Goal: Task Accomplishment & Management: Use online tool/utility

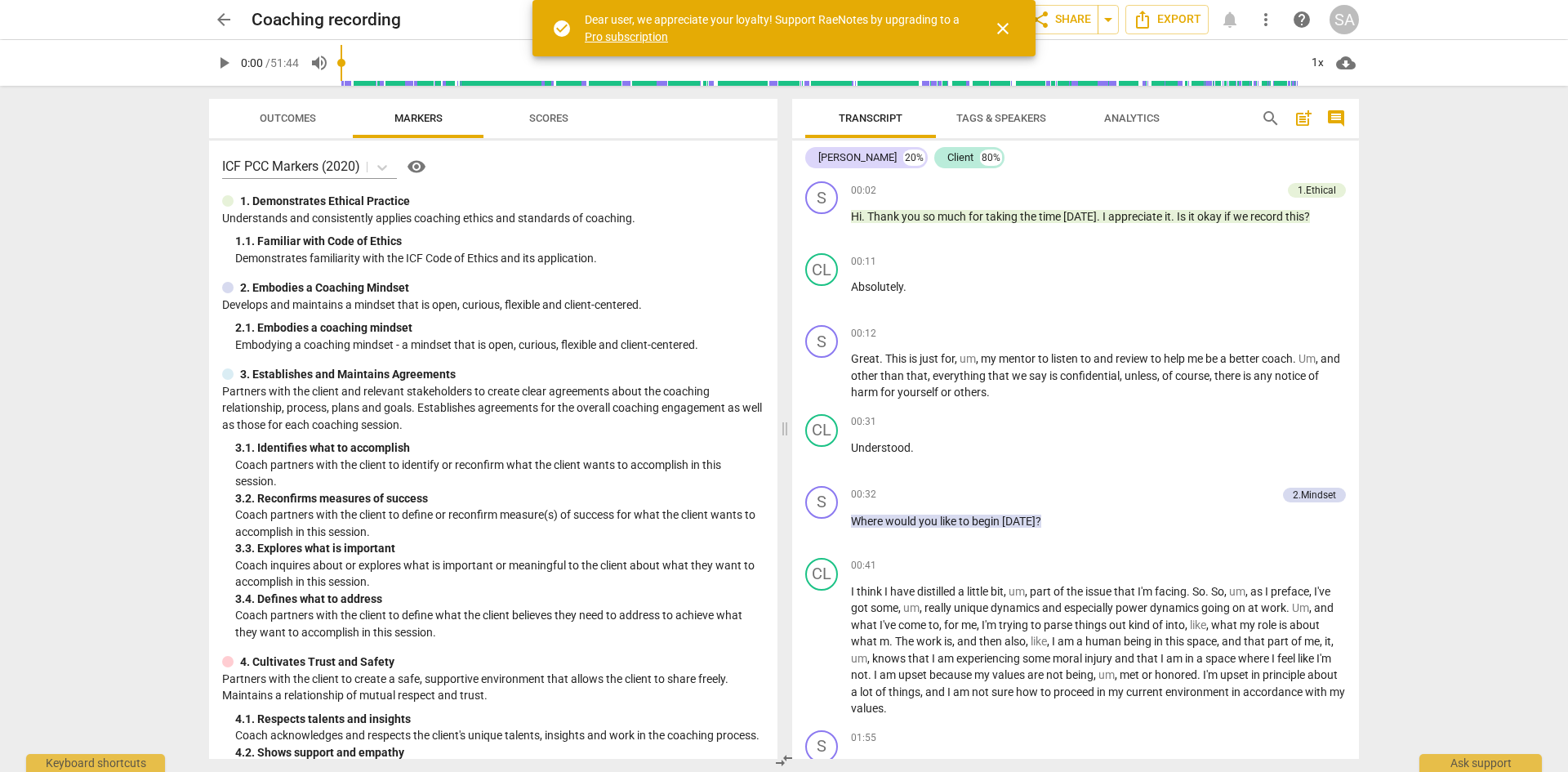
click at [223, 19] on span "arrow_back" at bounding box center [223, 19] width 19 height 19
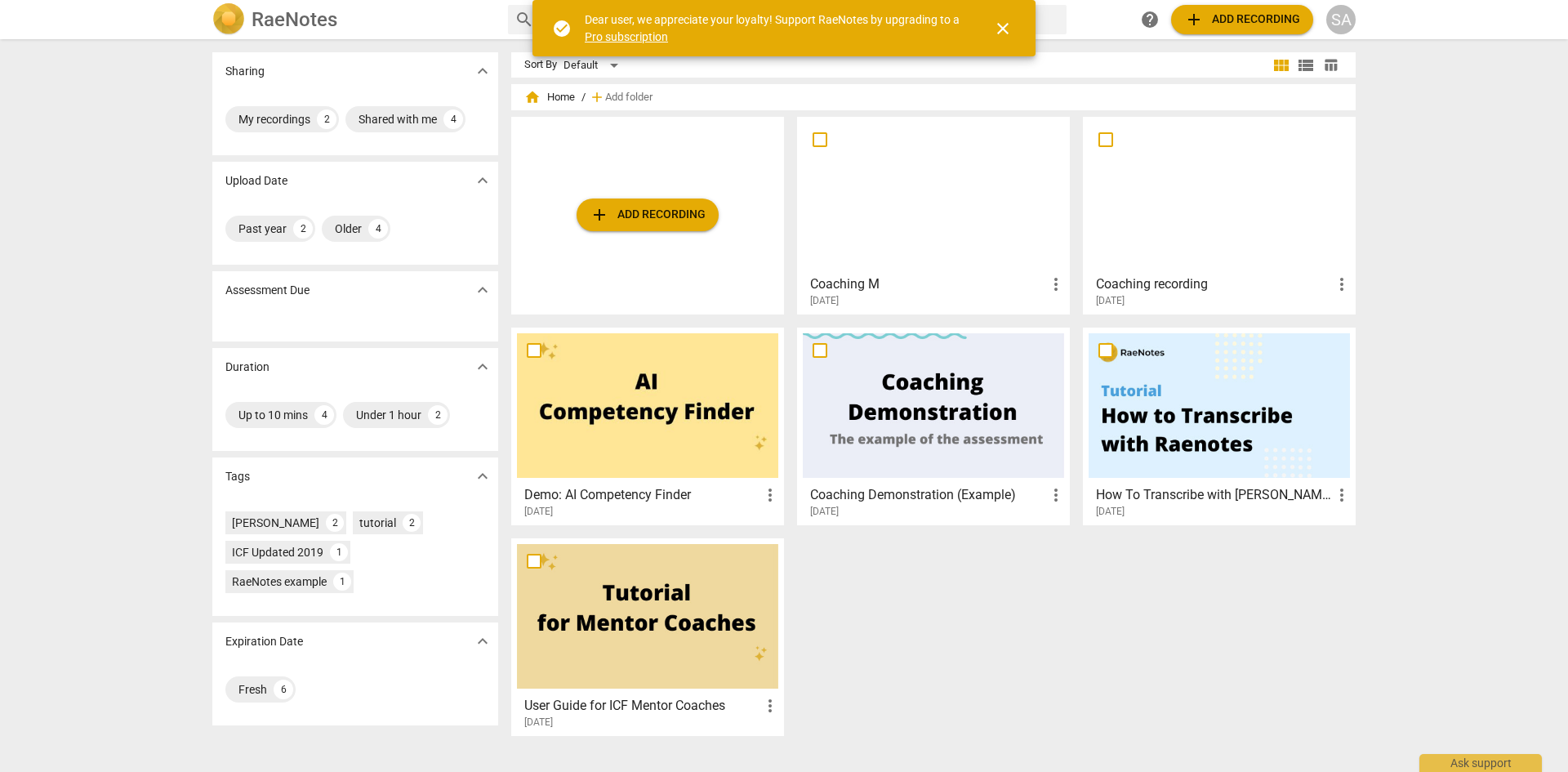
click at [1009, 29] on span "close" at bounding box center [1002, 28] width 19 height 19
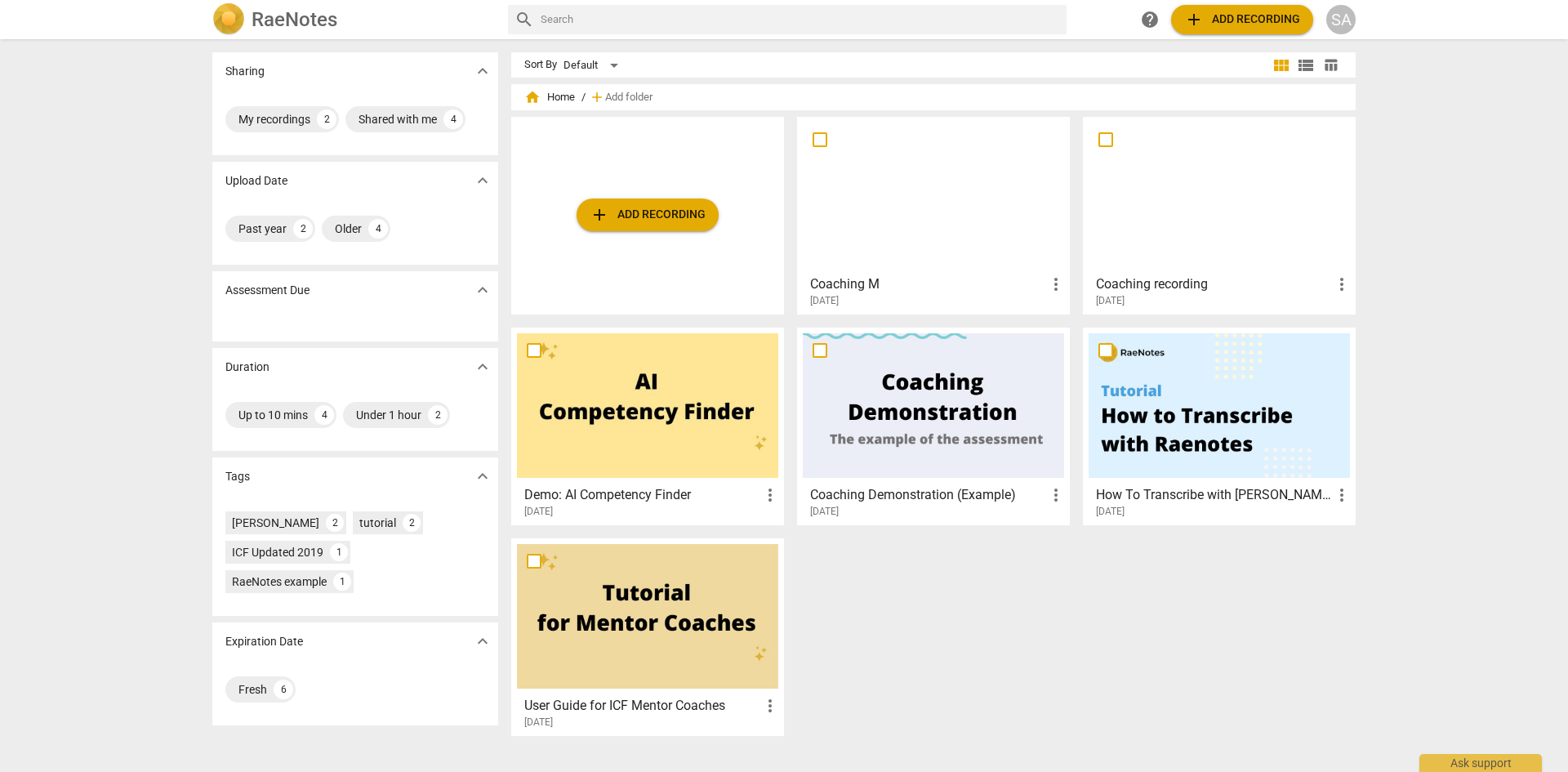
click at [1229, 27] on span "add Add recording" at bounding box center [1242, 19] width 116 height 19
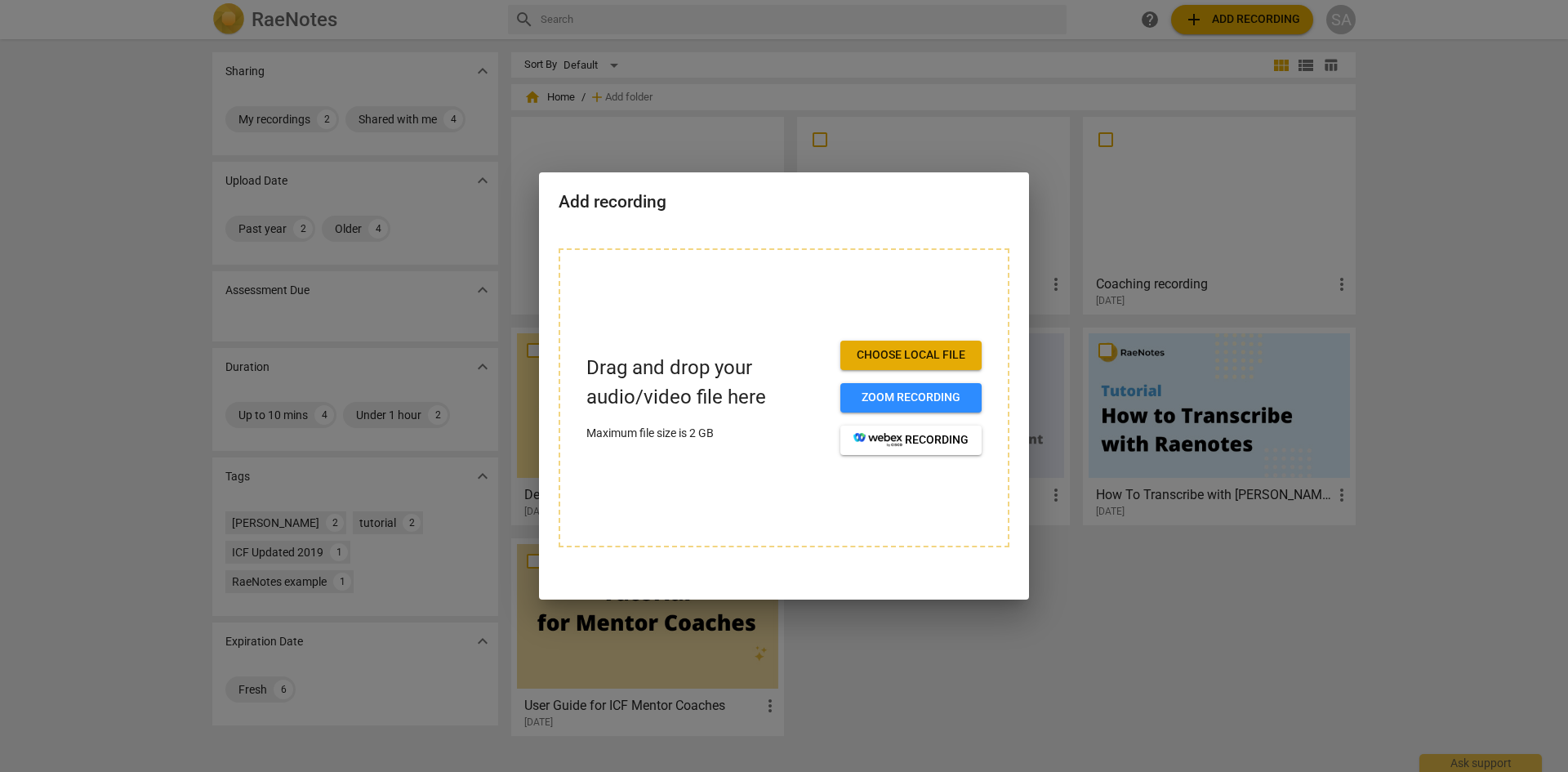
click at [943, 348] on span "Choose local file" at bounding box center [911, 355] width 115 height 16
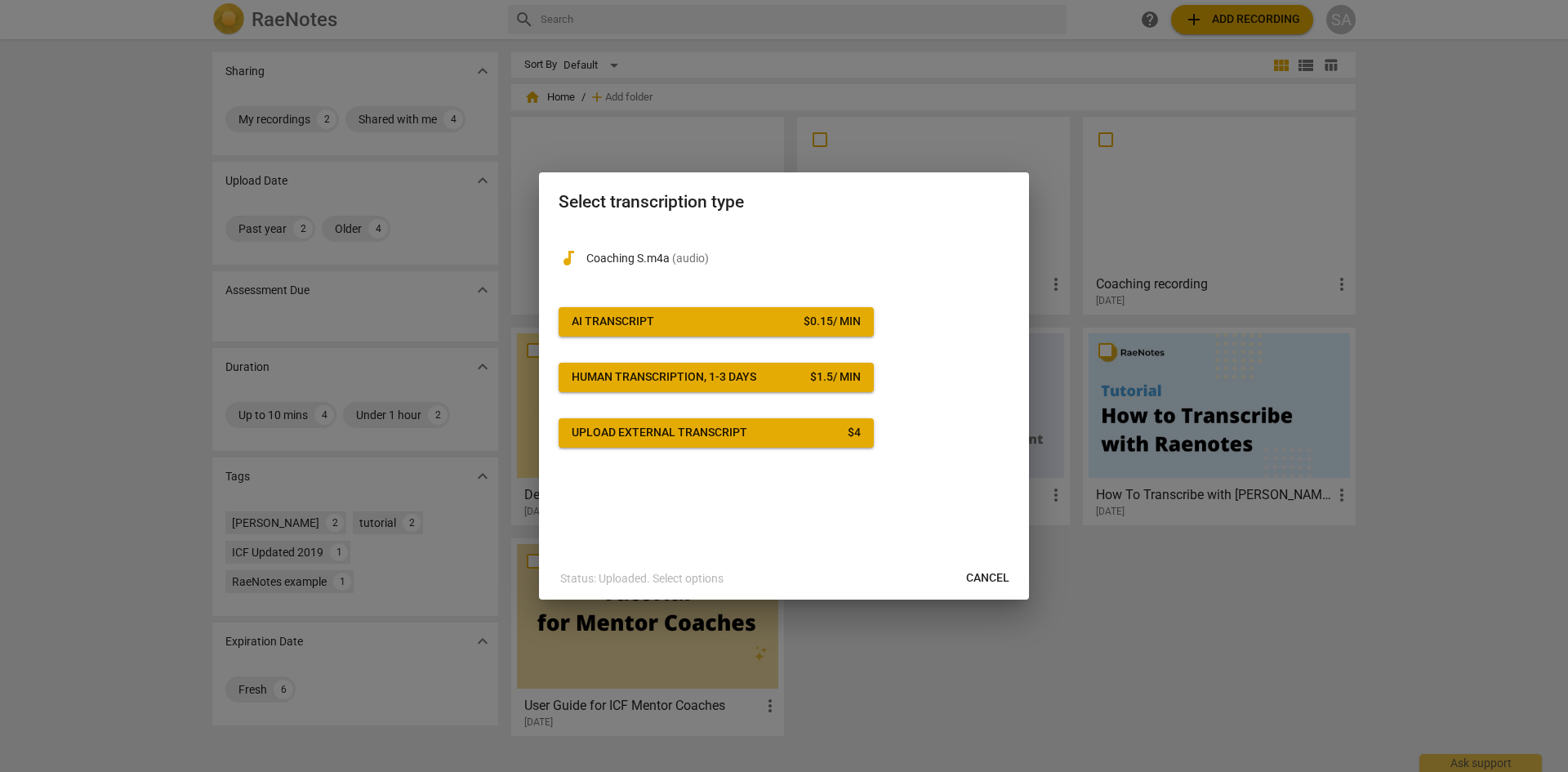
click at [730, 324] on span "AI Transcript $ 0.15 / min" at bounding box center [716, 321] width 289 height 16
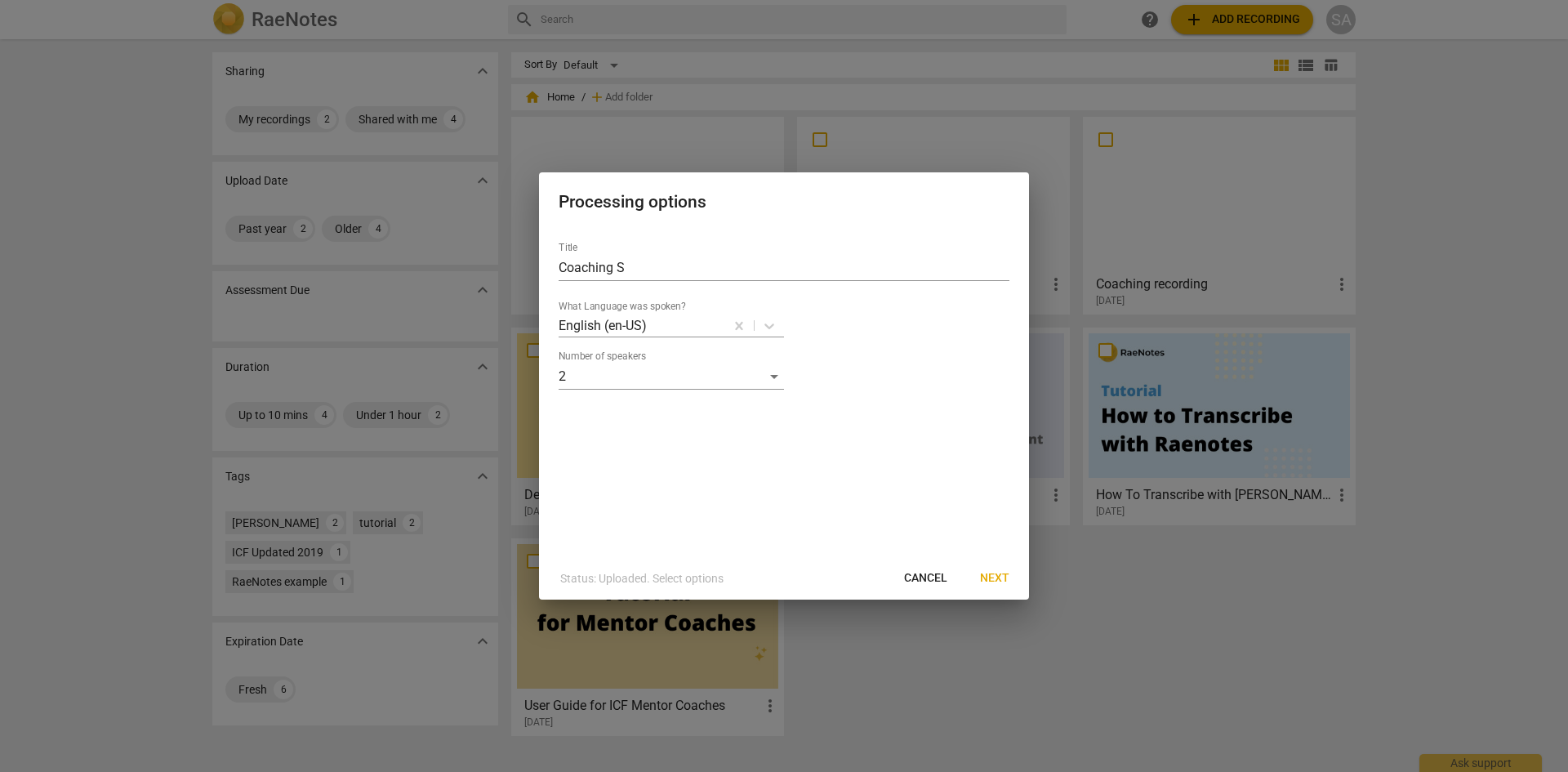
click at [1005, 584] on span "Next" at bounding box center [995, 579] width 29 height 16
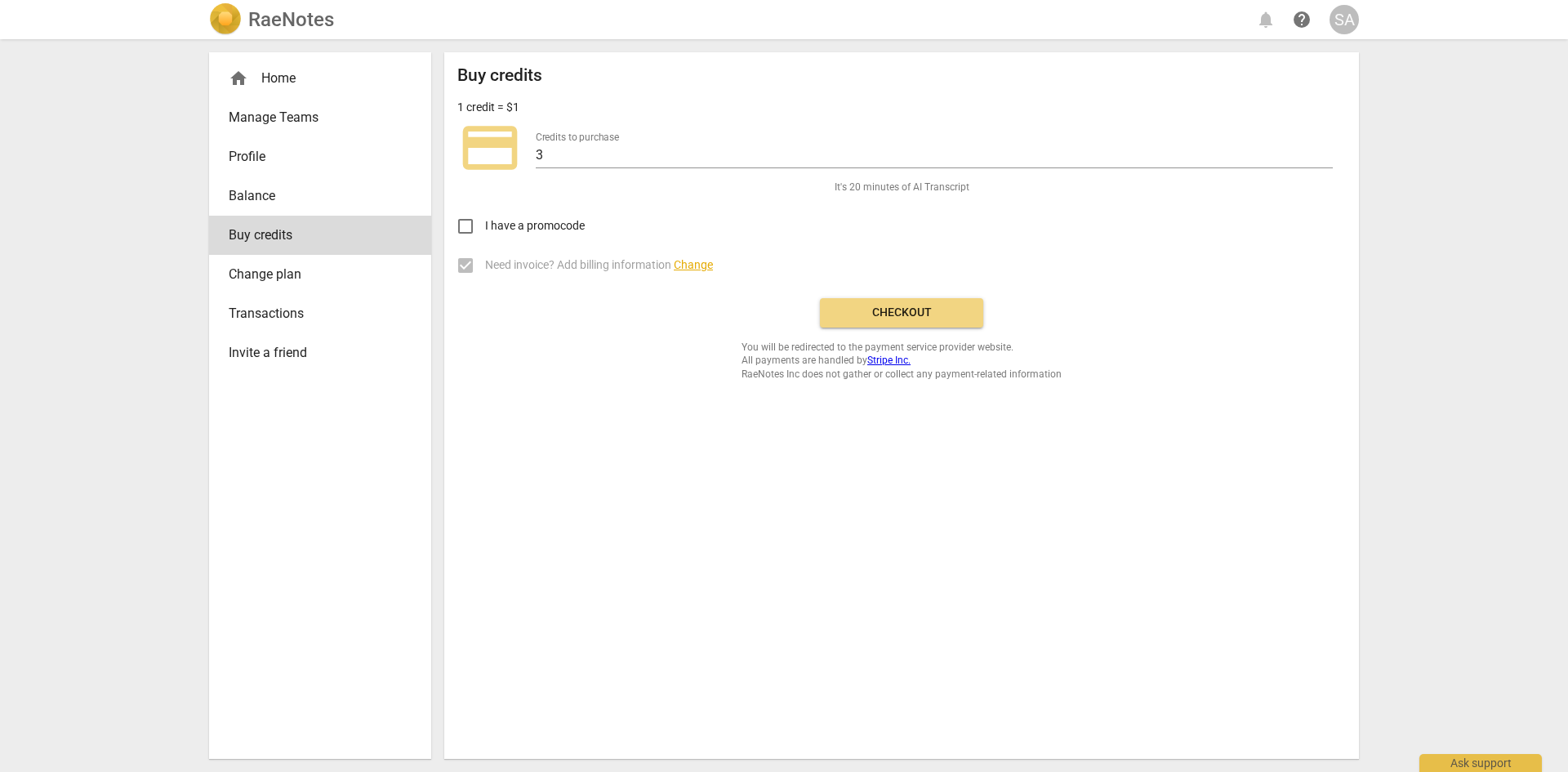
click at [877, 309] on span "Checkout" at bounding box center [902, 313] width 137 height 16
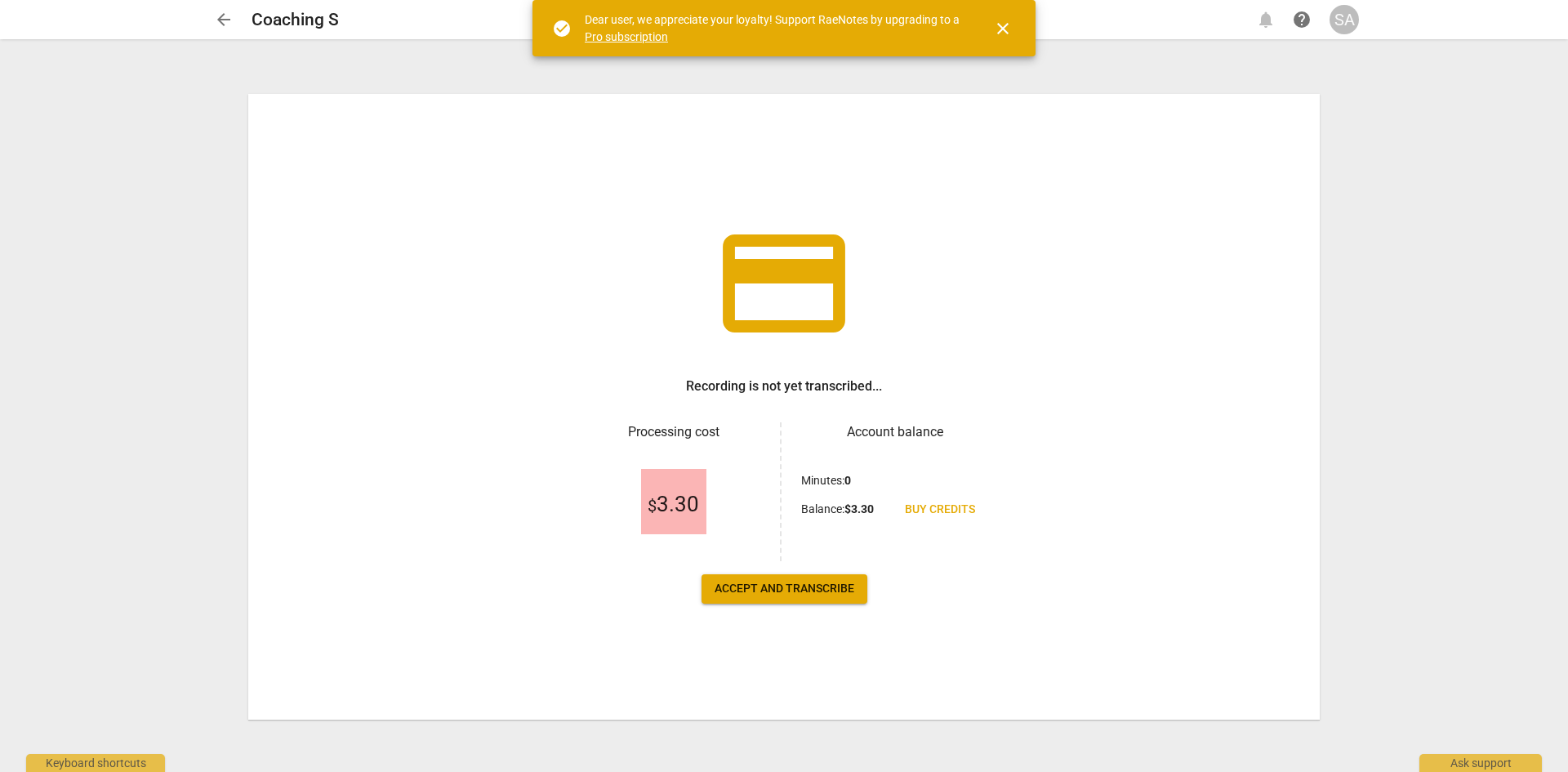
click at [834, 582] on span "Accept and transcribe" at bounding box center [784, 589] width 140 height 16
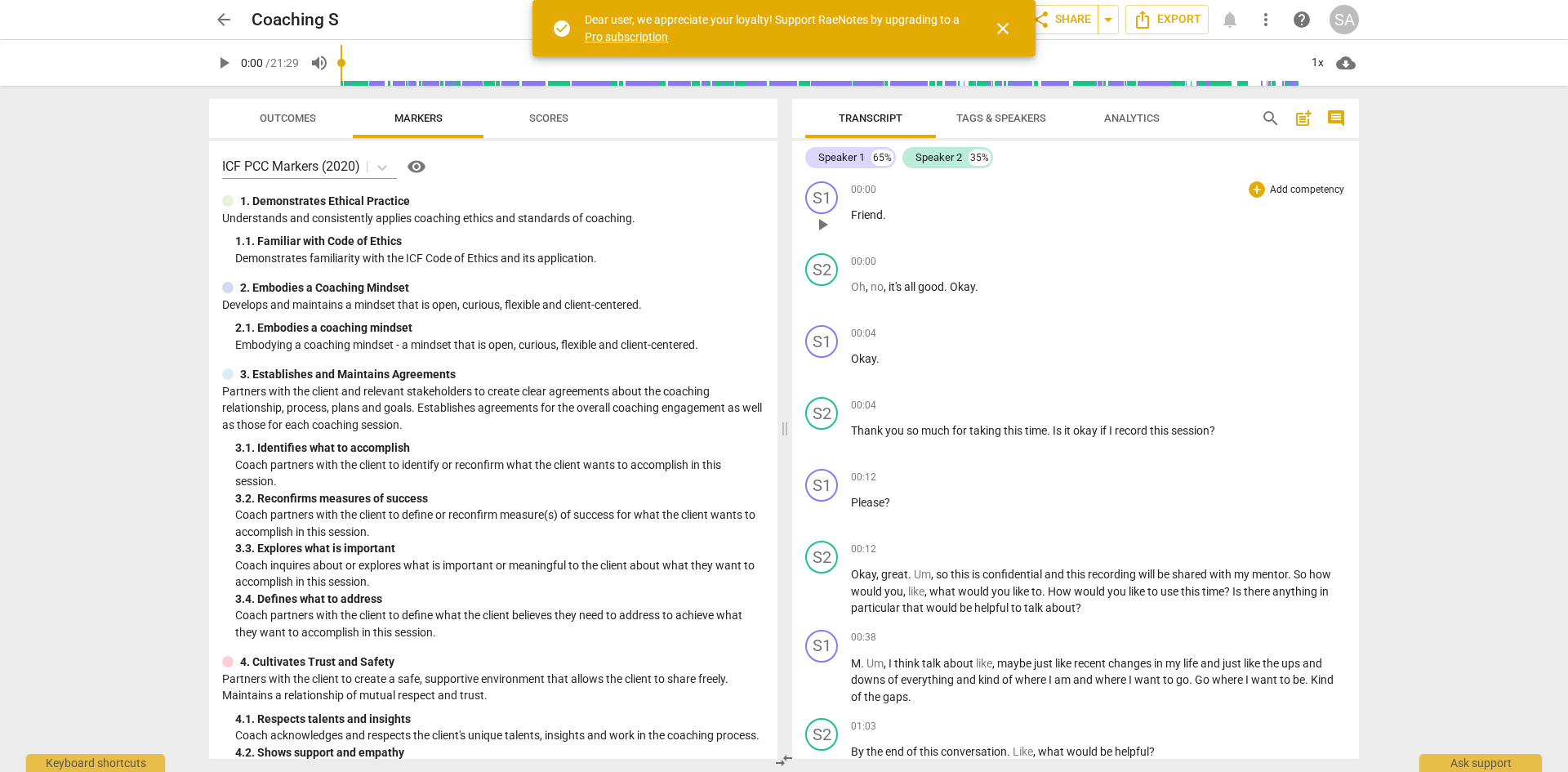
click at [823, 215] on span "play_arrow" at bounding box center [822, 224] width 19 height 19
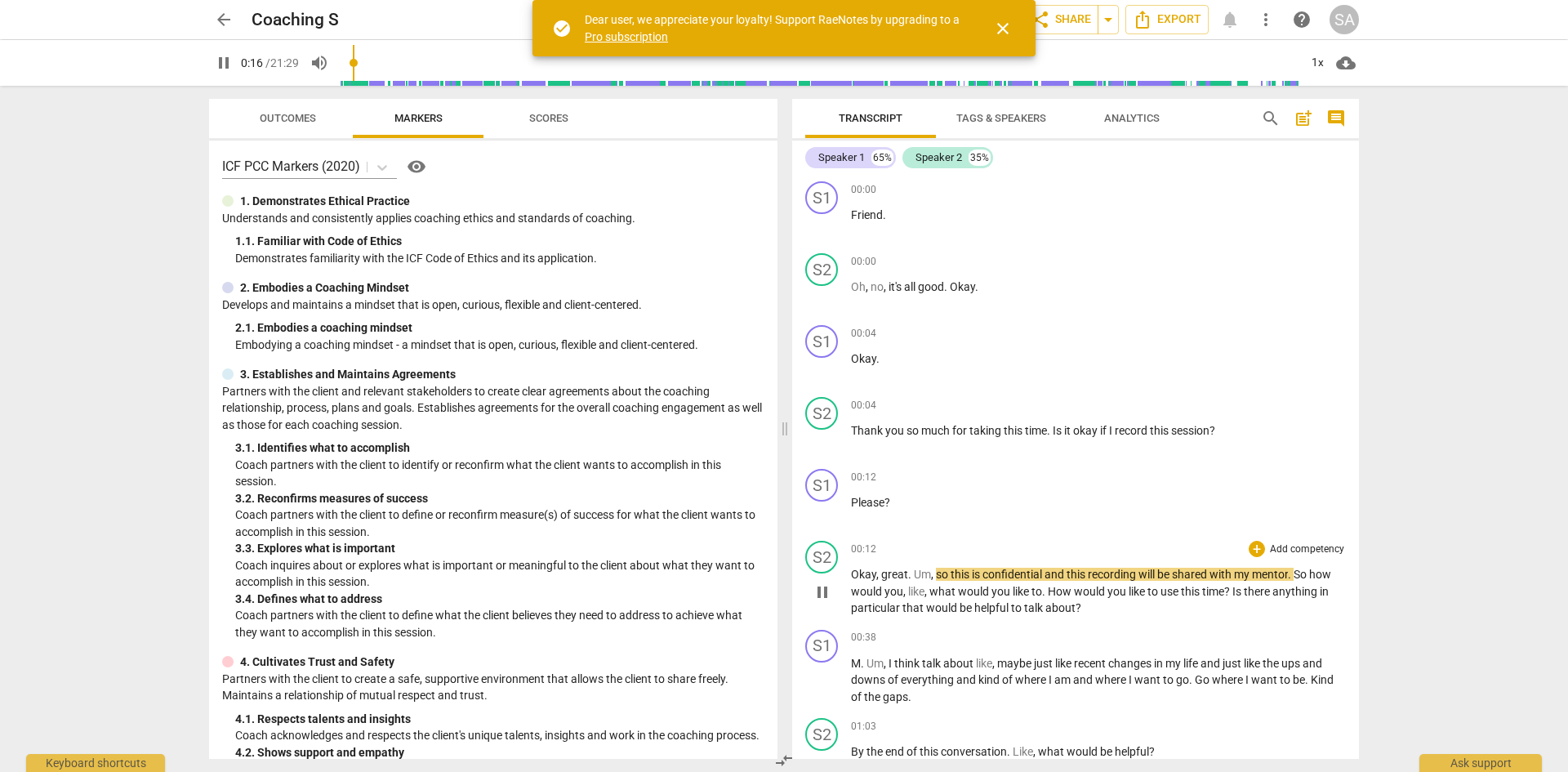
click at [822, 591] on span "pause" at bounding box center [822, 592] width 19 height 19
type input "17"
click at [1254, 553] on div "+" at bounding box center [1258, 549] width 16 height 16
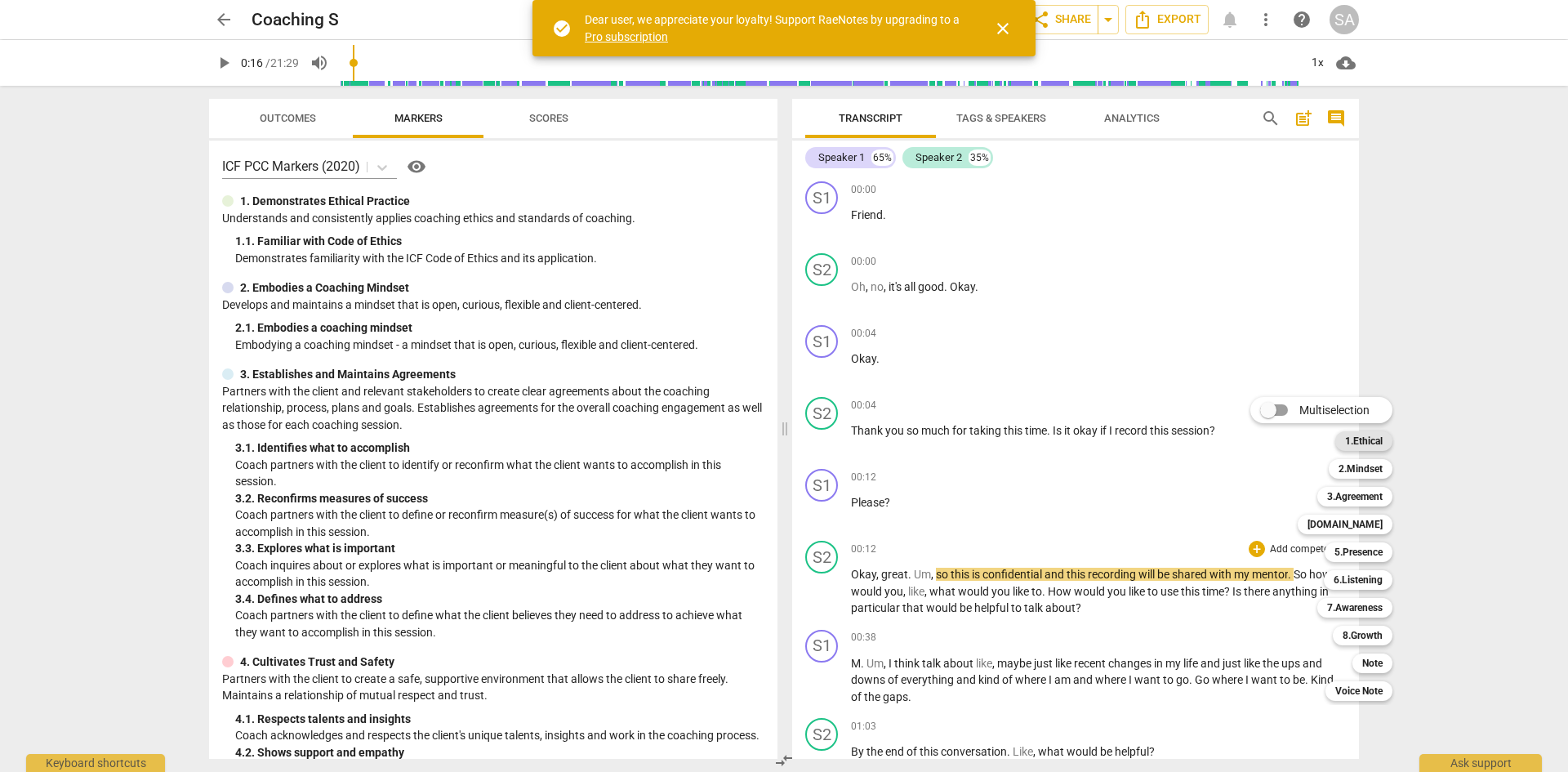
click at [1374, 442] on b "1.Ethical" at bounding box center [1364, 440] width 38 height 19
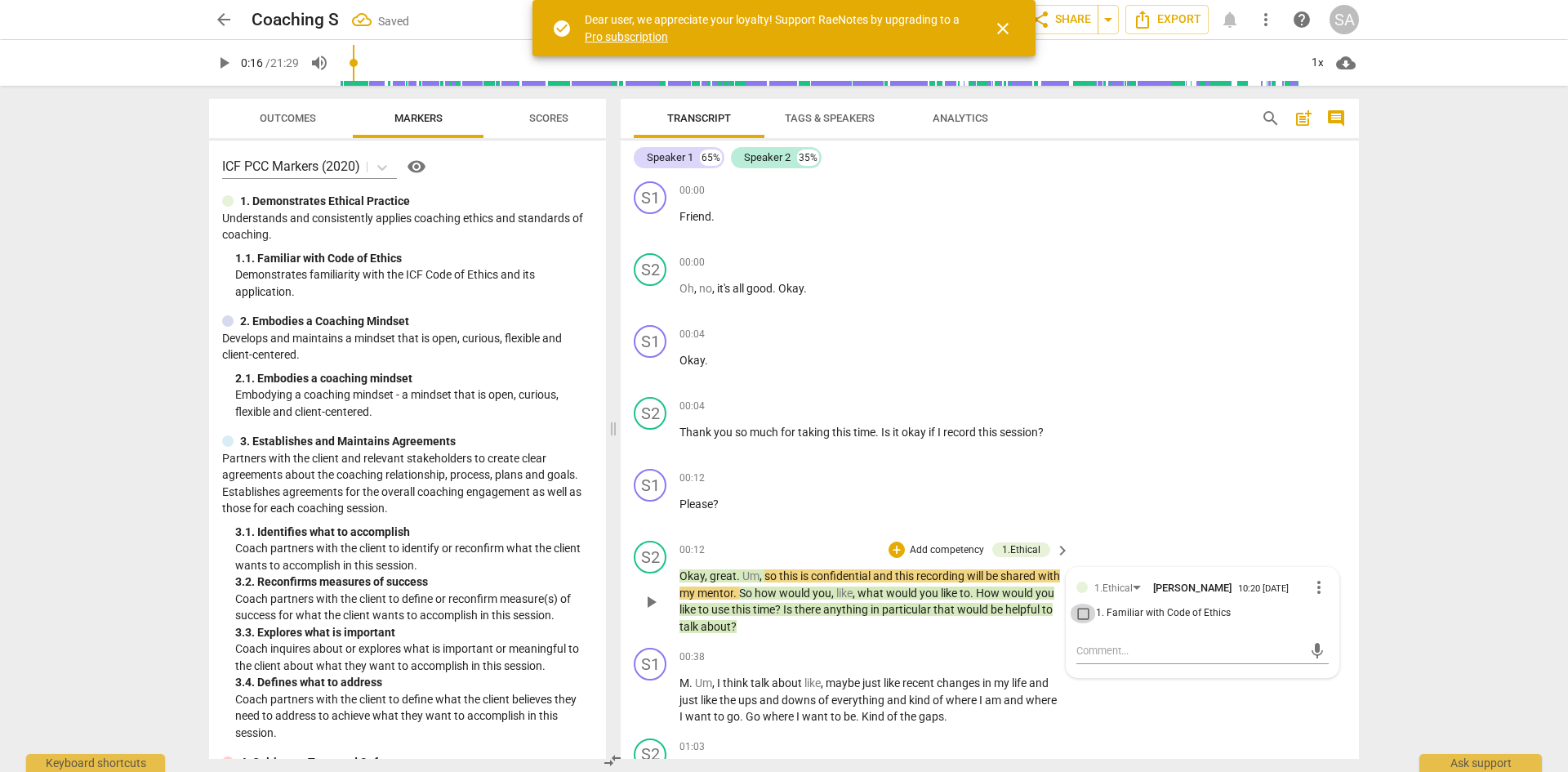
click at [1076, 614] on input "1. Familiar with Code of Ethics" at bounding box center [1083, 613] width 27 height 19
checkbox input "true"
click at [827, 691] on p "M . Um , I think talk about like , maybe just like recent changes in my life an…" at bounding box center [870, 700] width 382 height 50
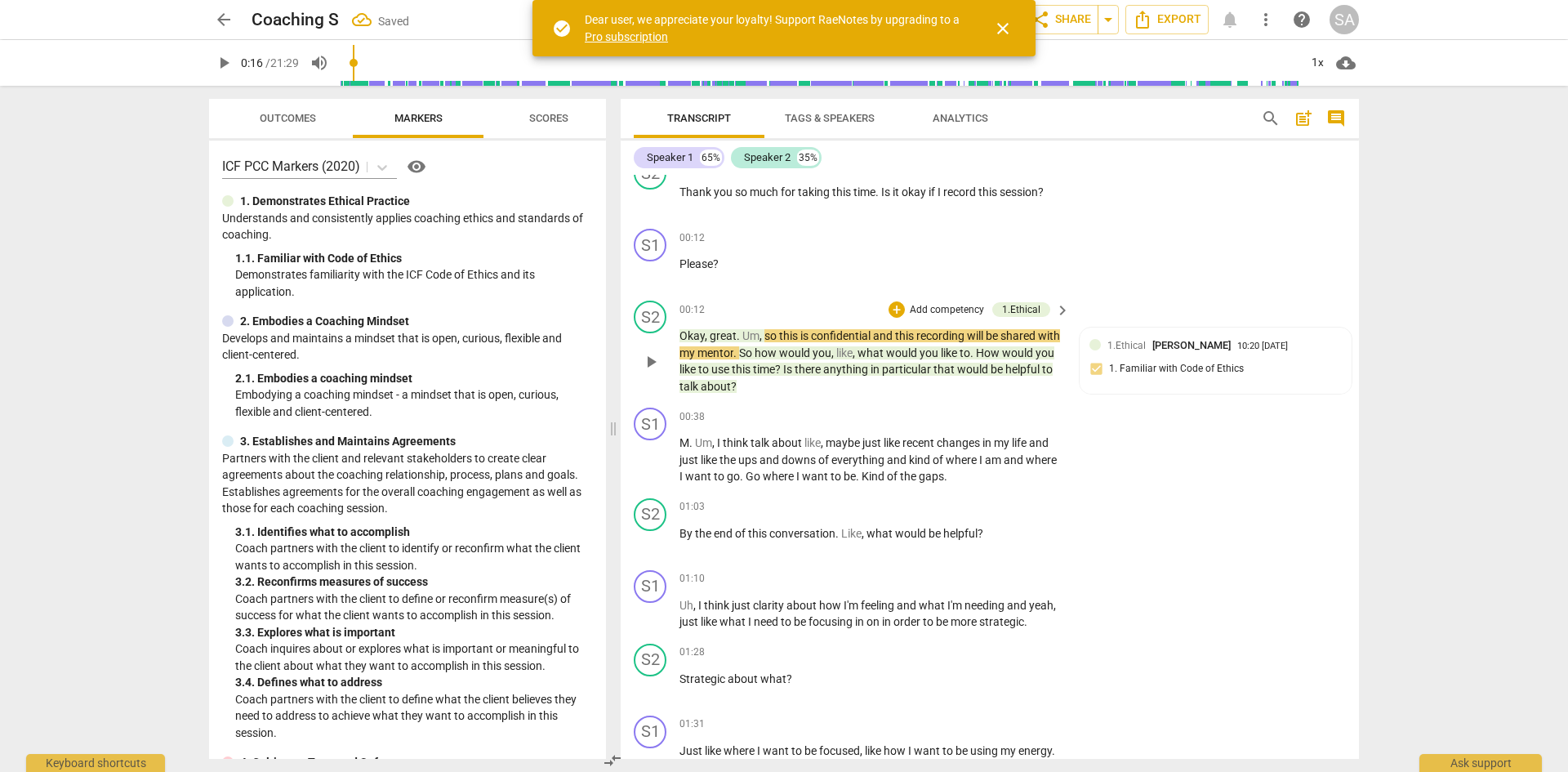
scroll to position [245, 0]
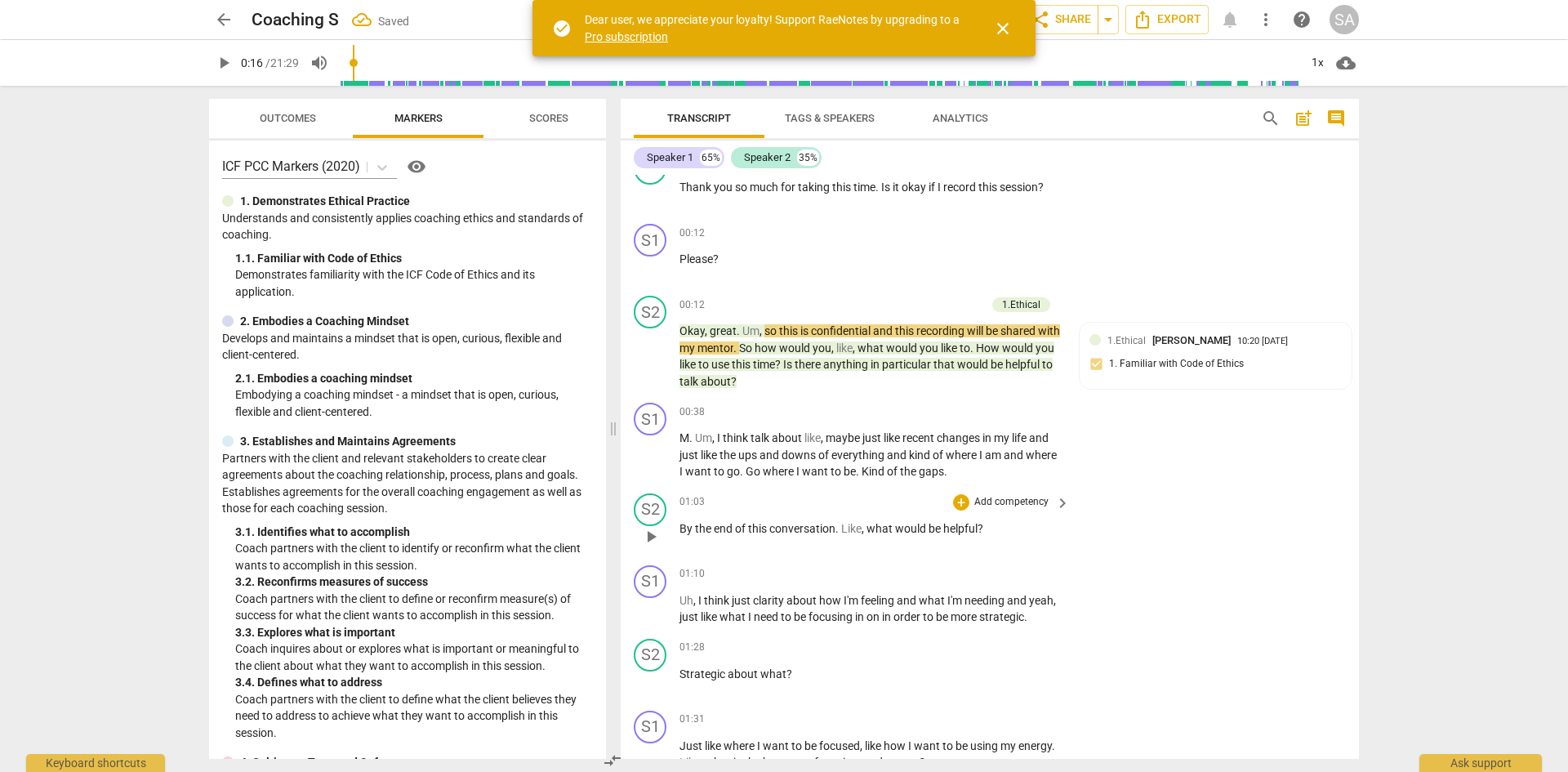
click at [898, 531] on span "would" at bounding box center [911, 528] width 34 height 13
click at [955, 503] on div "+" at bounding box center [962, 503] width 16 height 16
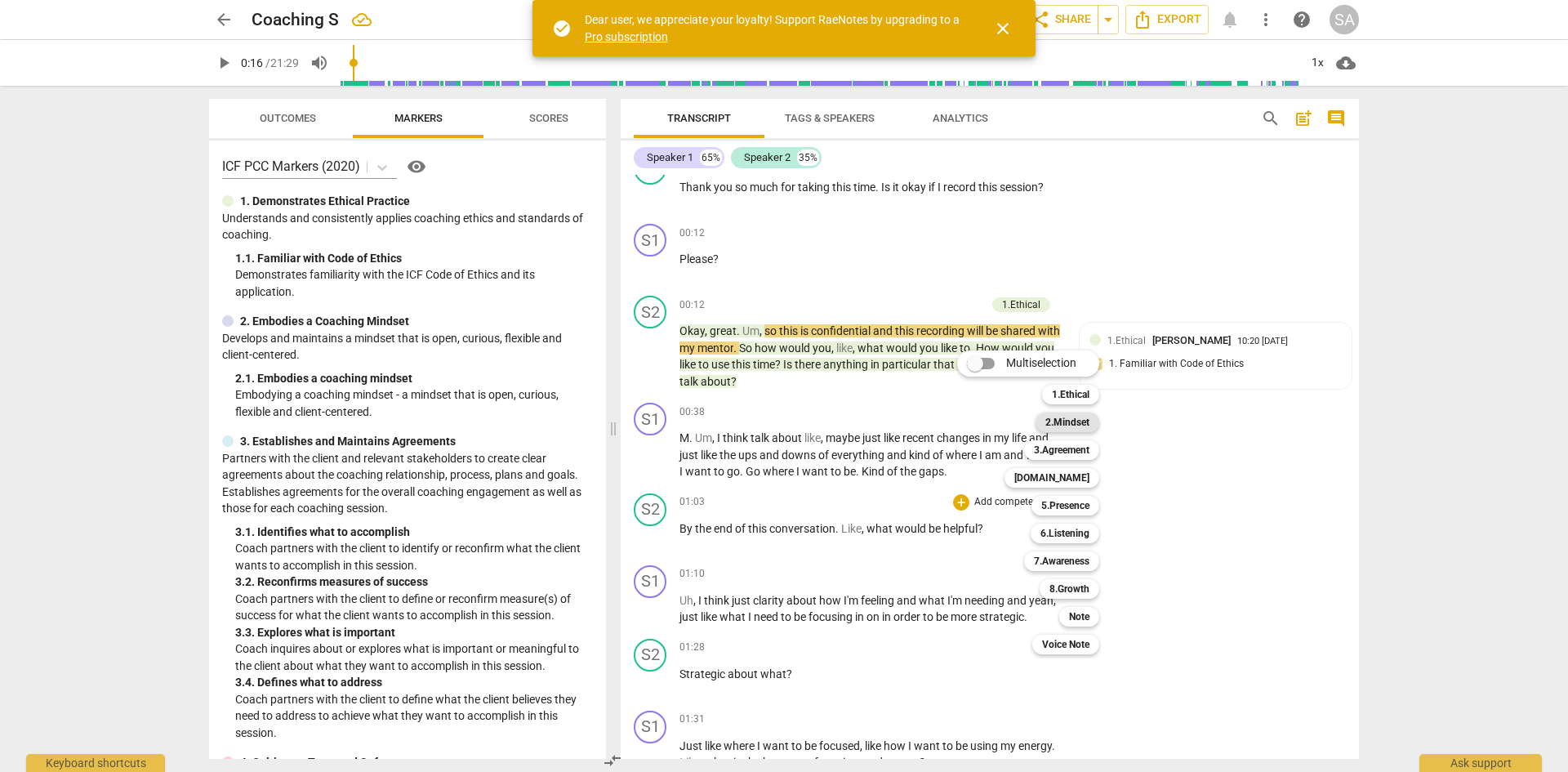
click at [1083, 424] on b "2.Mindset" at bounding box center [1068, 421] width 44 height 19
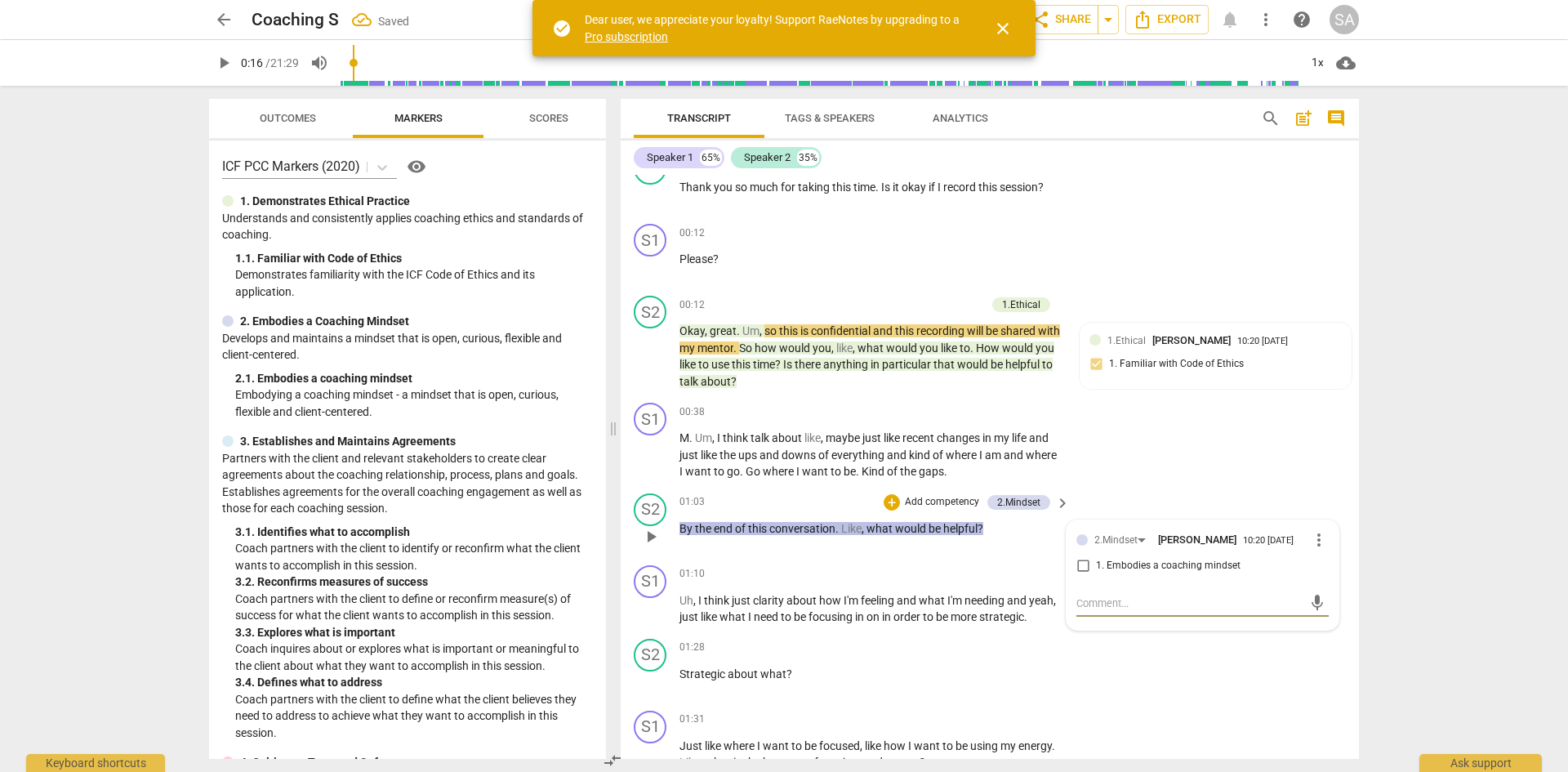
click at [1079, 569] on input "1. Embodies a coaching mindset" at bounding box center [1083, 565] width 27 height 19
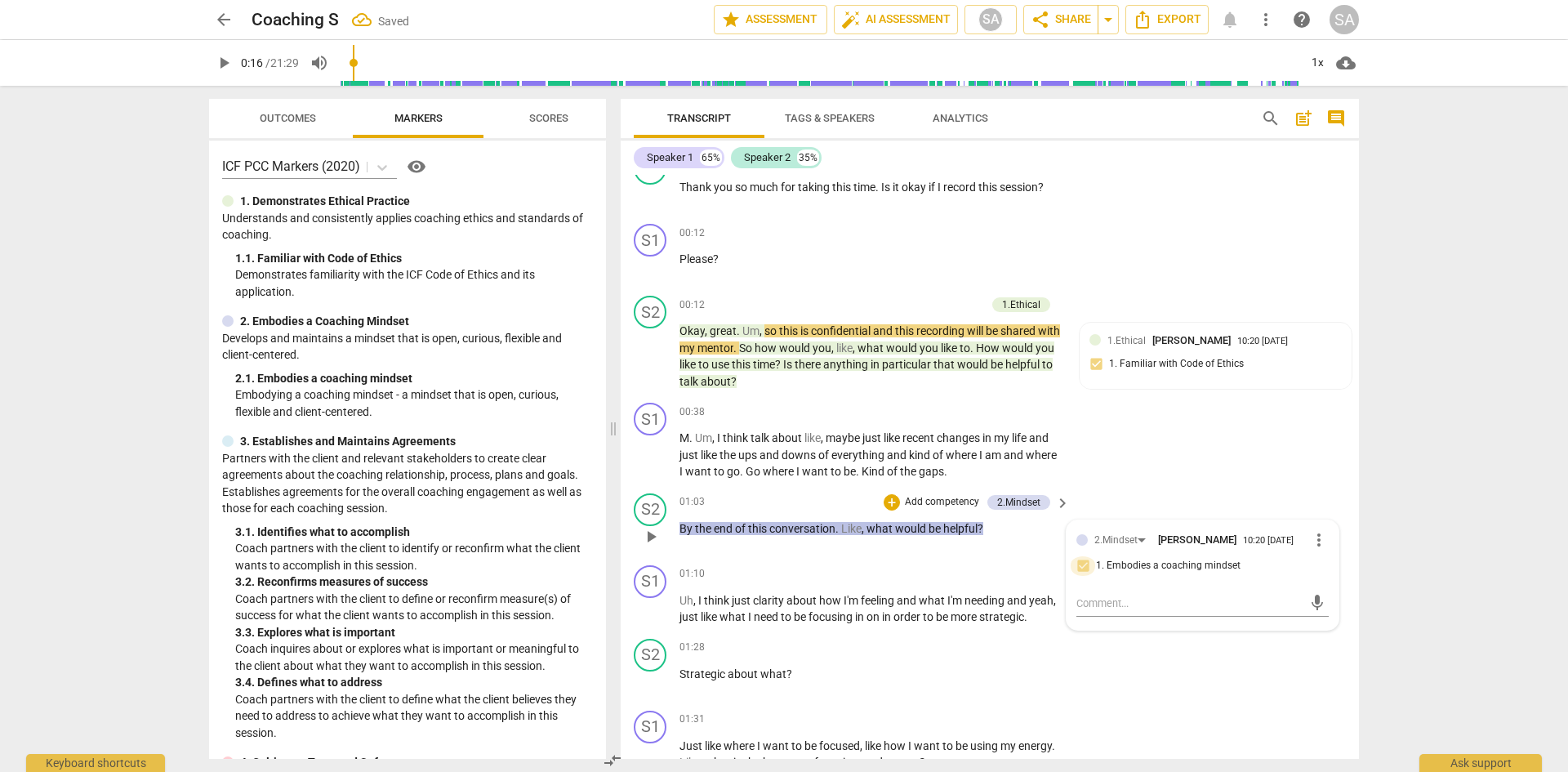
click at [1081, 566] on input "1. Embodies a coaching mindset" at bounding box center [1083, 565] width 27 height 19
click at [1082, 568] on input "1. Embodies a coaching mindset" at bounding box center [1083, 565] width 27 height 19
checkbox input "false"
click at [1026, 500] on div "2.Mindset" at bounding box center [1018, 502] width 43 height 15
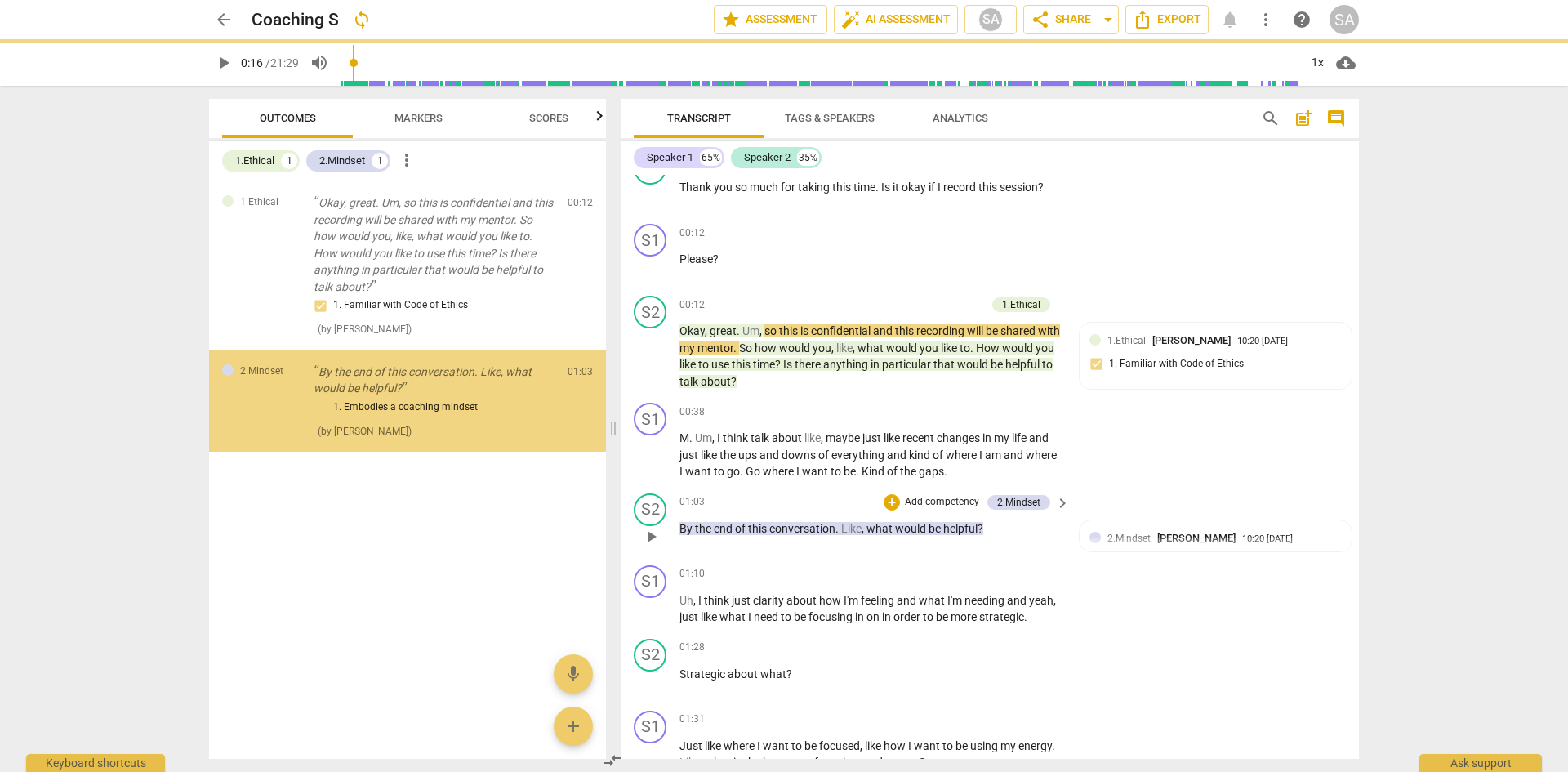
click at [950, 532] on span "helpful" at bounding box center [960, 528] width 34 height 13
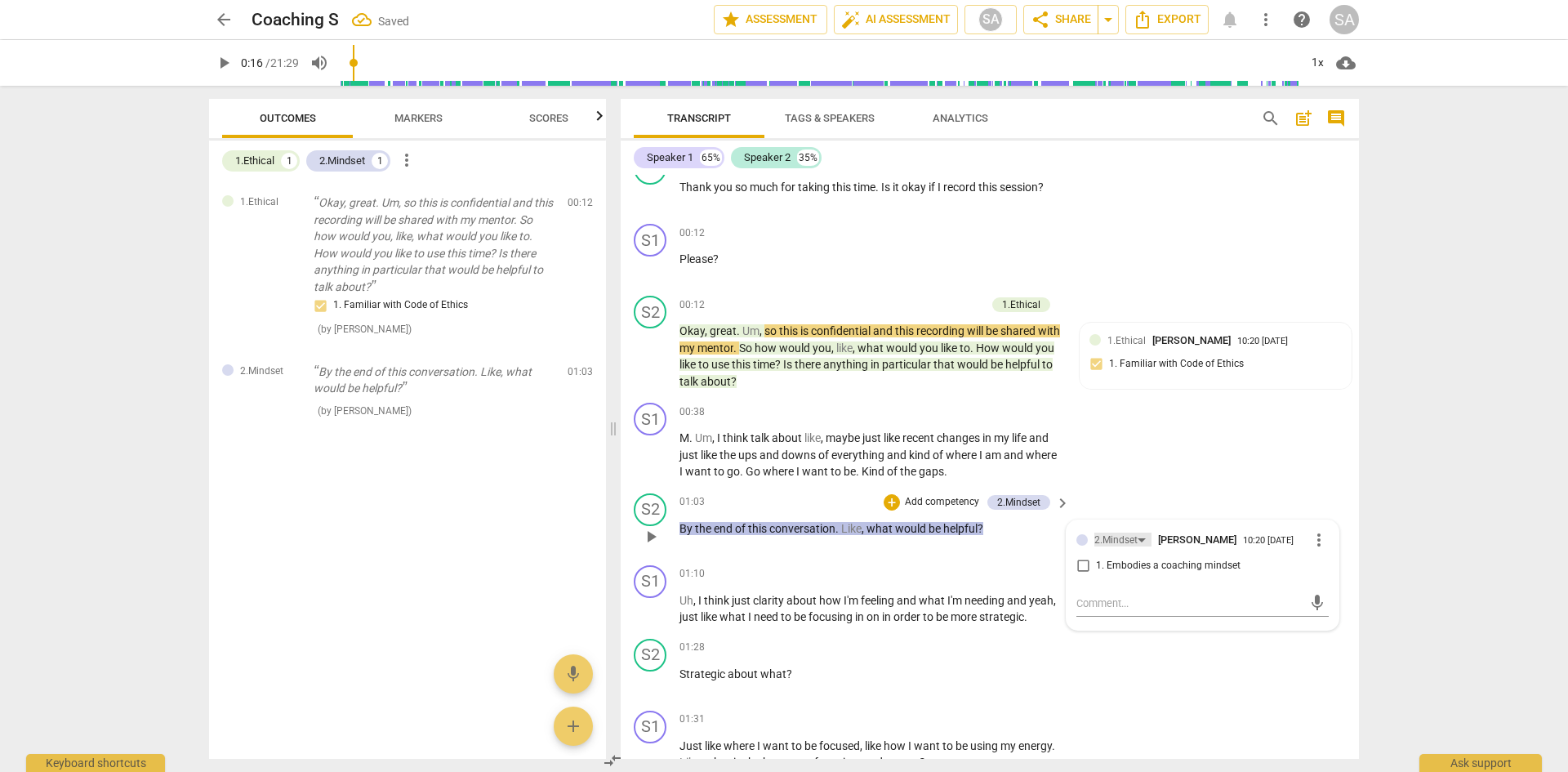
click at [1112, 541] on div "2.Mindset" at bounding box center [1116, 539] width 43 height 16
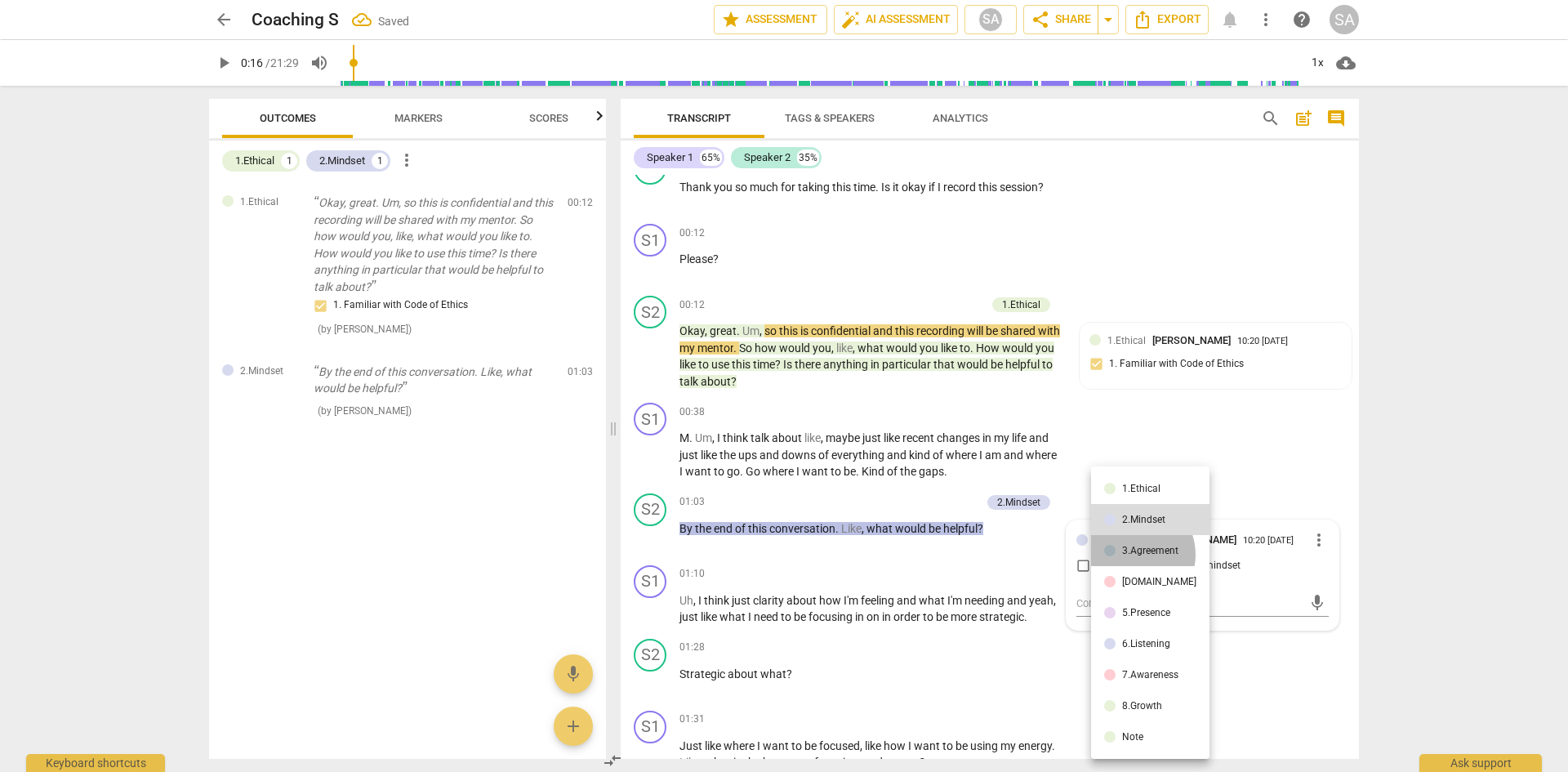
click at [1132, 555] on div "3.Agreement" at bounding box center [1150, 550] width 57 height 10
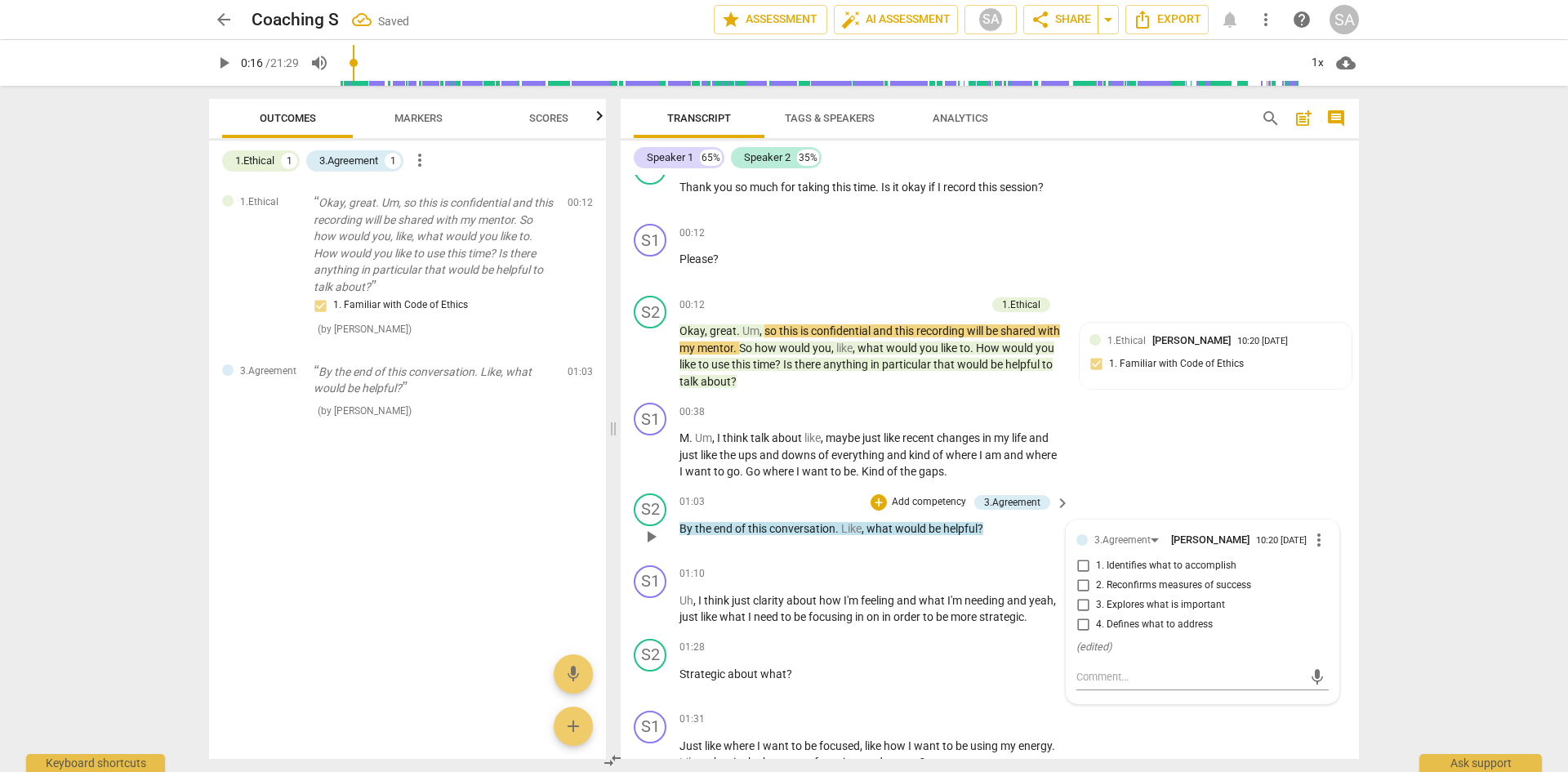
click at [1072, 558] on input "1. Identifies what to accomplish" at bounding box center [1083, 565] width 27 height 19
checkbox input "true"
click at [993, 621] on span "strategic" at bounding box center [1001, 616] width 45 height 13
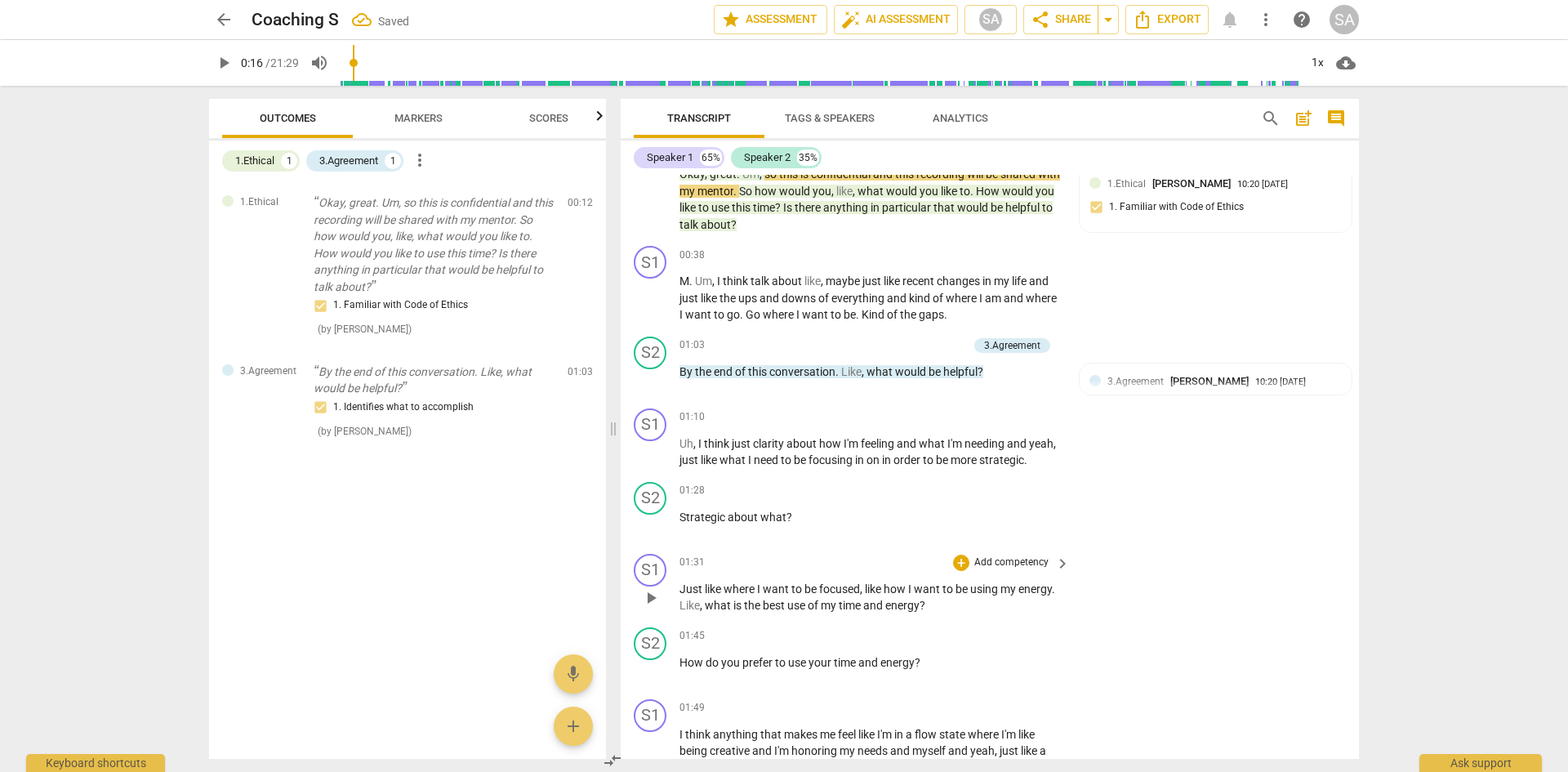
scroll to position [408, 0]
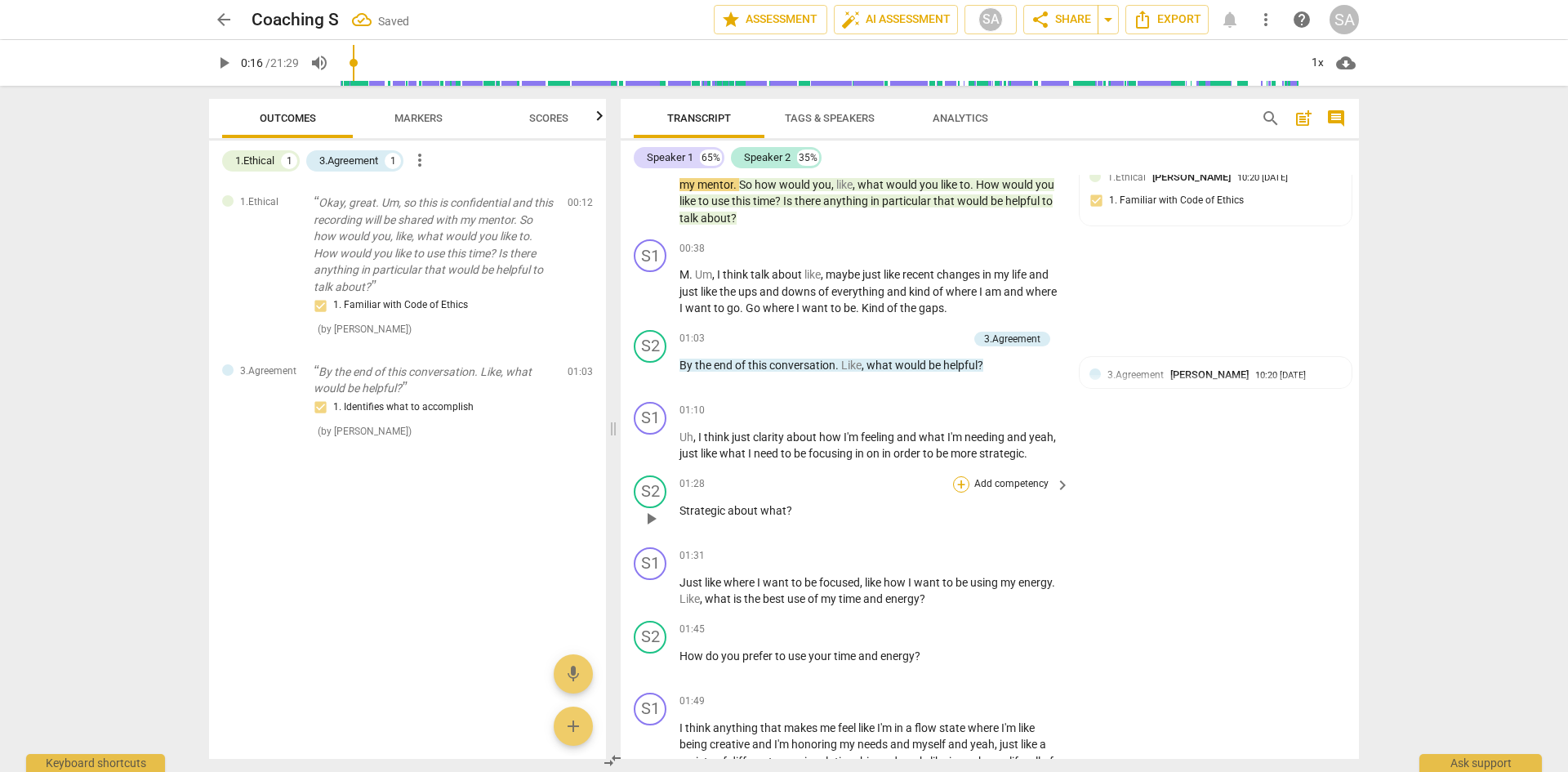
click at [962, 488] on div "+" at bounding box center [962, 484] width 16 height 16
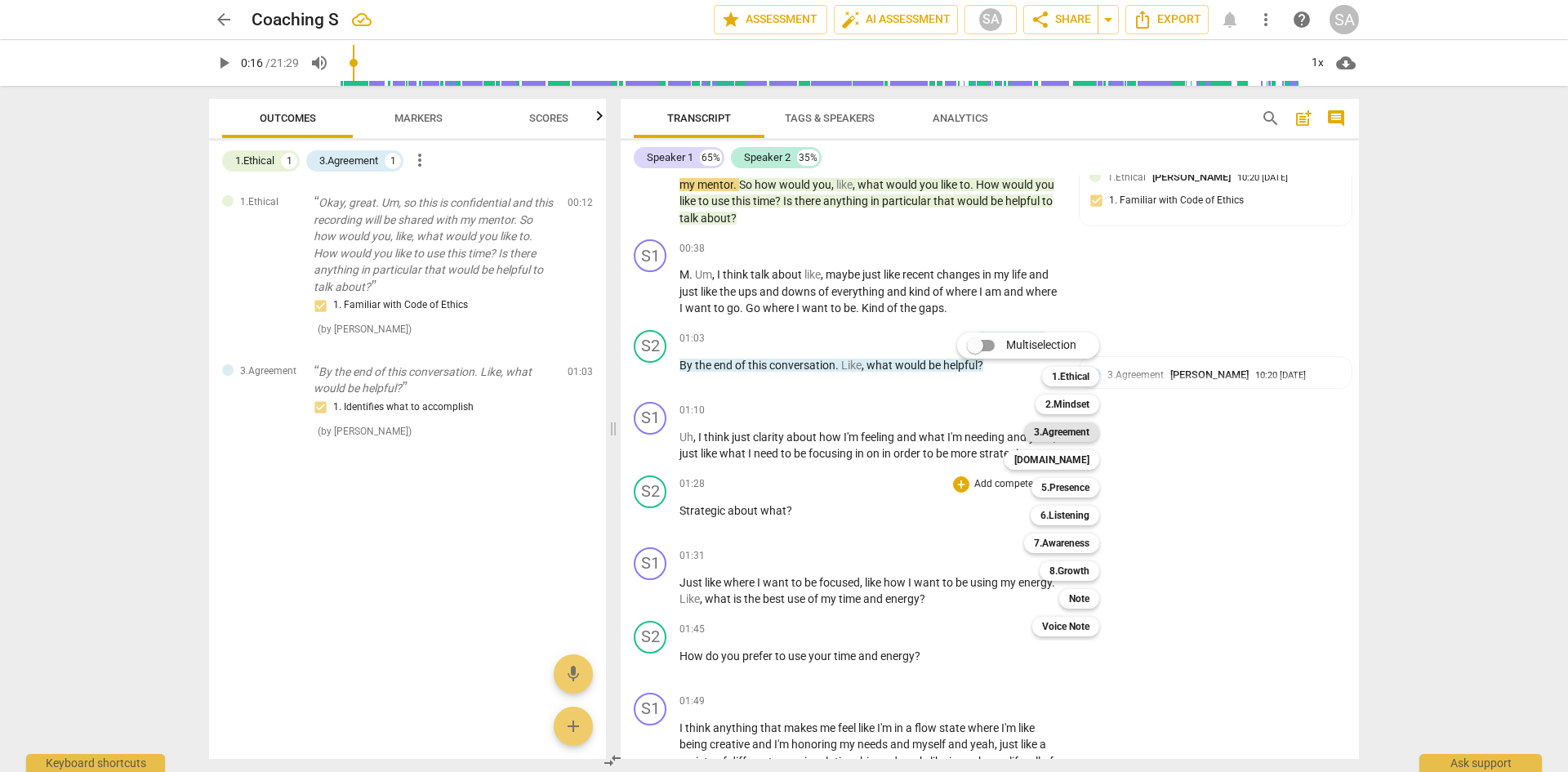
click at [1083, 434] on b "3.Agreement" at bounding box center [1062, 431] width 56 height 19
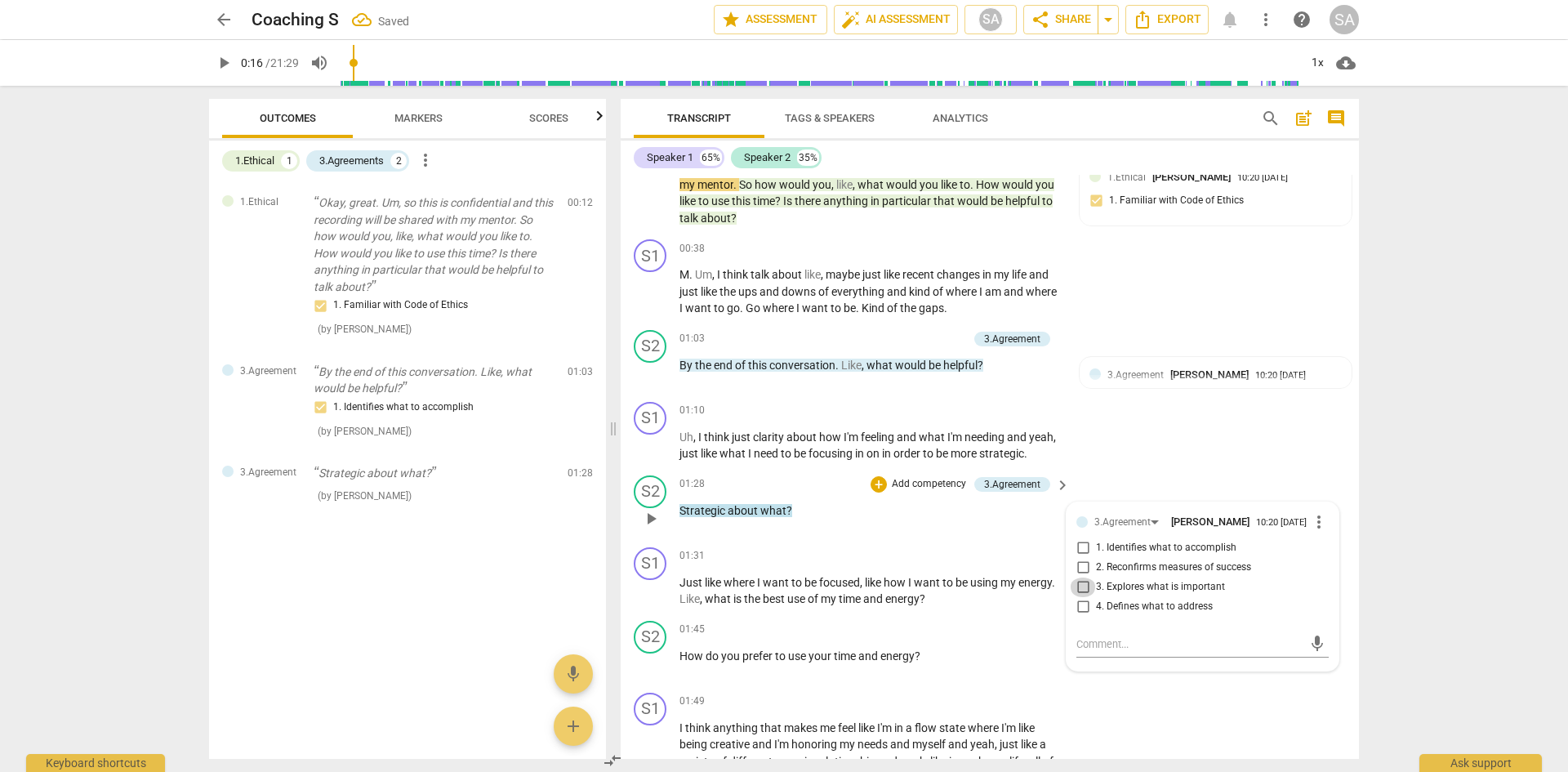
click at [1080, 585] on input "3. Explores what is important" at bounding box center [1083, 587] width 27 height 19
checkbox input "true"
click at [887, 658] on span "energy" at bounding box center [897, 656] width 34 height 13
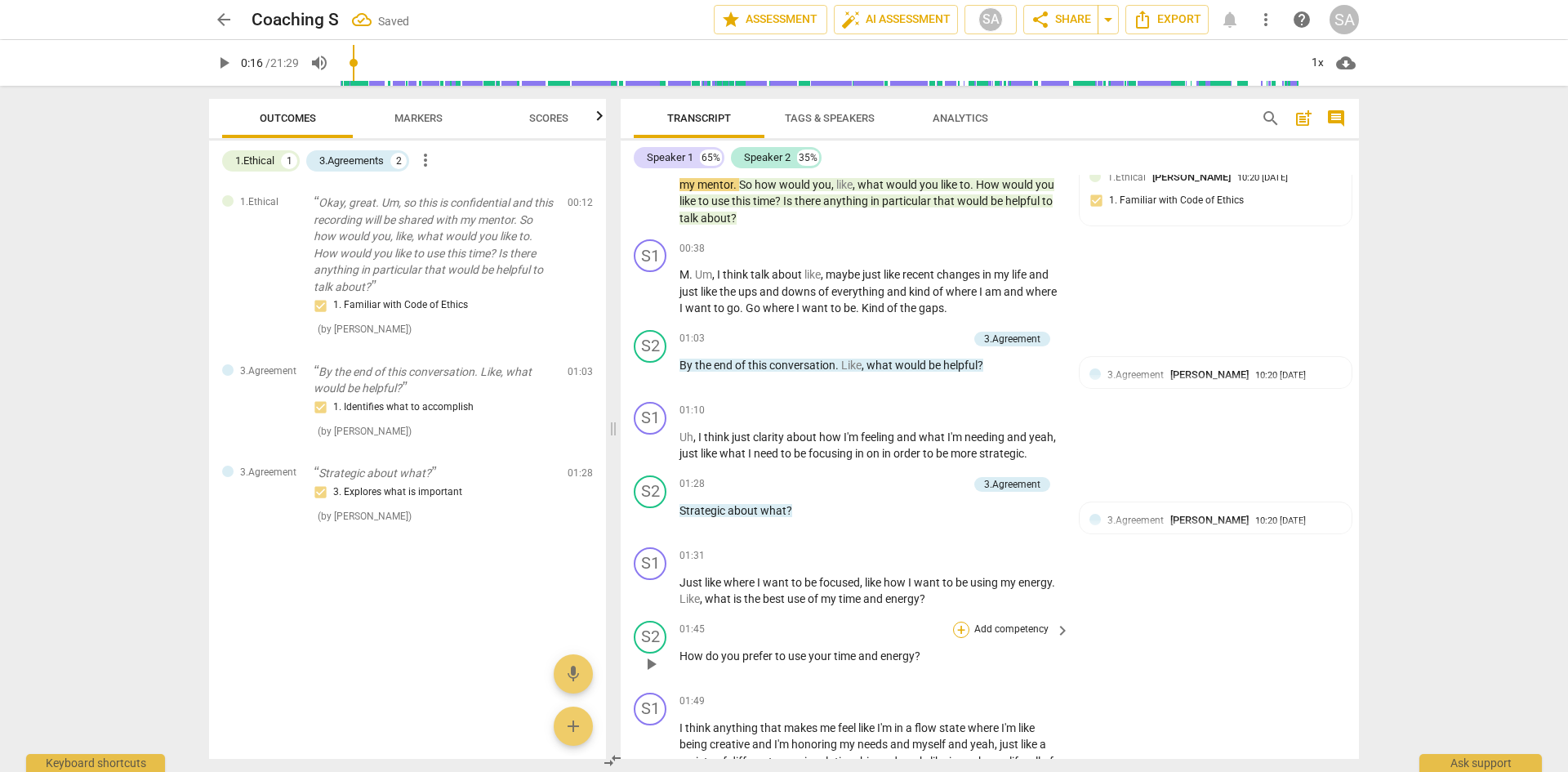
click at [958, 627] on div "+" at bounding box center [962, 630] width 16 height 16
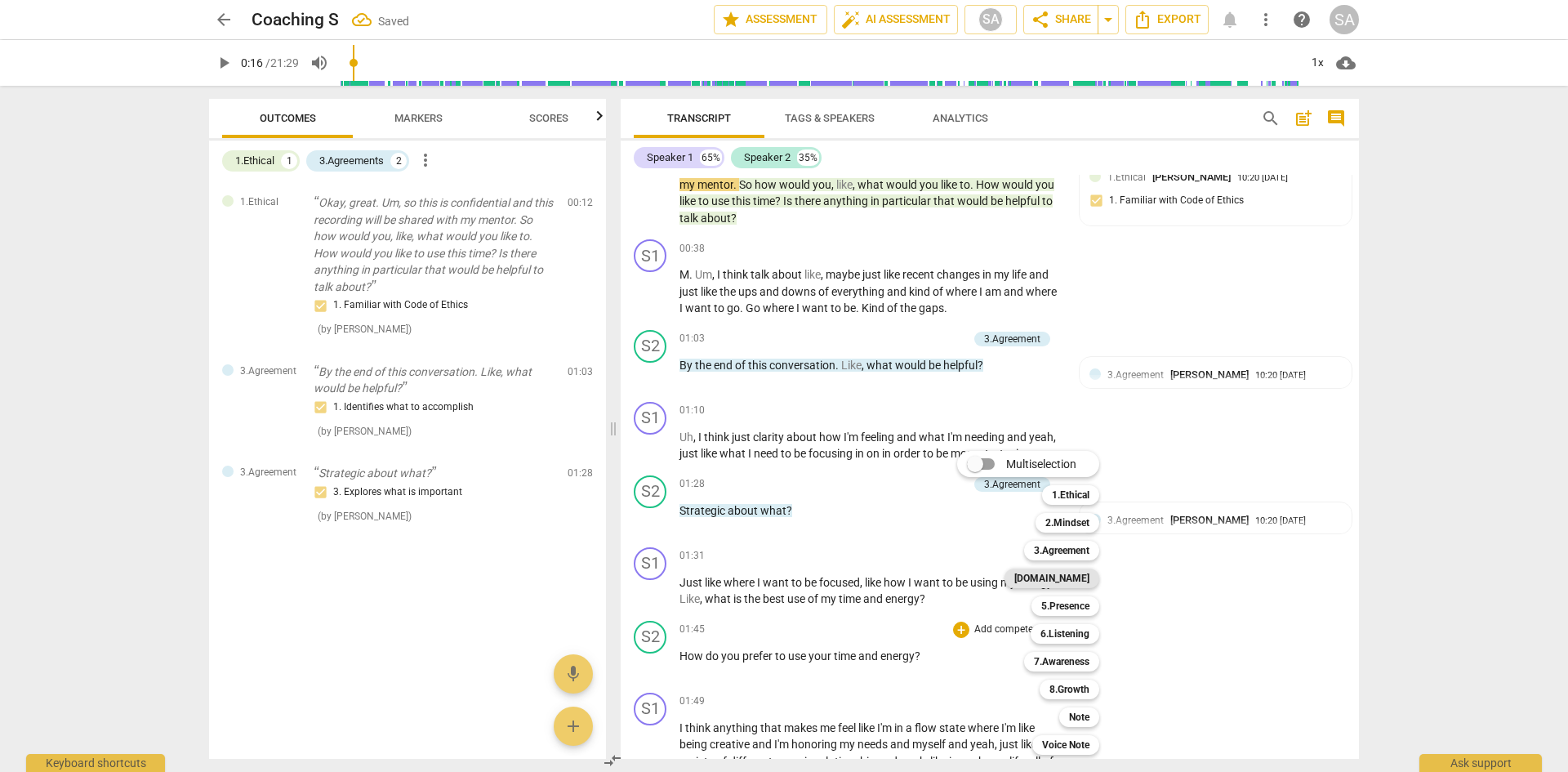
click at [1087, 579] on b "[DOMAIN_NAME]" at bounding box center [1052, 578] width 75 height 19
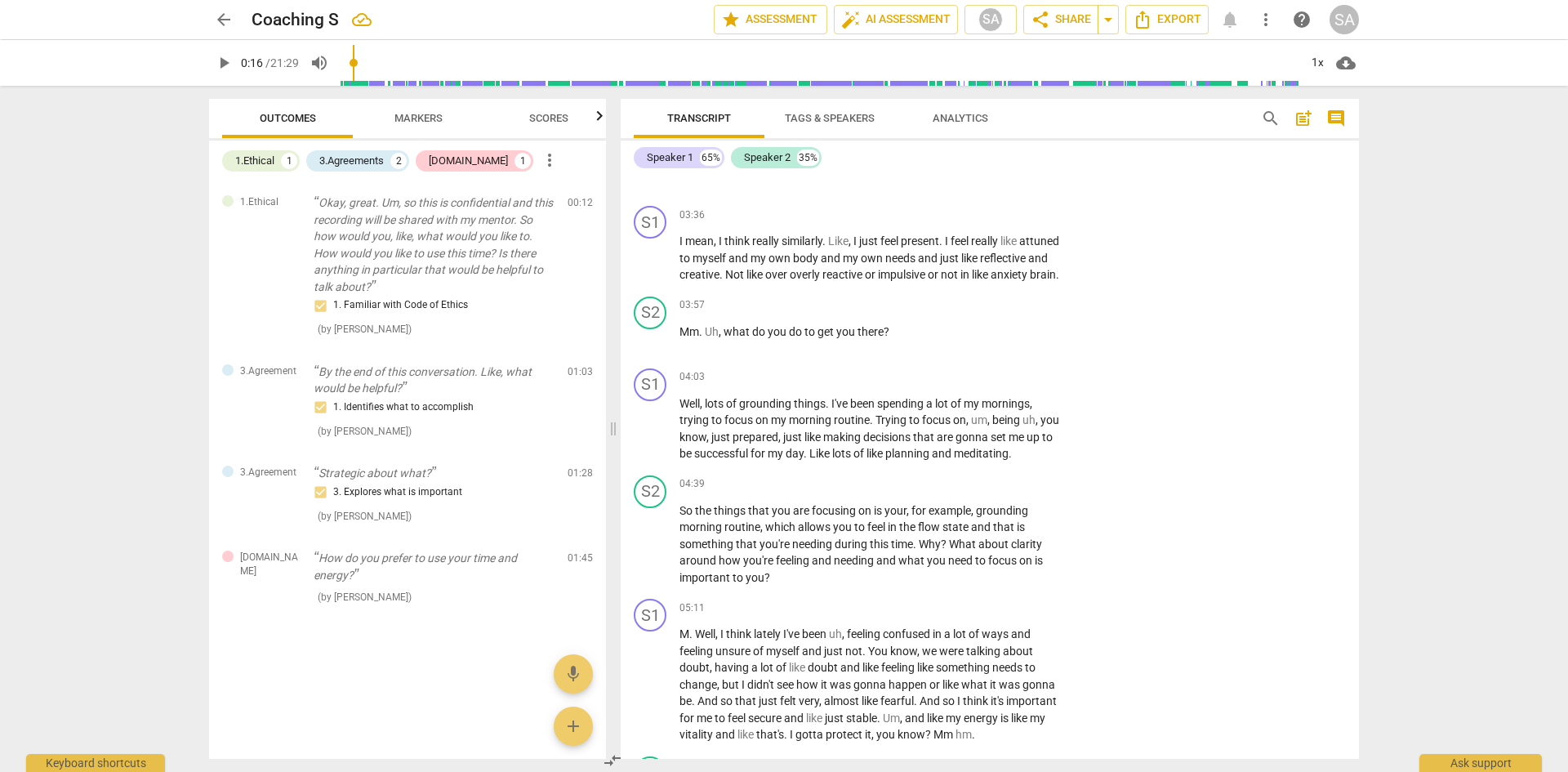
scroll to position [1711, 0]
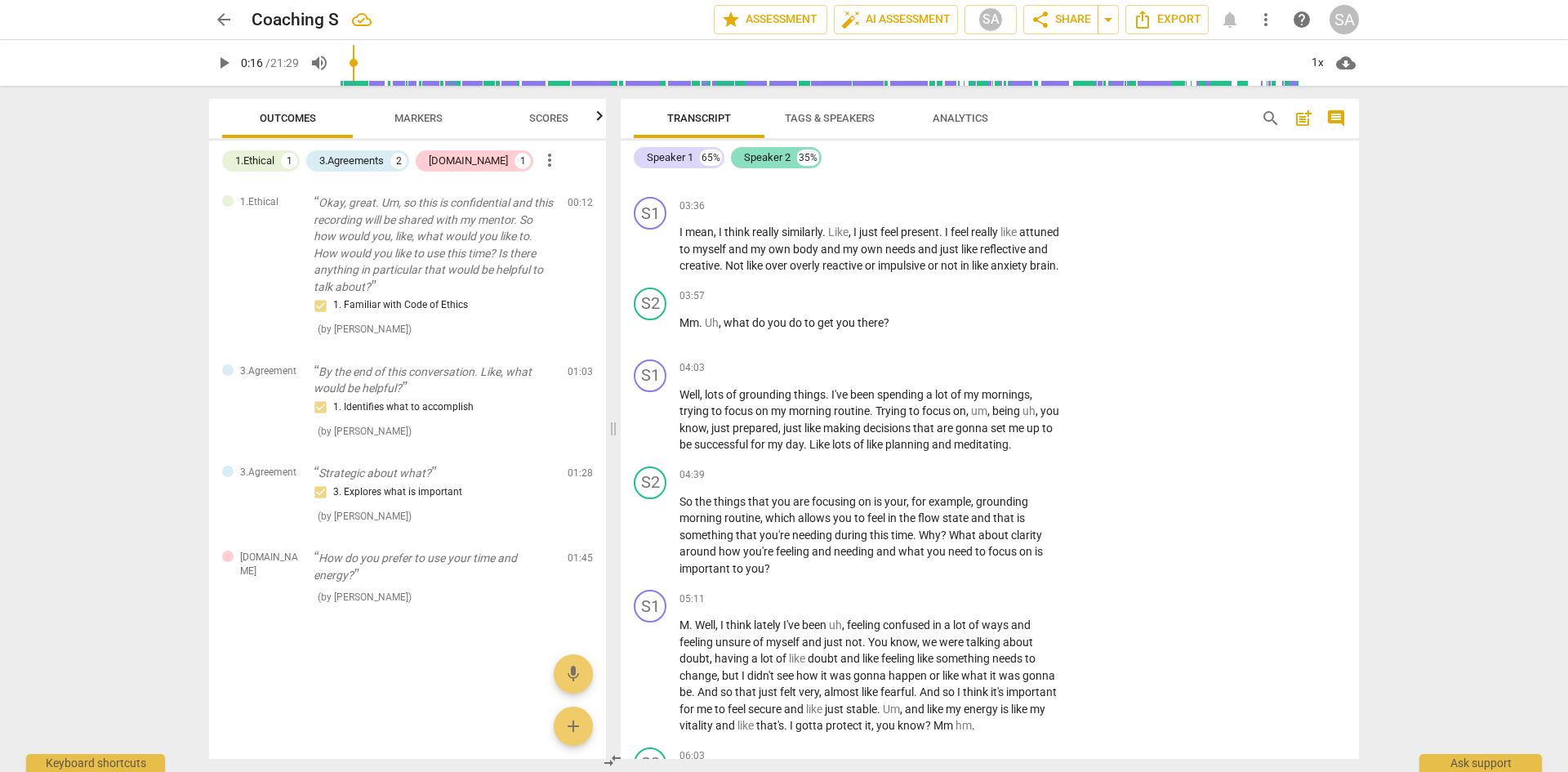
click at [779, 158] on div "Speaker 2" at bounding box center [767, 158] width 47 height 16
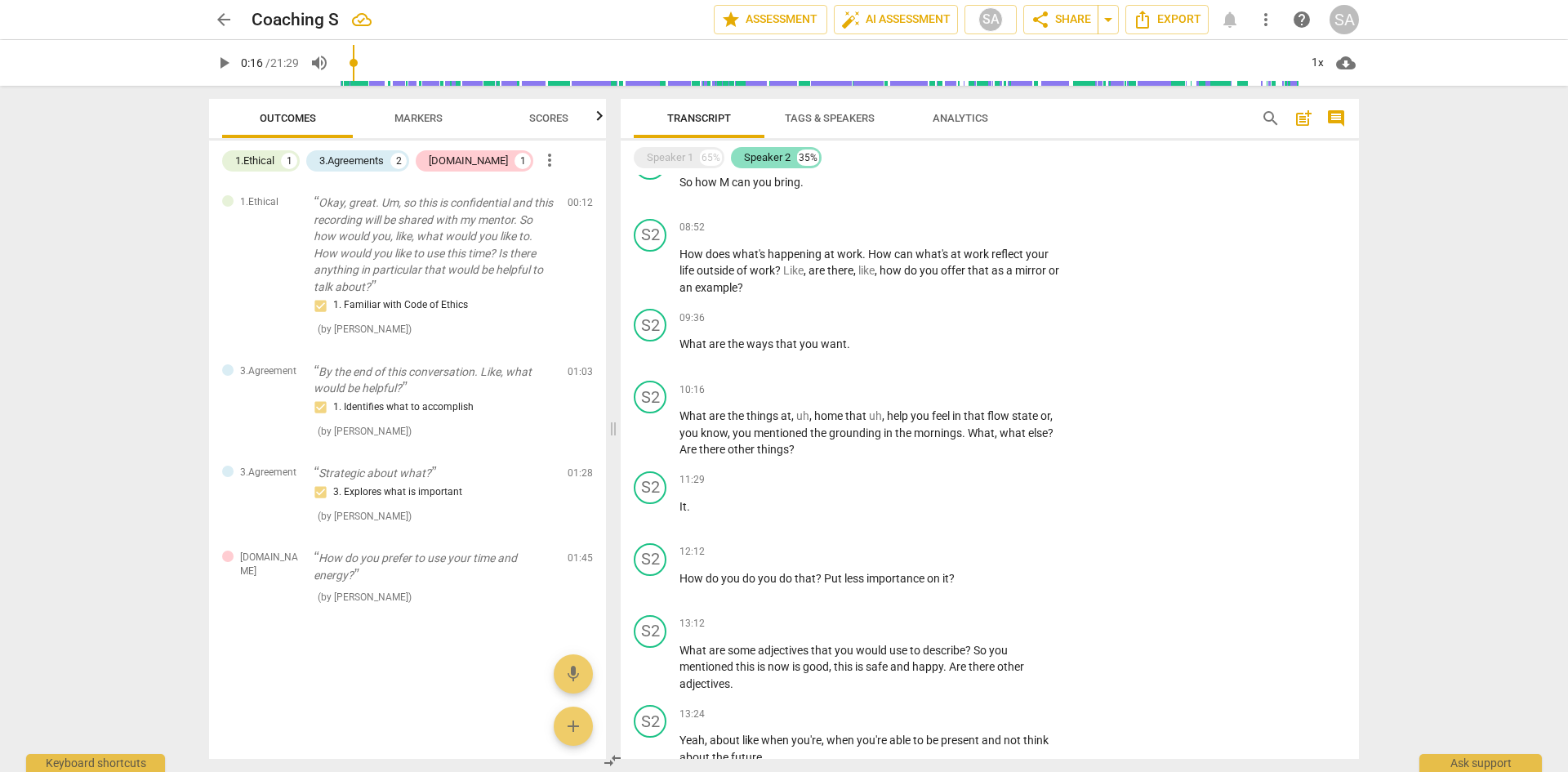
click at [779, 158] on div "Speaker 2" at bounding box center [767, 158] width 47 height 16
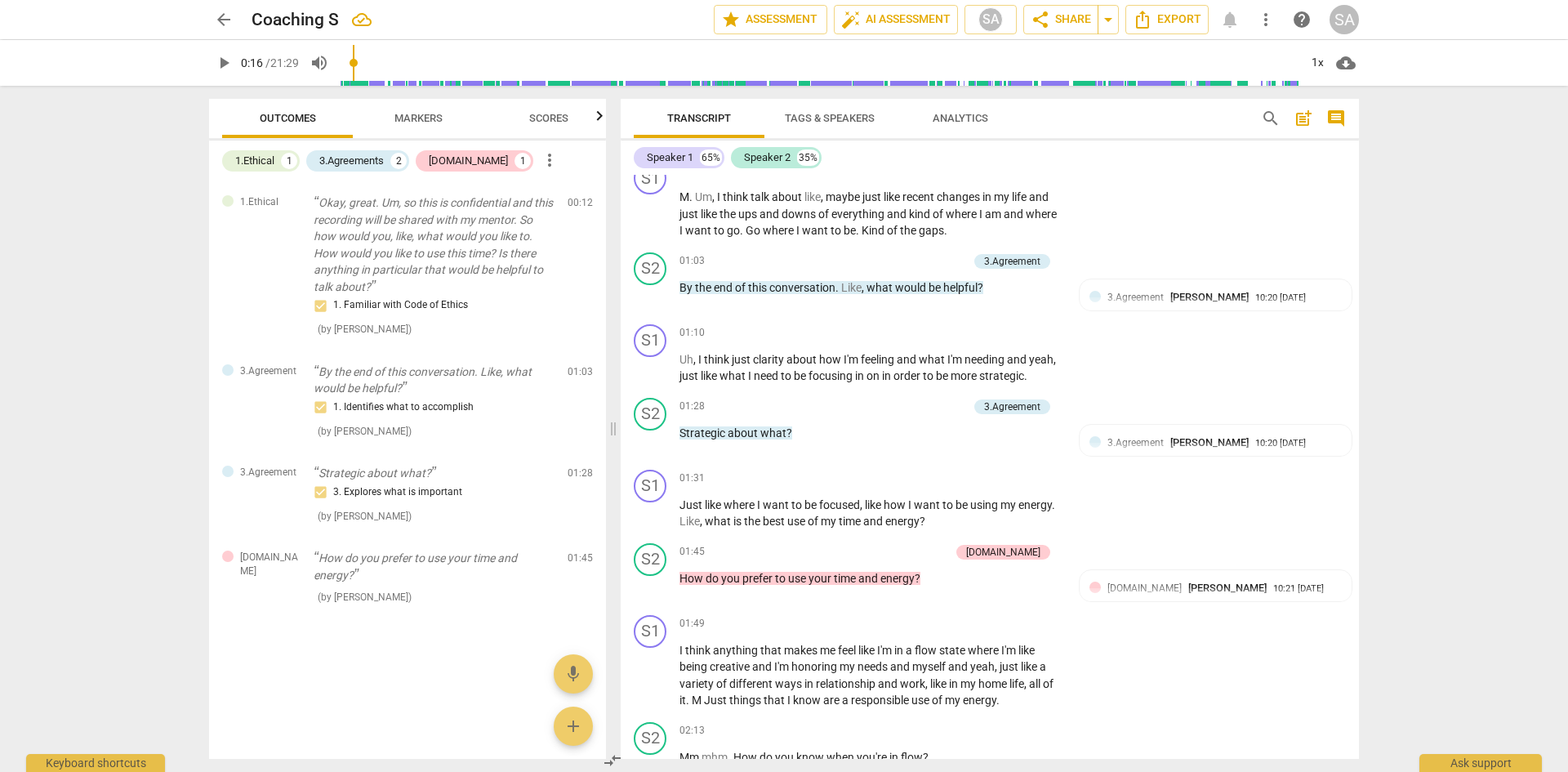
scroll to position [0, 0]
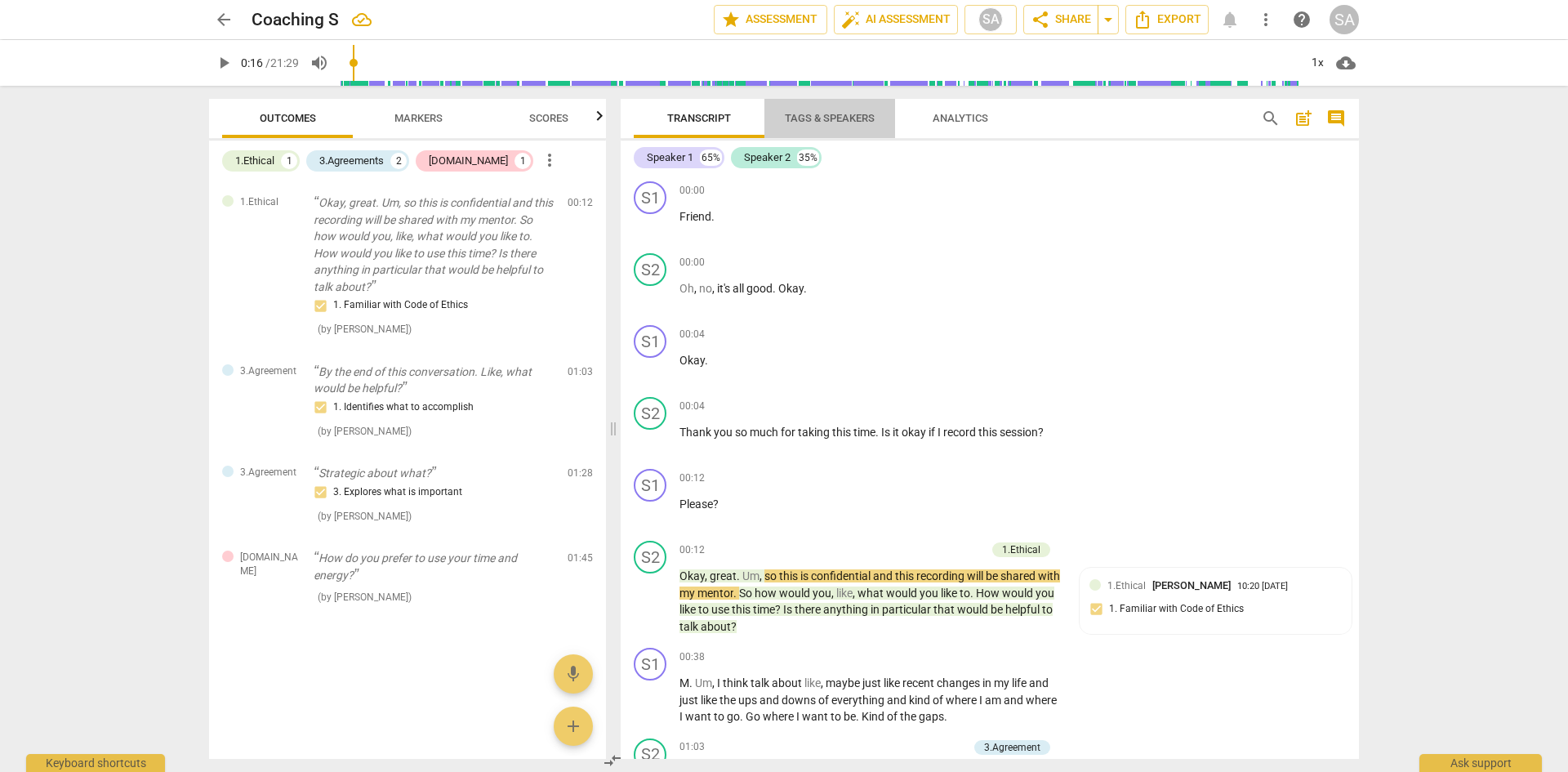
click at [829, 123] on span "Tags & Speakers" at bounding box center [830, 117] width 90 height 12
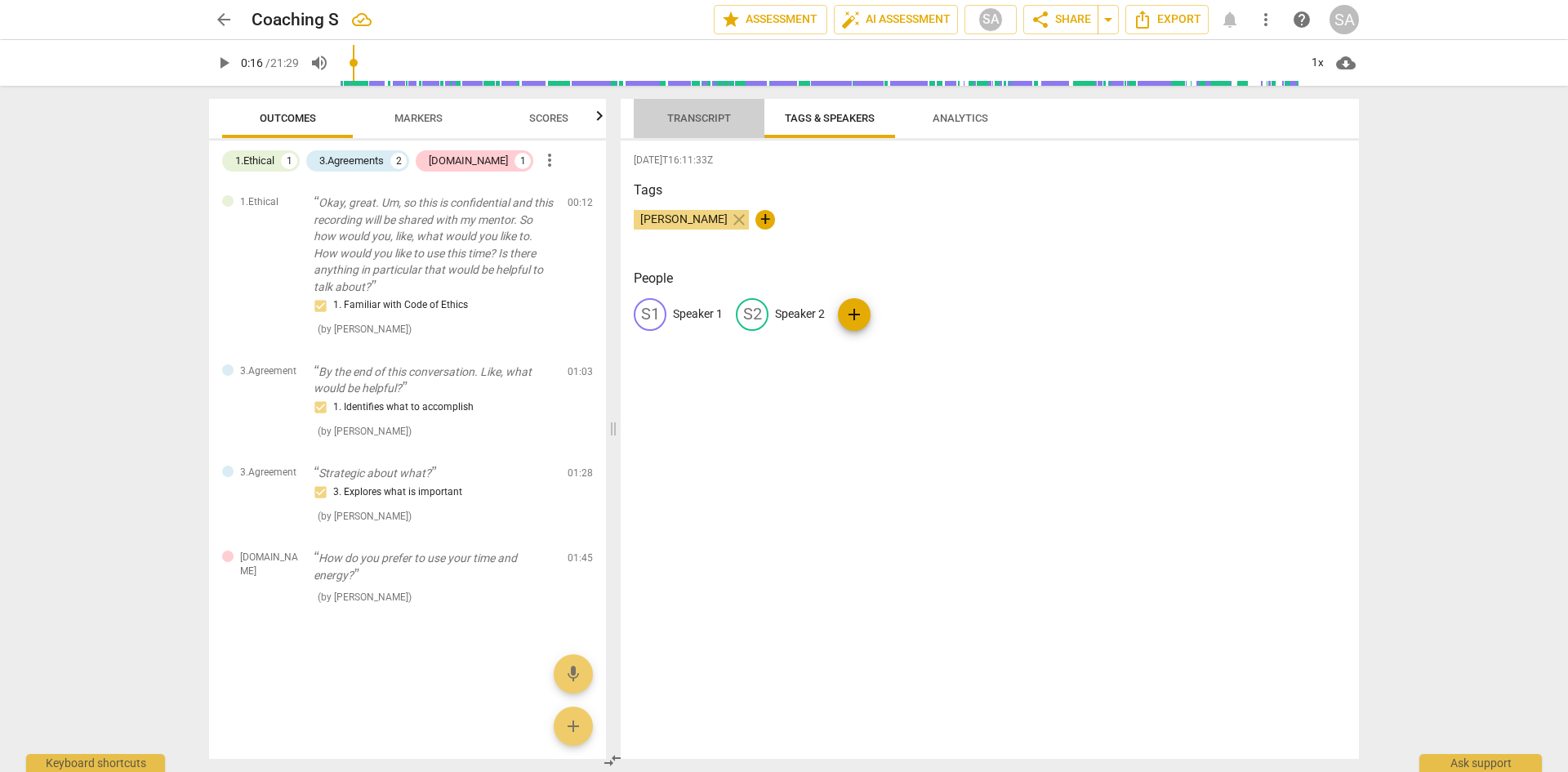
click at [706, 114] on span "Transcript" at bounding box center [700, 117] width 64 height 12
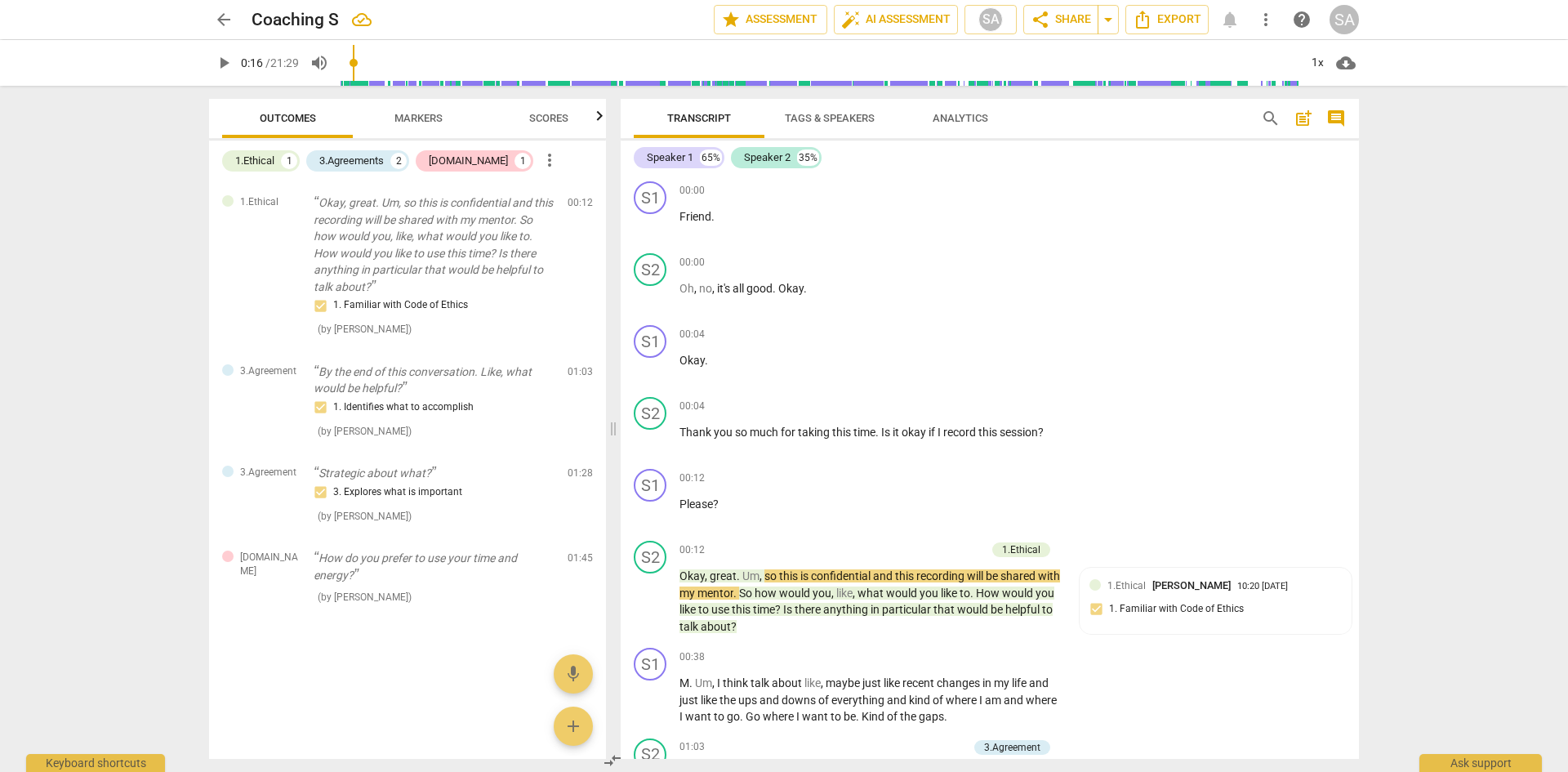
click at [825, 123] on span "Tags & Speakers" at bounding box center [830, 117] width 90 height 12
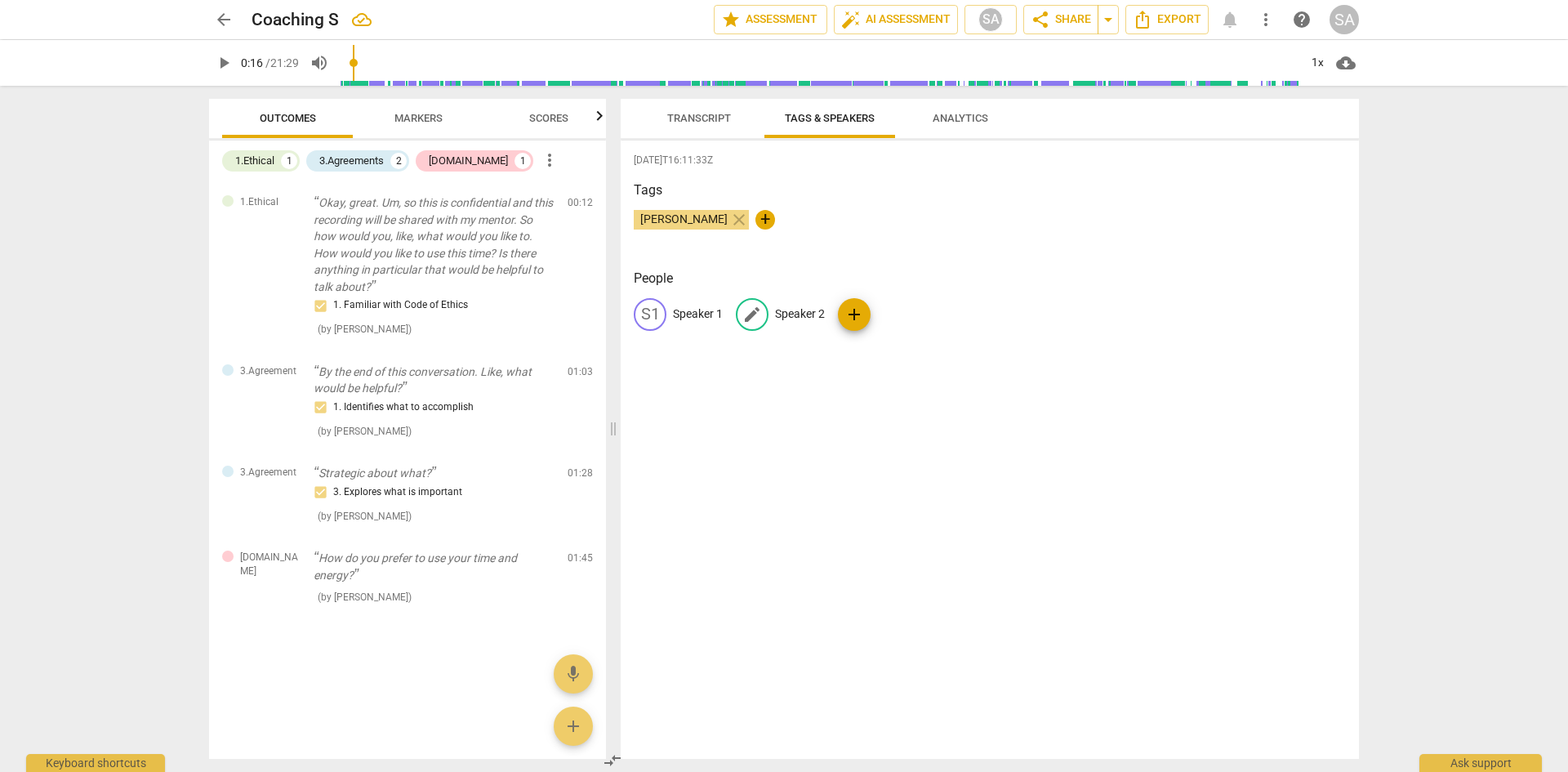
click at [749, 314] on span "edit" at bounding box center [752, 314] width 19 height 19
click at [793, 315] on p "Speaker 2" at bounding box center [800, 314] width 49 height 17
type input "Coach"
click at [655, 310] on span "edit" at bounding box center [649, 314] width 19 height 19
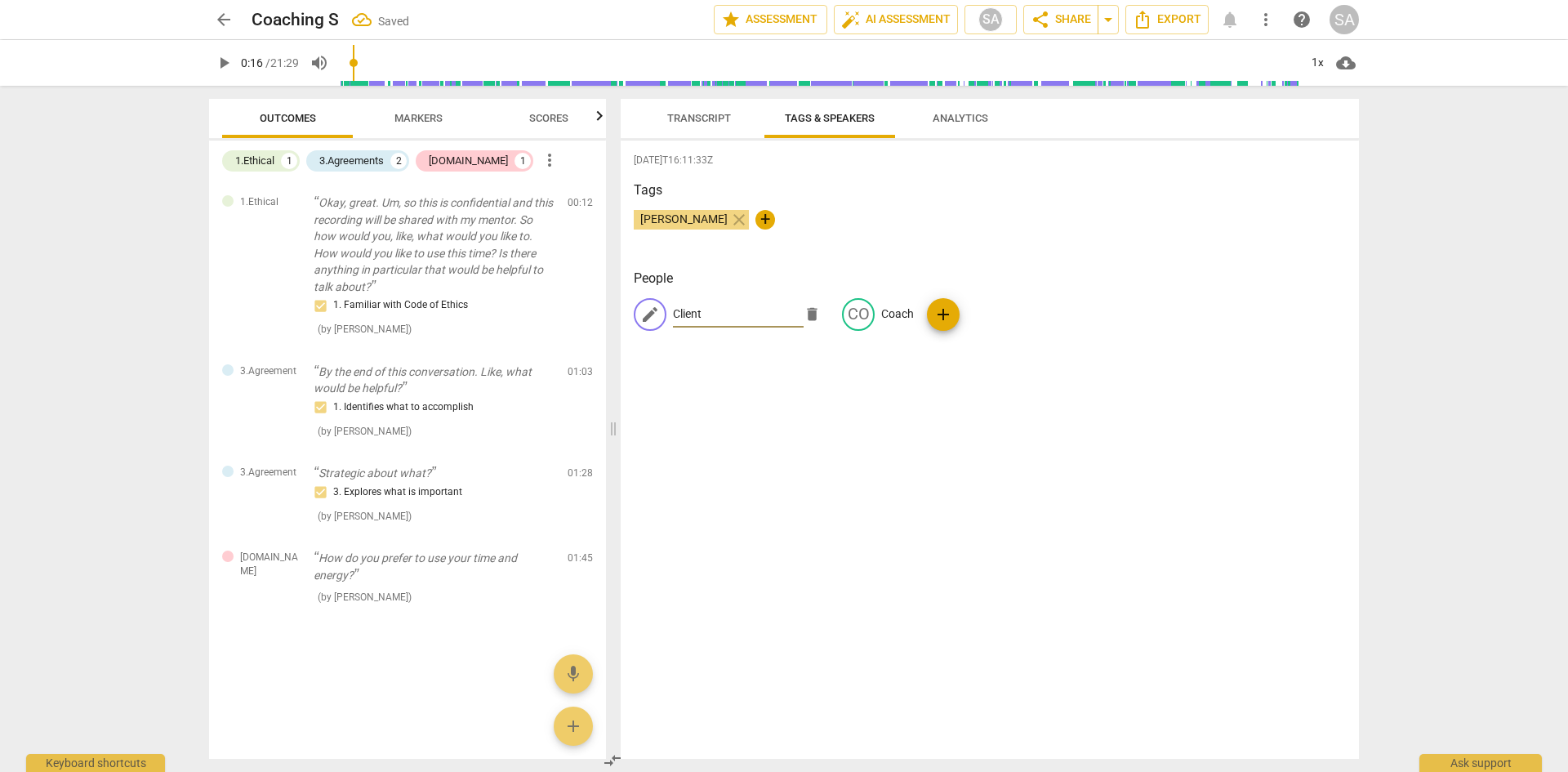
type input "Client"
click at [1094, 233] on div "[PERSON_NAME] close +" at bounding box center [990, 226] width 713 height 33
click at [683, 311] on p "Client" at bounding box center [687, 314] width 28 height 17
click at [676, 314] on input "Client" at bounding box center [738, 314] width 131 height 27
click at [714, 117] on span "Transcript" at bounding box center [700, 117] width 64 height 12
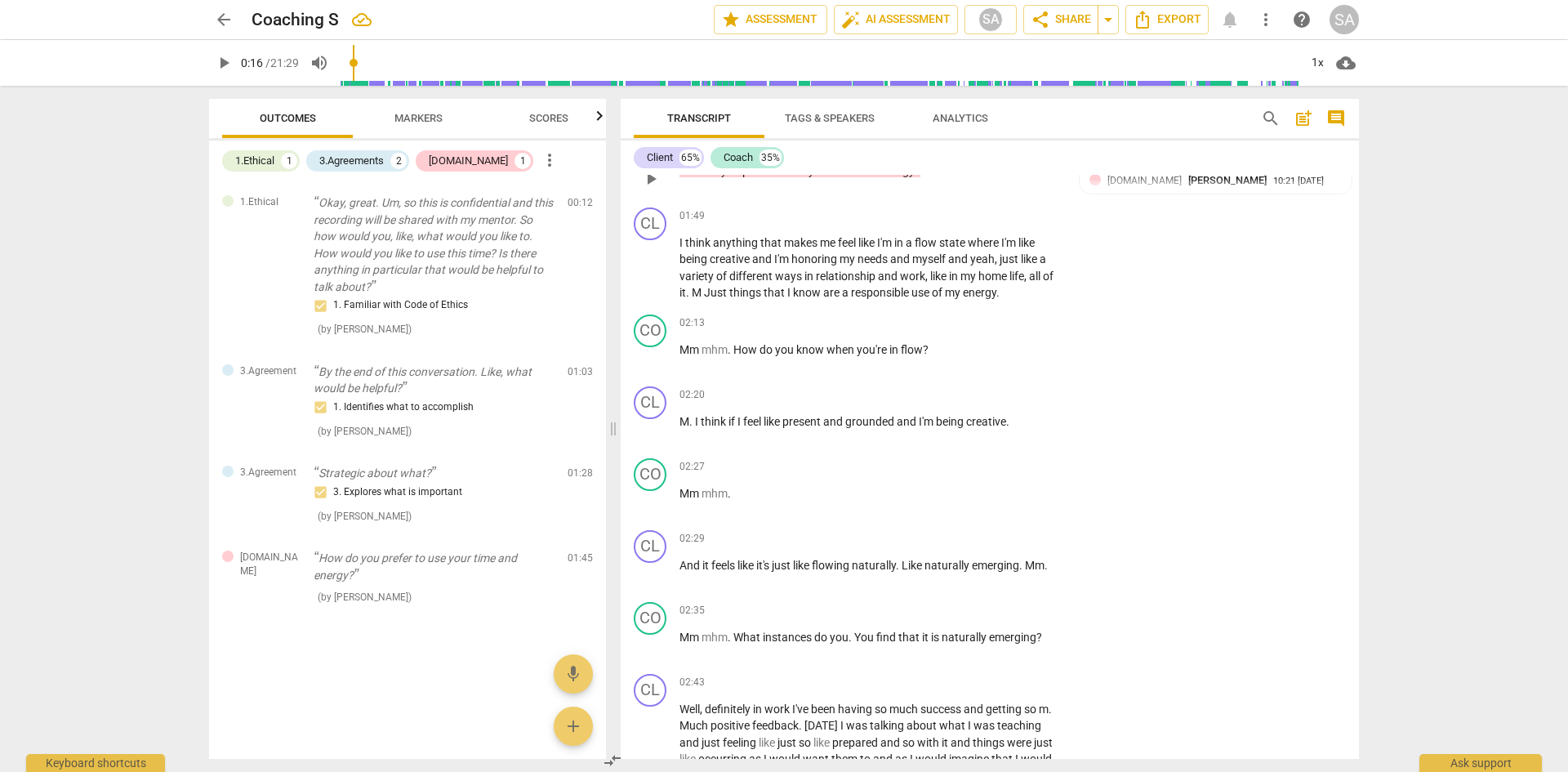
scroll to position [898, 0]
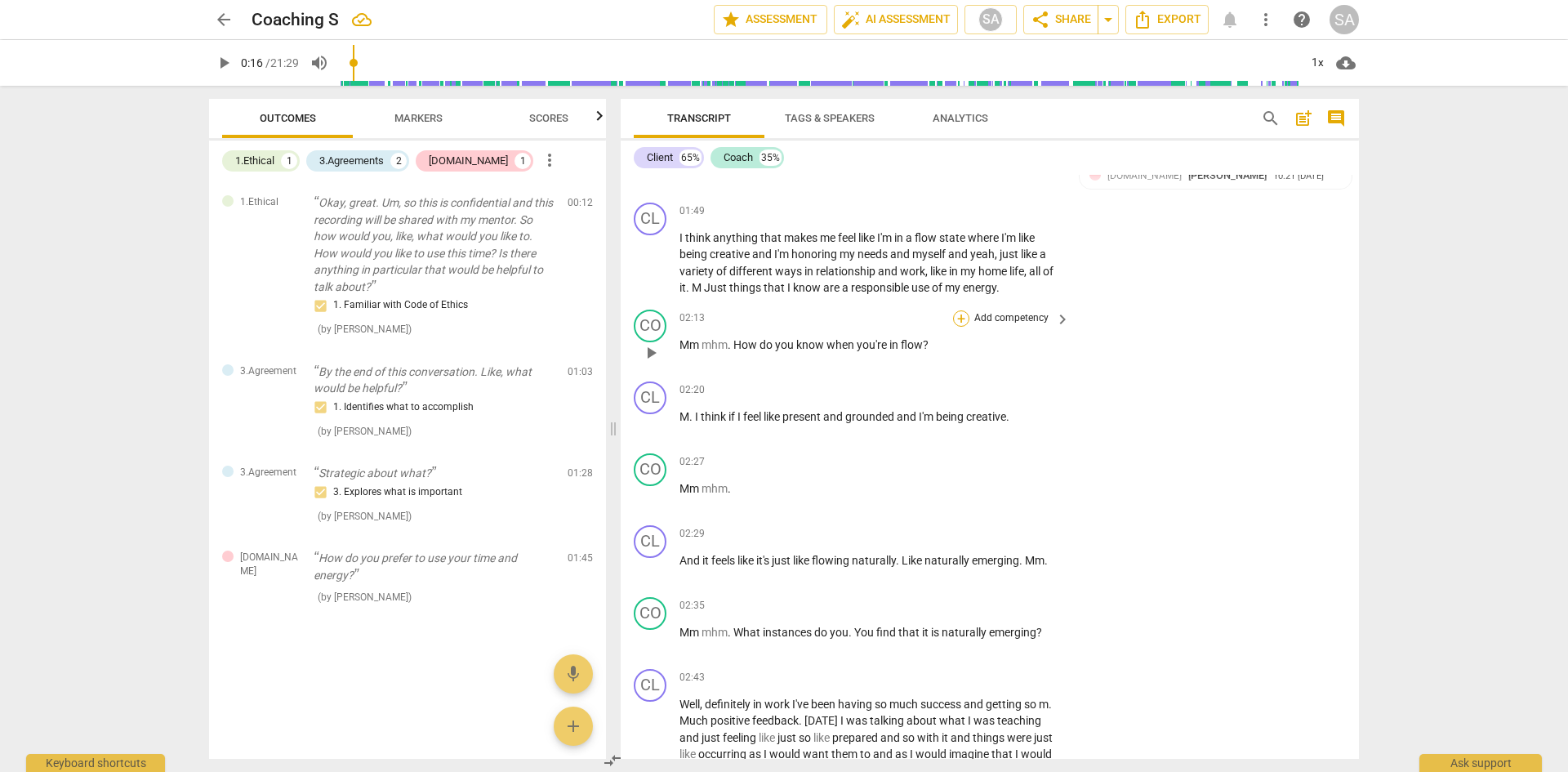
click at [963, 315] on div "+" at bounding box center [962, 319] width 16 height 16
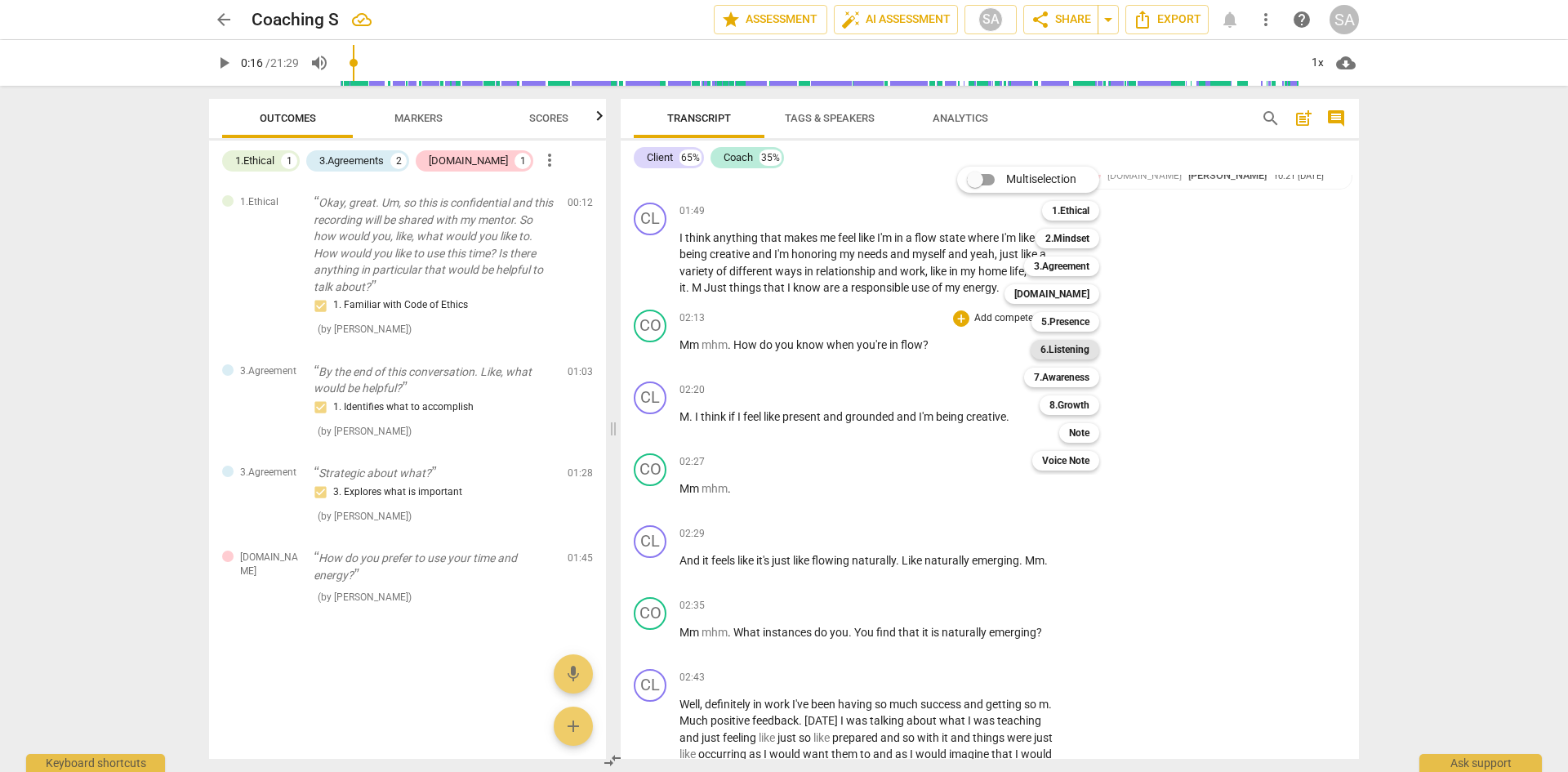
click at [1095, 349] on div "6.Listening" at bounding box center [1065, 349] width 69 height 19
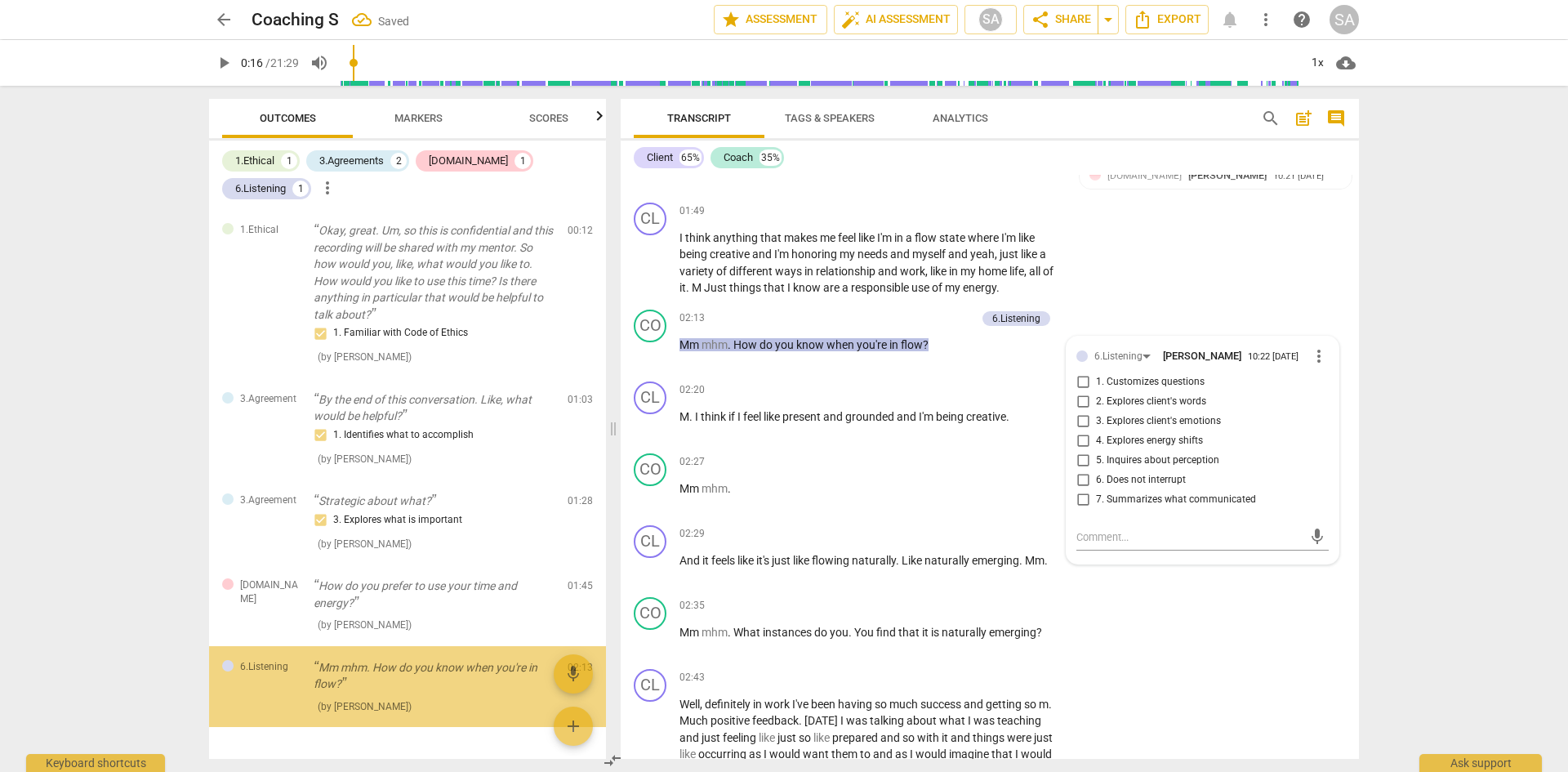
scroll to position [49, 0]
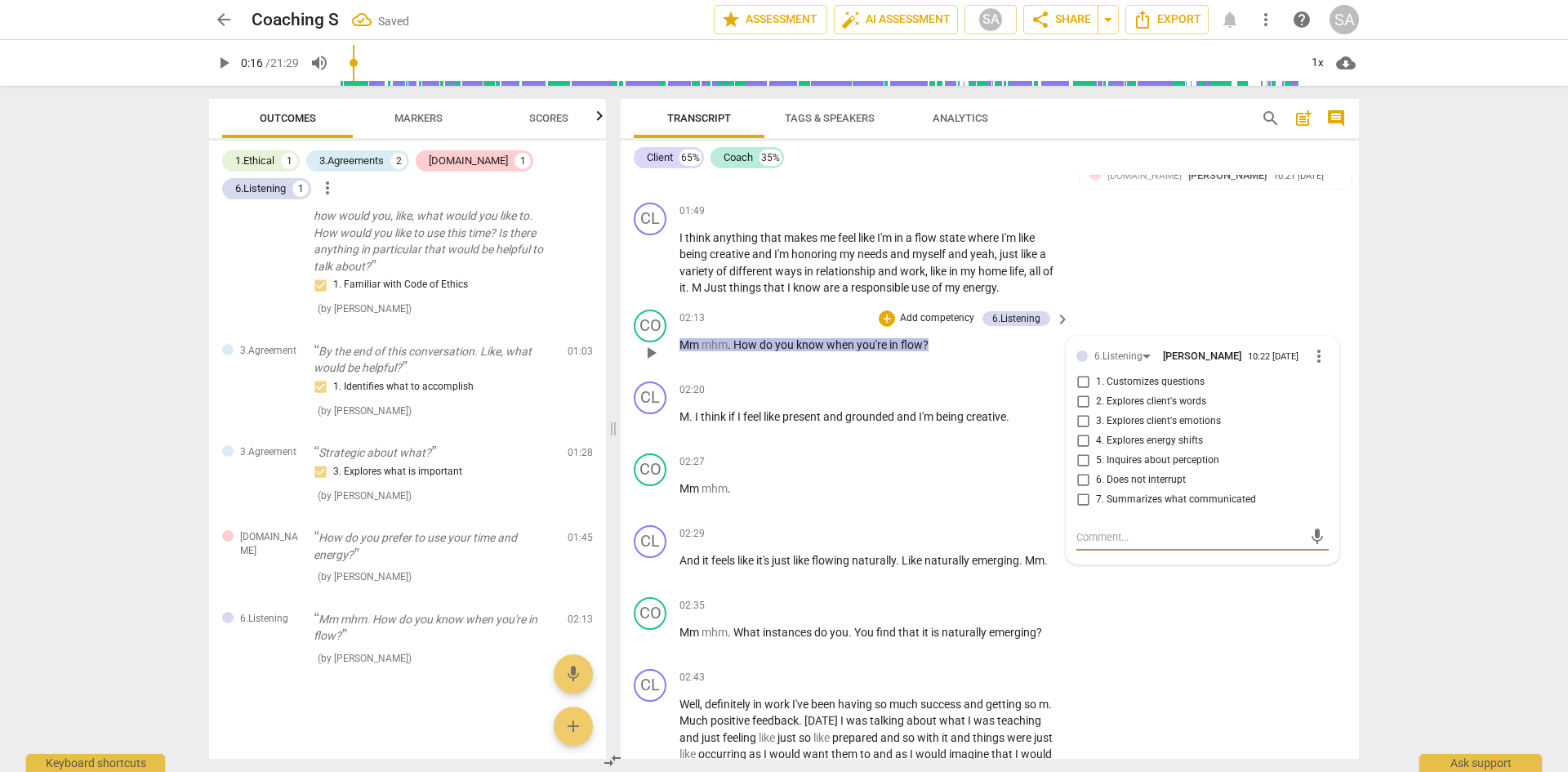
click at [1082, 376] on input "1. Customizes questions" at bounding box center [1083, 382] width 27 height 19
checkbox input "true"
click at [1081, 402] on input "2. Explores client's words" at bounding box center [1083, 401] width 27 height 19
checkbox input "true"
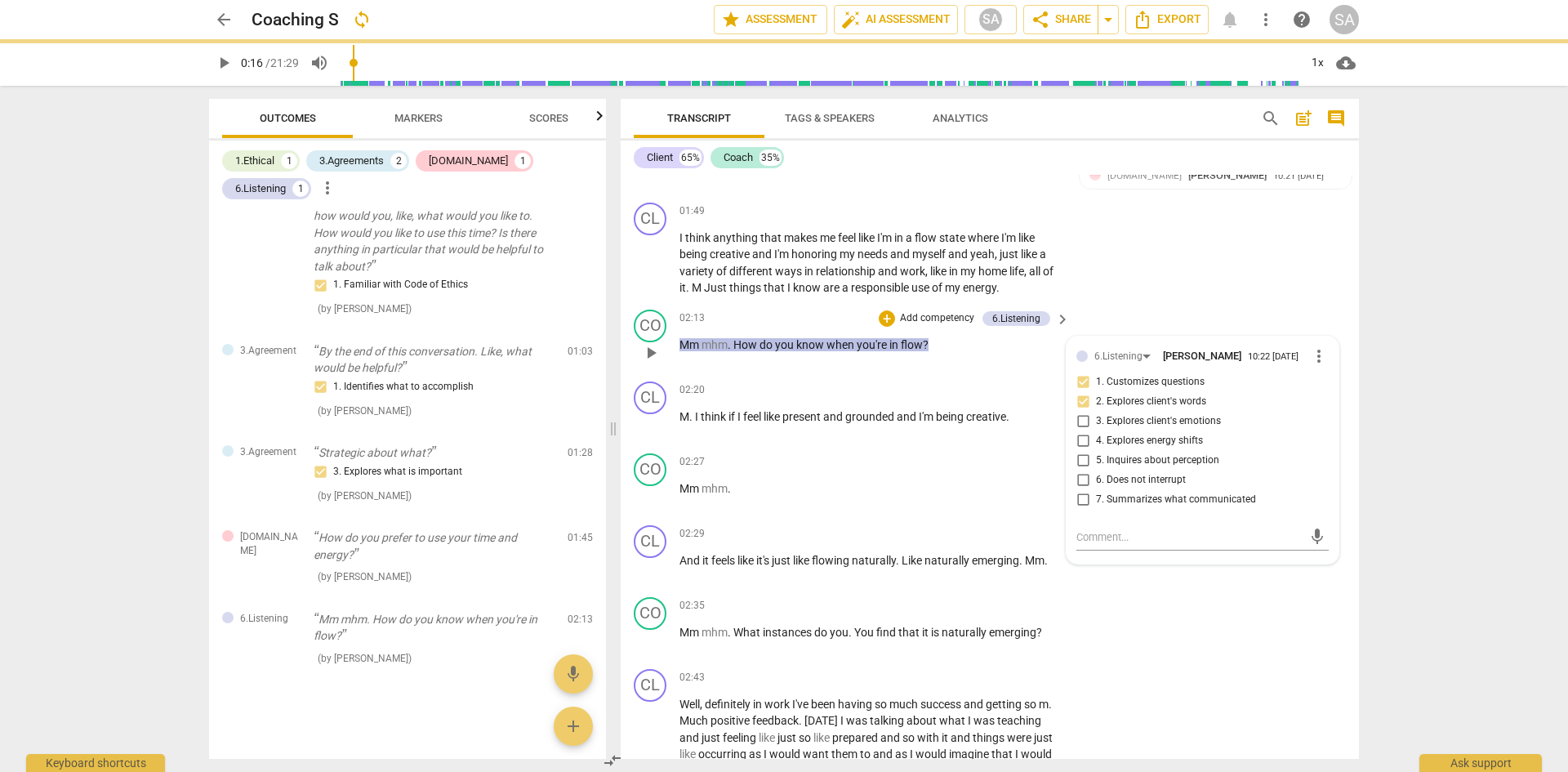
click at [1083, 381] on input "1. Customizes questions" at bounding box center [1083, 382] width 27 height 19
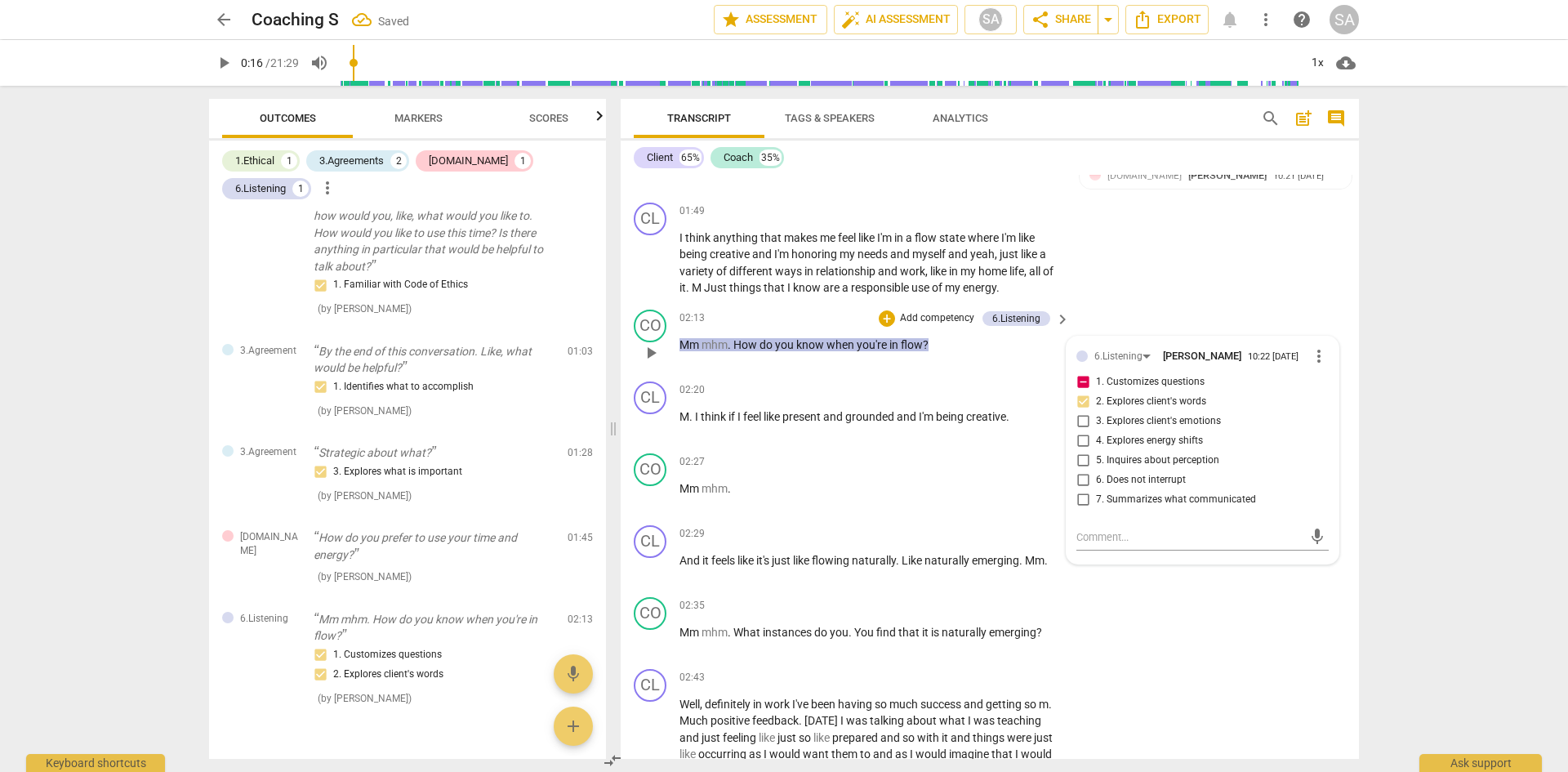
click at [1078, 381] on input "1. Customizes questions" at bounding box center [1083, 382] width 27 height 19
checkbox input "false"
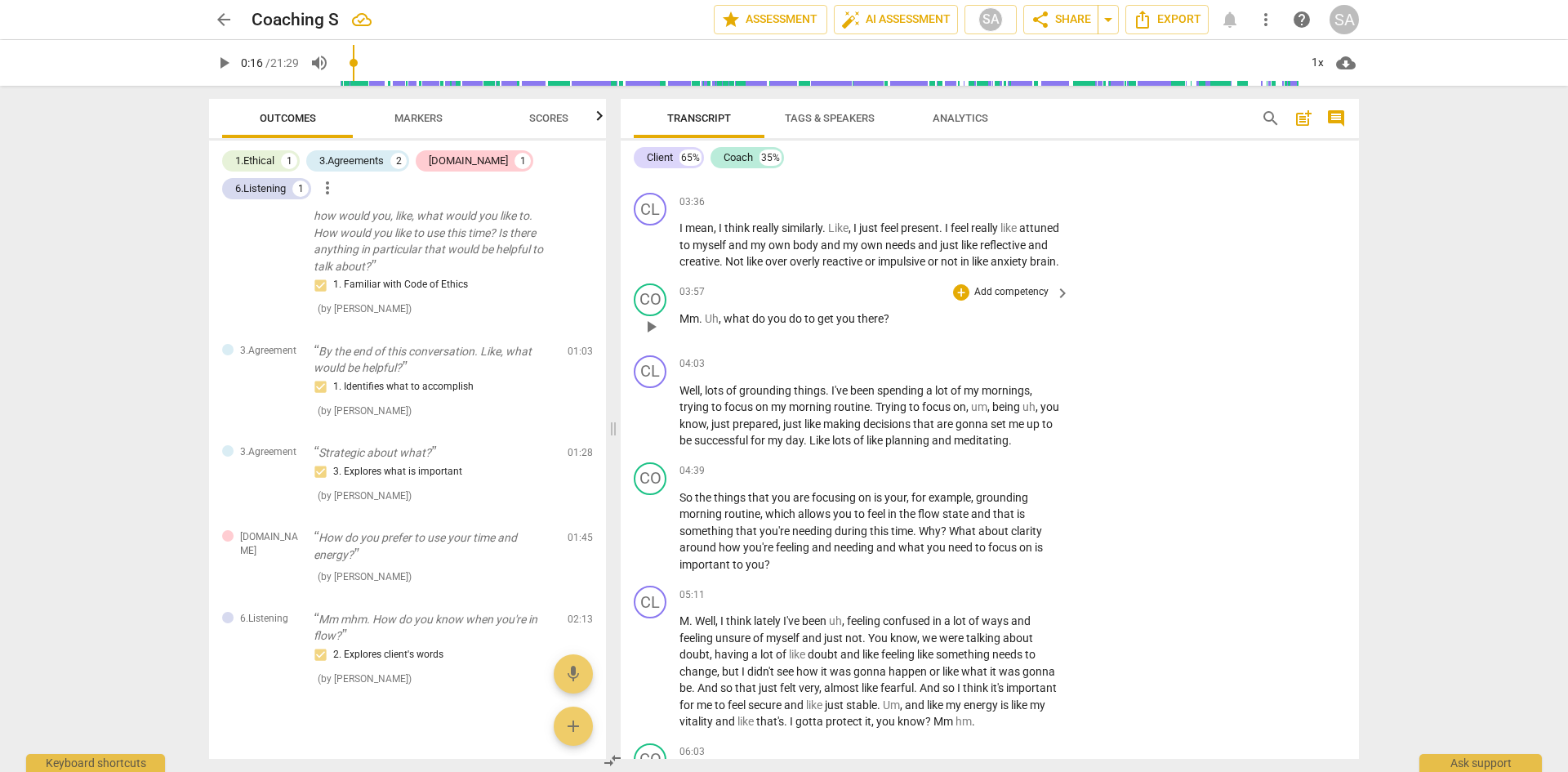
scroll to position [1797, 0]
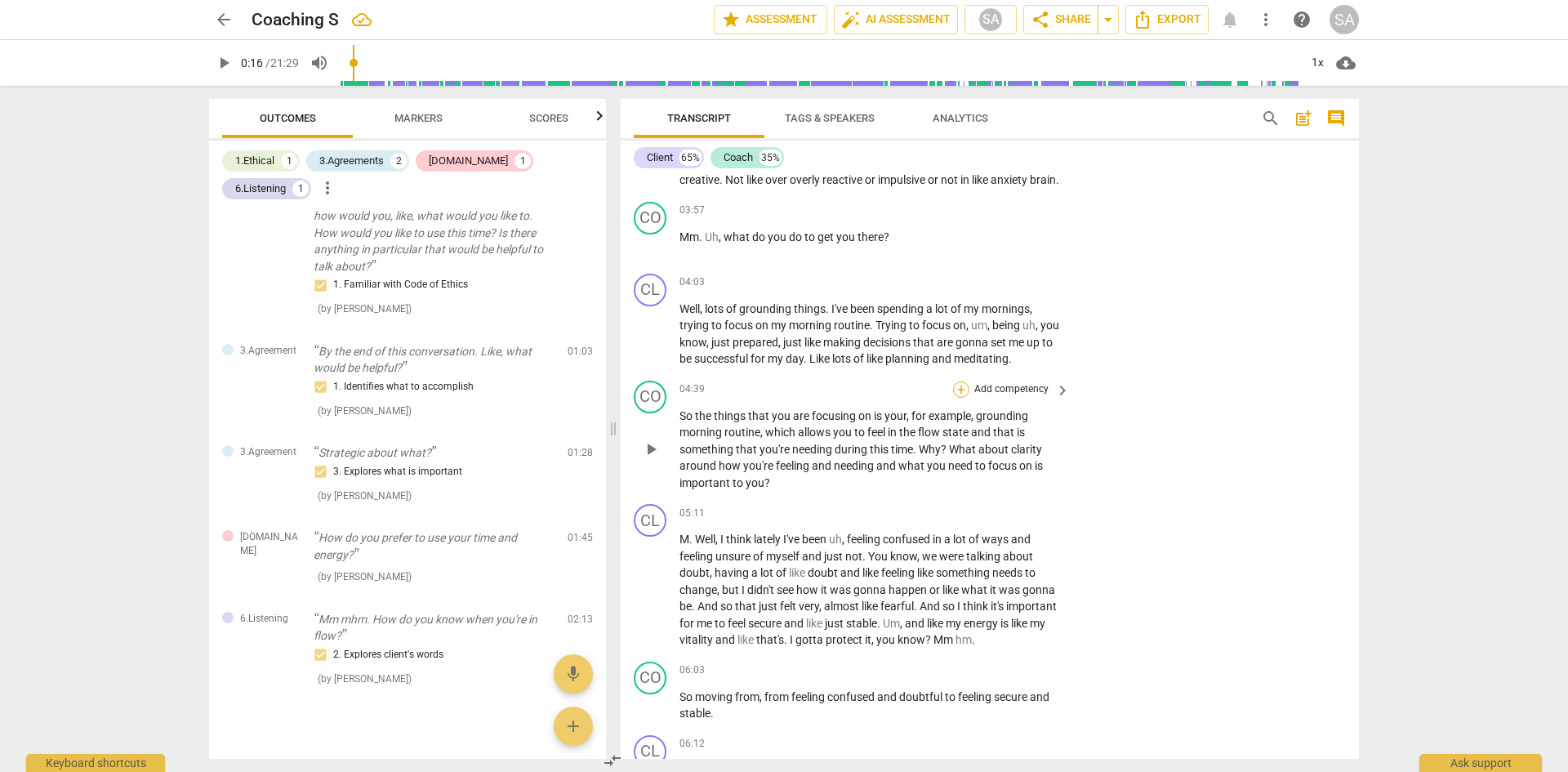
click at [955, 397] on div "+" at bounding box center [962, 389] width 16 height 16
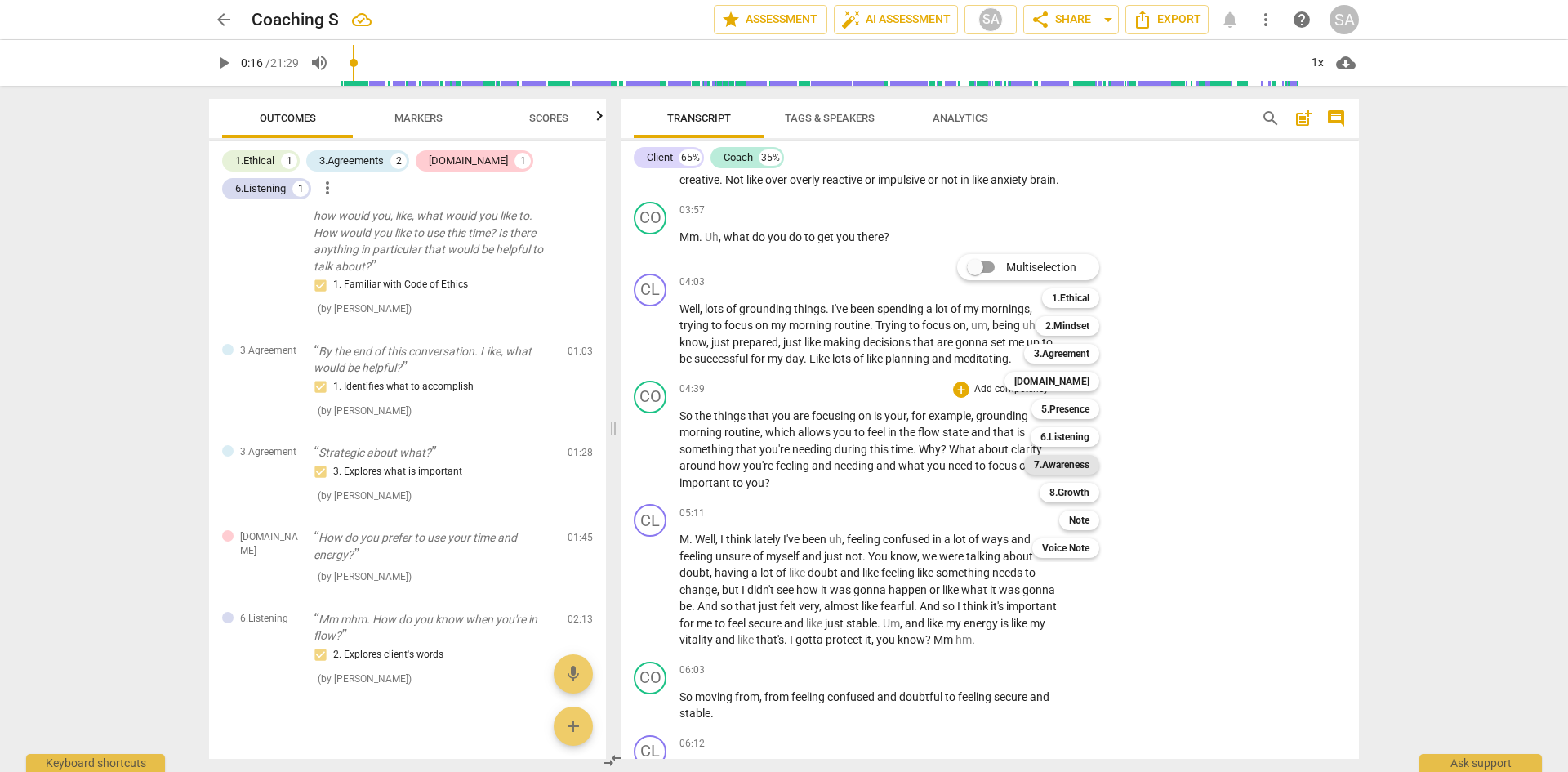
click at [1077, 458] on b "7.Awareness" at bounding box center [1062, 464] width 56 height 19
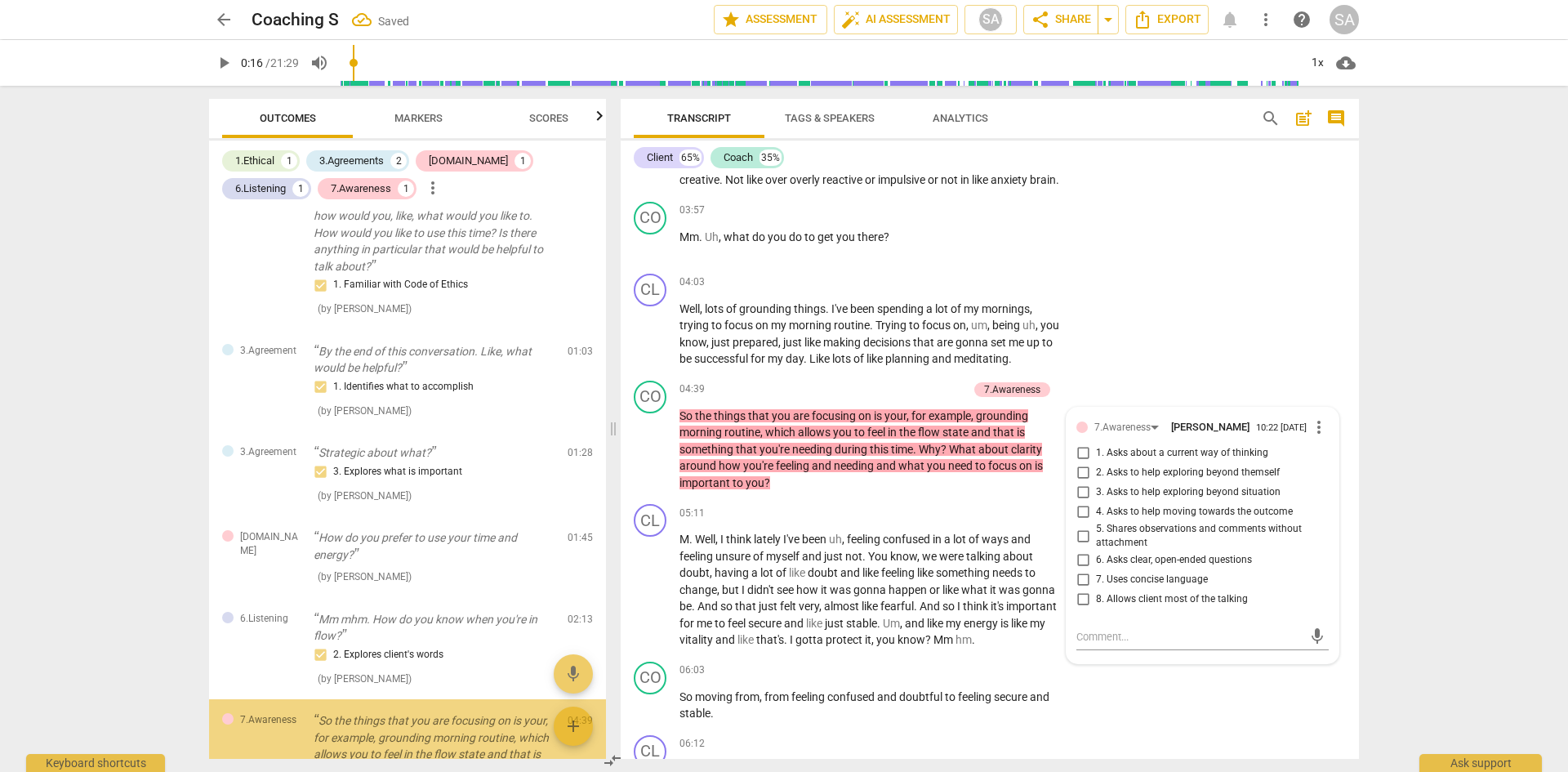
scroll to position [235, 0]
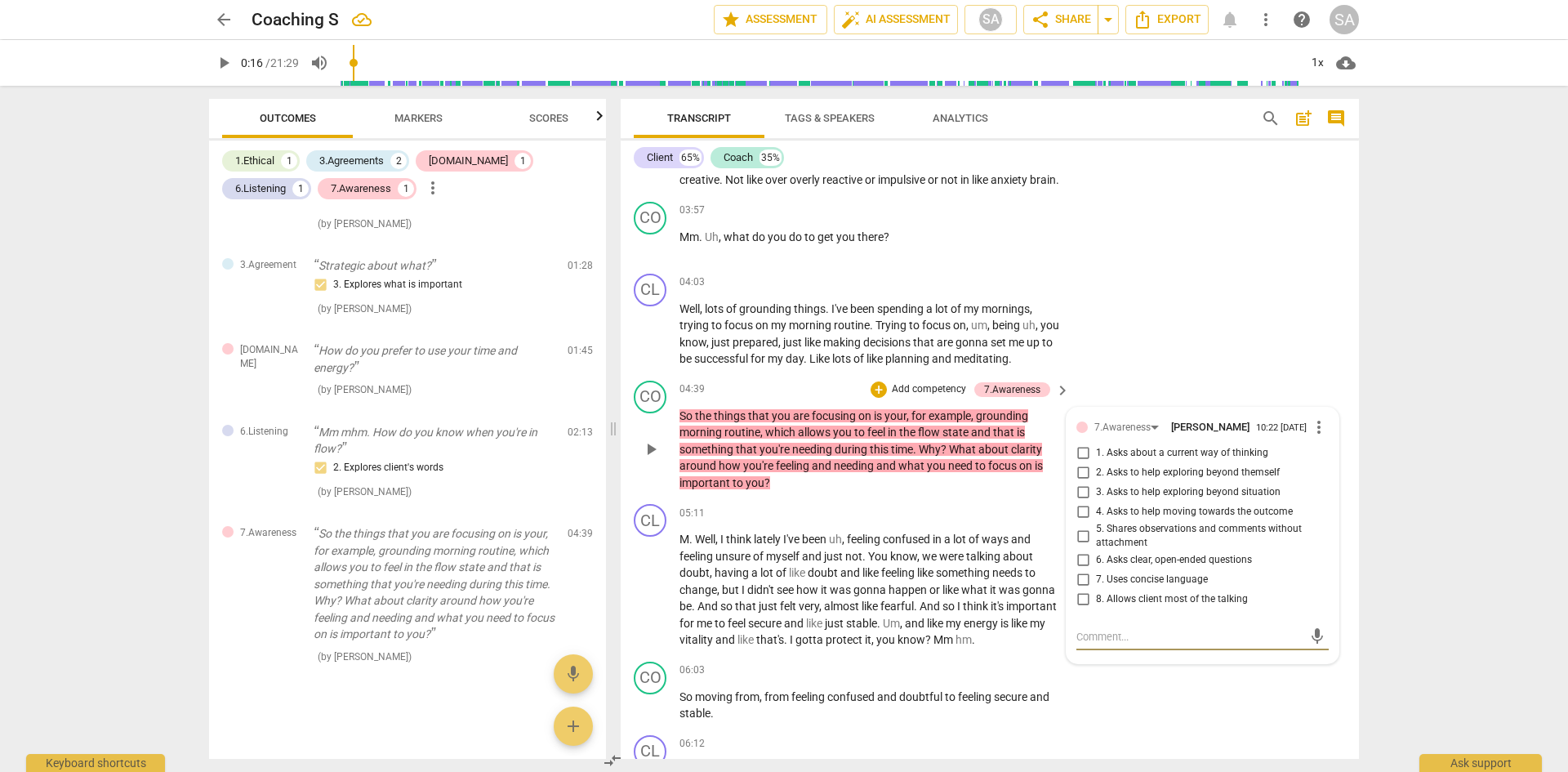
click at [1081, 522] on input "4. Asks to help moving towards the outcome" at bounding box center [1083, 511] width 27 height 19
checkbox input "true"
click at [906, 596] on span "happen" at bounding box center [909, 590] width 41 height 13
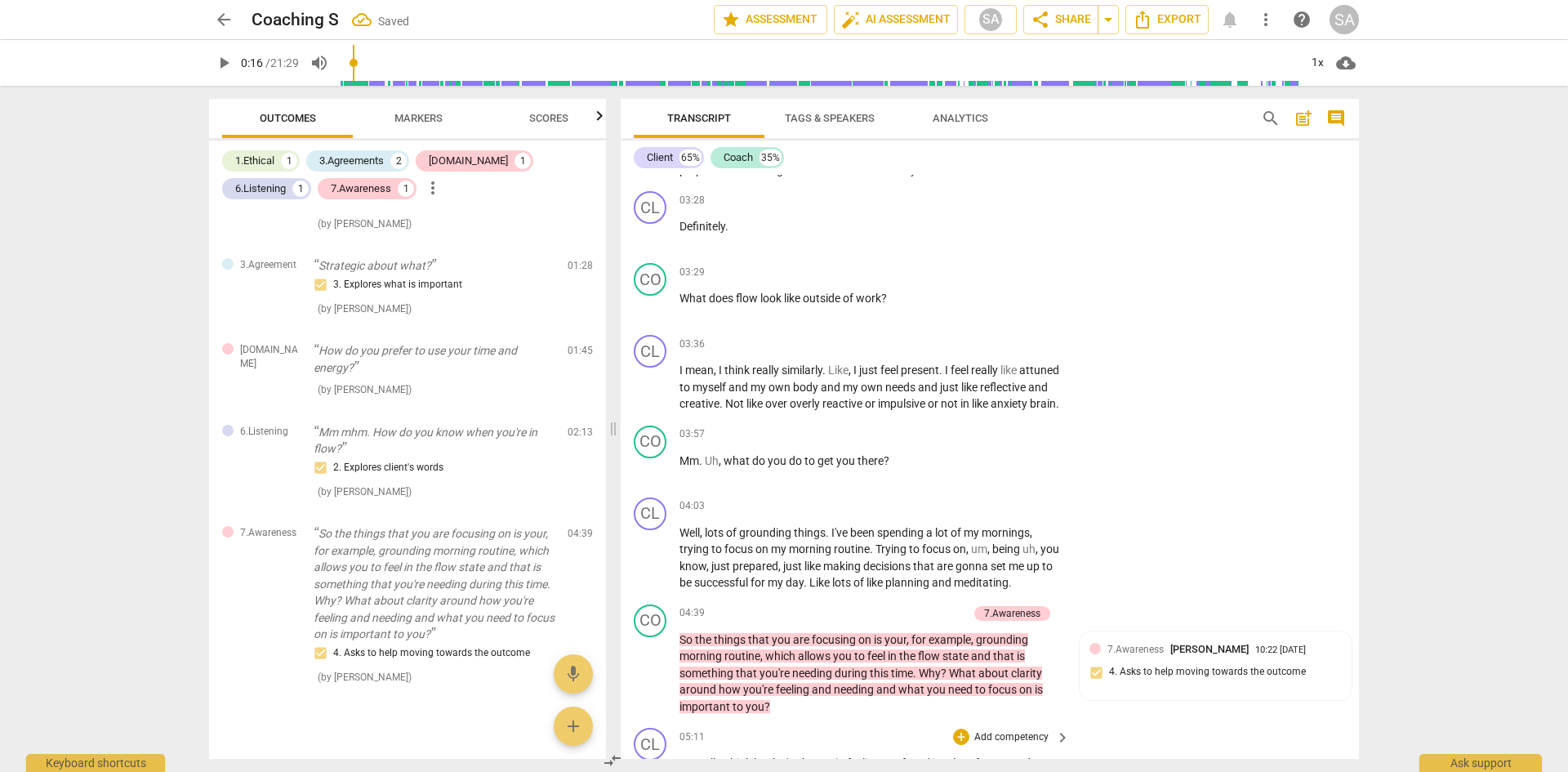
scroll to position [1470, 0]
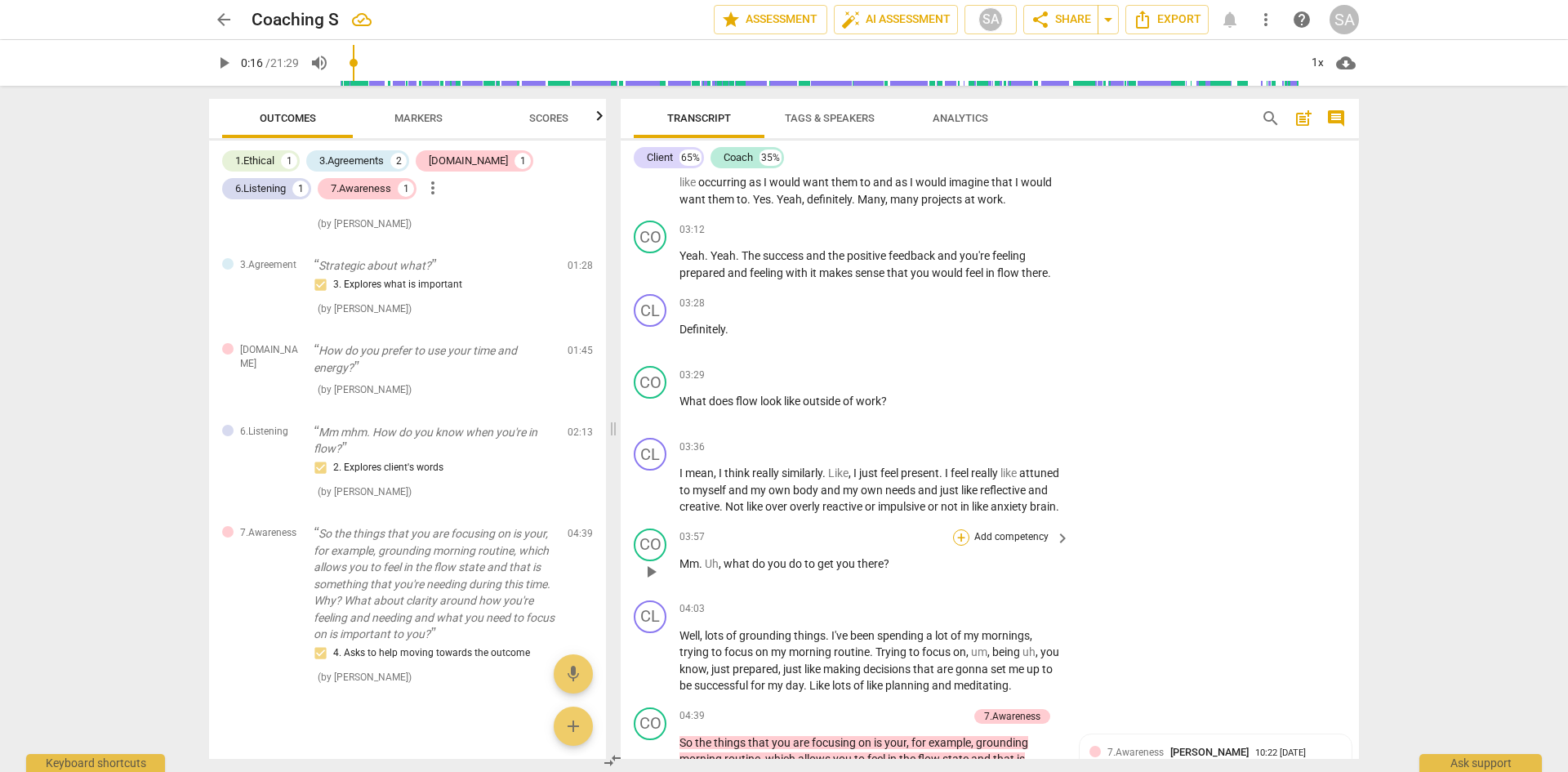
click at [956, 546] on div "+" at bounding box center [962, 538] width 16 height 16
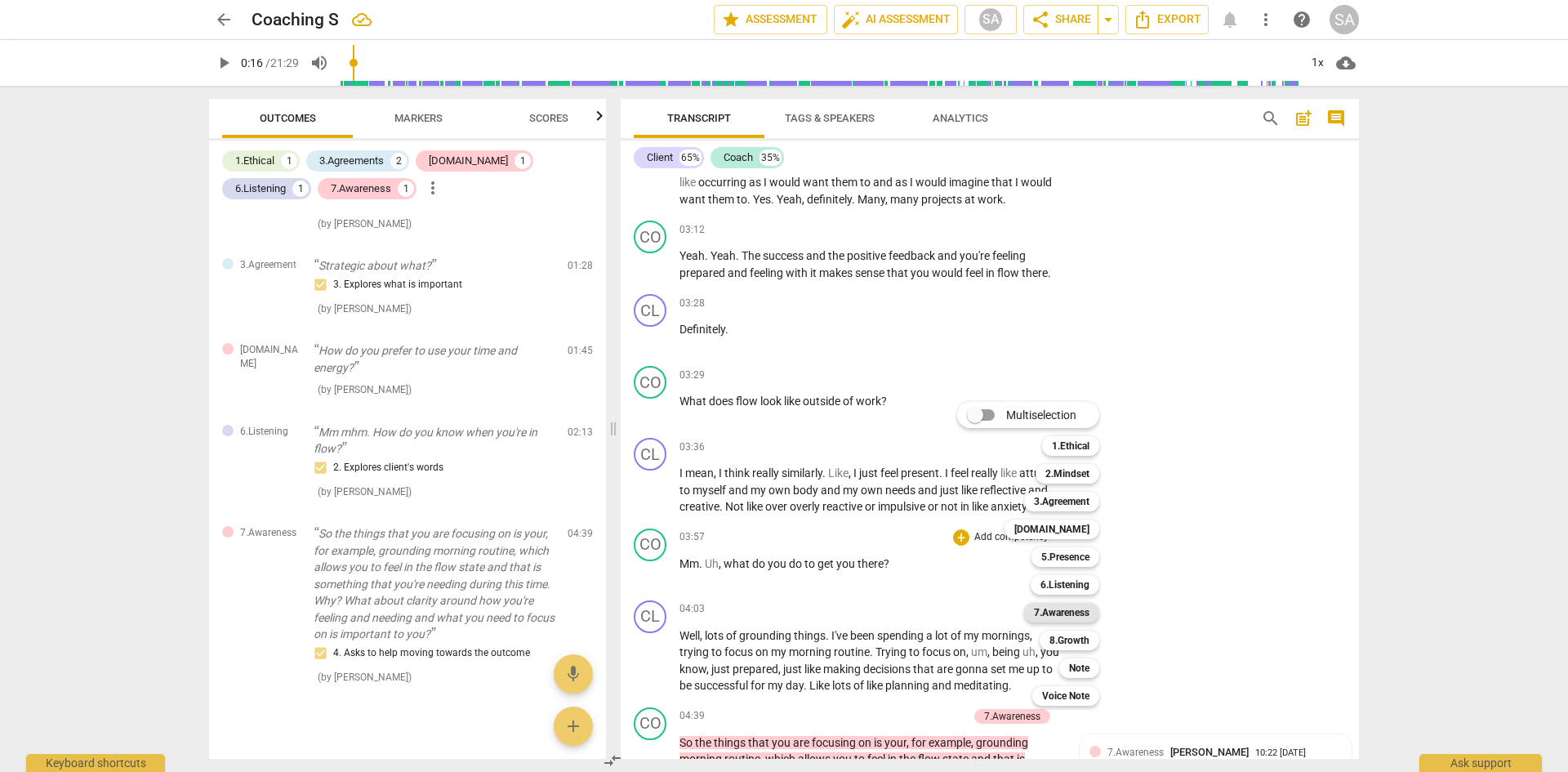
click at [1073, 615] on b "7.Awareness" at bounding box center [1062, 612] width 56 height 19
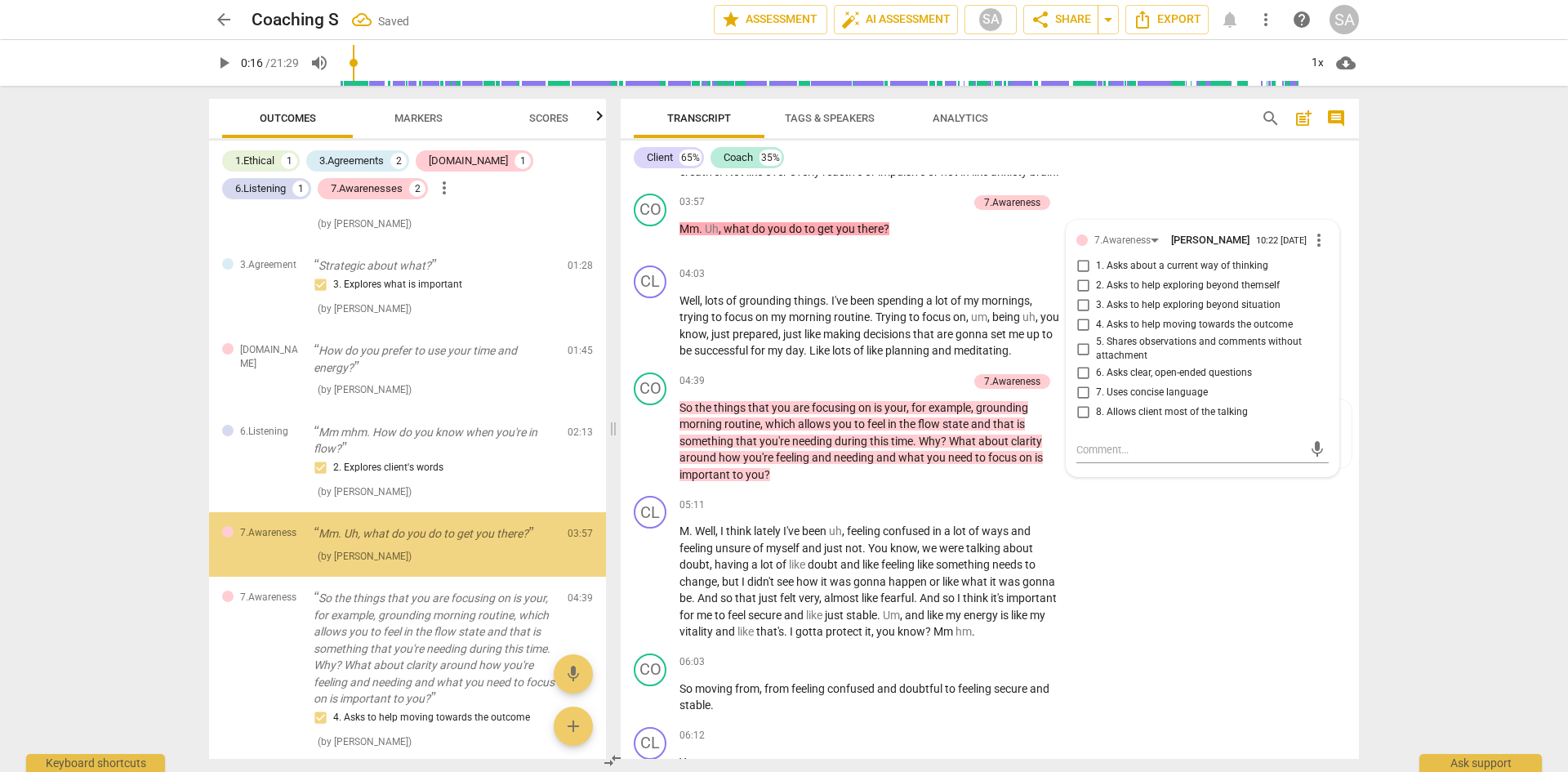
scroll to position [296, 0]
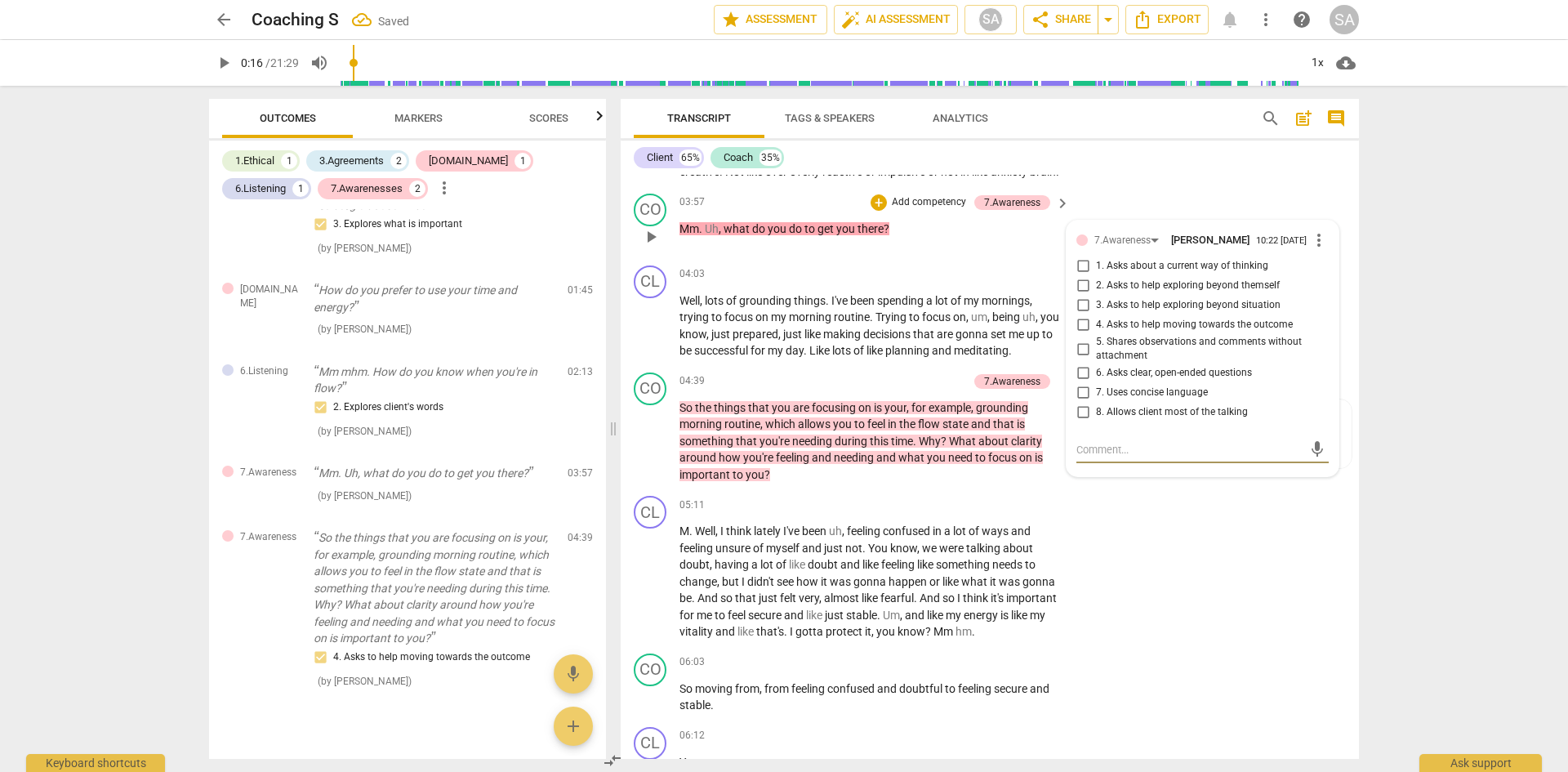
click at [1081, 403] on input "7. Uses concise language" at bounding box center [1083, 392] width 27 height 19
checkbox input "true"
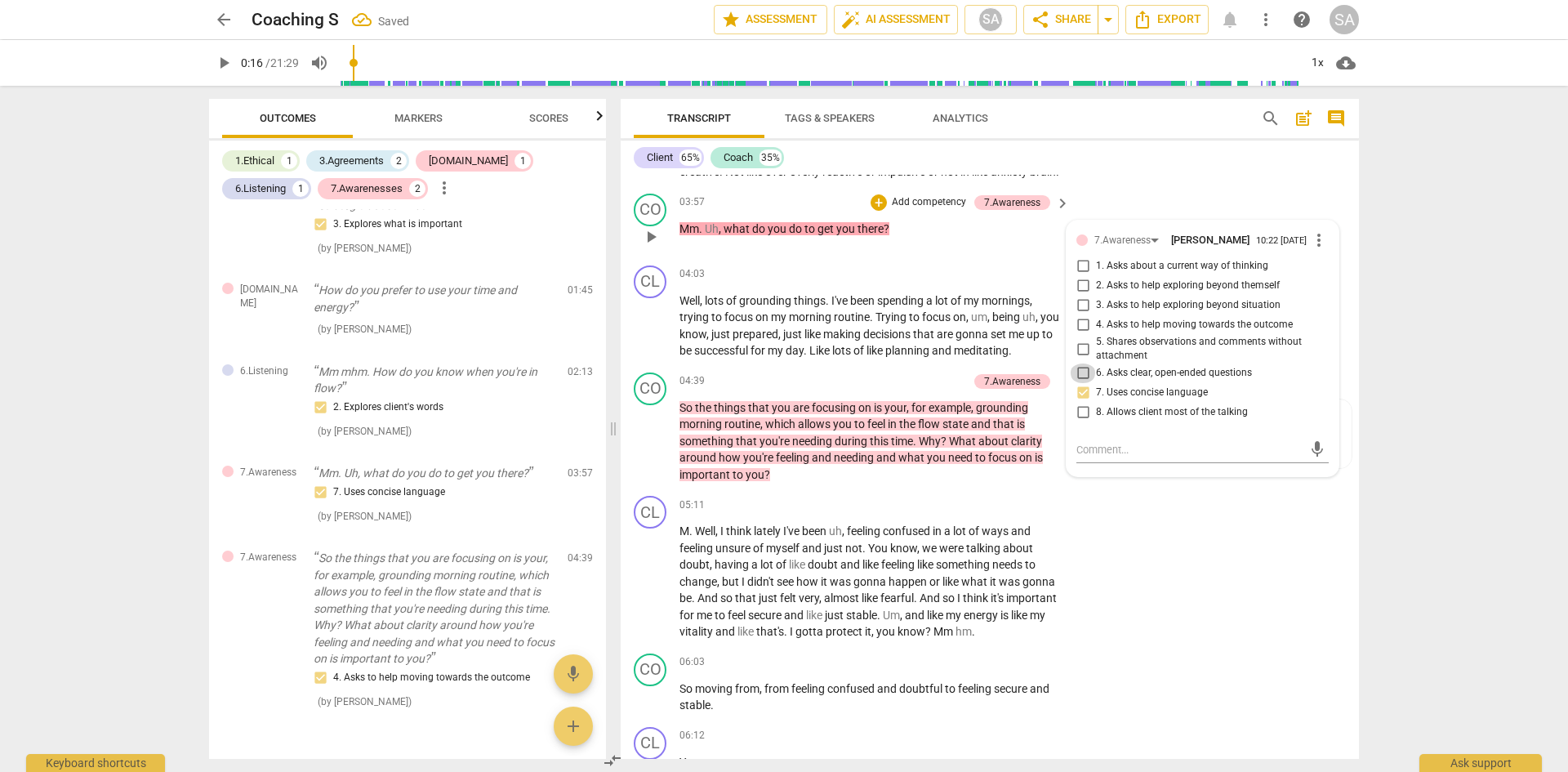
click at [1084, 383] on input "6. Asks clear, open-ended questions" at bounding box center [1083, 373] width 27 height 19
checkbox input "true"
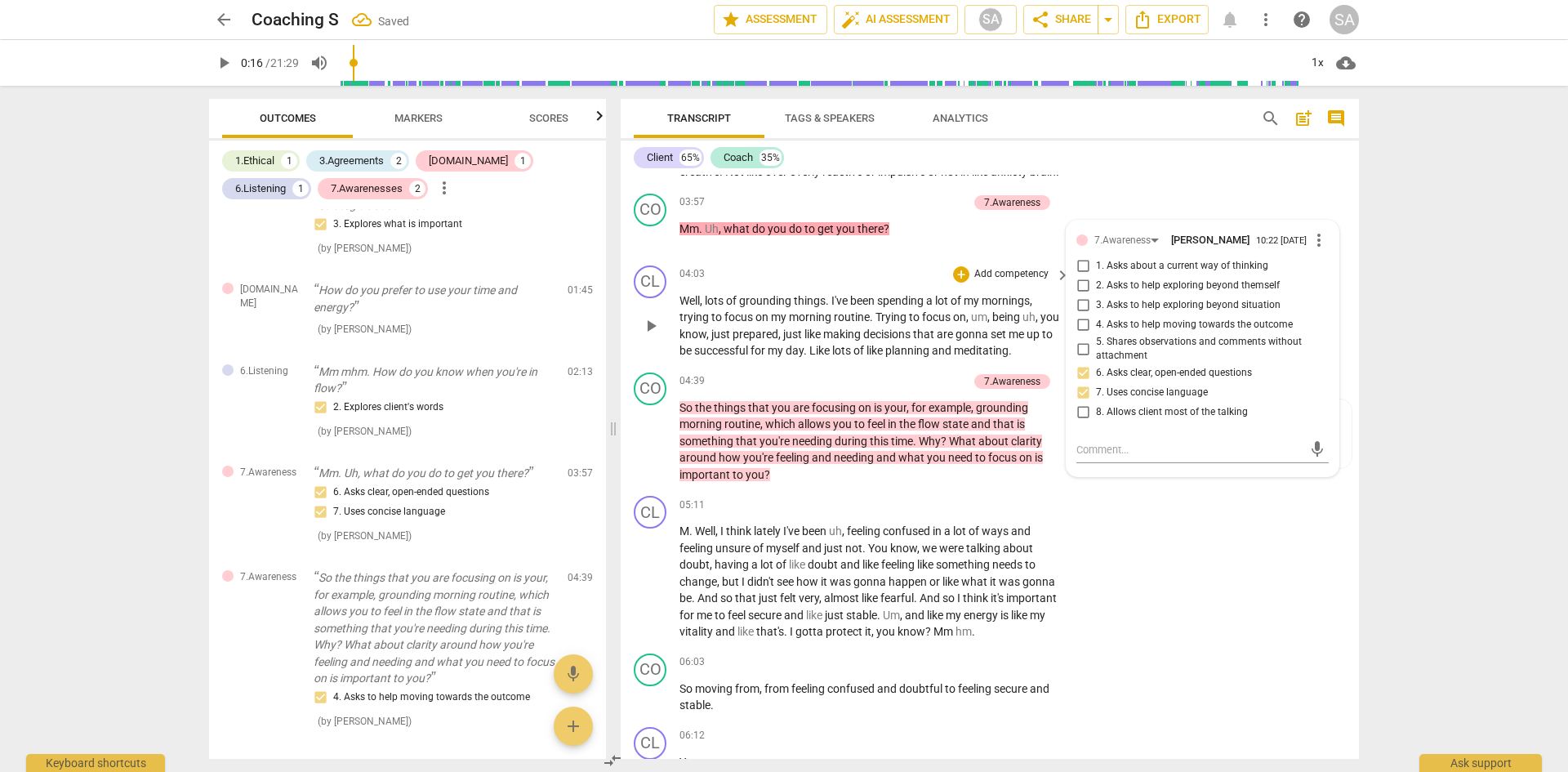
click at [948, 323] on span "focus" at bounding box center [938, 317] width 31 height 13
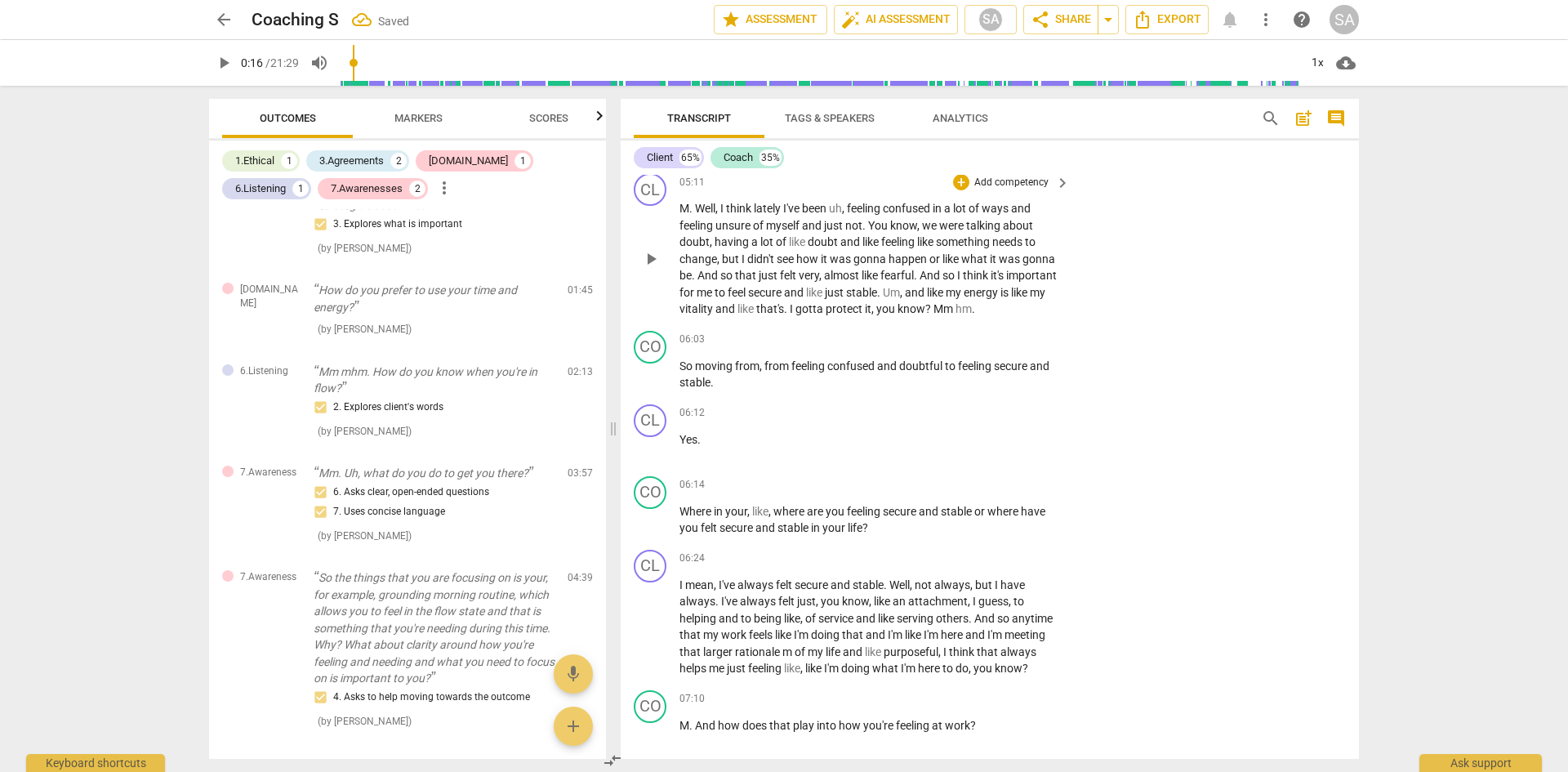
scroll to position [2132, 0]
click at [998, 488] on p "Add competency" at bounding box center [1011, 481] width 78 height 15
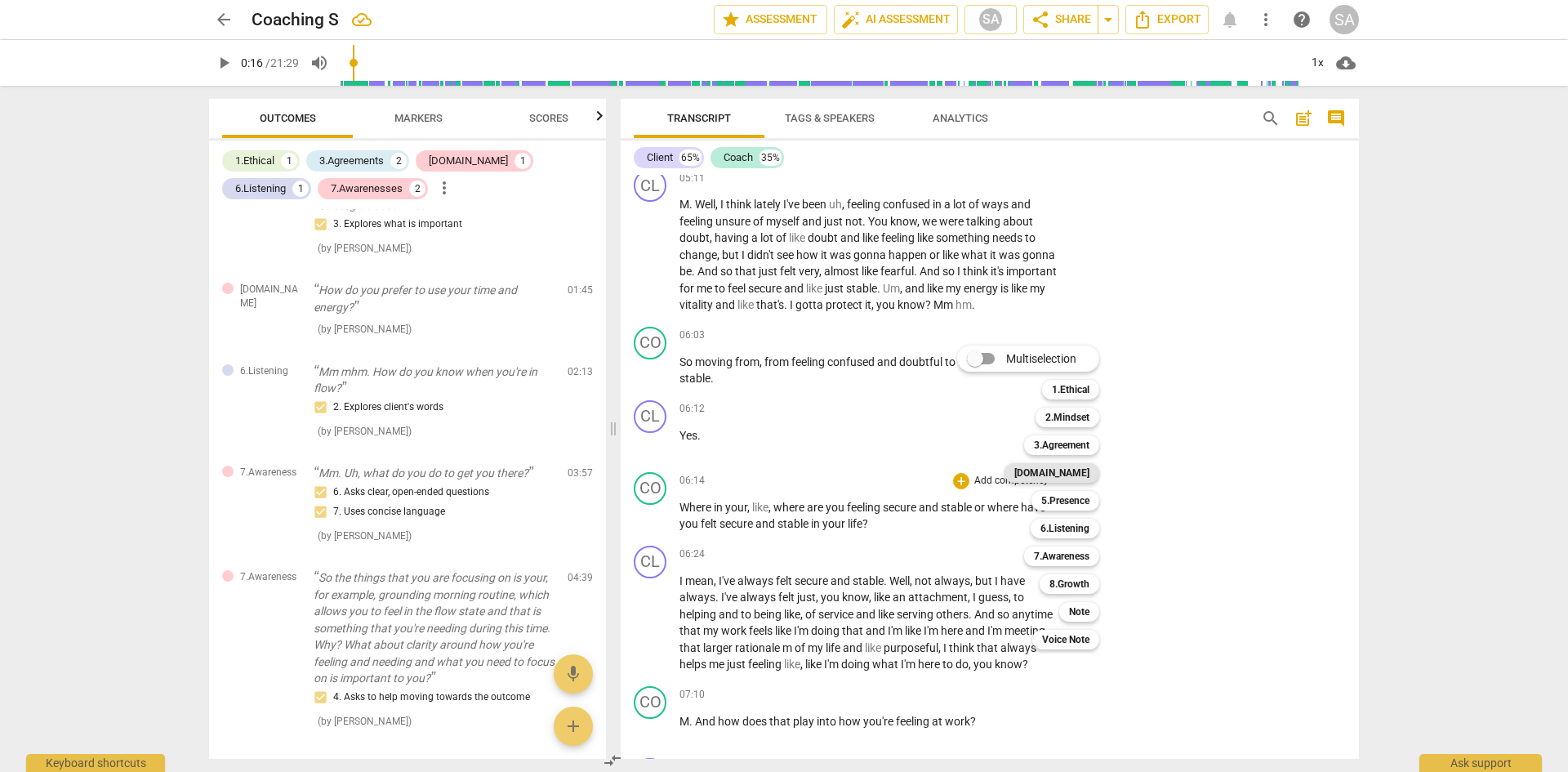
click at [1087, 472] on b "[DOMAIN_NAME]" at bounding box center [1052, 473] width 75 height 19
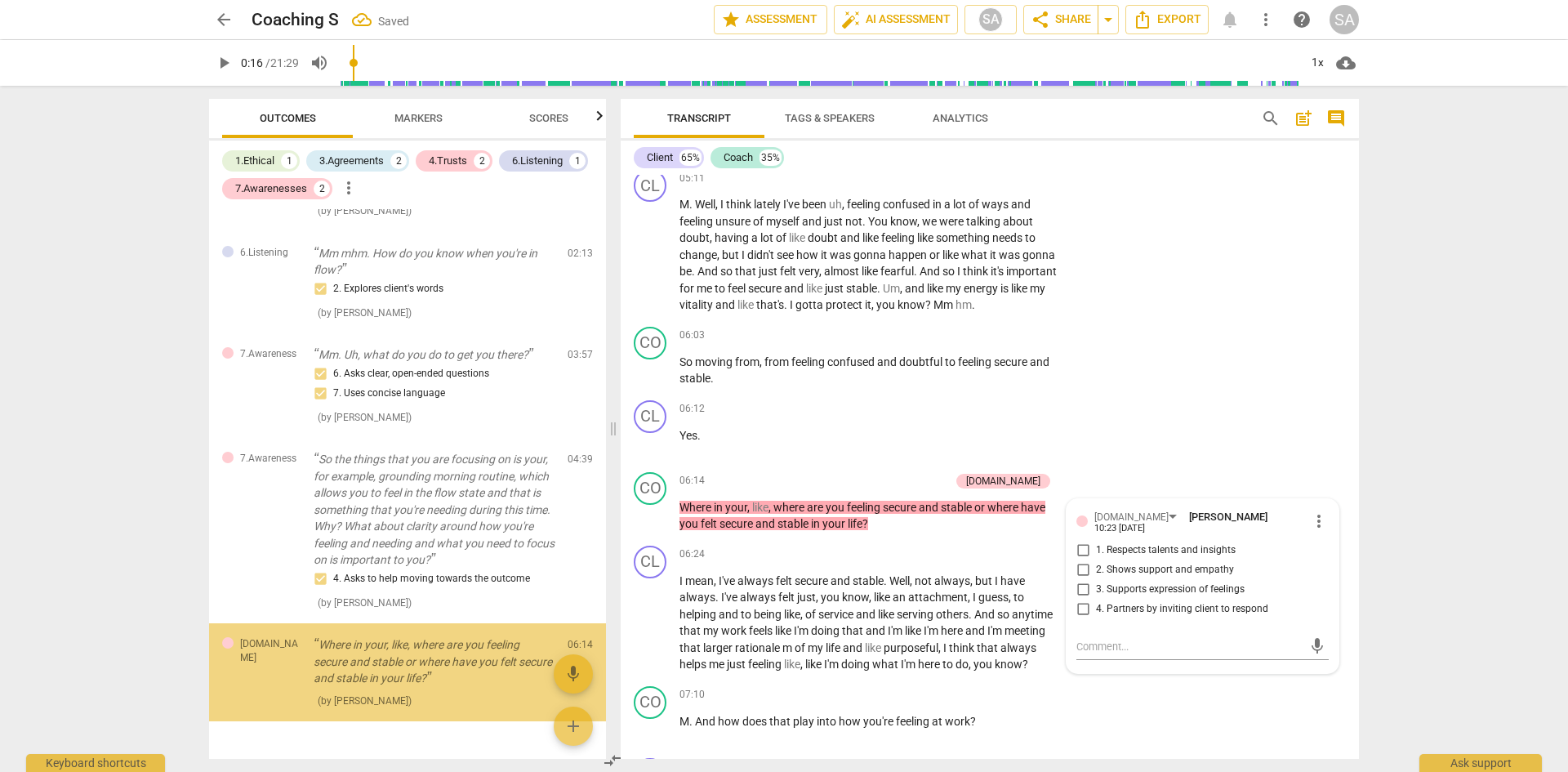
scroll to position [458, 0]
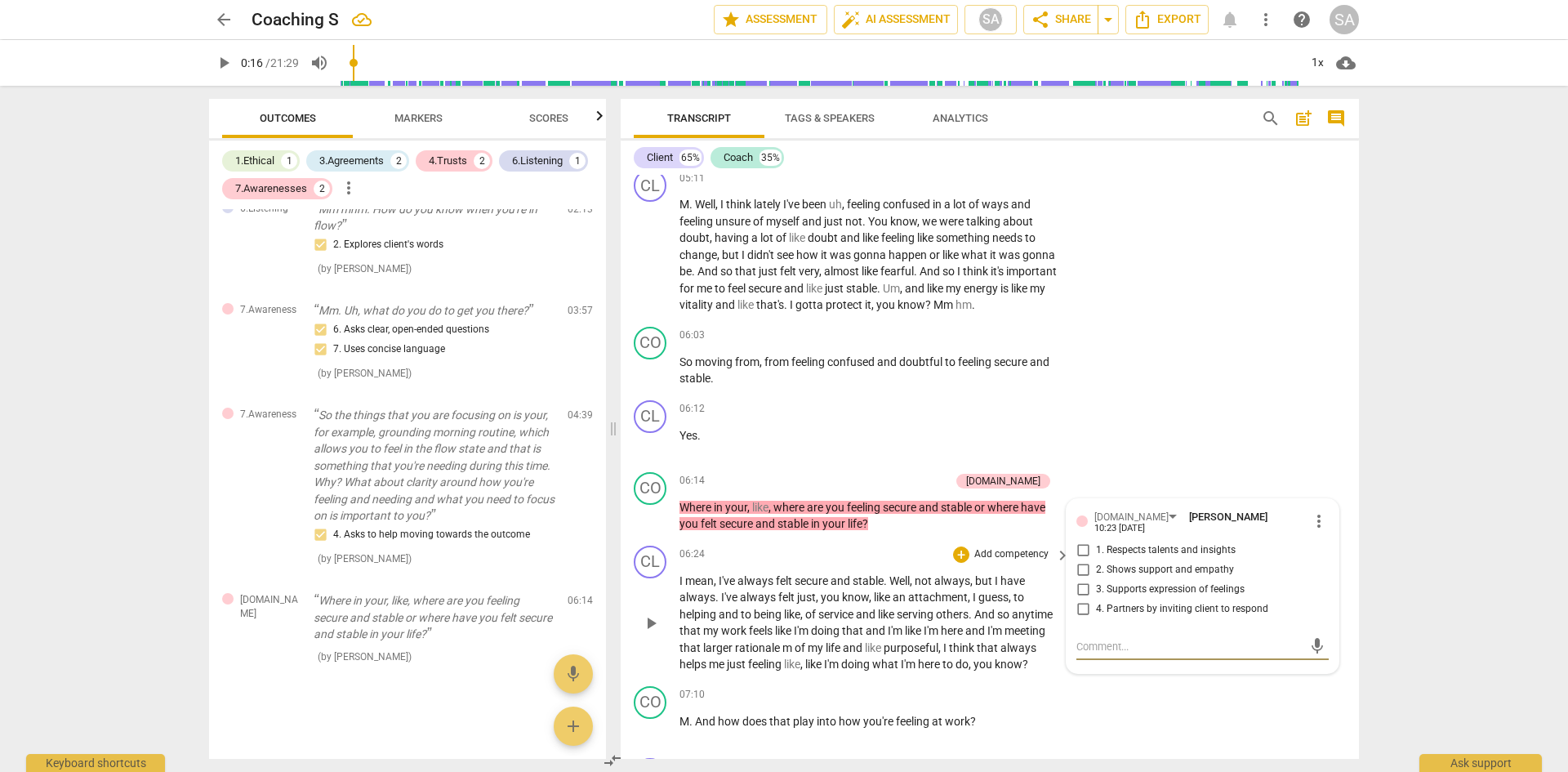
click at [936, 621] on span "serving" at bounding box center [916, 614] width 39 height 13
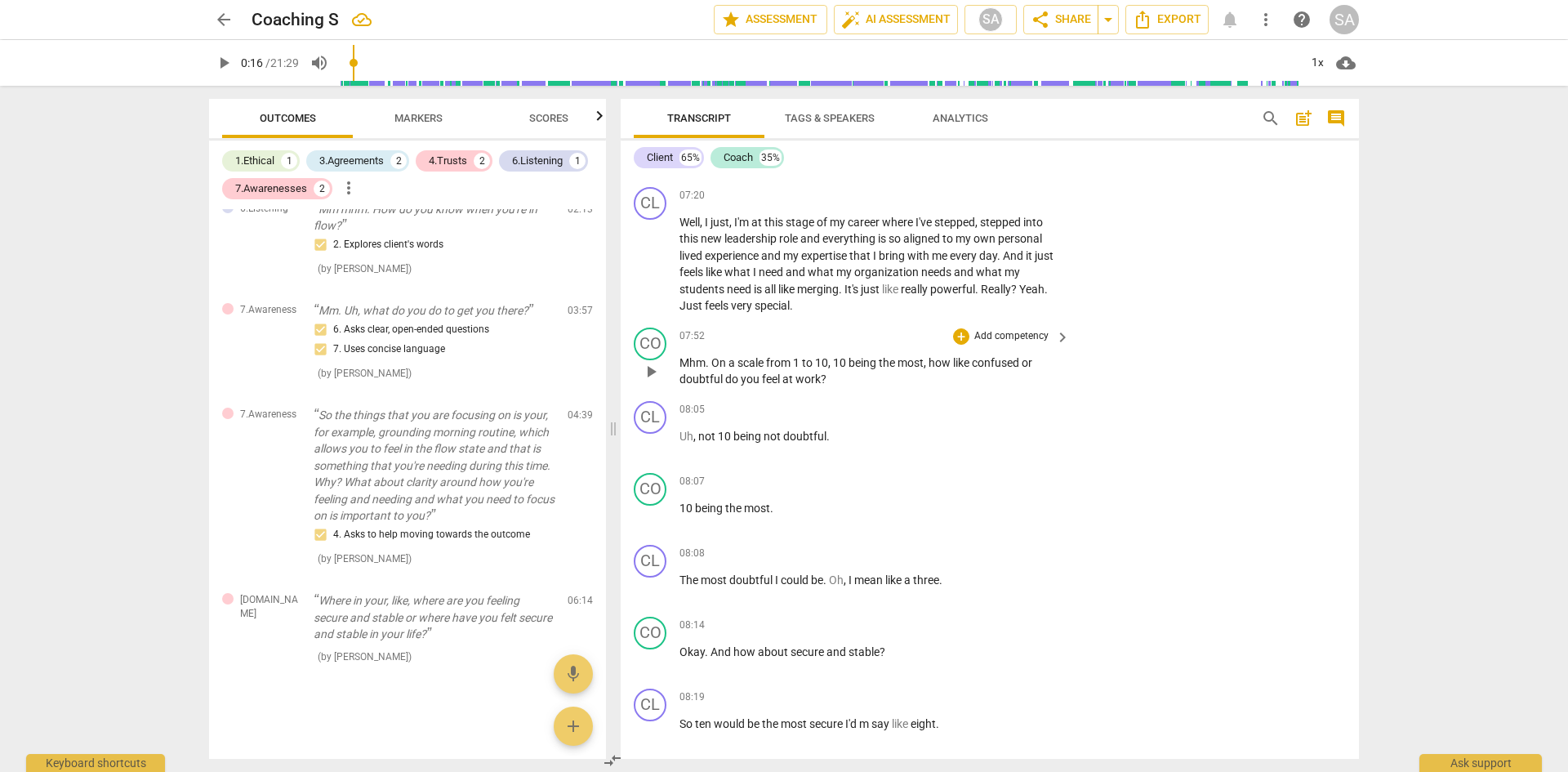
scroll to position [2703, 0]
click at [958, 343] on div "+" at bounding box center [962, 336] width 16 height 16
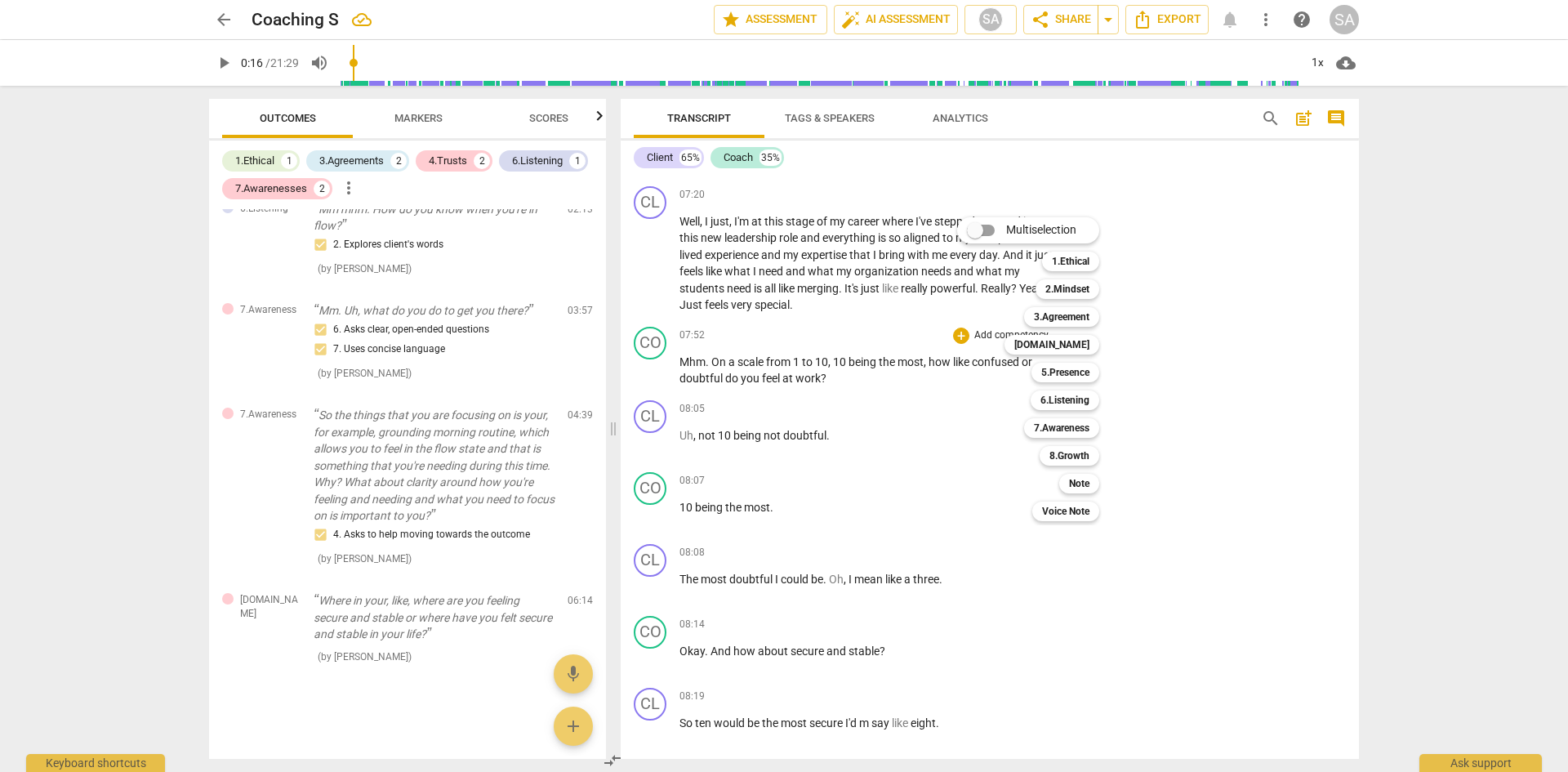
click at [1215, 427] on div at bounding box center [784, 386] width 1568 height 772
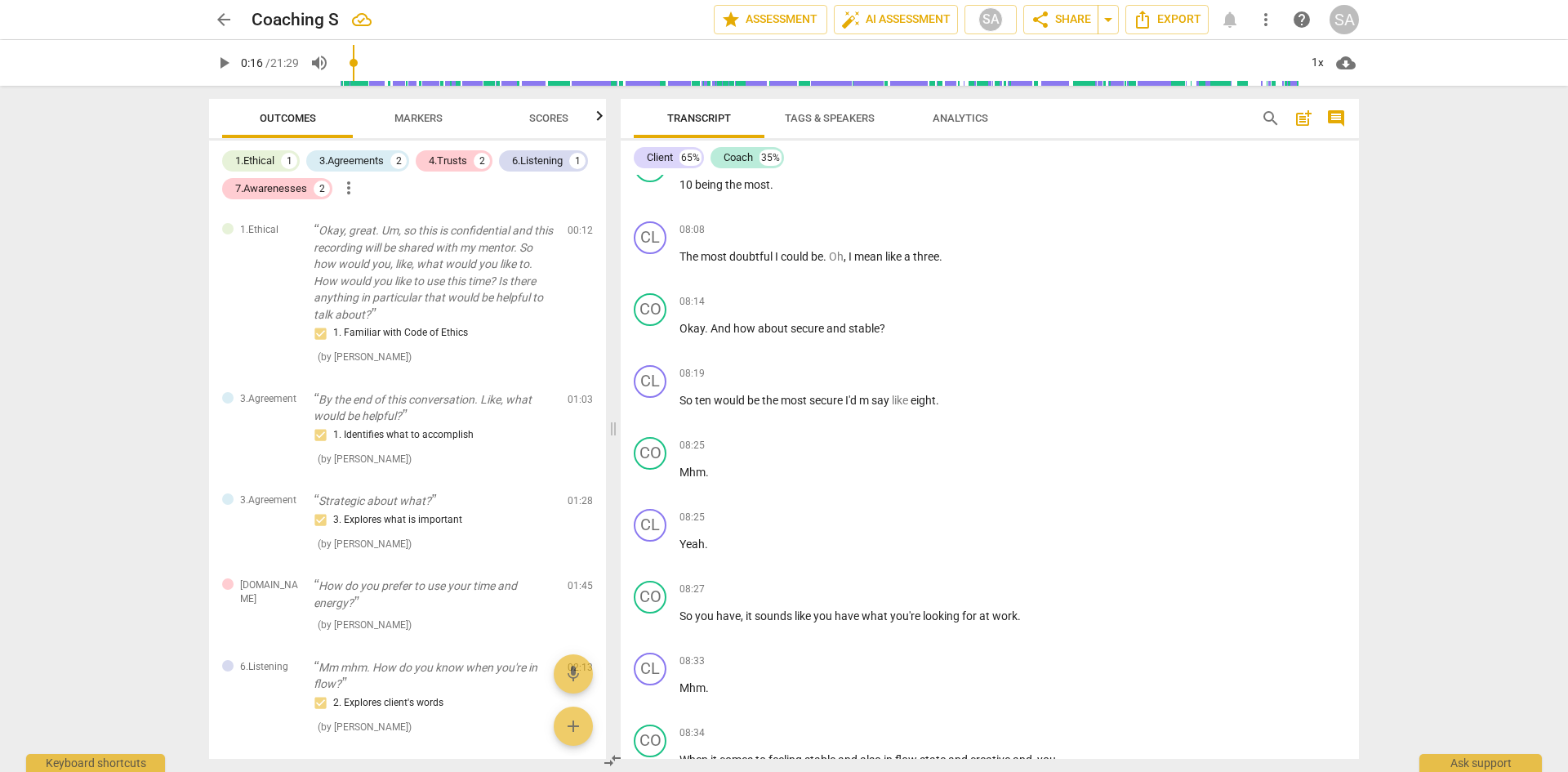
scroll to position [3028, 0]
click at [653, 417] on span "play_arrow" at bounding box center [650, 406] width 19 height 19
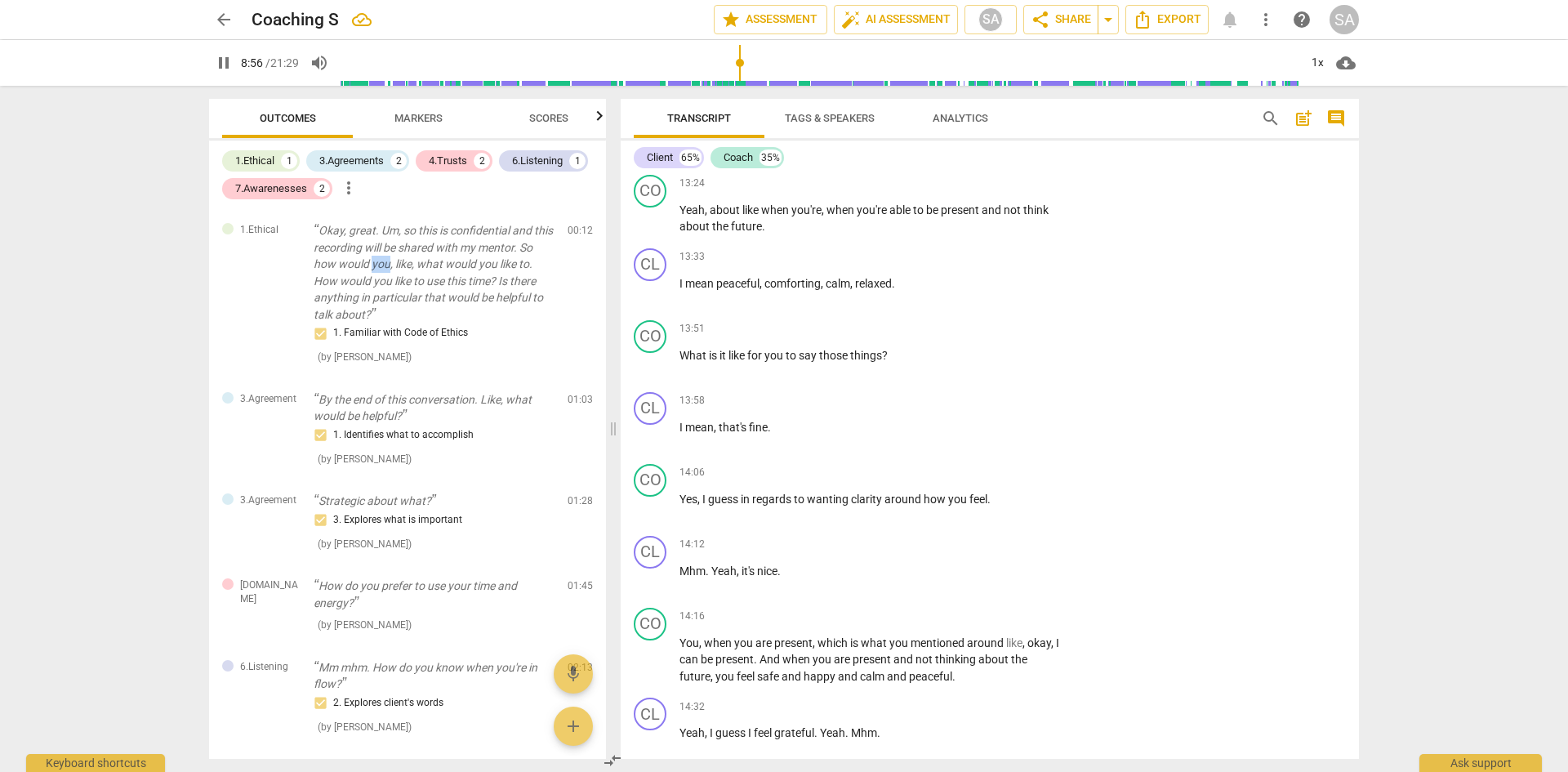
scroll to position [5233, 0]
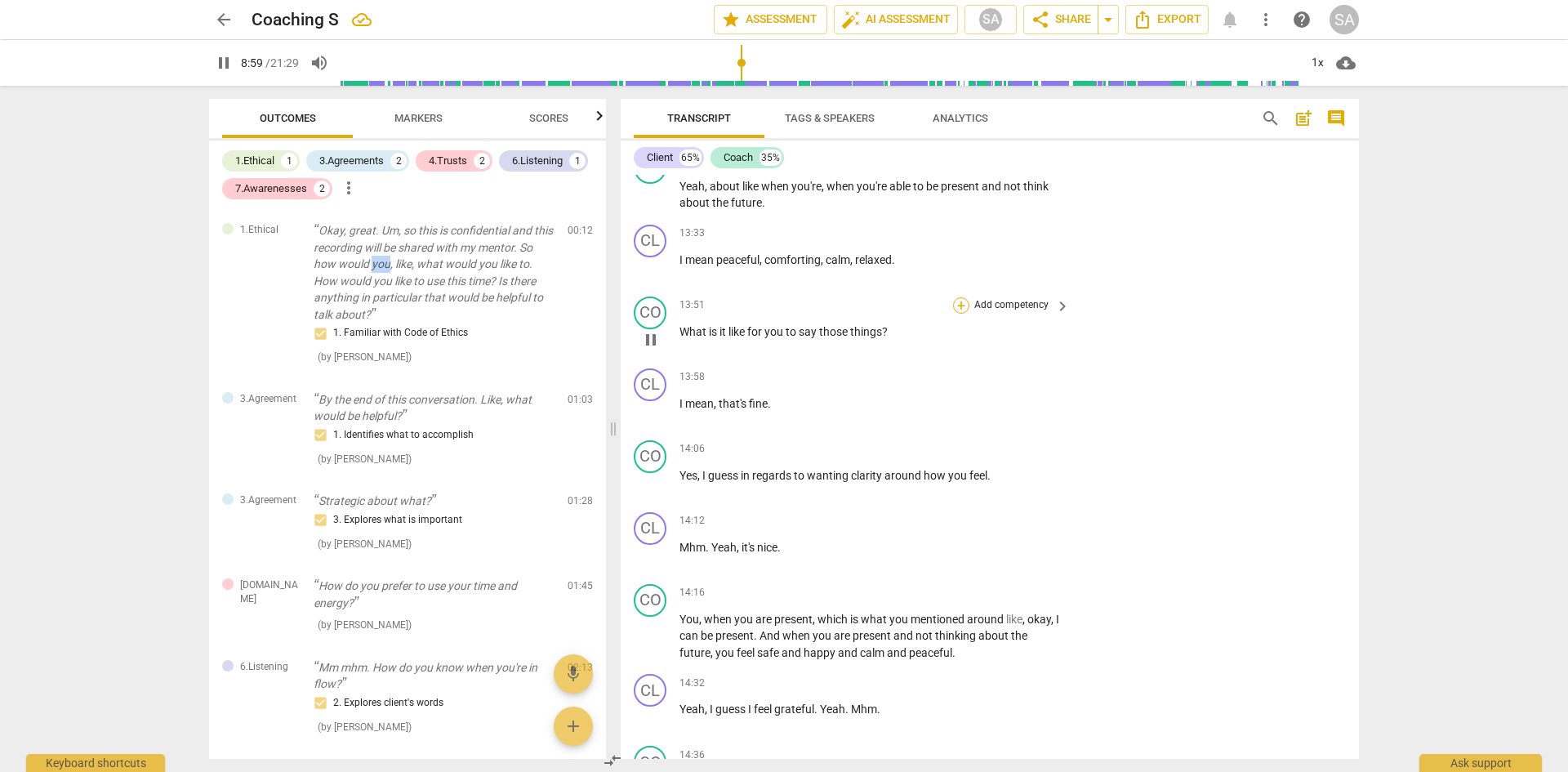
click at [956, 313] on div "+" at bounding box center [962, 306] width 16 height 16
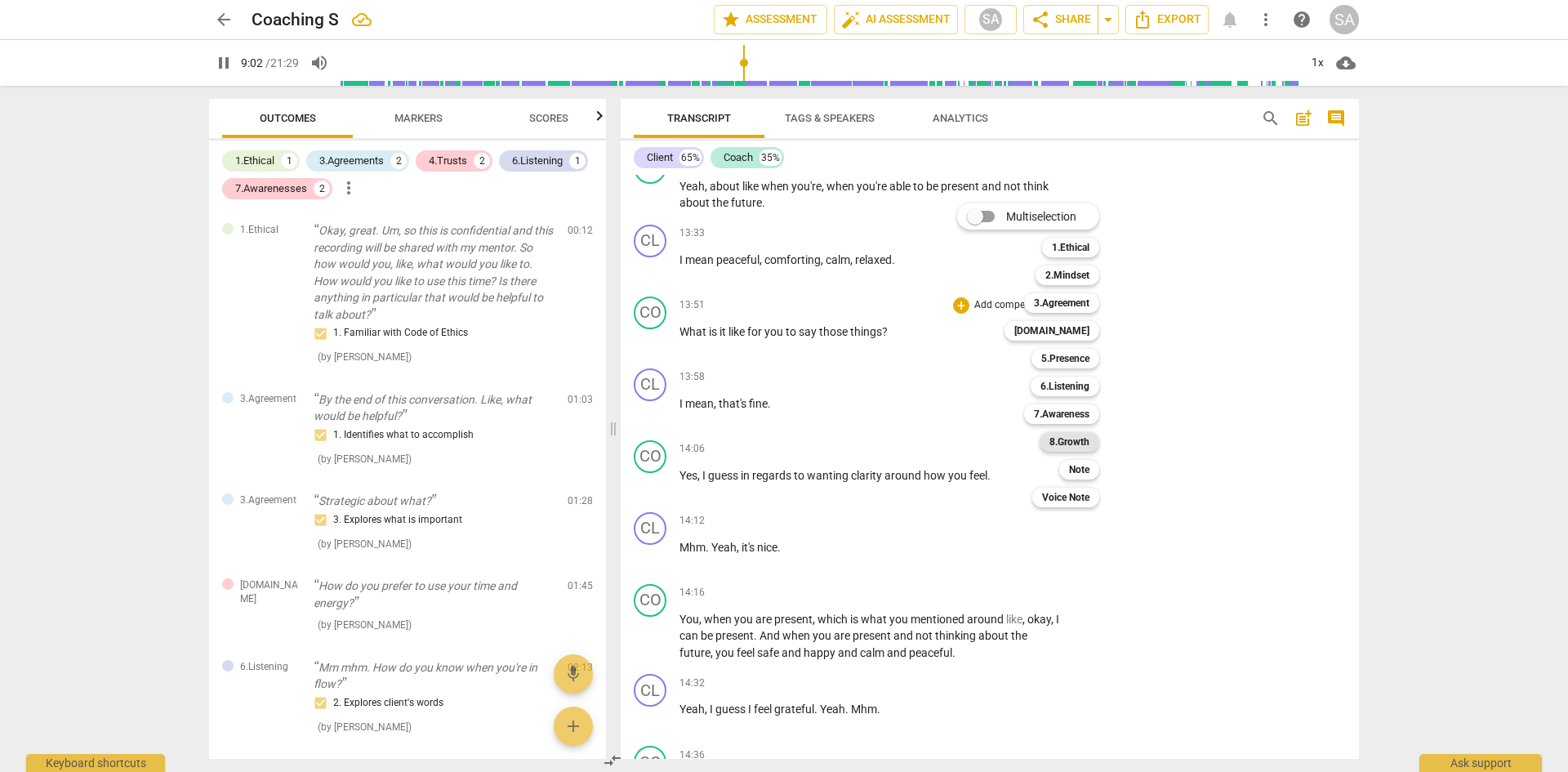
click at [1082, 444] on b "8.Growth" at bounding box center [1070, 441] width 40 height 19
type input "542"
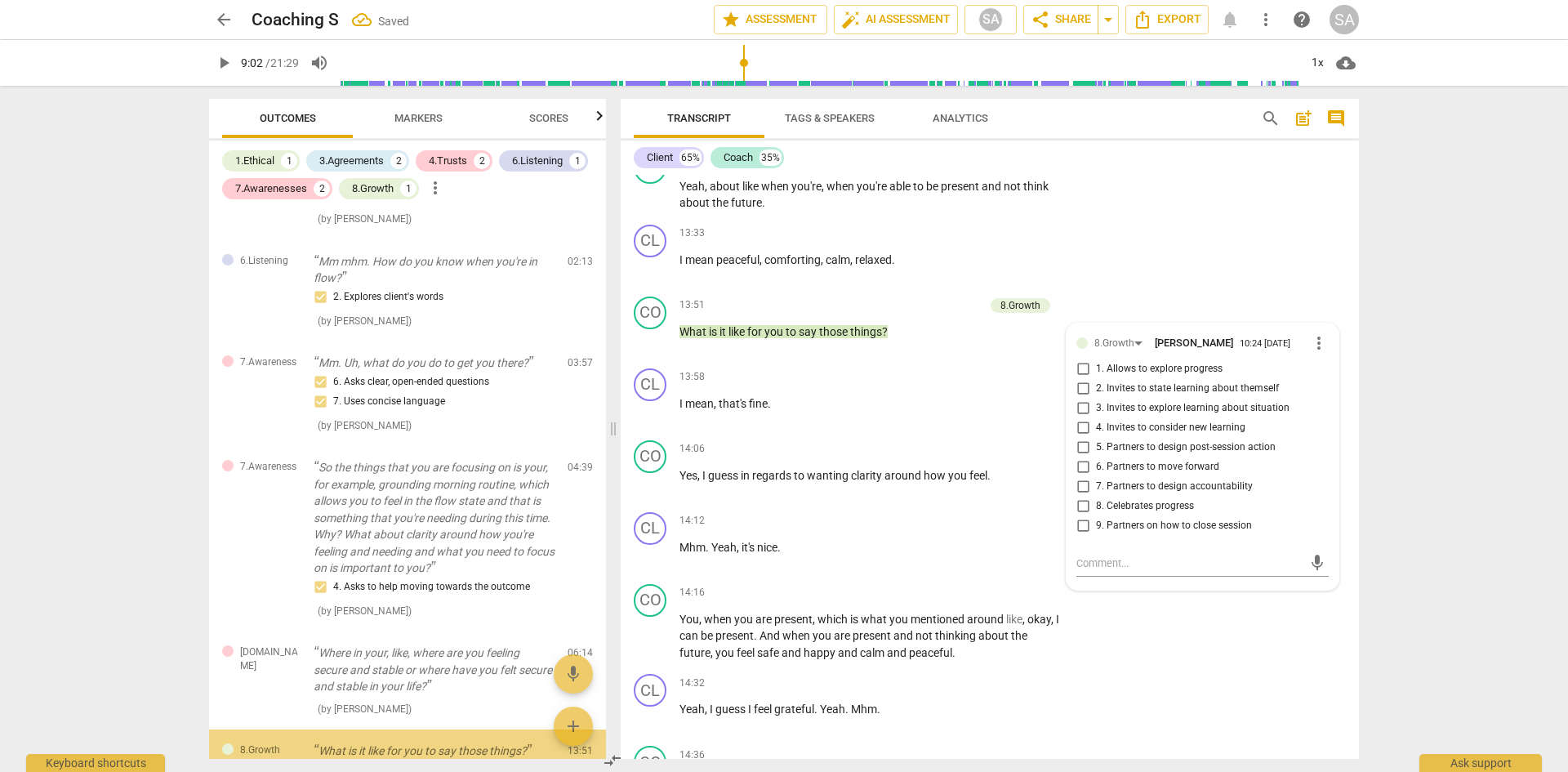
scroll to position [523, 0]
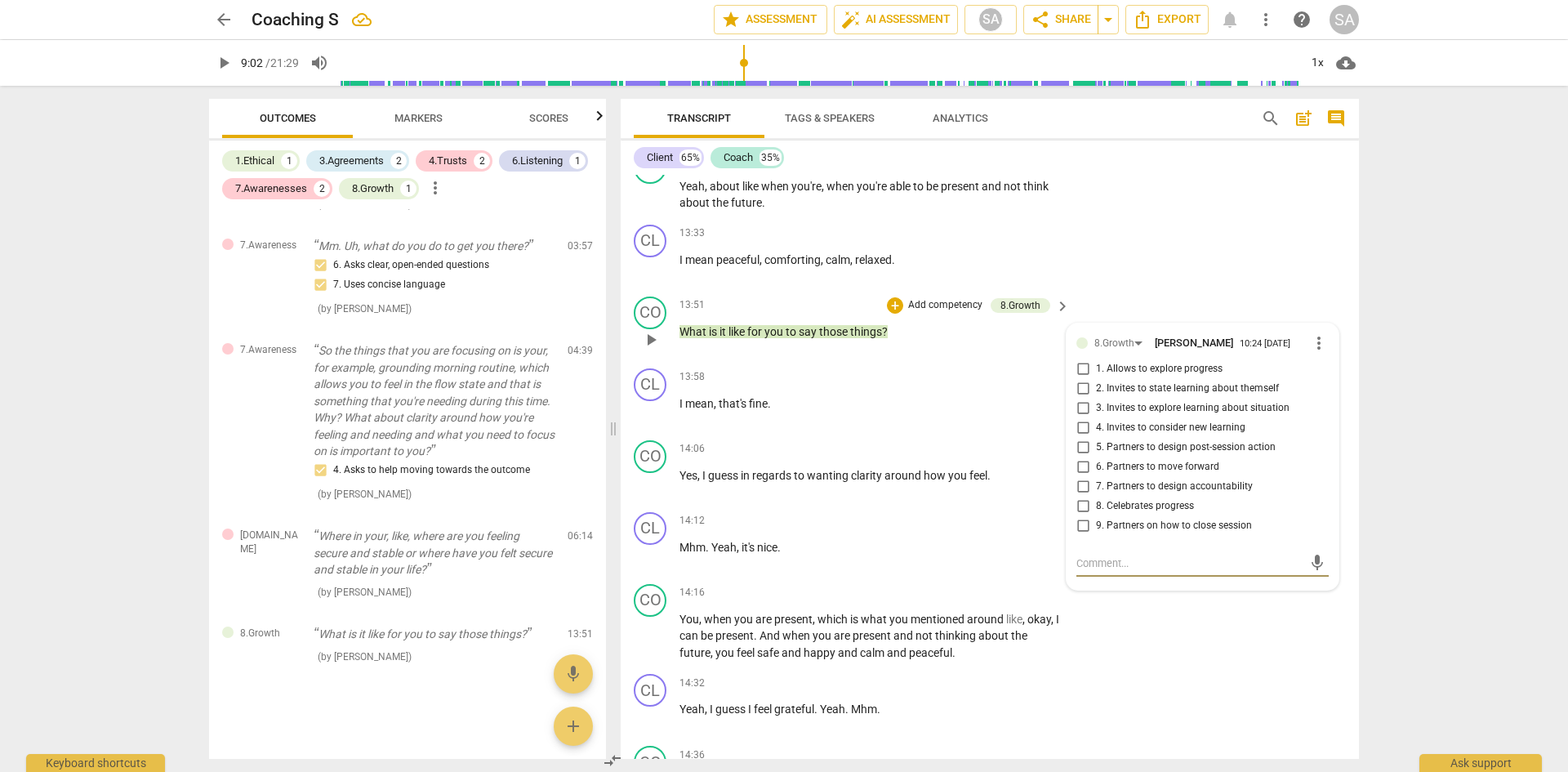
click at [1080, 398] on input "2. Invites to state learning about themself" at bounding box center [1083, 388] width 27 height 19
checkbox input "true"
click at [1080, 379] on input "1. Allows to explore progress" at bounding box center [1083, 368] width 27 height 19
checkbox input "true"
click at [1201, 290] on div "CL play_arrow pause 13:33 + Add competency keyboard_arrow_right I mean peaceful…" at bounding box center [990, 254] width 738 height 71
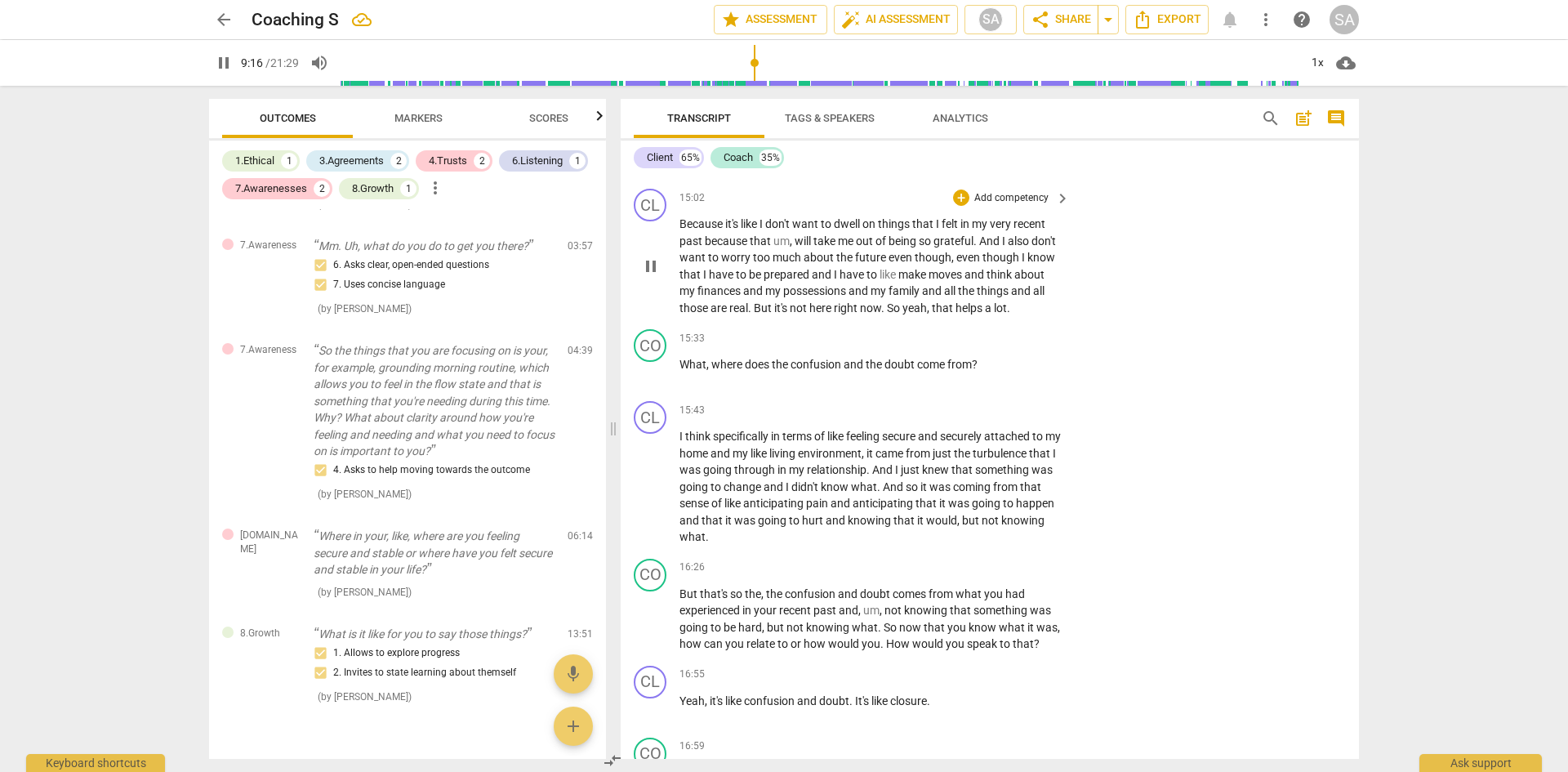
scroll to position [6393, 0]
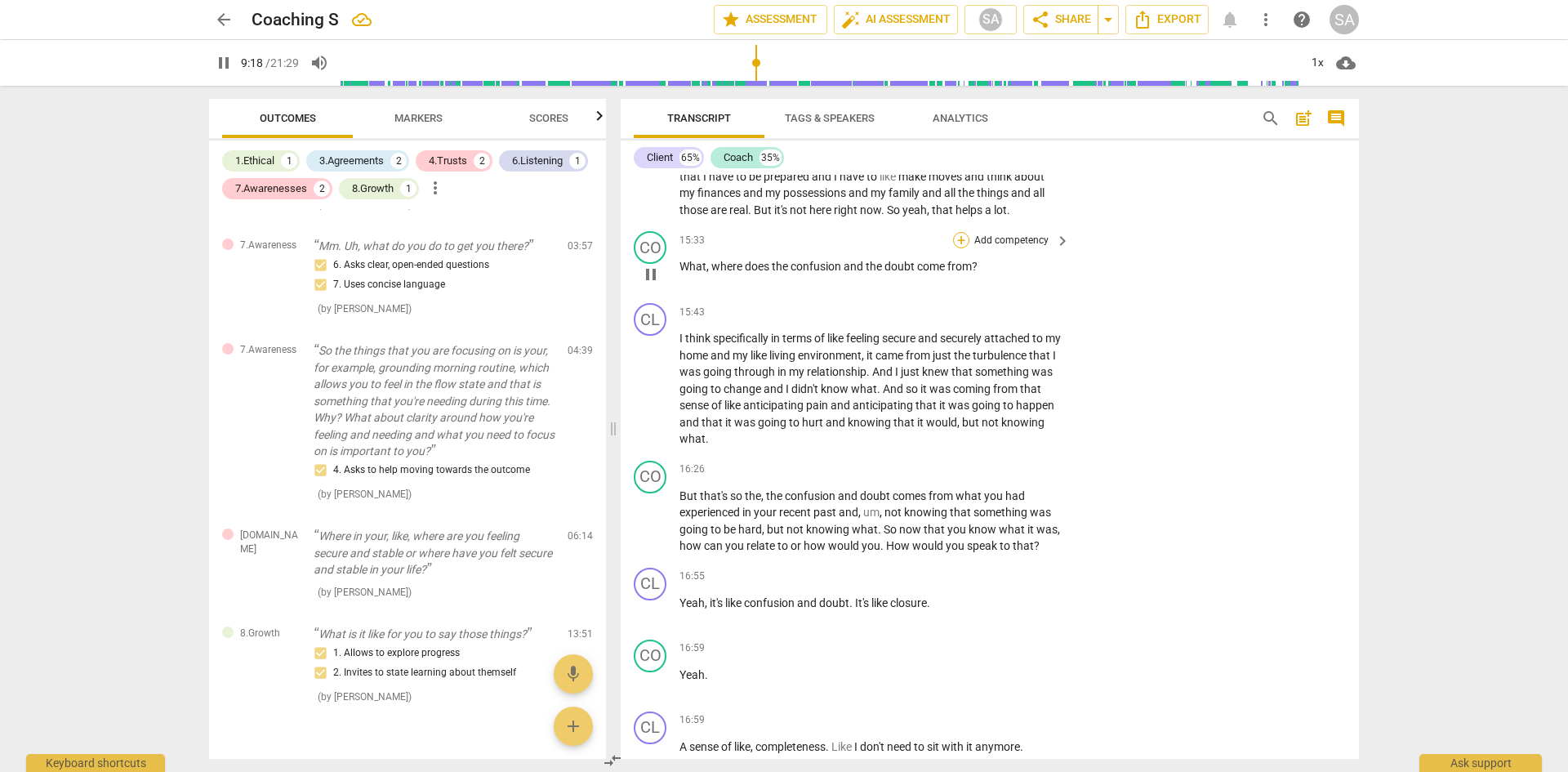
click at [960, 248] on div "+" at bounding box center [962, 240] width 16 height 16
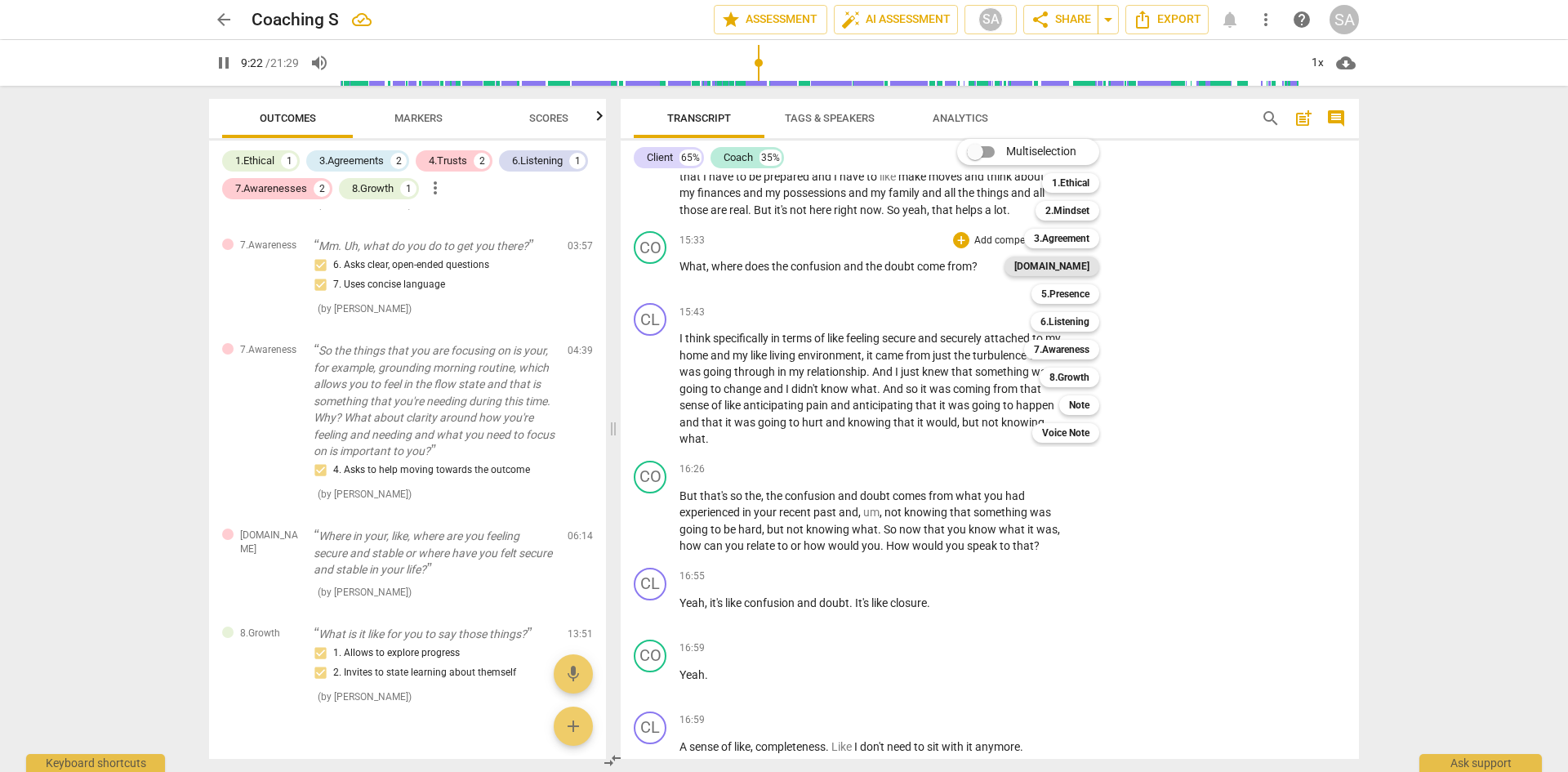
click at [1090, 266] on b "[DOMAIN_NAME]" at bounding box center [1052, 266] width 75 height 19
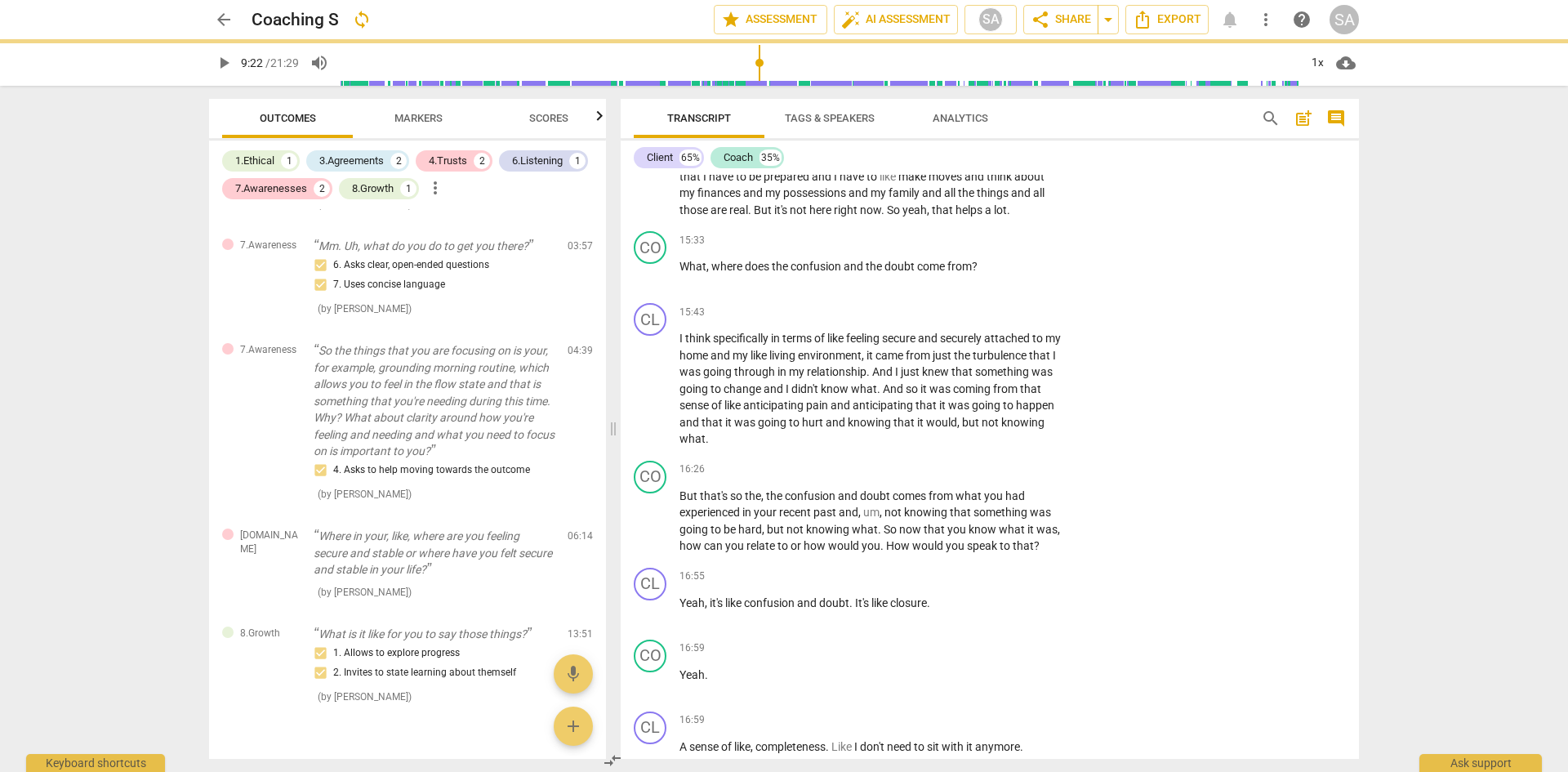
type input "563"
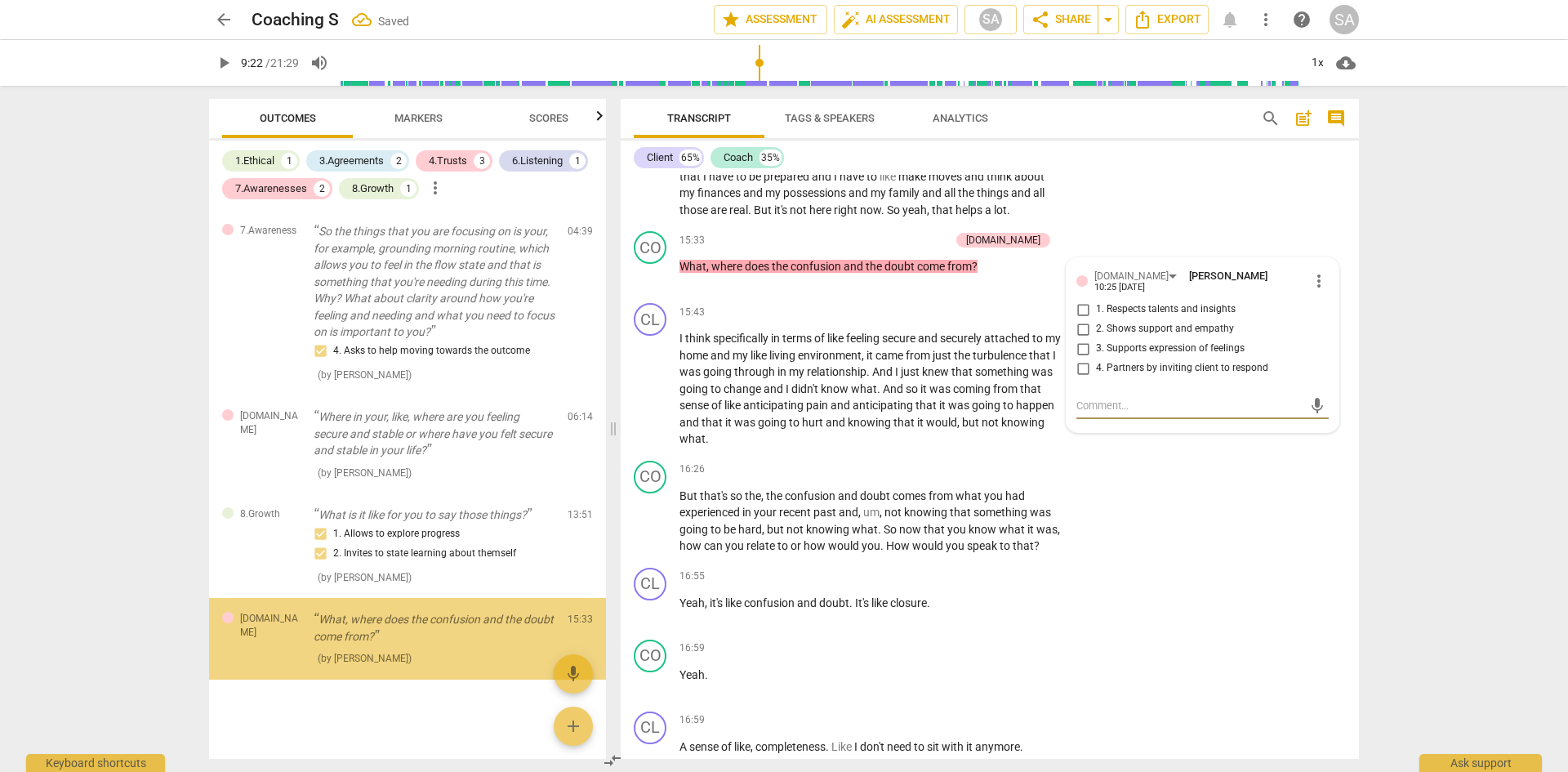
scroll to position [645, 0]
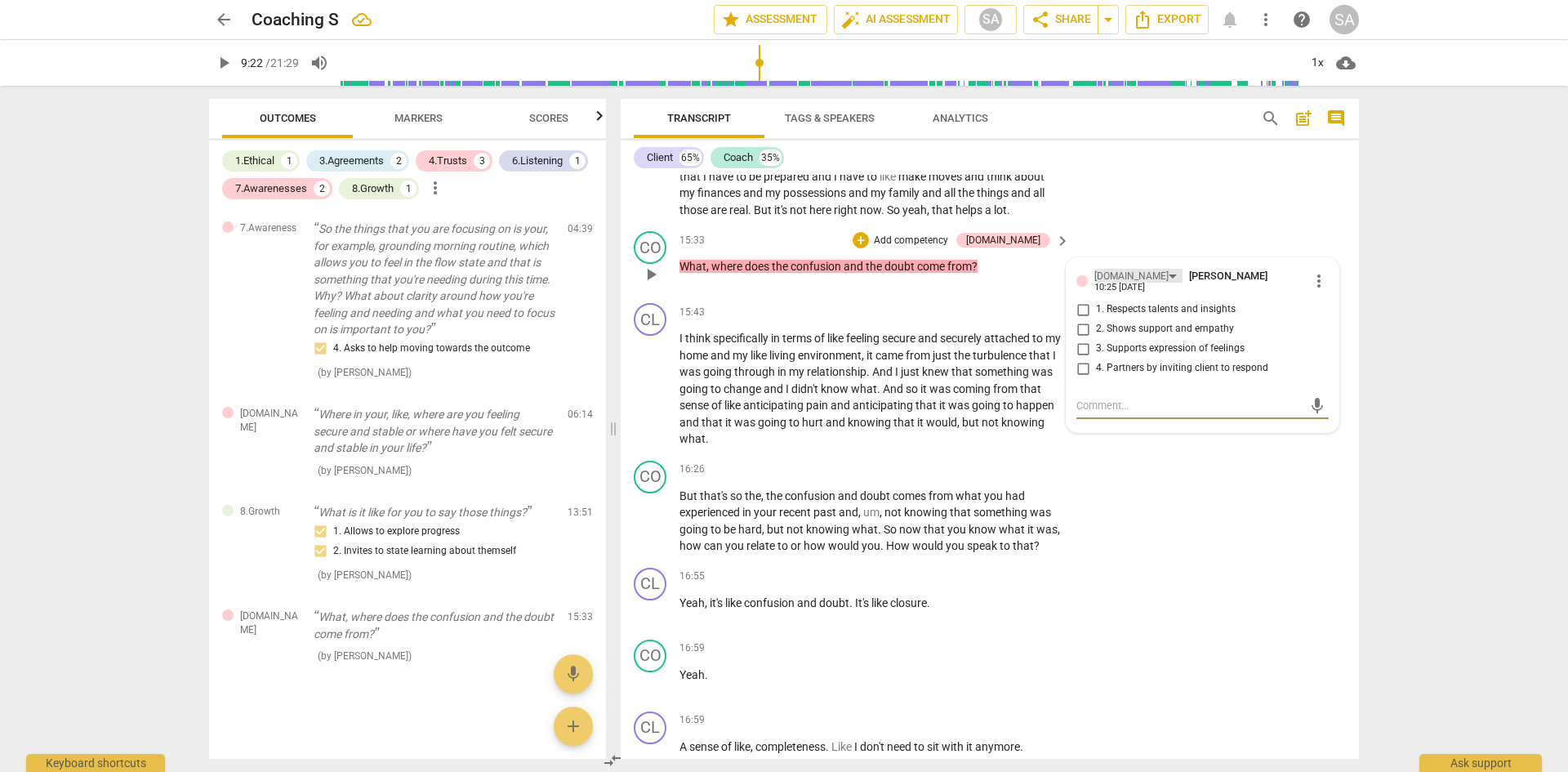
click at [1114, 284] on div "[DOMAIN_NAME]" at bounding box center [1131, 276] width 74 height 16
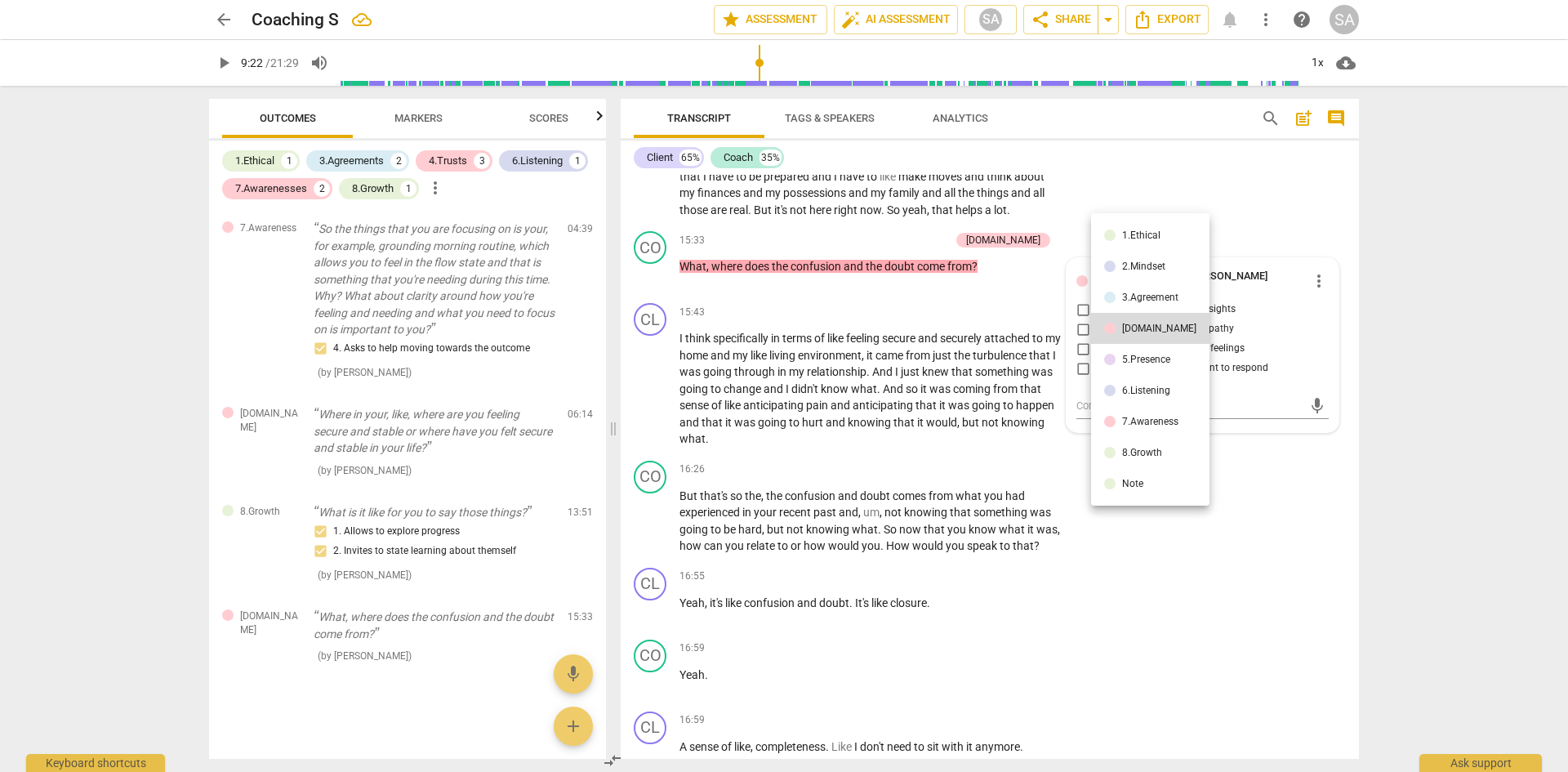
click at [1137, 355] on div "5.Presence" at bounding box center [1146, 359] width 49 height 10
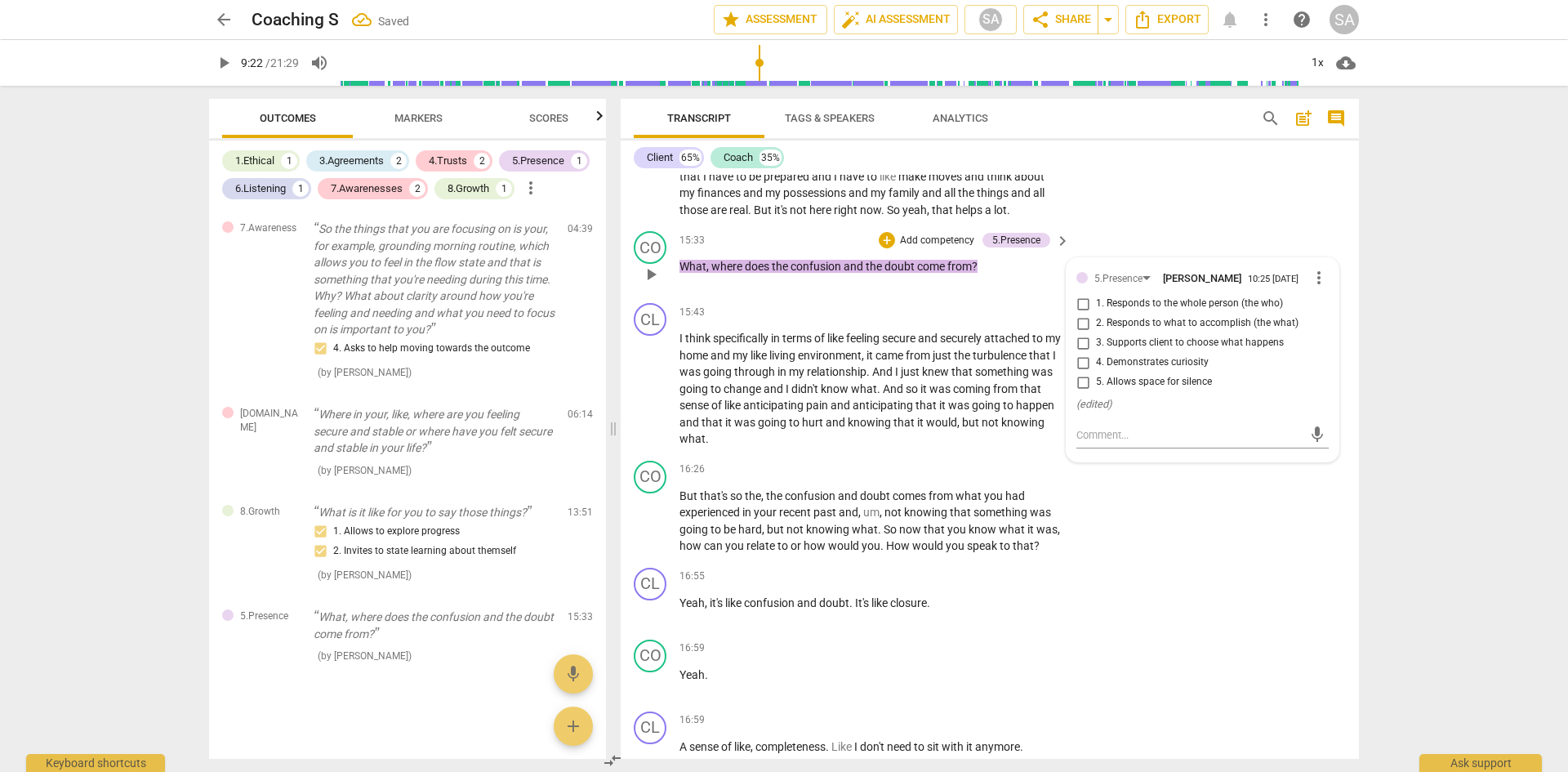
click at [1082, 313] on input "1. Responds to the whole person (the who)" at bounding box center [1083, 303] width 27 height 19
checkbox input "true"
click at [1077, 373] on input "4. Demonstrates curiosity" at bounding box center [1083, 362] width 27 height 19
checkbox input "true"
click at [981, 446] on p "I think specifically in terms of like feeling secure and securely attached to m…" at bounding box center [870, 388] width 382 height 117
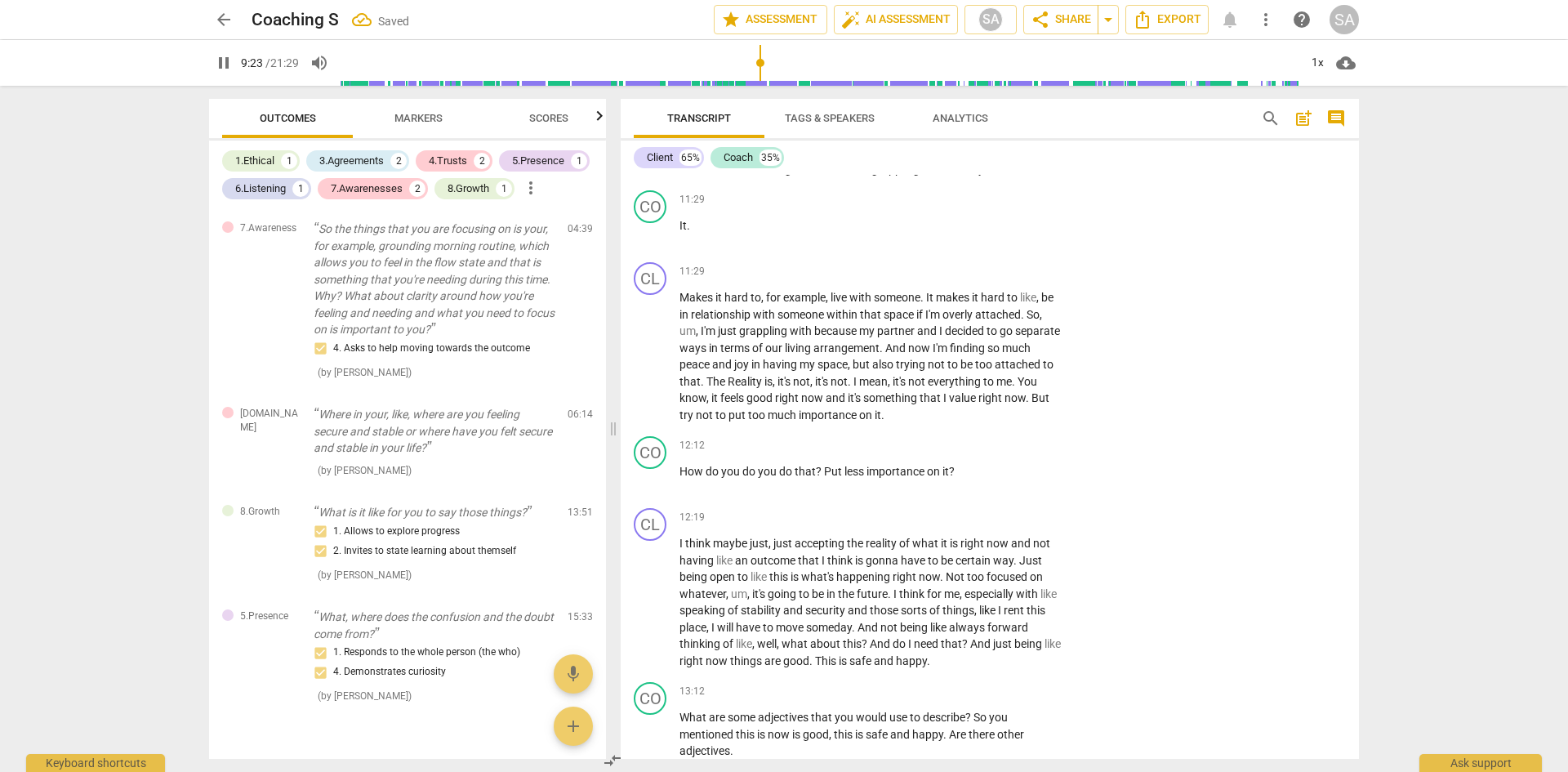
scroll to position [4784, 0]
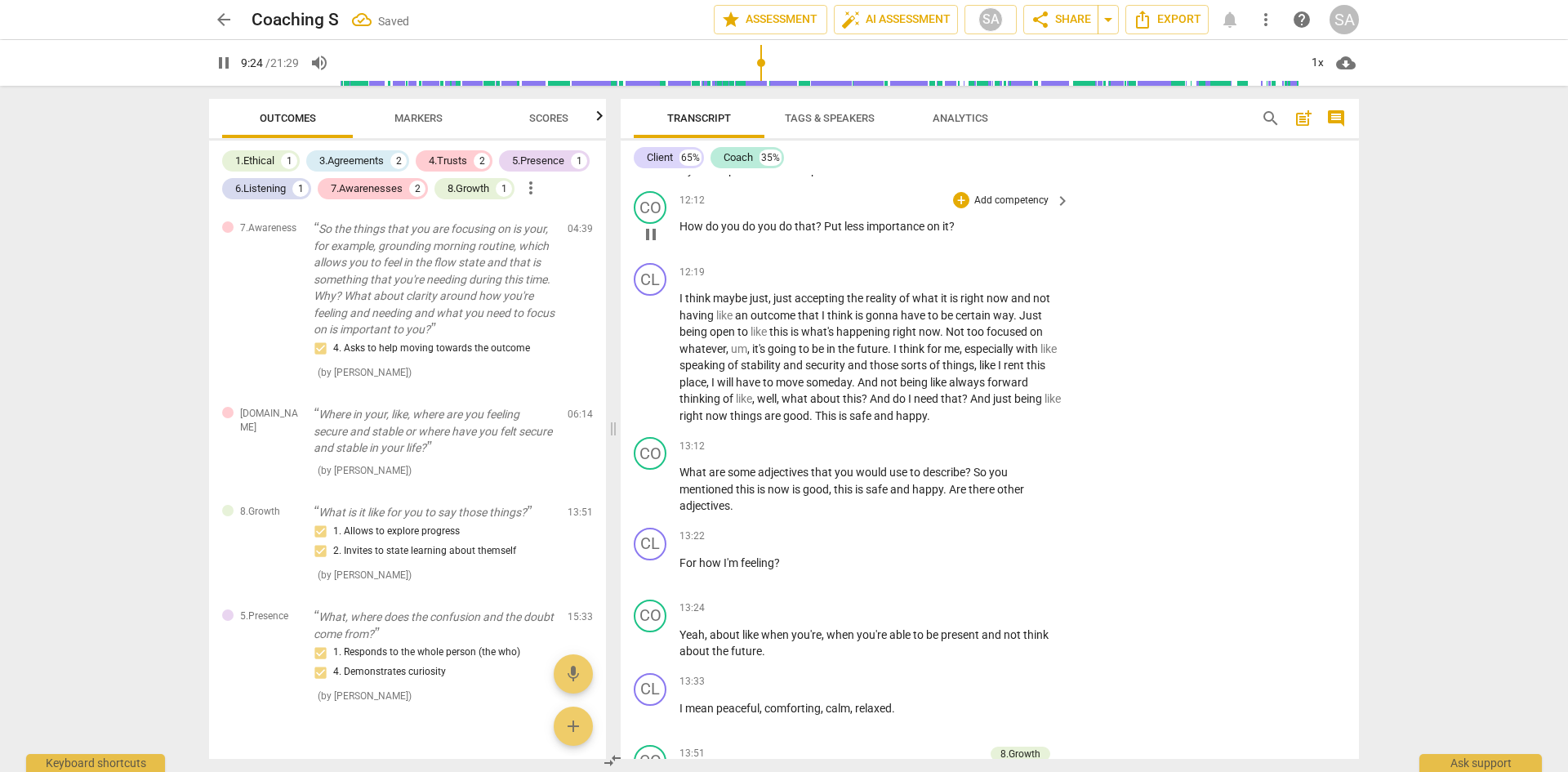
click at [860, 233] on span "less" at bounding box center [855, 226] width 22 height 13
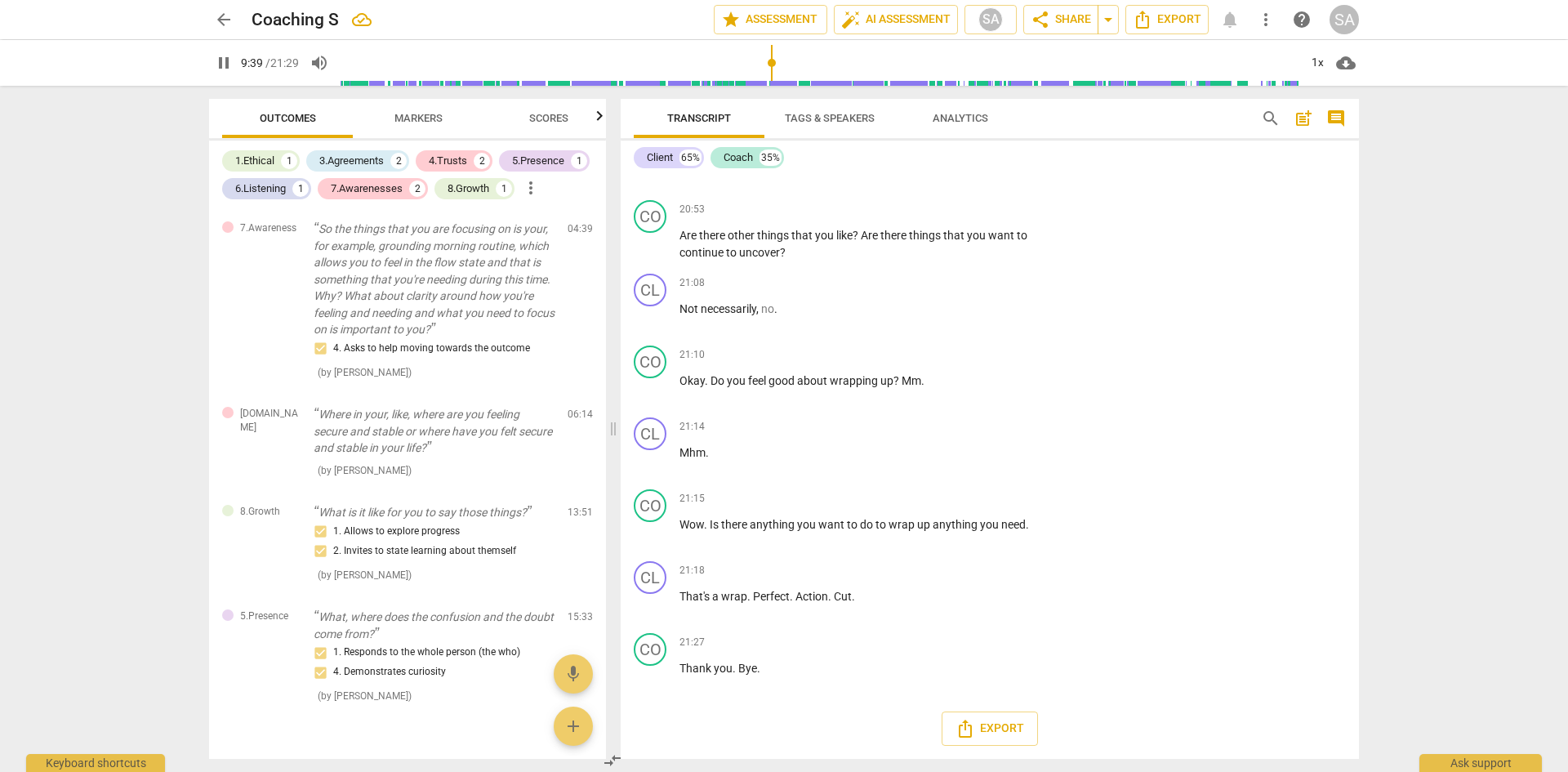
scroll to position [8589, 0]
click at [957, 353] on div "+" at bounding box center [962, 354] width 16 height 16
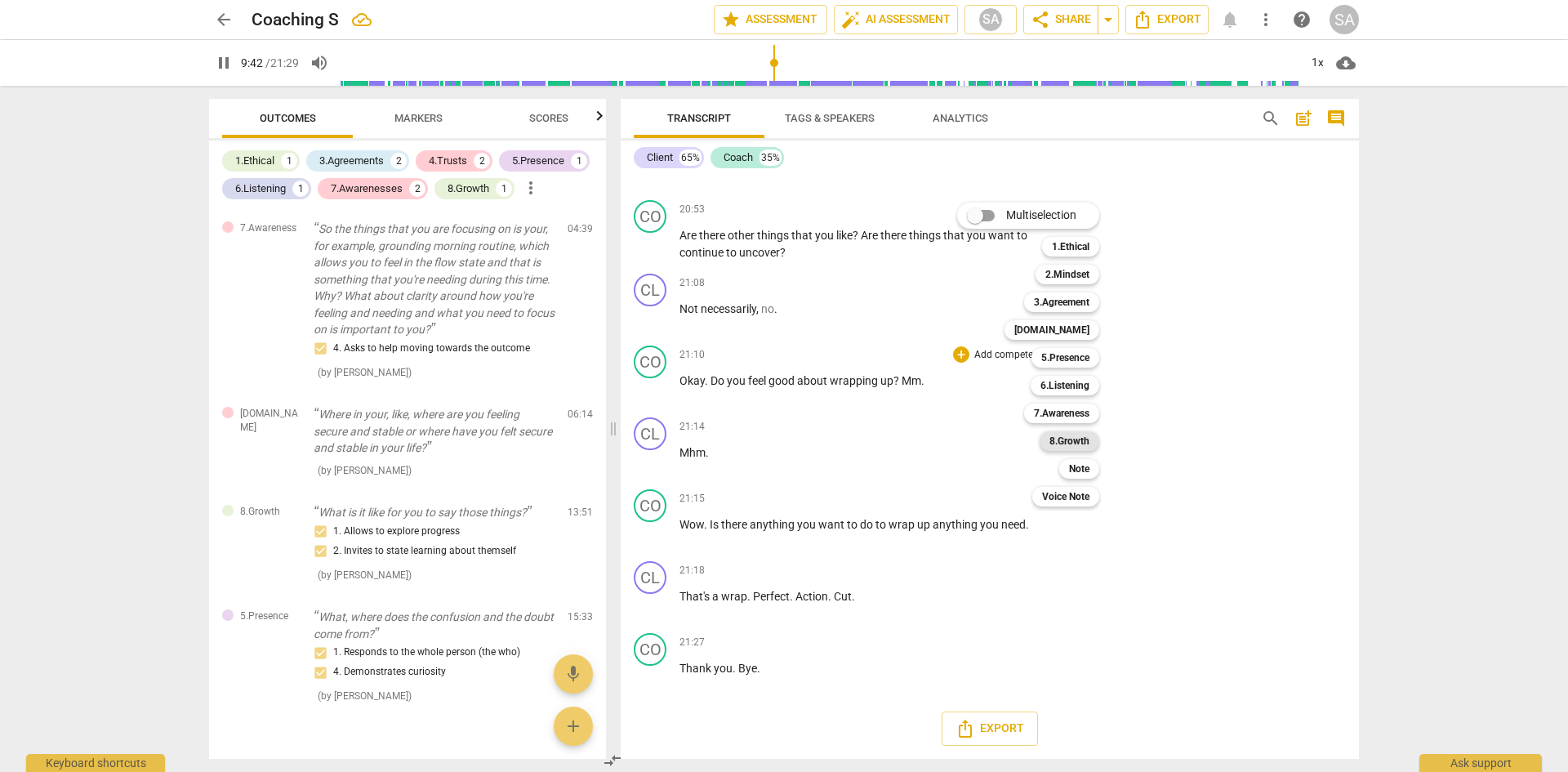
click at [1065, 441] on b "8.Growth" at bounding box center [1070, 440] width 40 height 19
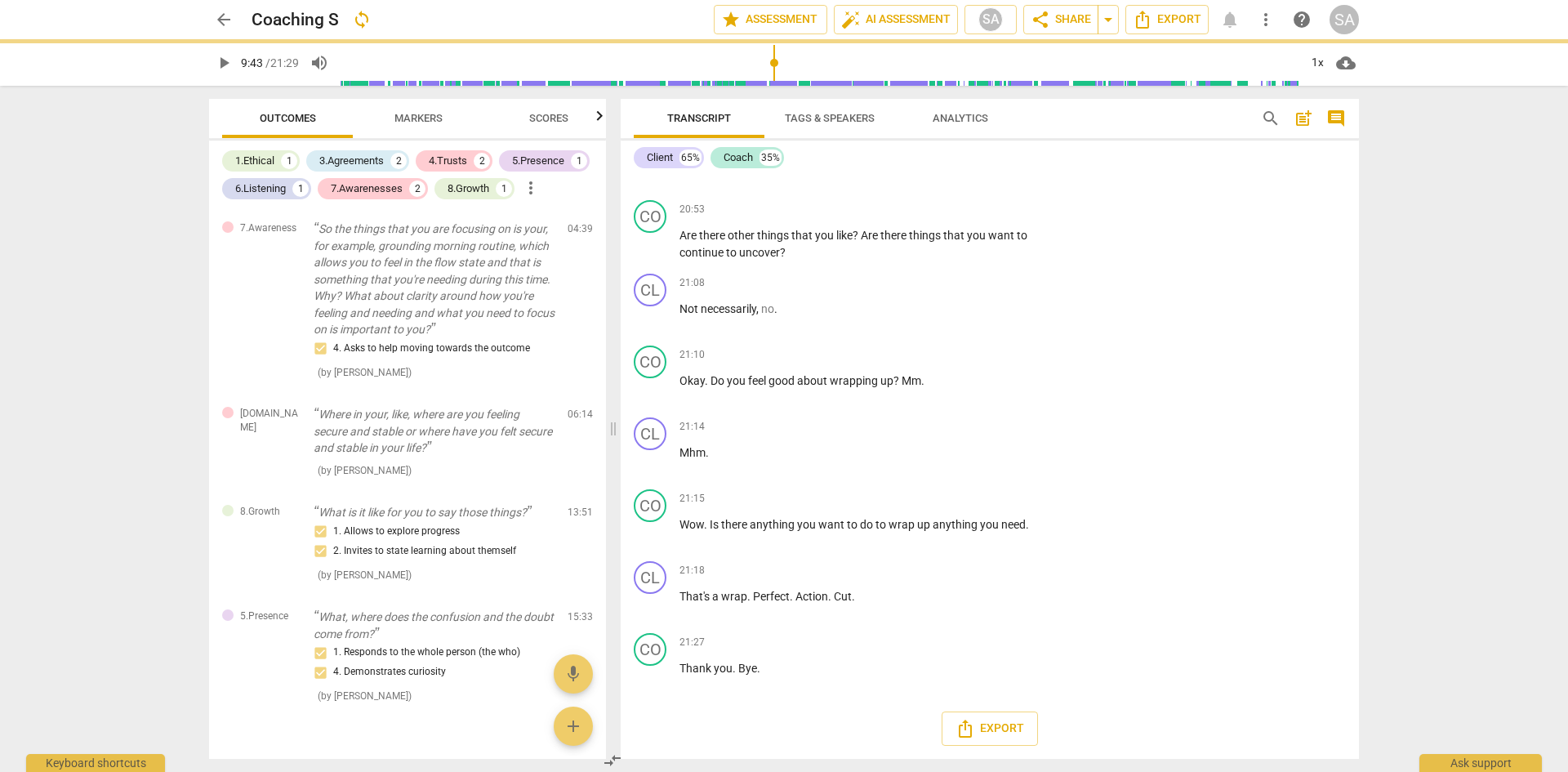
type input "583"
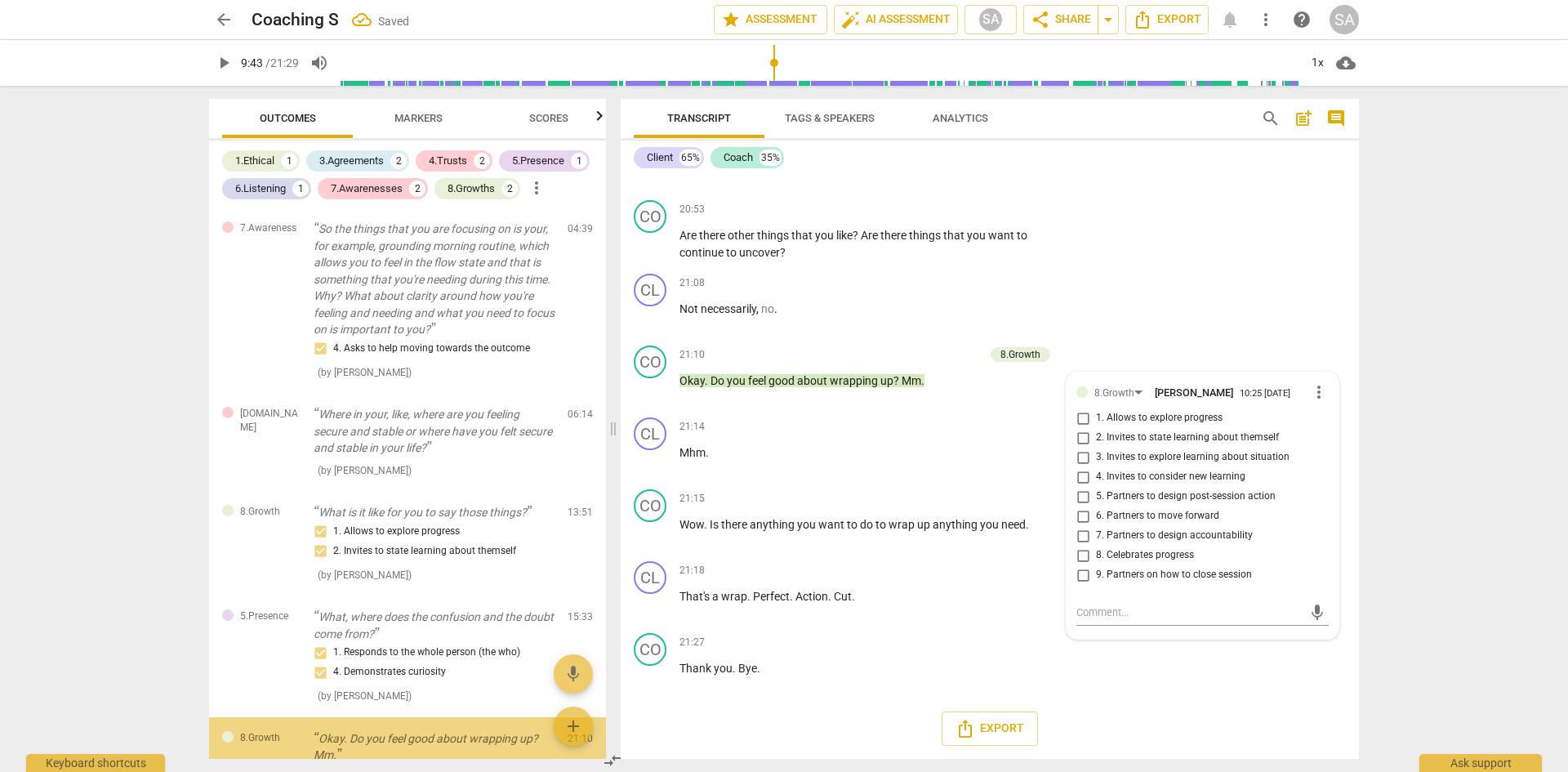
scroll to position [766, 0]
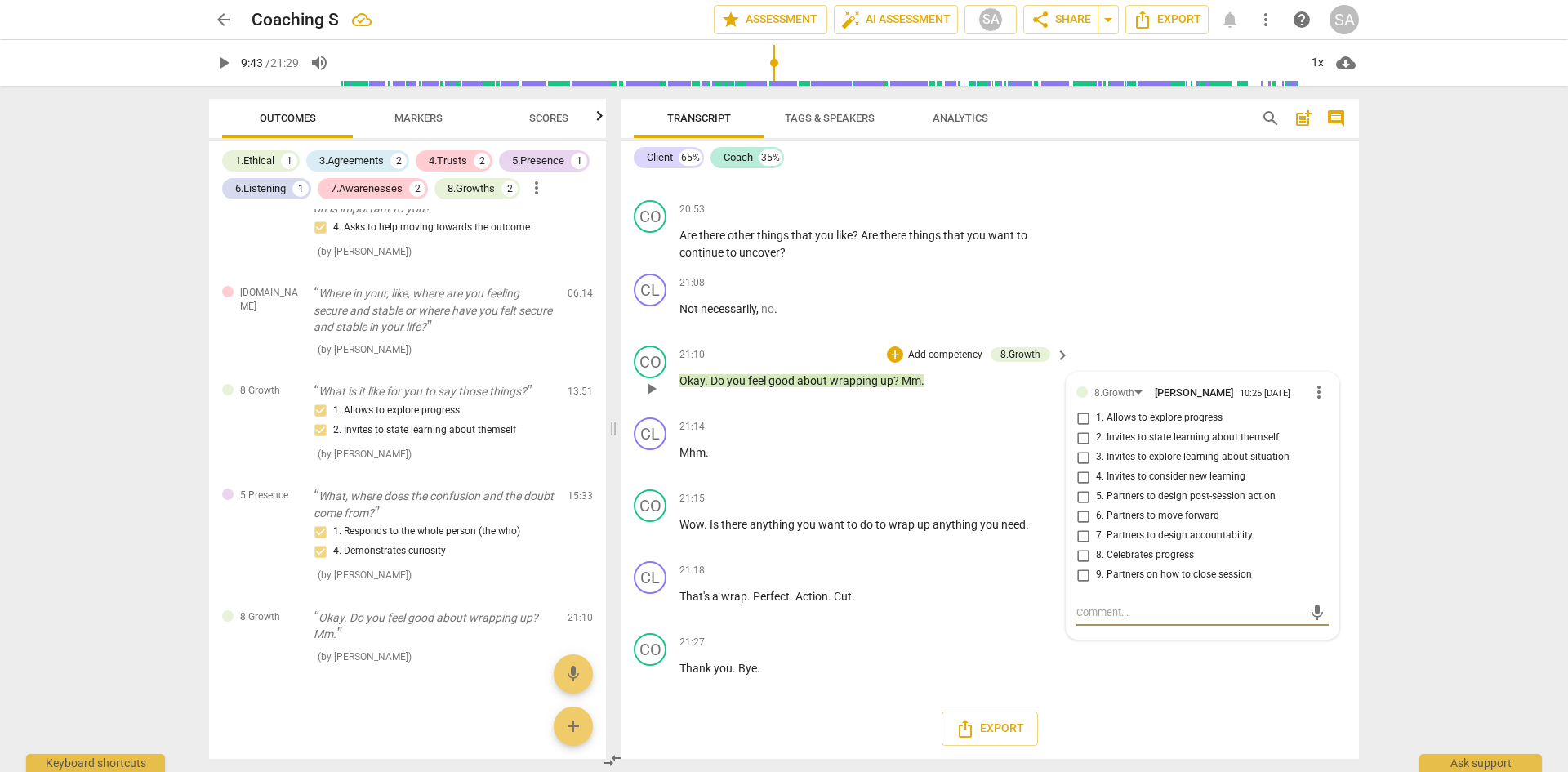
click at [1083, 571] on input "9. Partners on how to close session" at bounding box center [1083, 574] width 27 height 19
checkbox input "true"
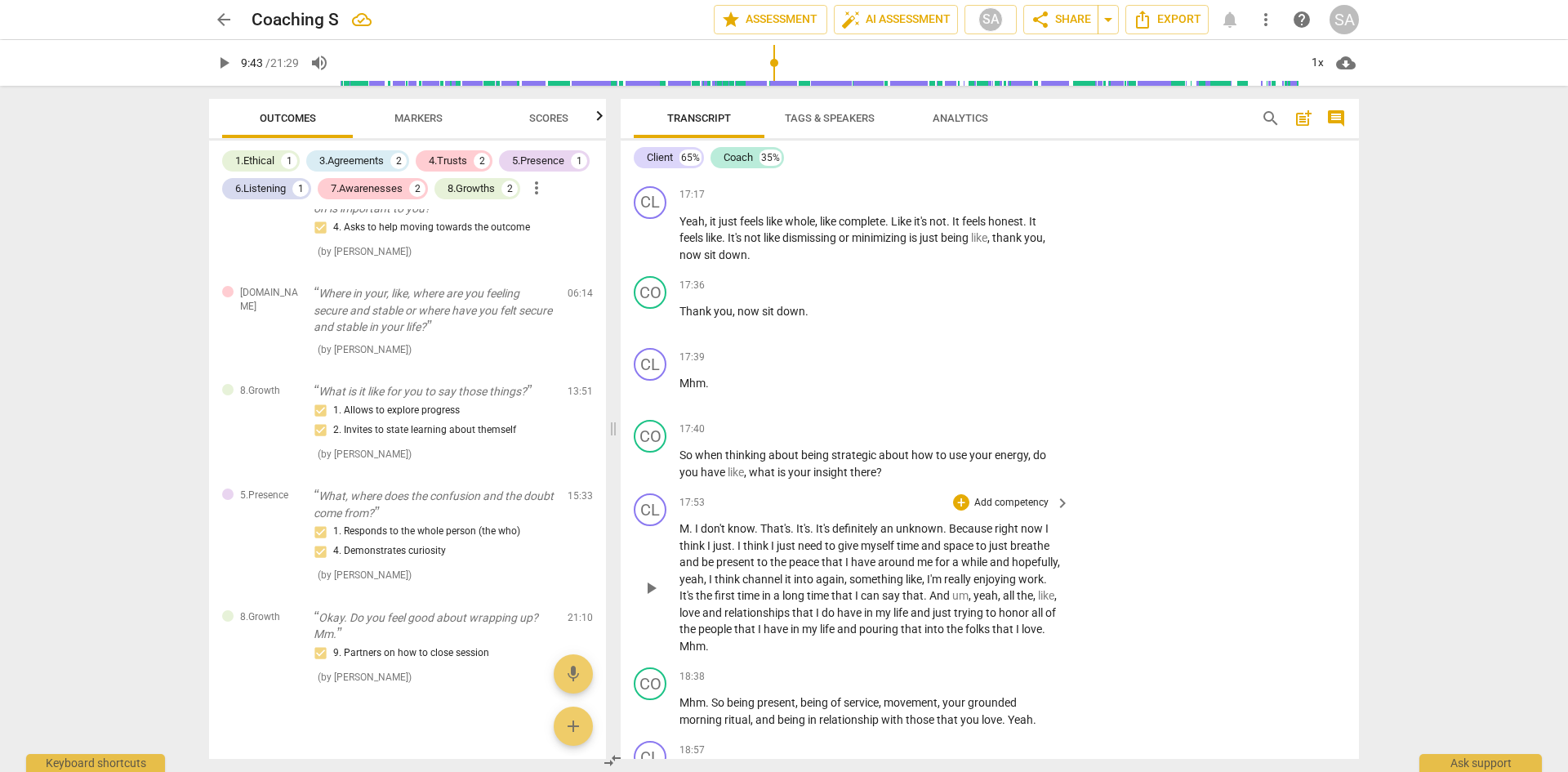
scroll to position [7201, 0]
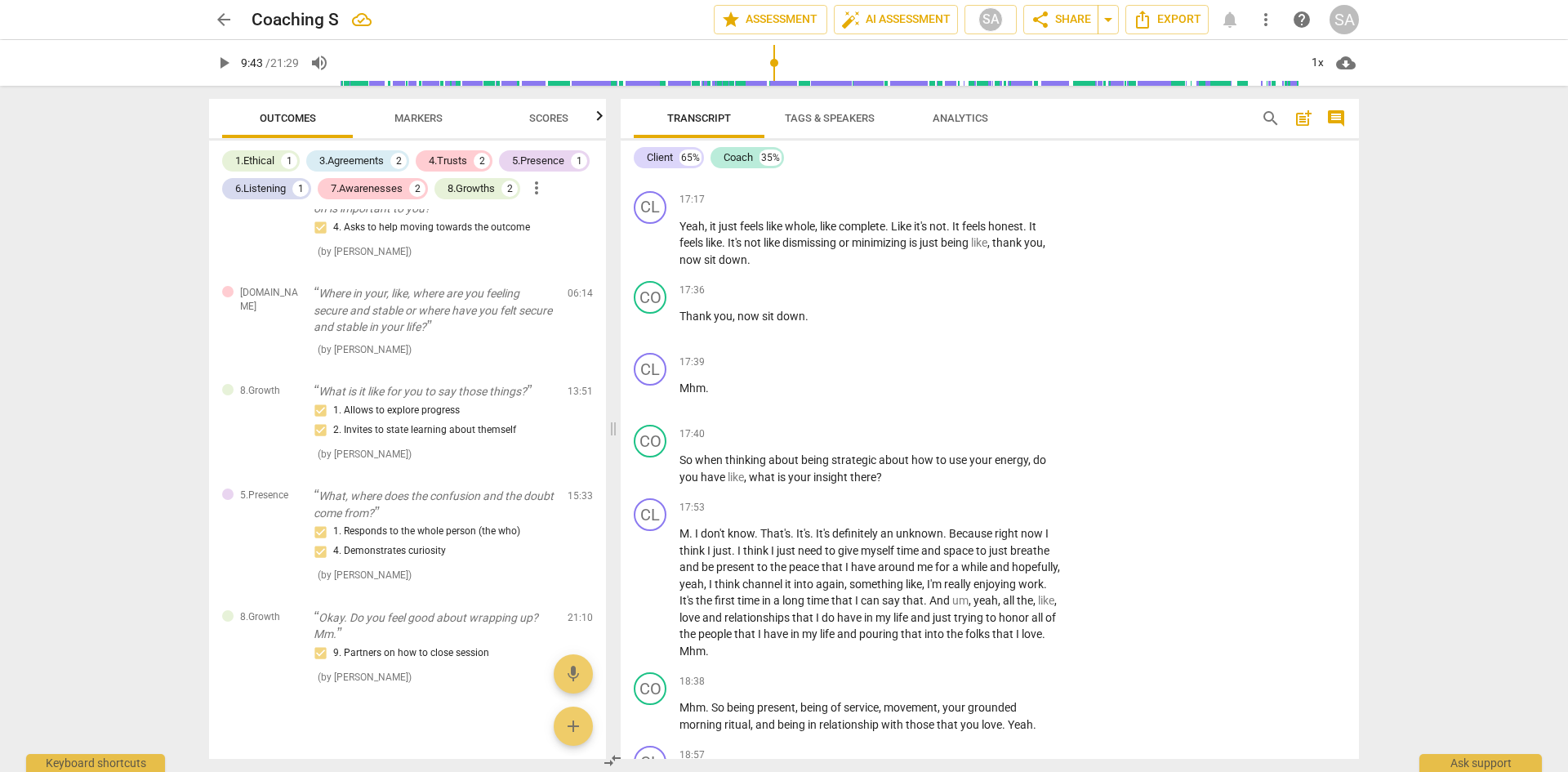
click at [430, 116] on span "Markers" at bounding box center [419, 117] width 49 height 12
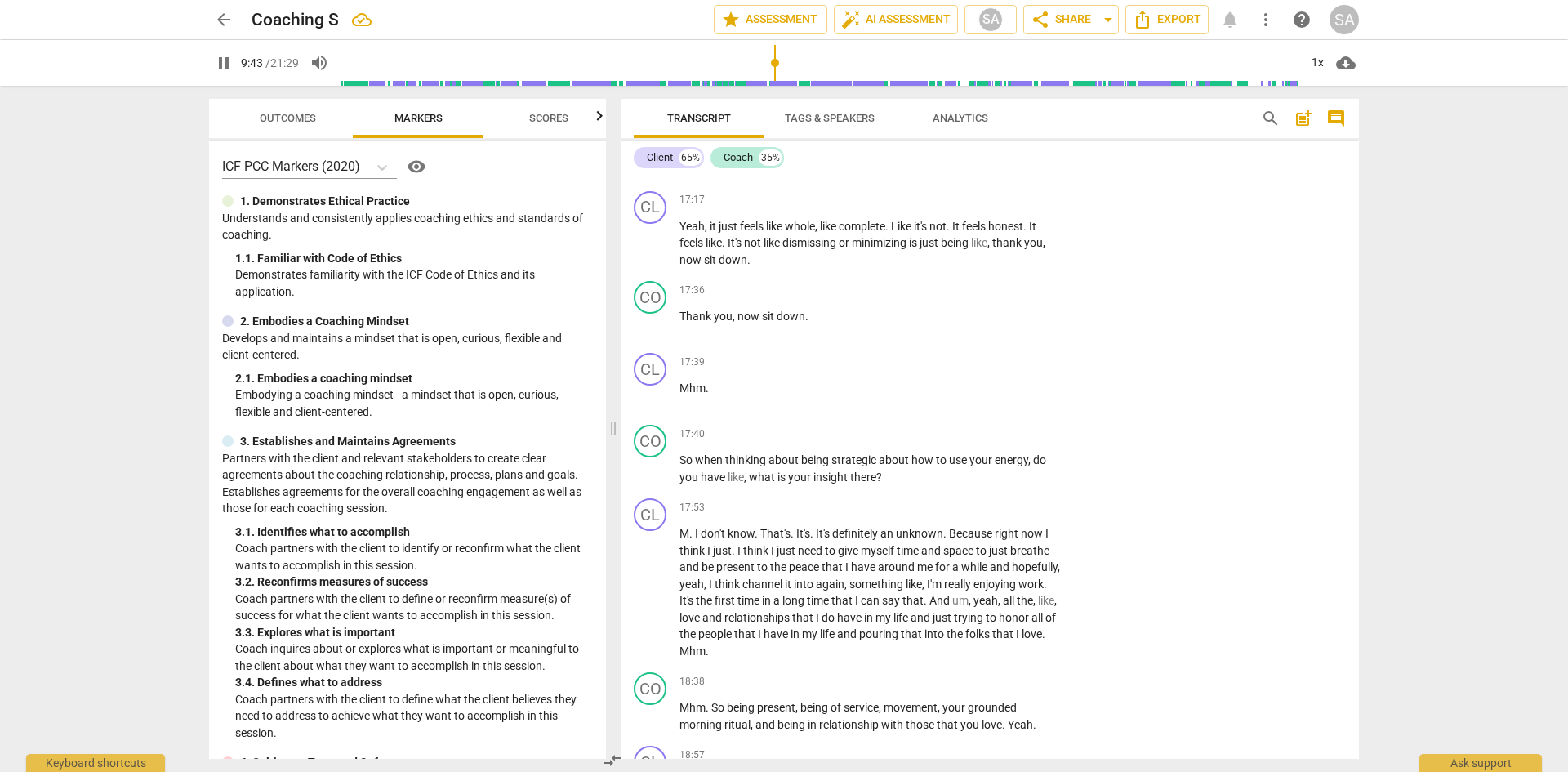
click at [543, 112] on span "Scores" at bounding box center [549, 117] width 39 height 12
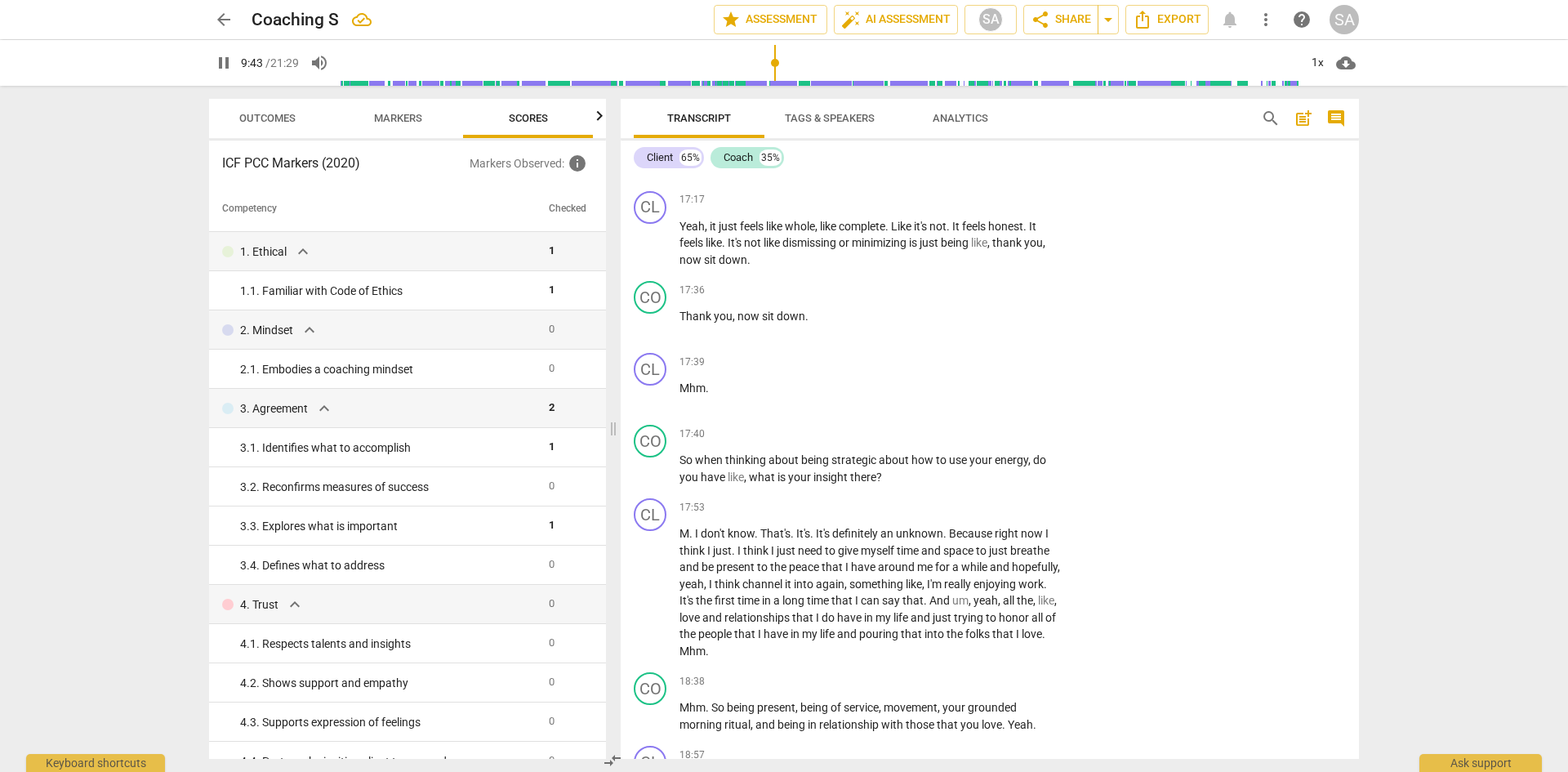
scroll to position [0, 21]
click at [218, 70] on span "pause" at bounding box center [223, 62] width 19 height 19
type input "586"
click at [485, 529] on div "3. 3. Explores what is important" at bounding box center [387, 526] width 296 height 17
click at [549, 530] on span "1" at bounding box center [551, 524] width 5 height 12
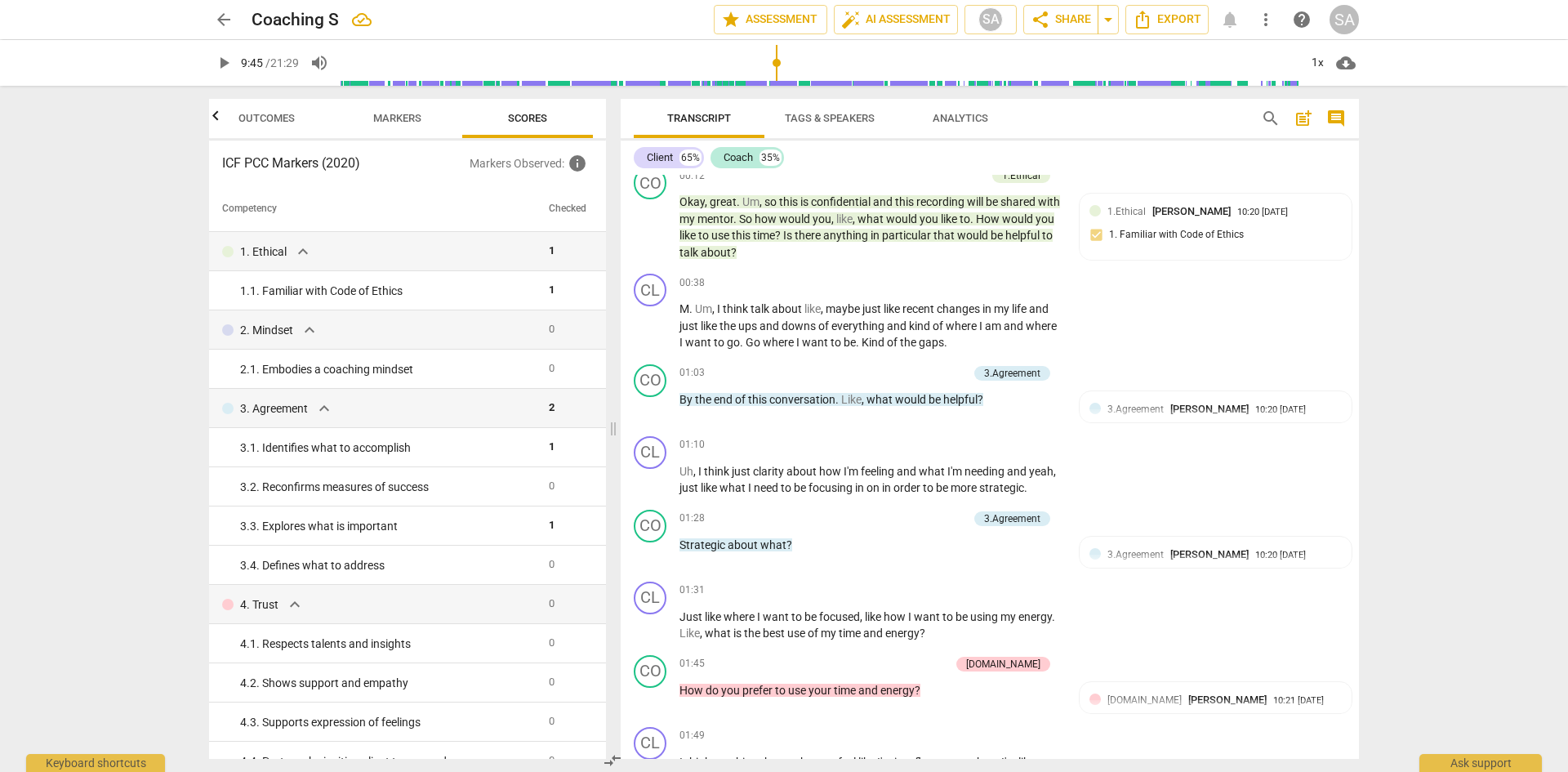
scroll to position [408, 0]
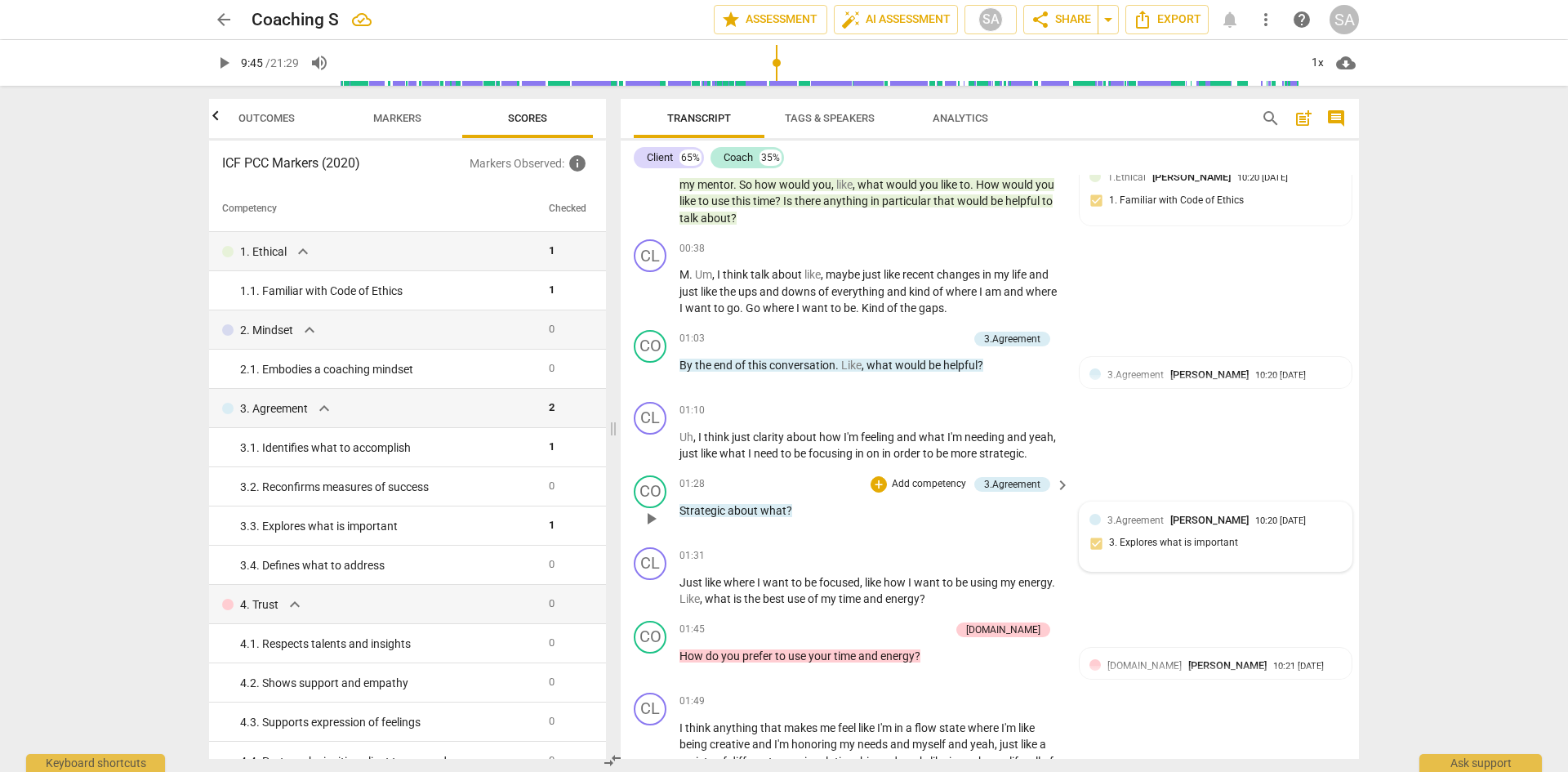
click at [1144, 517] on span "3.Agreement" at bounding box center [1136, 520] width 57 height 11
click at [1082, 590] on input "3. Explores what is important" at bounding box center [1083, 587] width 27 height 19
click at [1080, 585] on input "3. Explores what is important" at bounding box center [1083, 587] width 27 height 19
checkbox input "false"
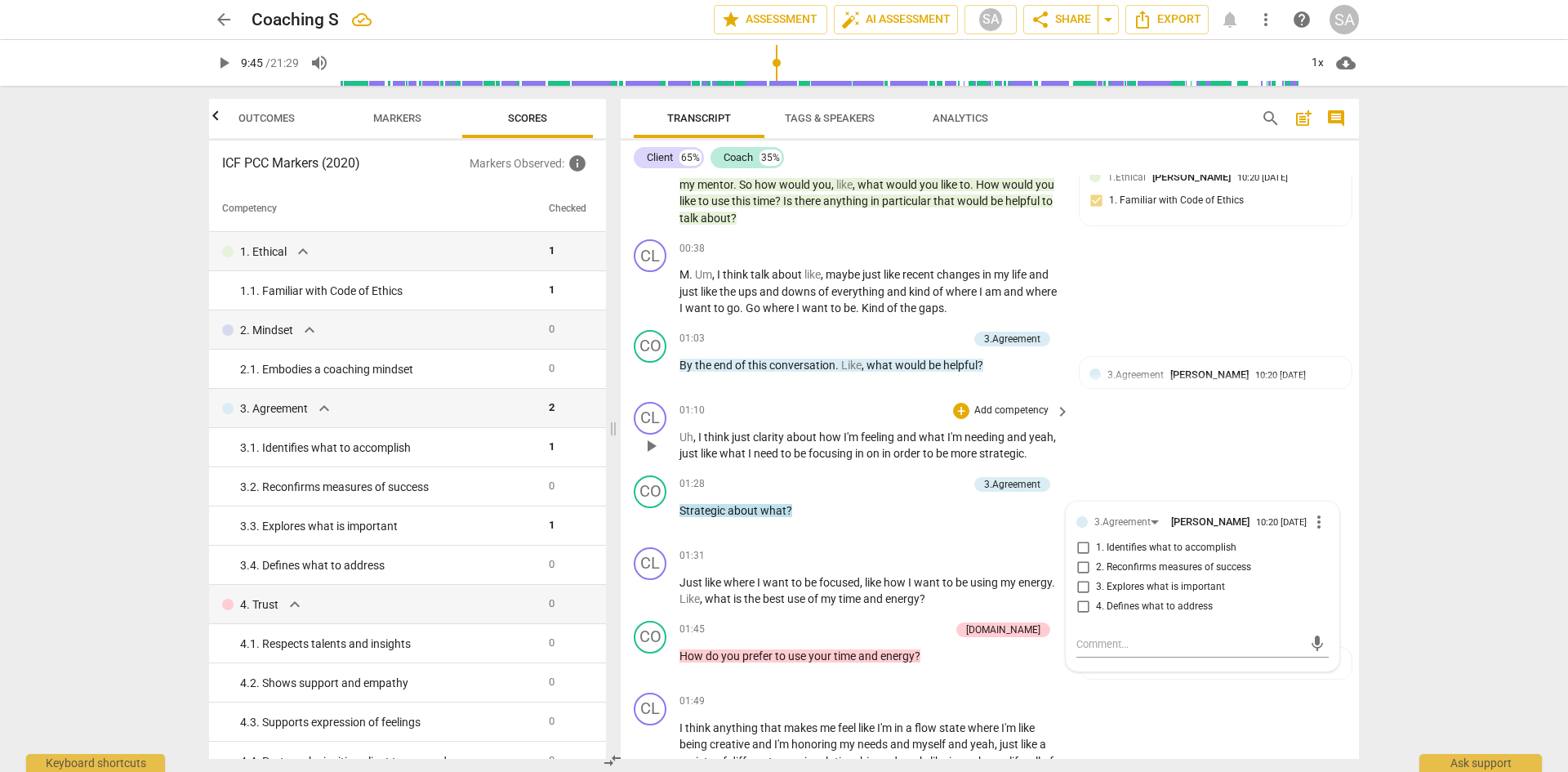
click at [1187, 452] on div "CL play_arrow pause 01:10 + Add competency keyboard_arrow_right Uh , I think ju…" at bounding box center [990, 432] width 738 height 73
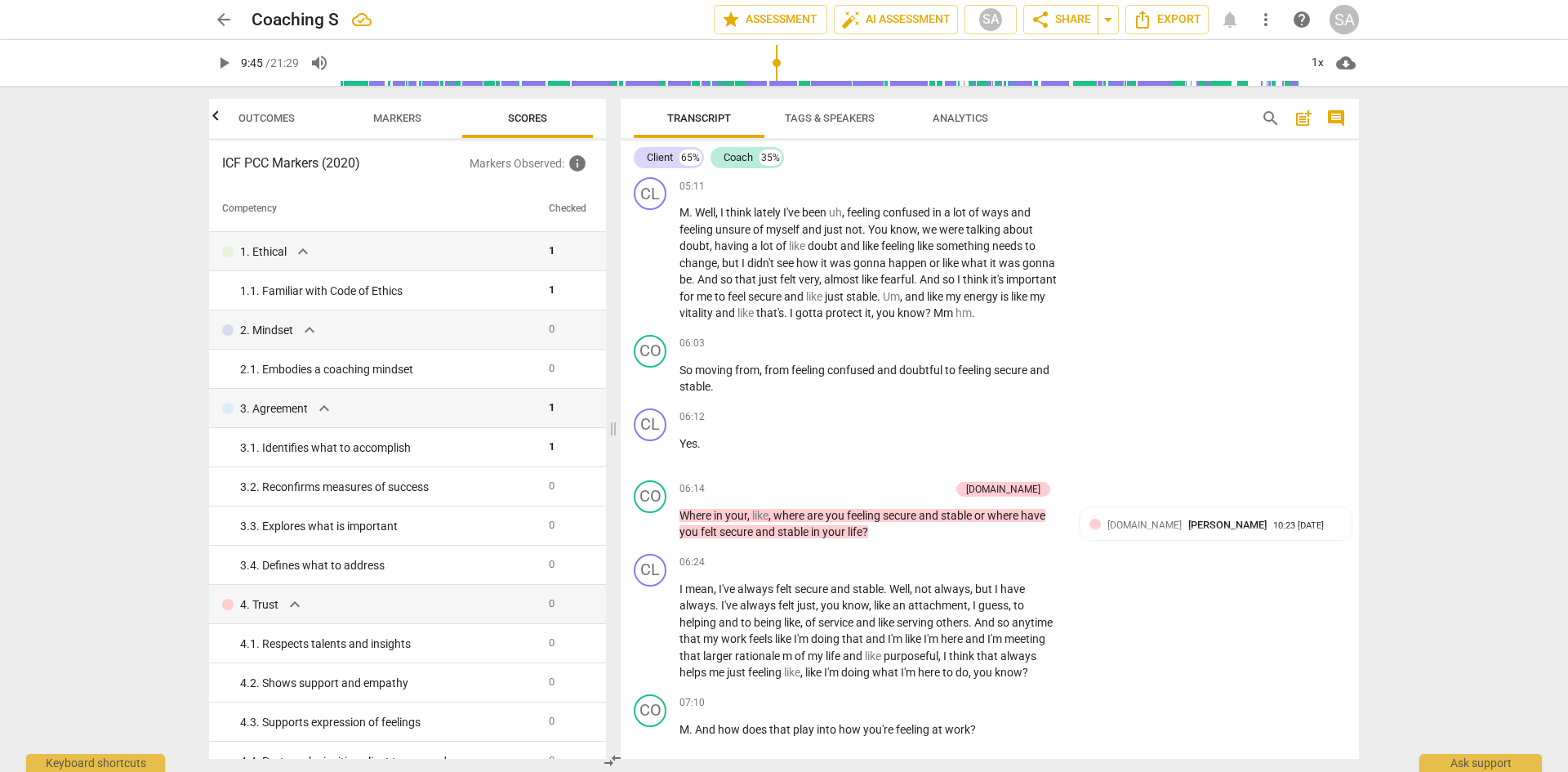
scroll to position [1960, 0]
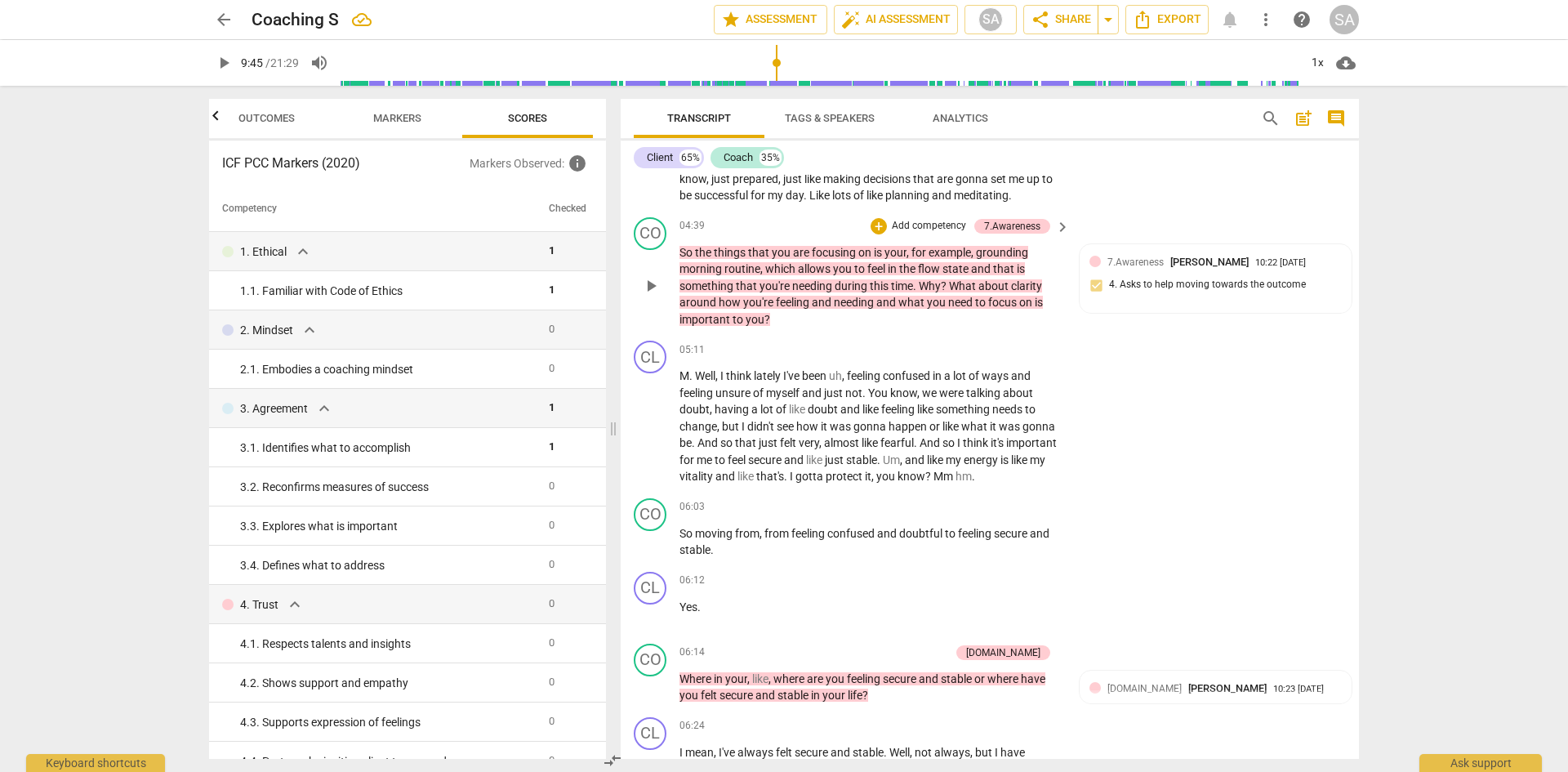
click at [656, 296] on span "play_arrow" at bounding box center [650, 285] width 19 height 19
click at [1150, 299] on div "7.Awareness [PERSON_NAME] 10:22 [DATE] 4. Asks to help moving towards the outco…" at bounding box center [1216, 278] width 253 height 49
type input "286"
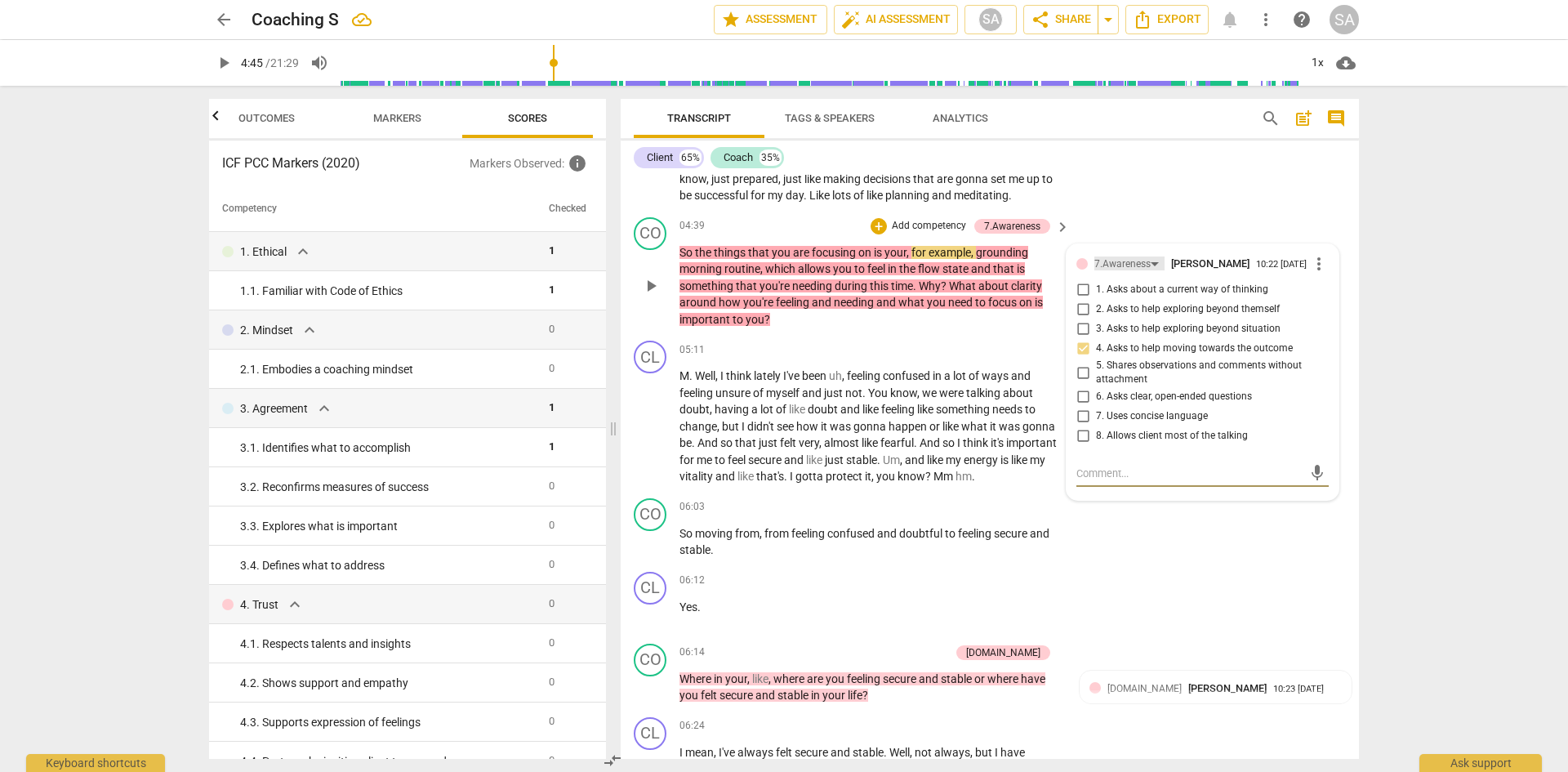
click at [1115, 272] on div "7.Awareness" at bounding box center [1123, 264] width 57 height 16
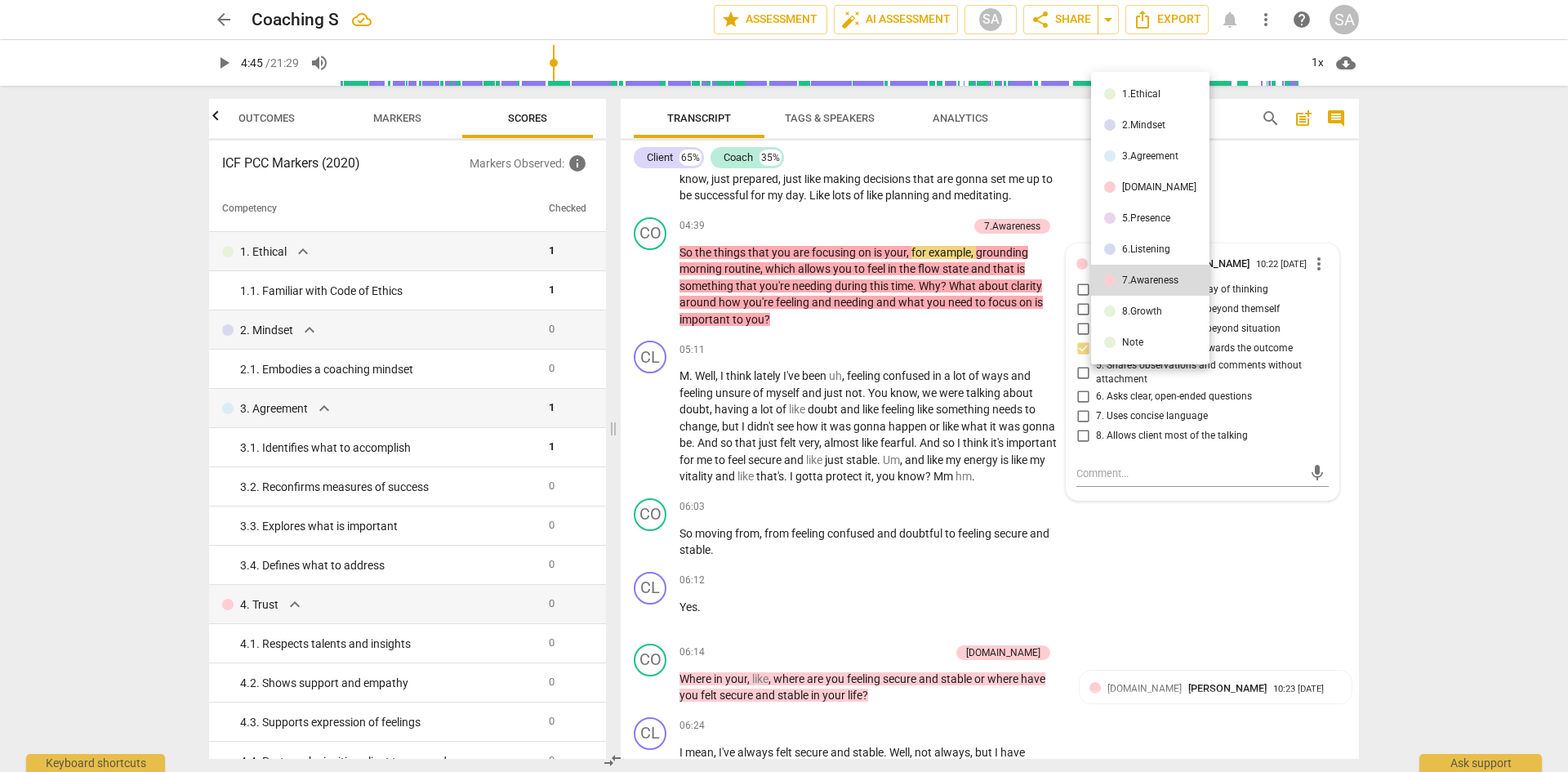
click at [1138, 163] on li "3.Agreement" at bounding box center [1150, 156] width 118 height 31
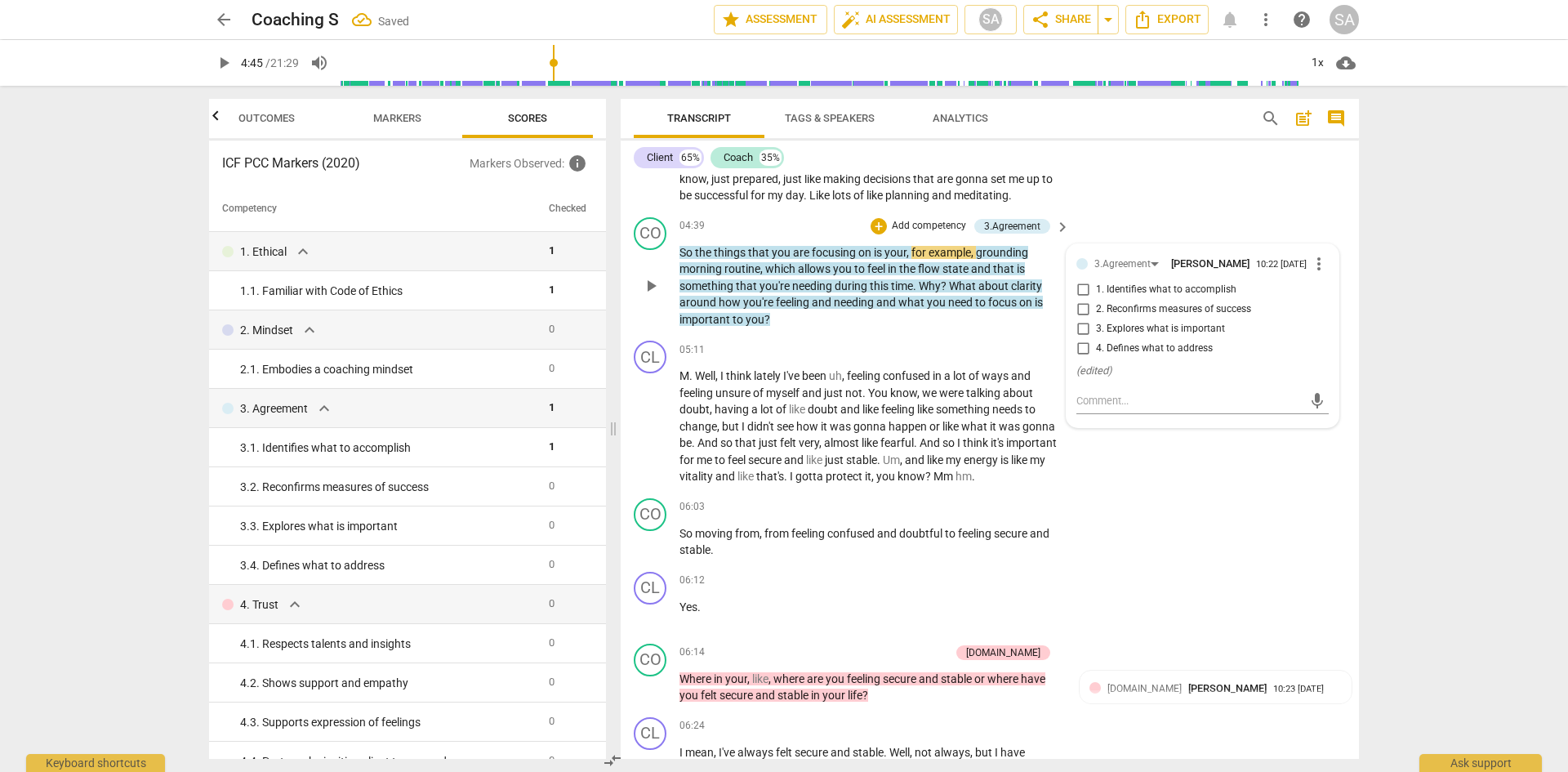
click at [1077, 339] on input "3. Explores what is important" at bounding box center [1083, 329] width 27 height 19
checkbox input "true"
click at [650, 296] on span "play_arrow" at bounding box center [650, 285] width 19 height 19
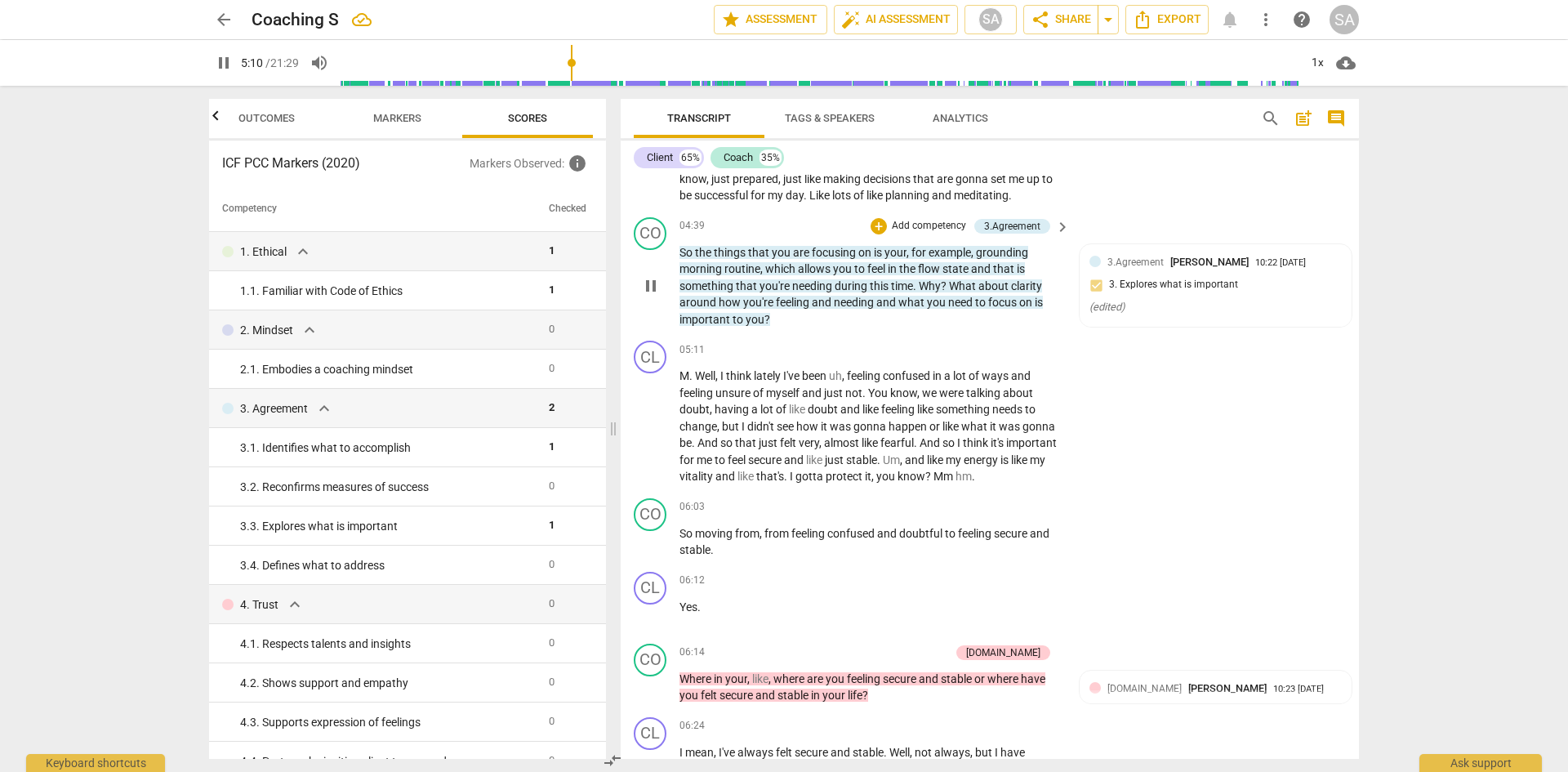
click at [646, 296] on span "pause" at bounding box center [650, 285] width 19 height 19
type input "311"
click at [428, 366] on div "2. 1. Embodies a coaching mindset" at bounding box center [387, 369] width 296 height 17
click at [390, 124] on span "Markers" at bounding box center [397, 117] width 49 height 12
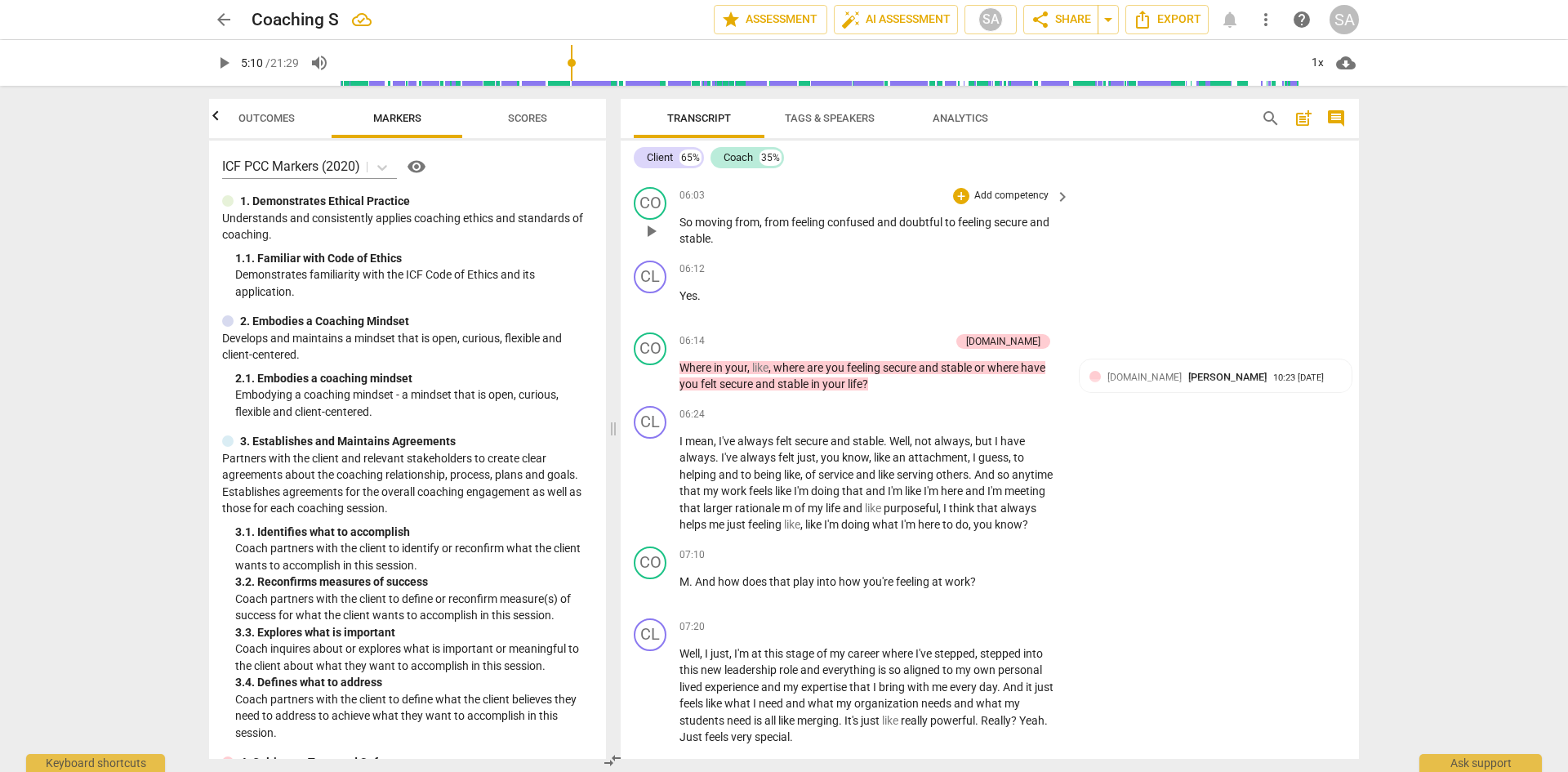
scroll to position [2287, 0]
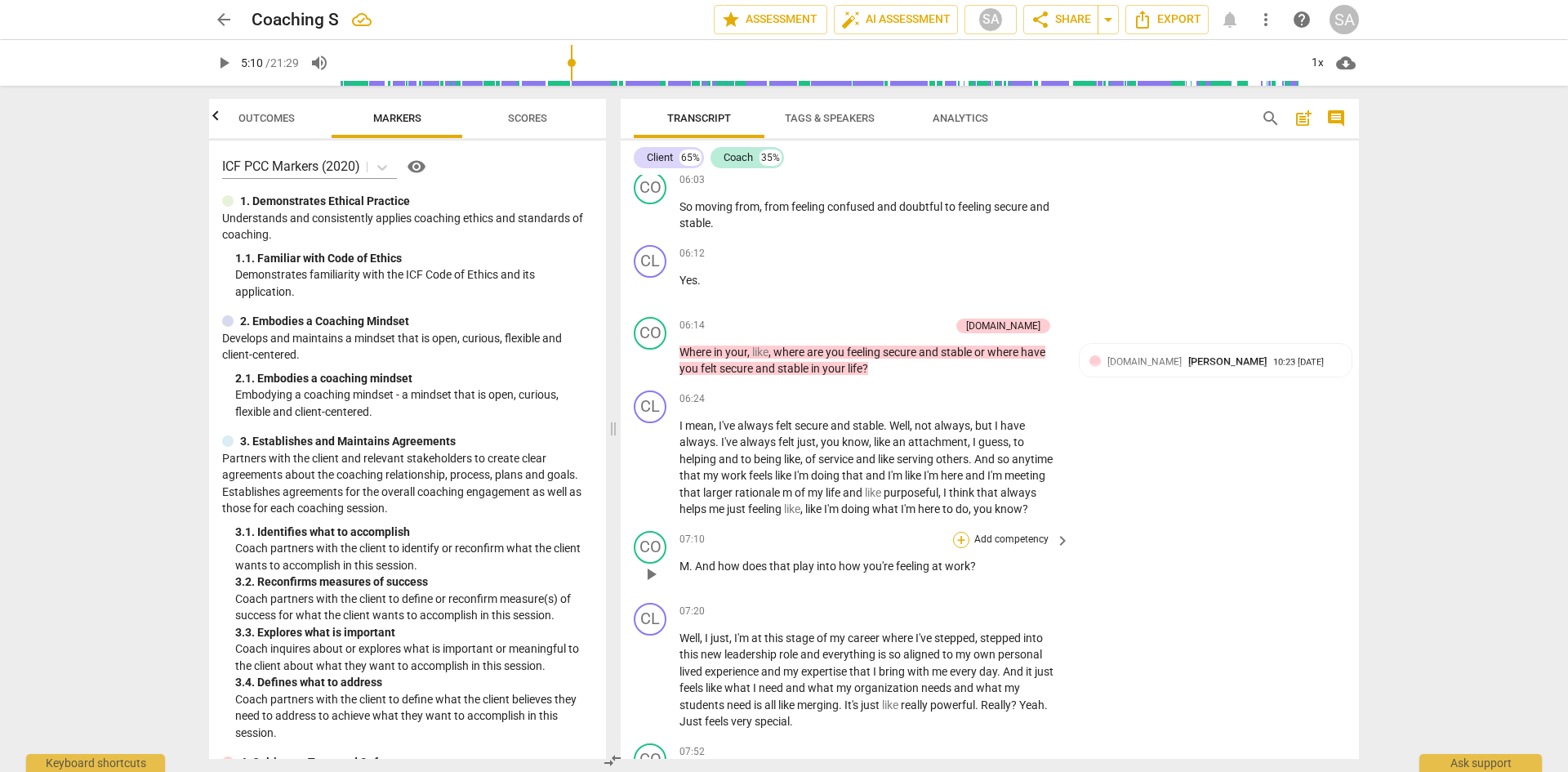
click at [956, 548] on div "+" at bounding box center [962, 540] width 16 height 16
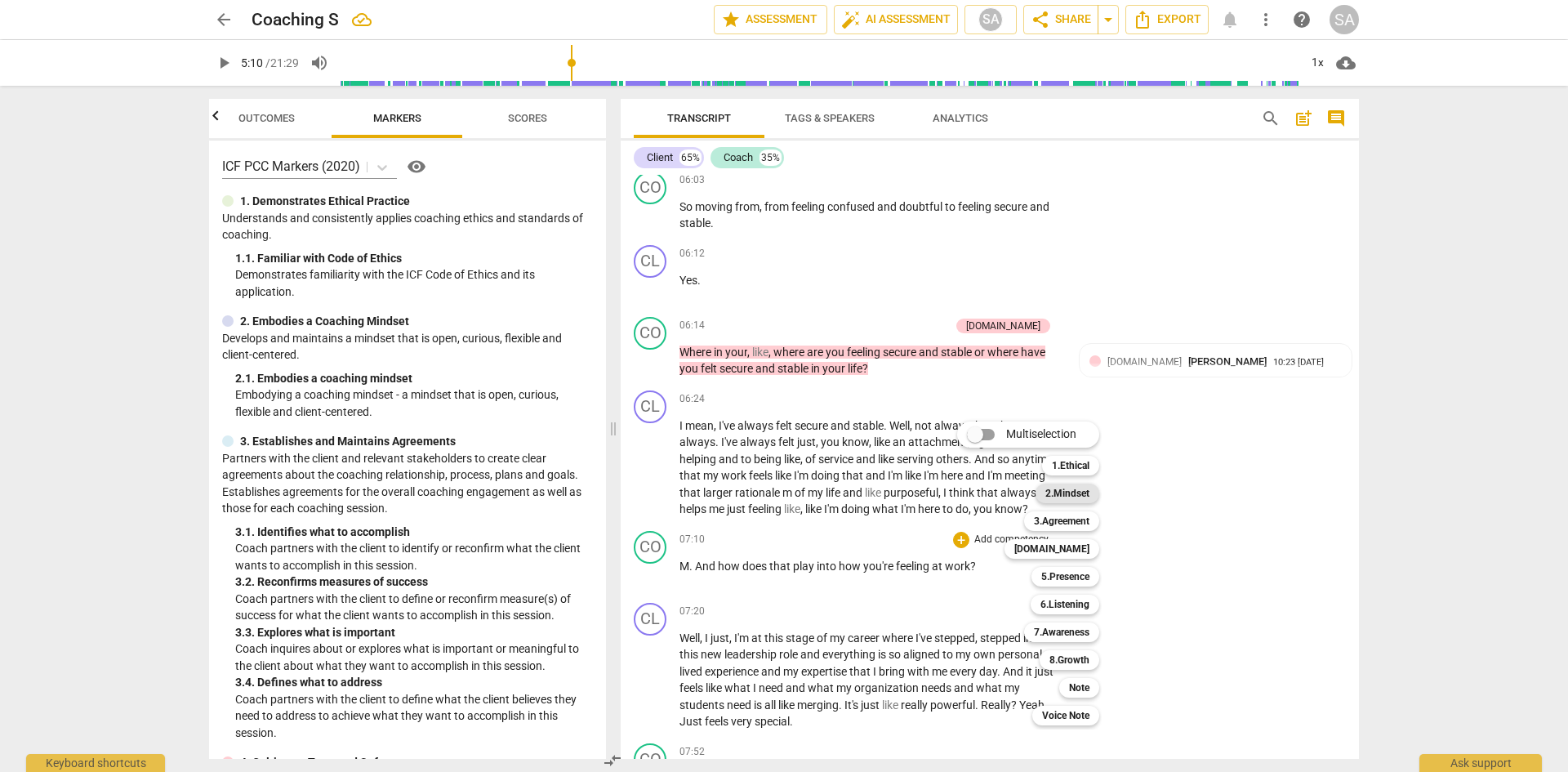
click at [1080, 495] on b "2.Mindset" at bounding box center [1068, 493] width 44 height 19
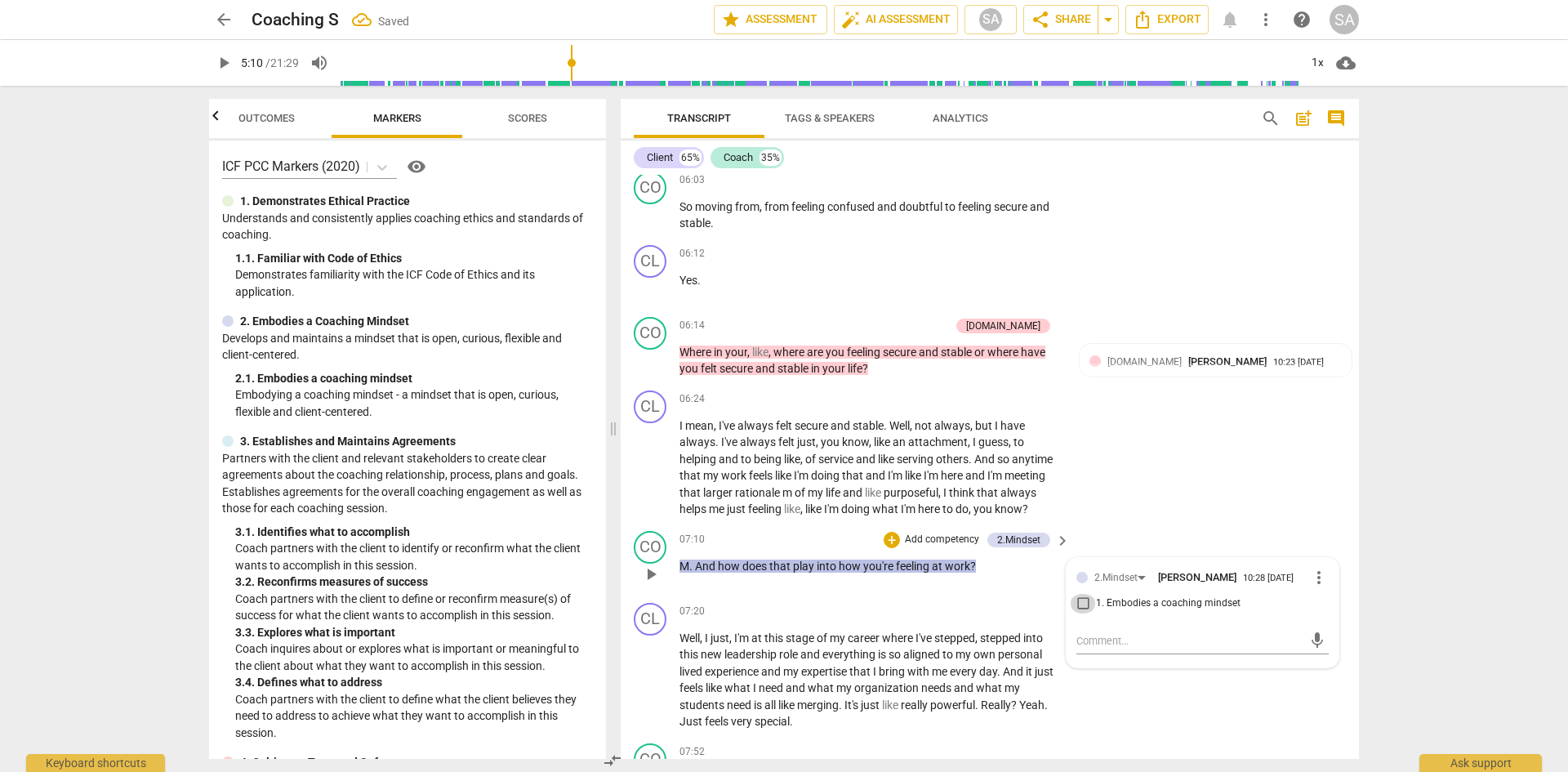
click at [1079, 614] on input "1. Embodies a coaching mindset" at bounding box center [1083, 603] width 27 height 19
checkbox input "true"
click at [547, 117] on span "Scores" at bounding box center [528, 117] width 39 height 12
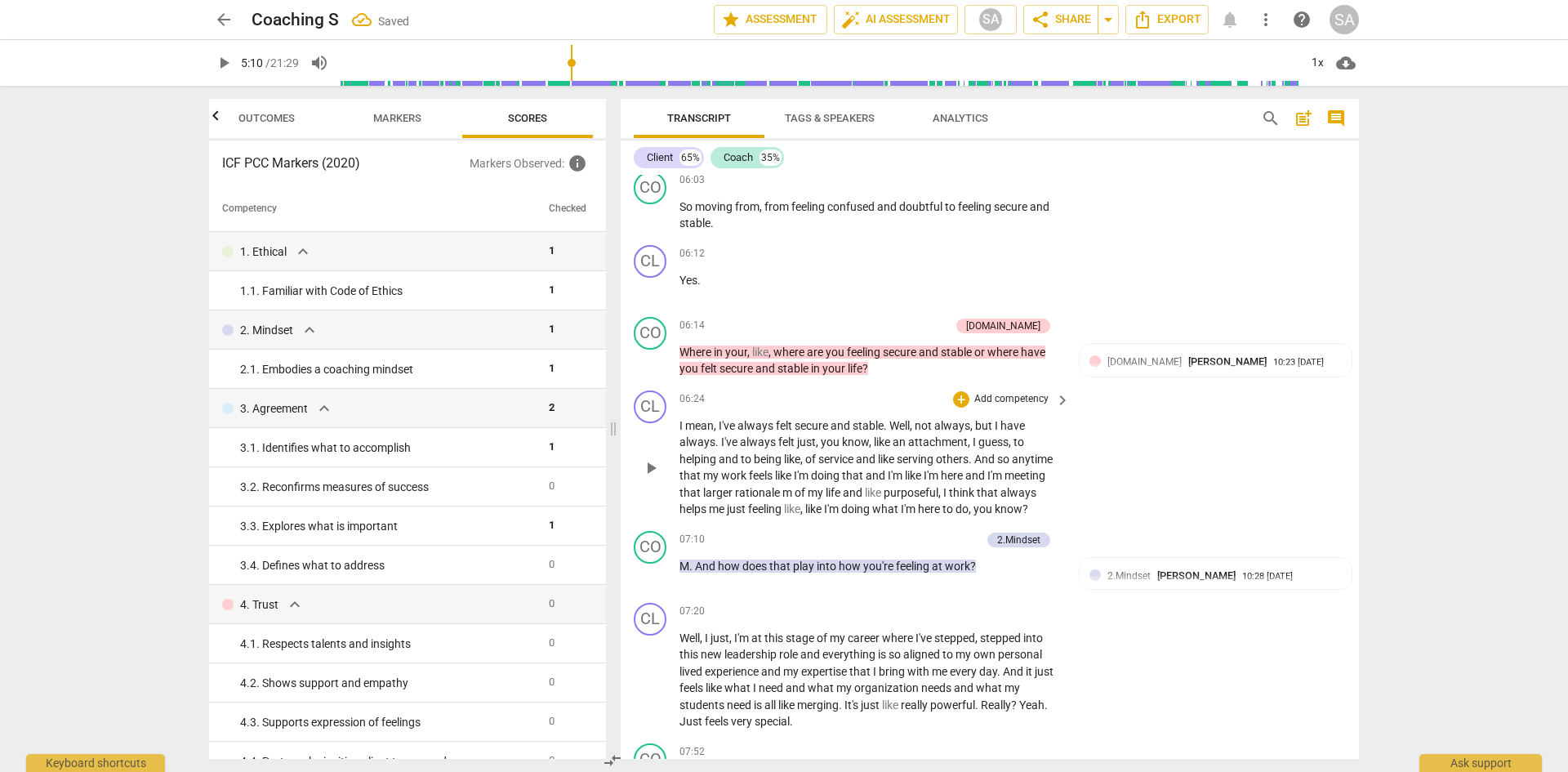
click at [824, 516] on span "like" at bounding box center [814, 508] width 19 height 13
click at [321, 409] on span "expand_more" at bounding box center [323, 408] width 19 height 19
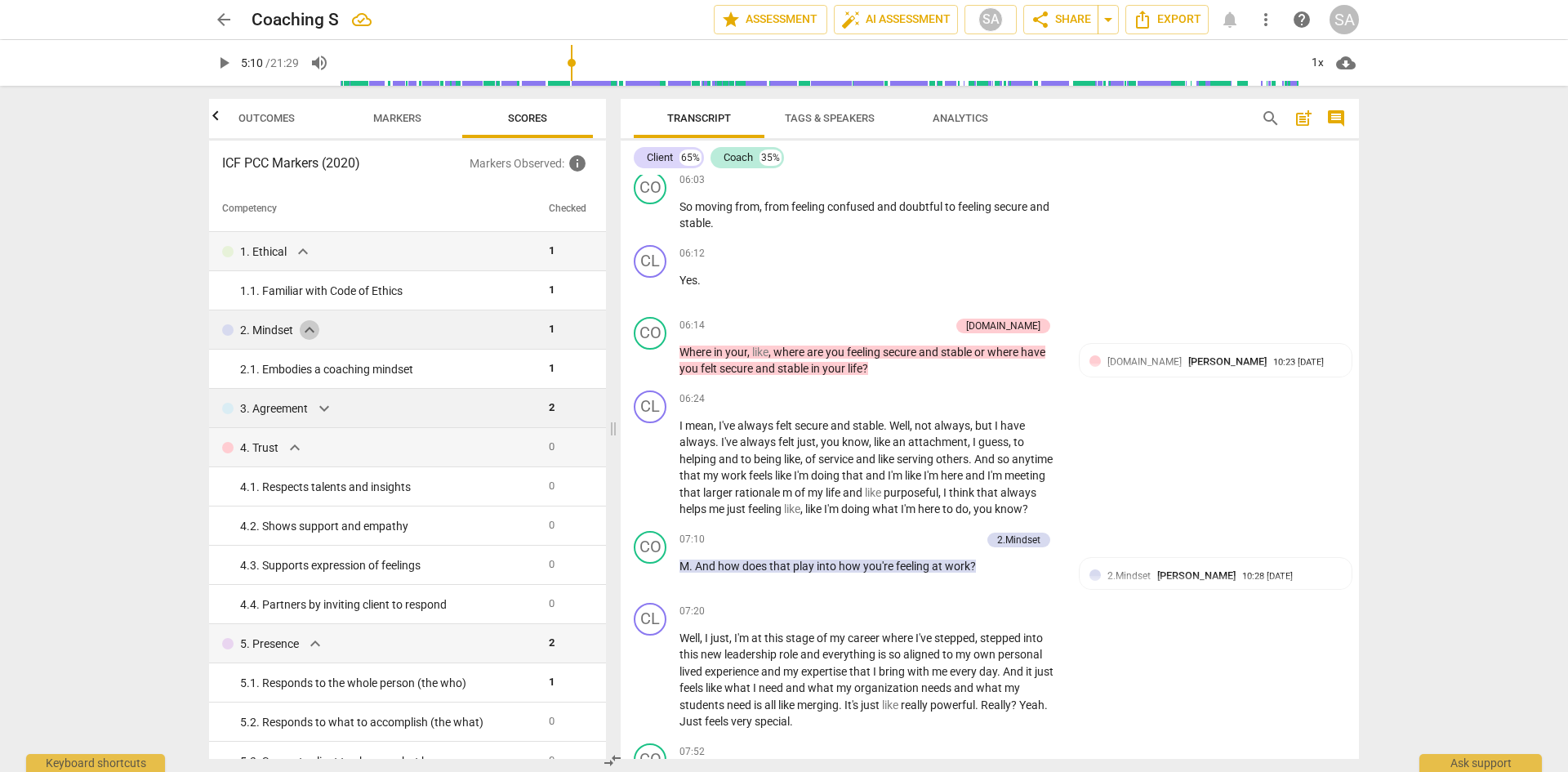
click at [309, 329] on span "expand_more" at bounding box center [309, 330] width 19 height 19
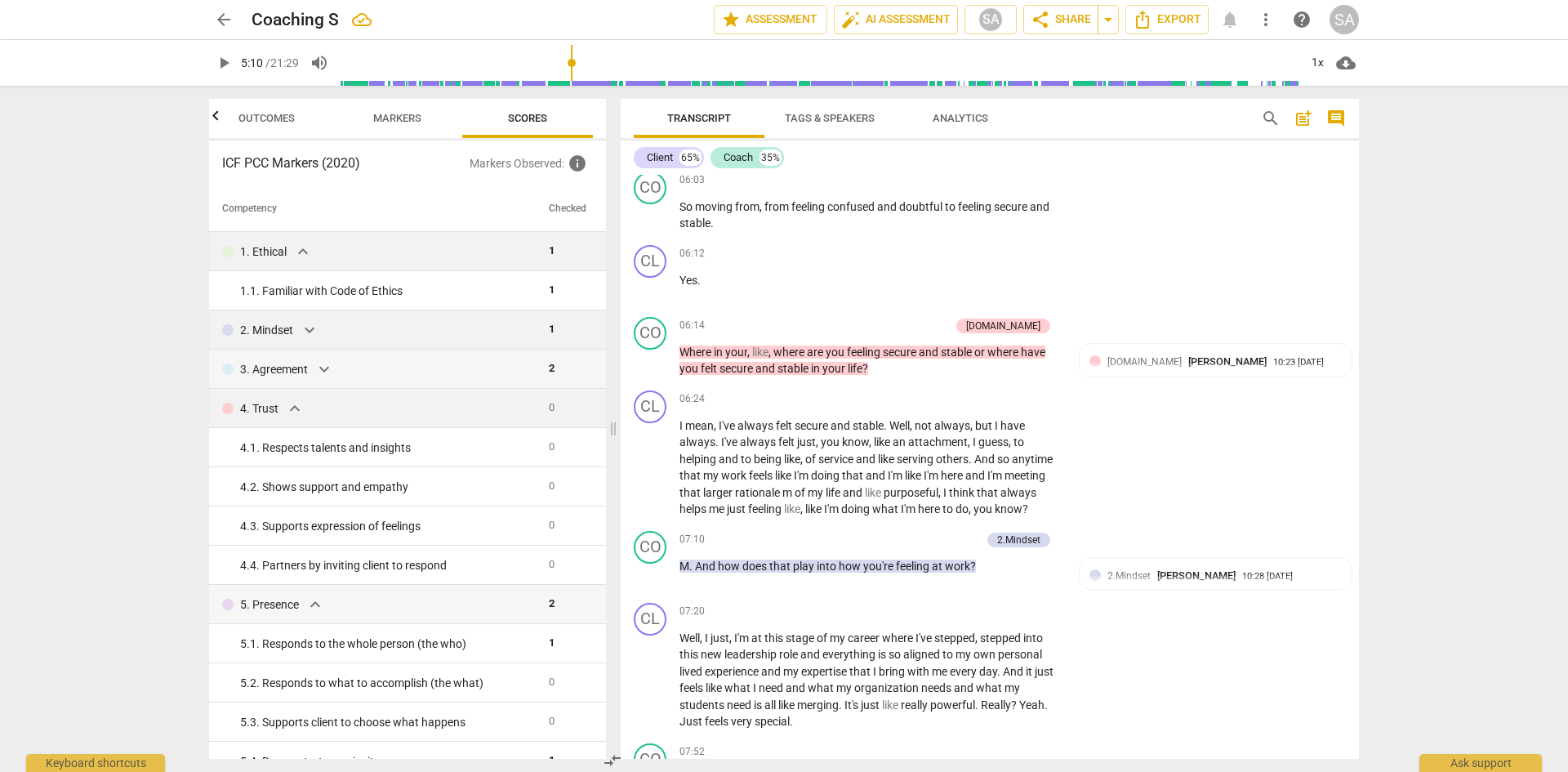
click at [307, 249] on span "expand_more" at bounding box center [302, 251] width 19 height 19
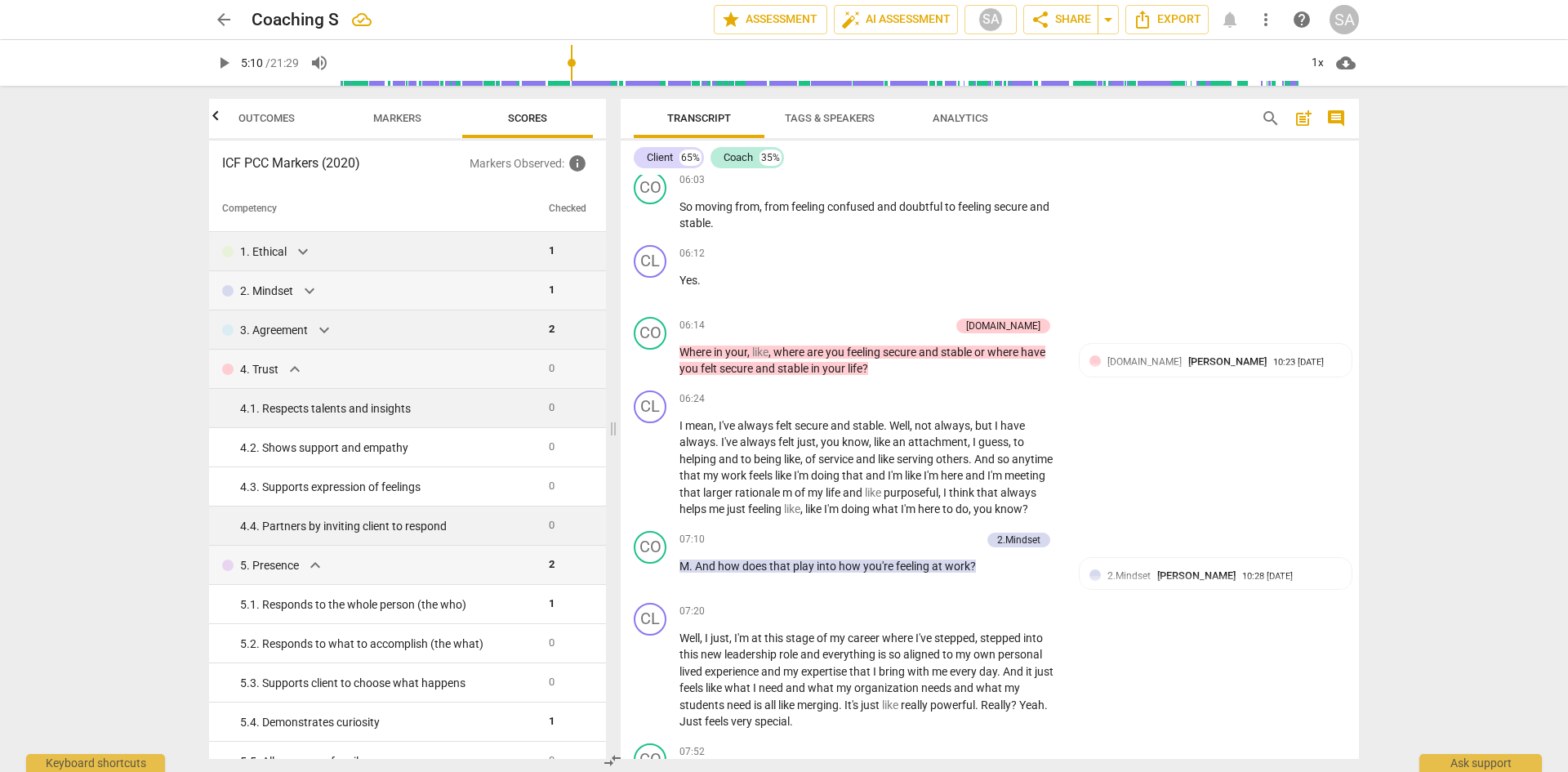
click at [431, 529] on div "4. 4. Partners by inviting client to respond" at bounding box center [387, 526] width 296 height 17
click at [405, 125] on span "Markers" at bounding box center [397, 119] width 87 height 22
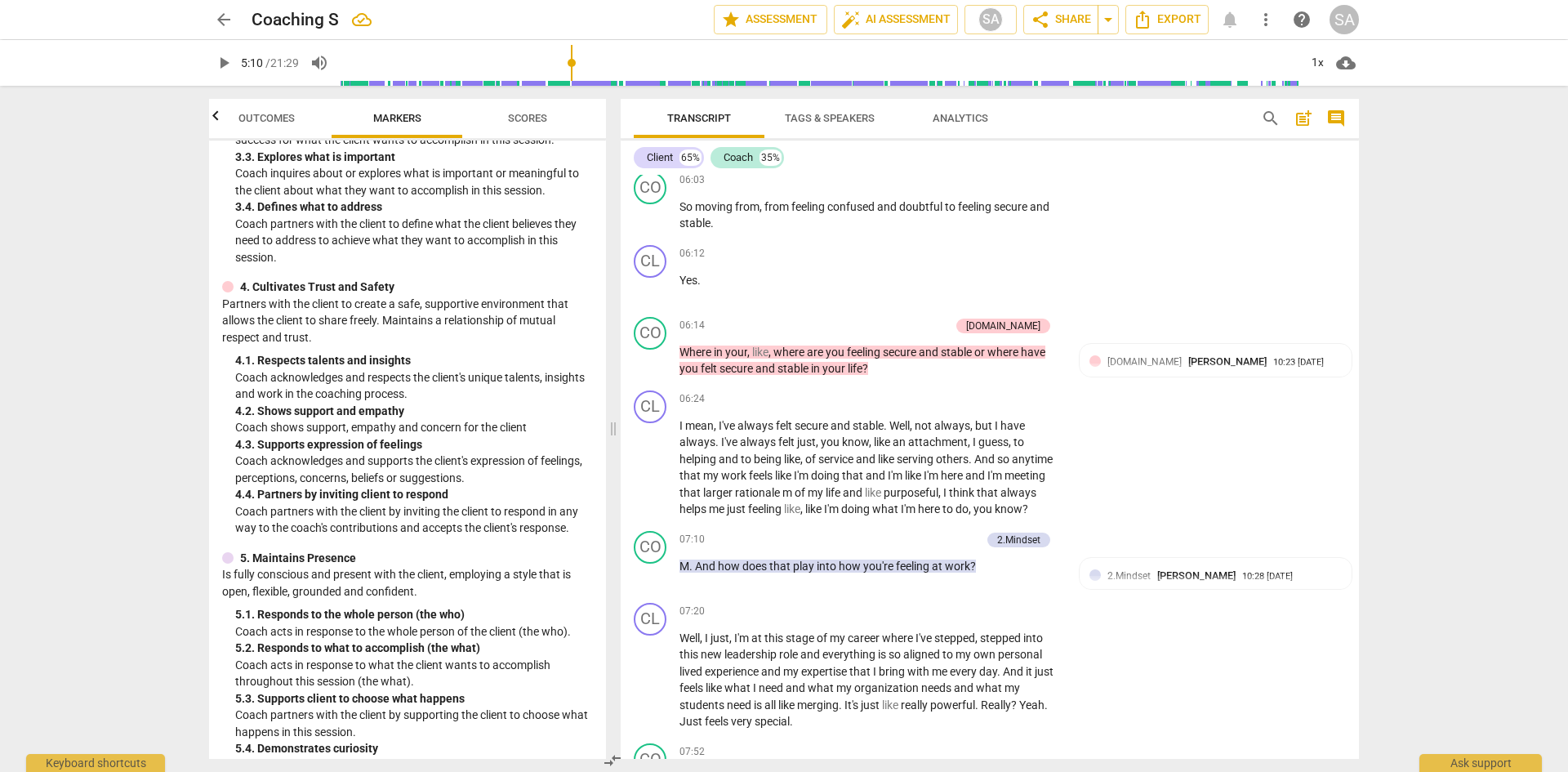
scroll to position [490, 0]
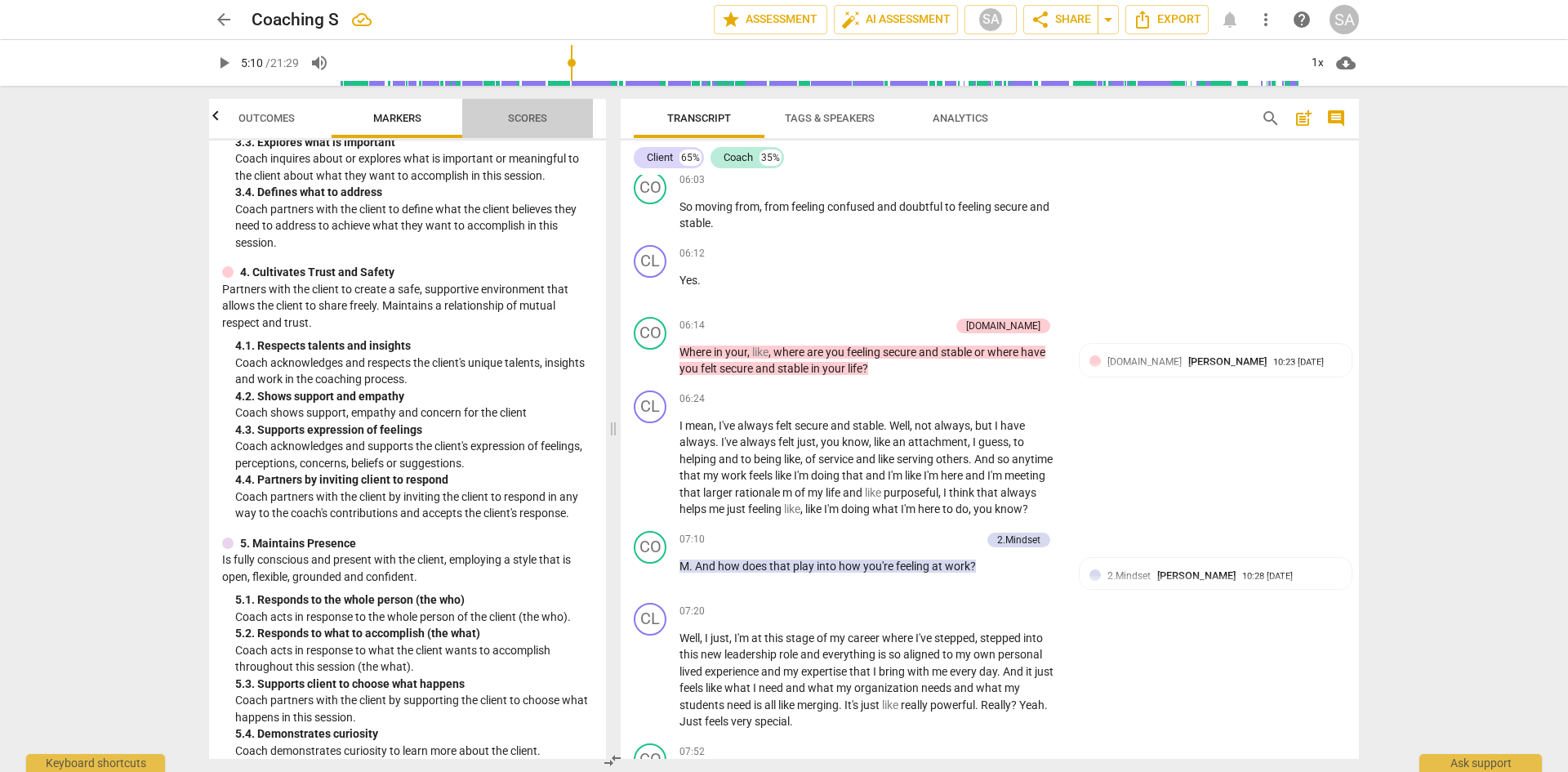
click at [528, 103] on button "Scores" at bounding box center [528, 118] width 131 height 39
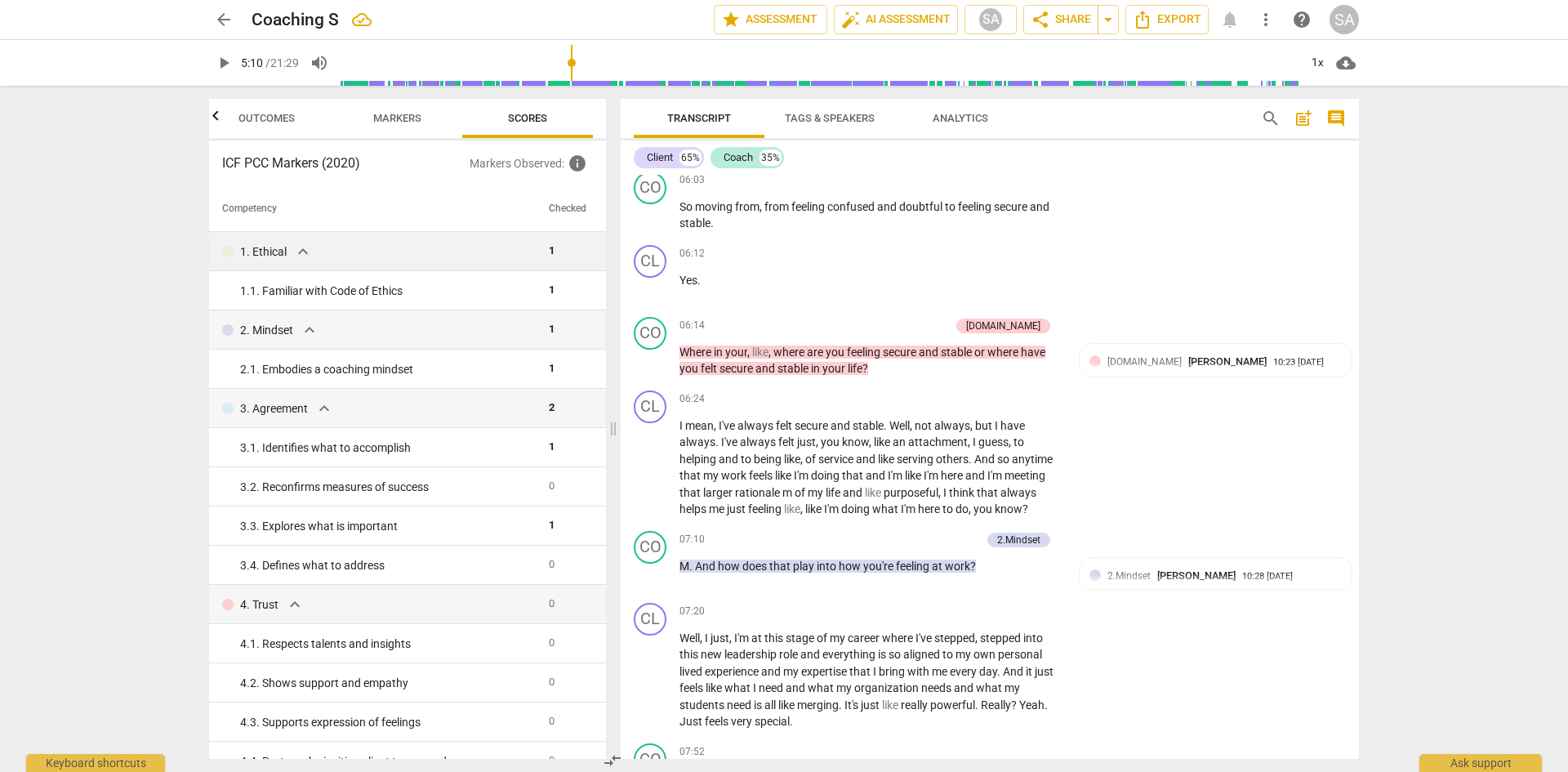
click at [293, 249] on span "expand_more" at bounding box center [302, 251] width 19 height 19
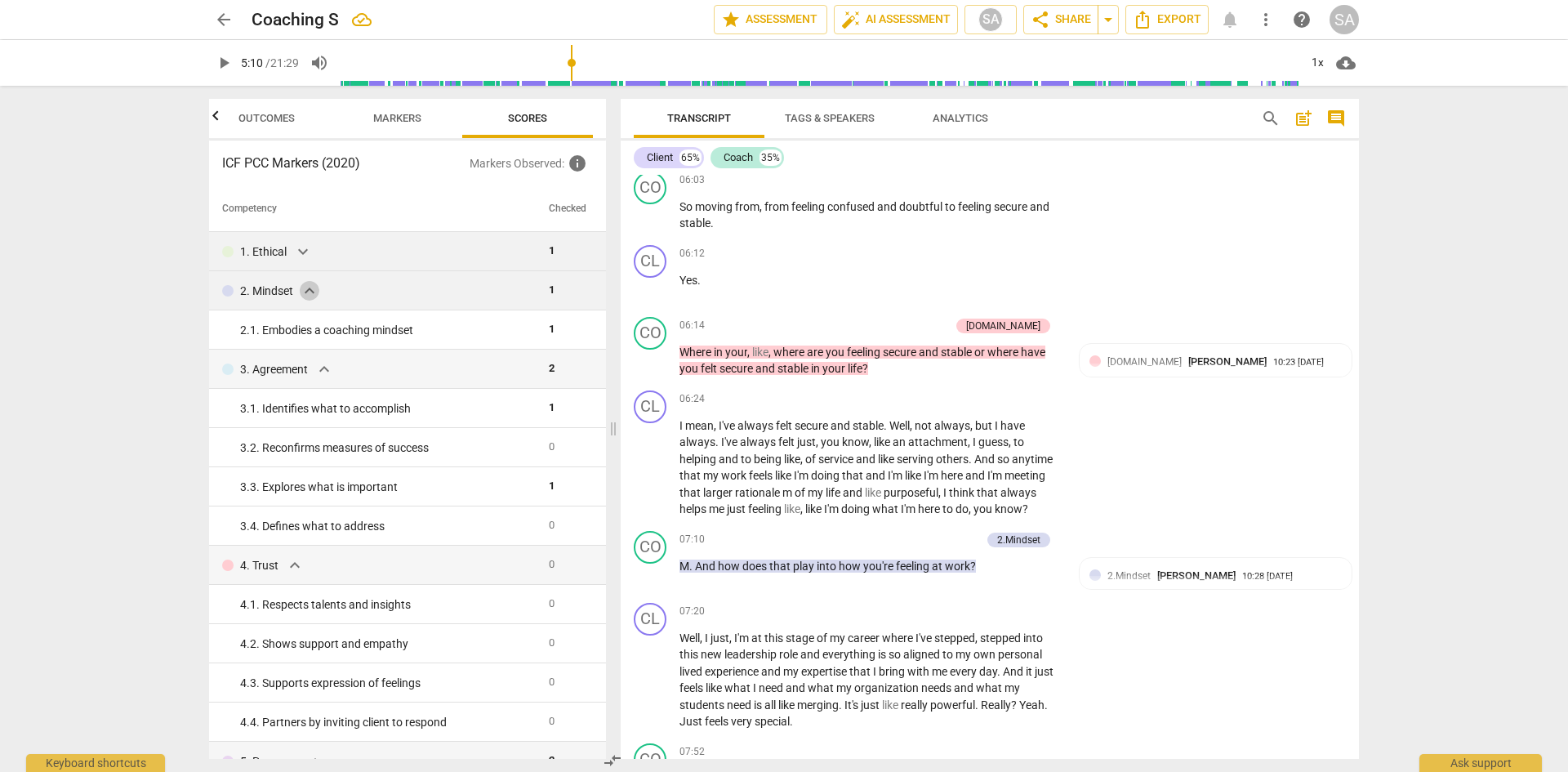
click at [306, 294] on span "expand_more" at bounding box center [309, 290] width 19 height 19
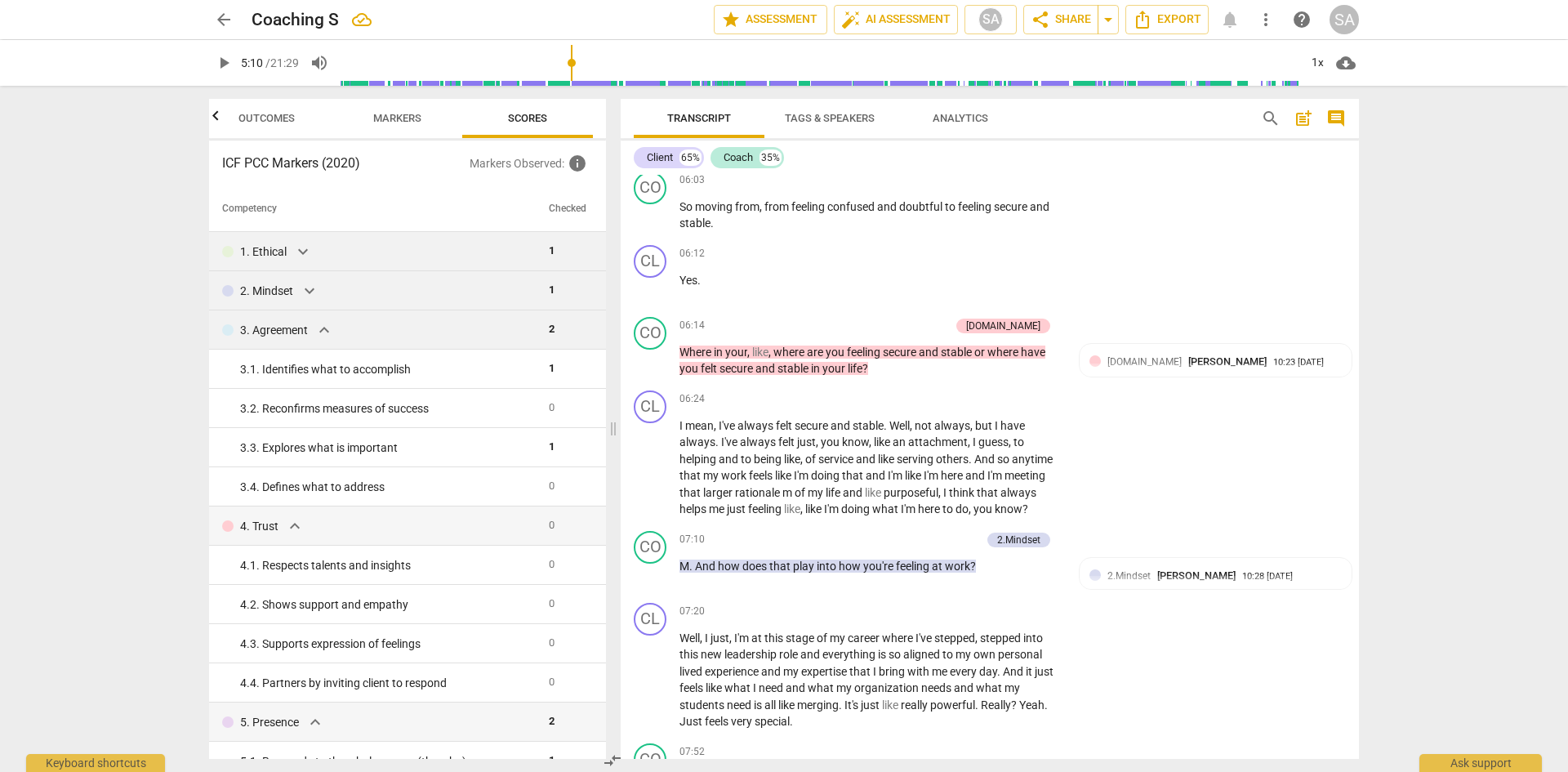
click at [321, 334] on span "expand_more" at bounding box center [323, 330] width 19 height 19
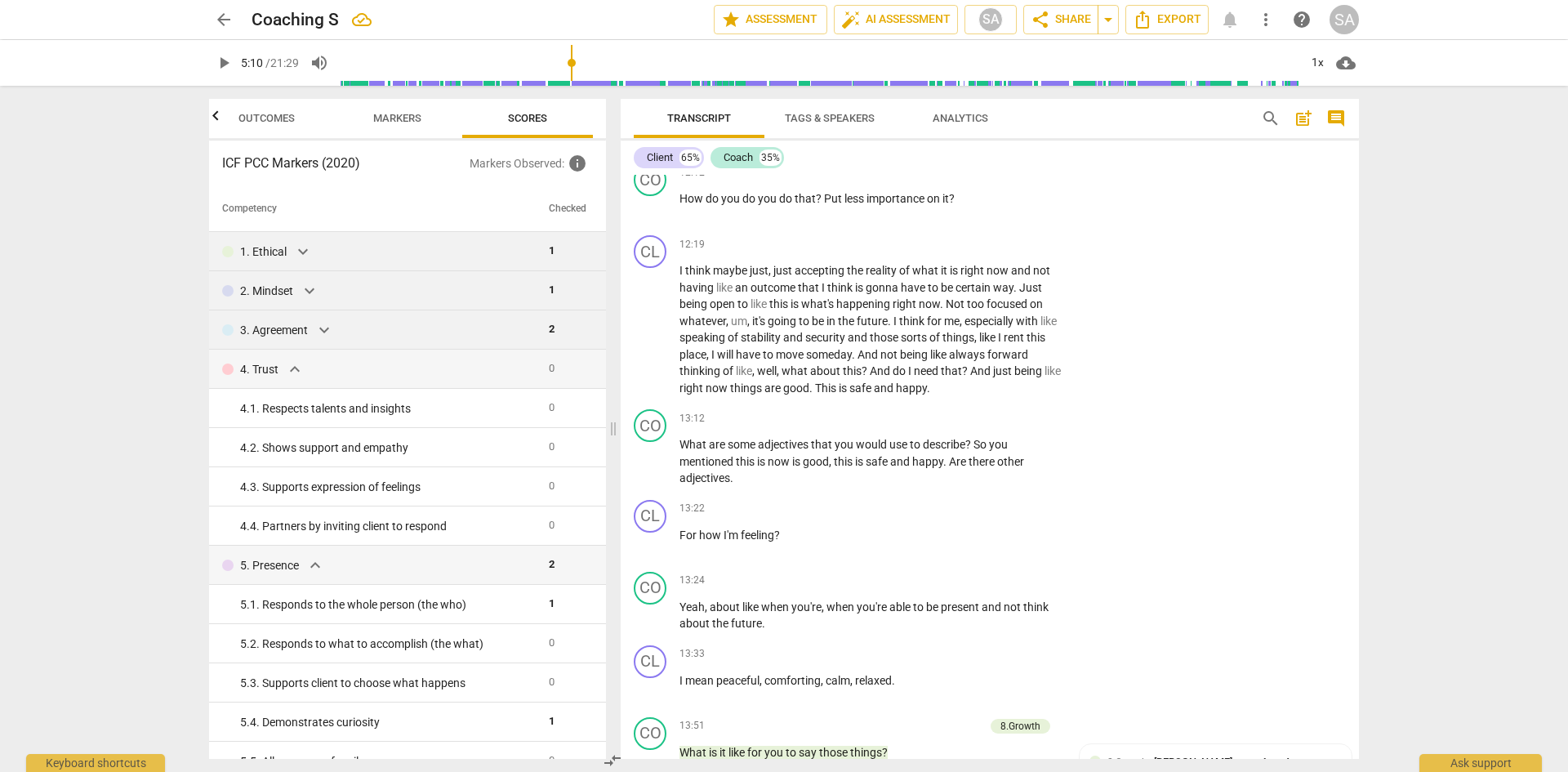
scroll to position [4819, 0]
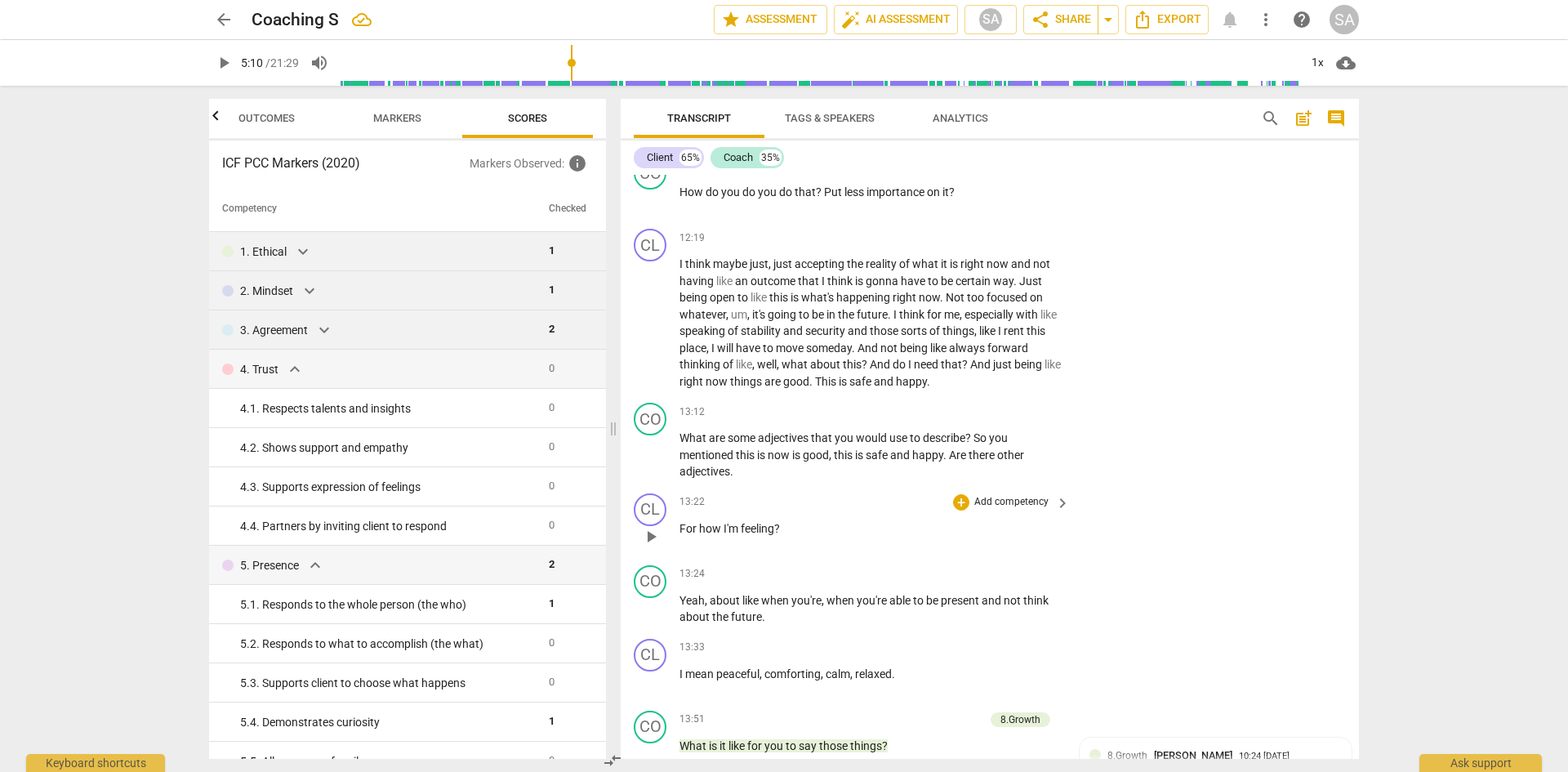
click at [950, 511] on div "+ Add competency keyboard_arrow_right" at bounding box center [1010, 503] width 122 height 18
click at [661, 619] on span "play_arrow" at bounding box center [650, 609] width 19 height 19
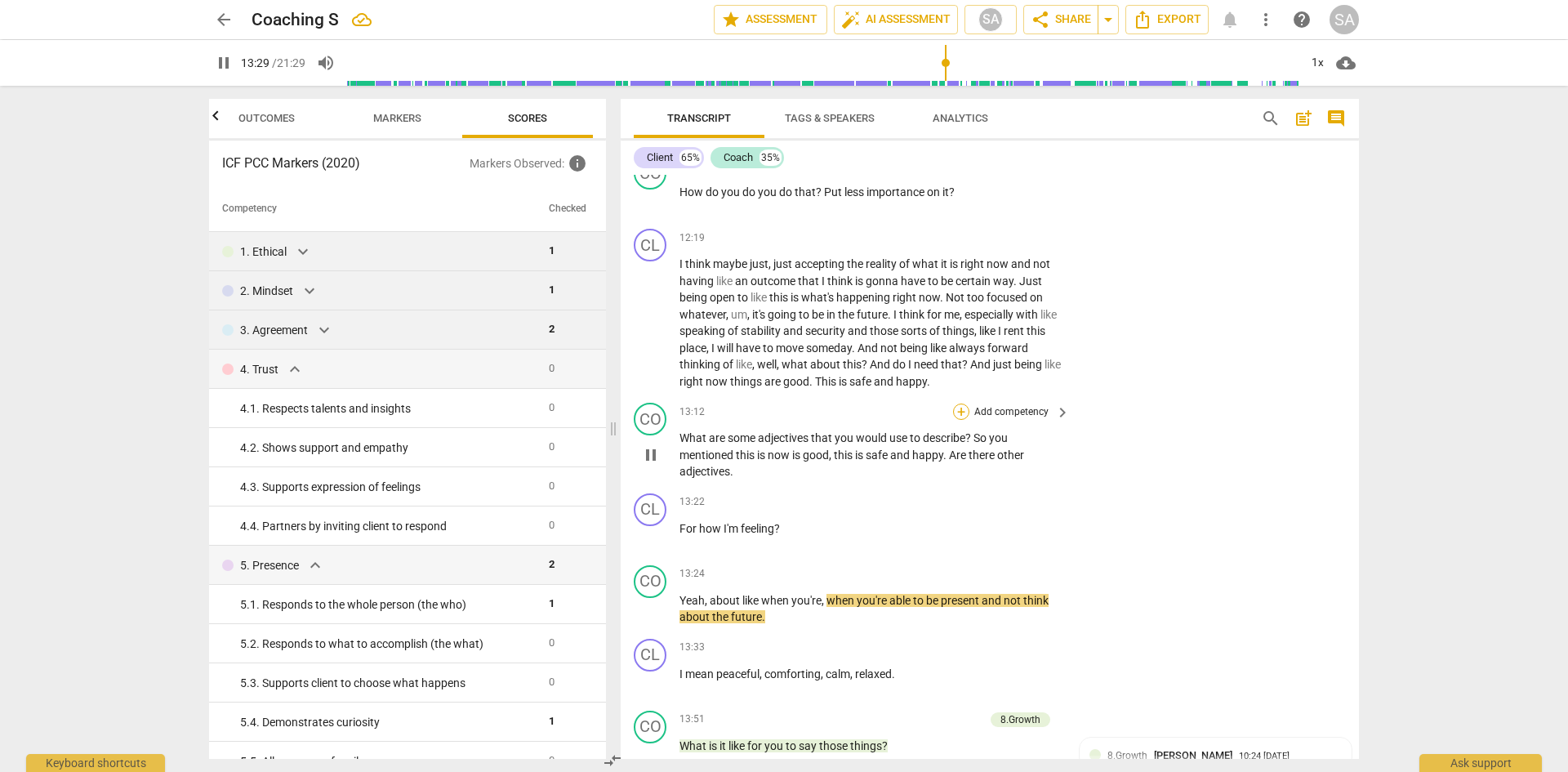
click at [964, 419] on div "+" at bounding box center [962, 412] width 16 height 16
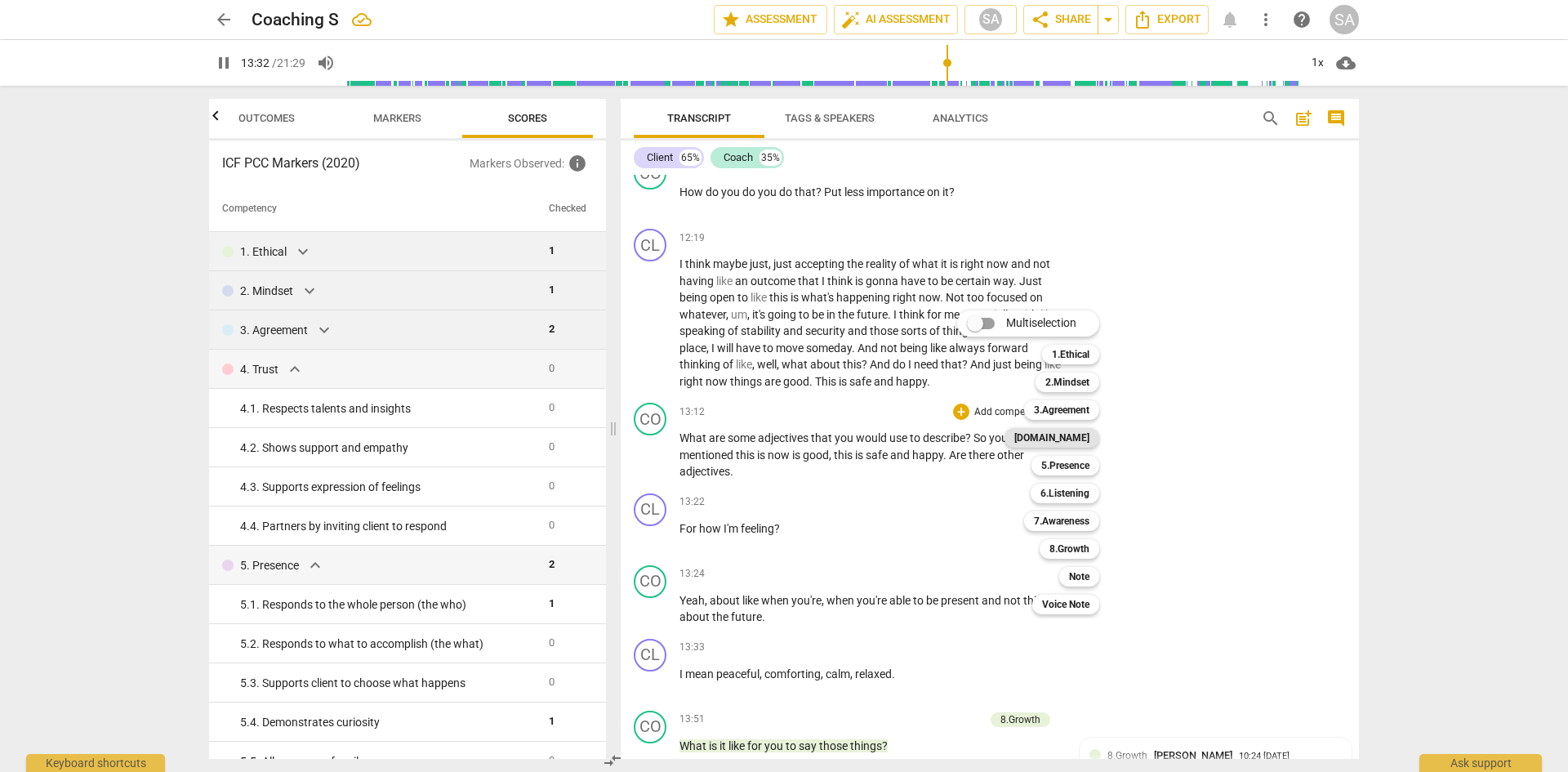
click at [1080, 441] on b "[DOMAIN_NAME]" at bounding box center [1052, 437] width 75 height 19
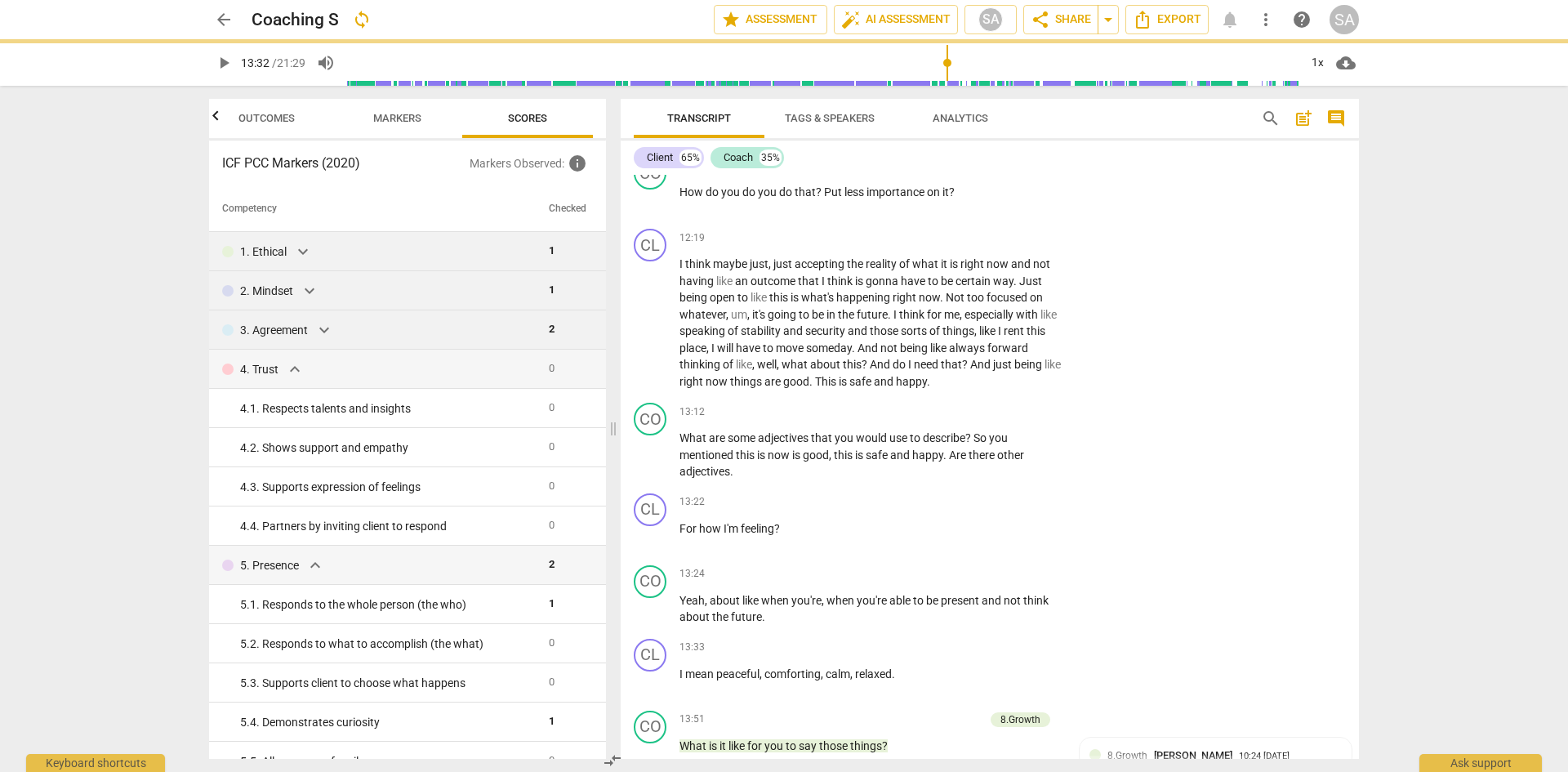
type input "812"
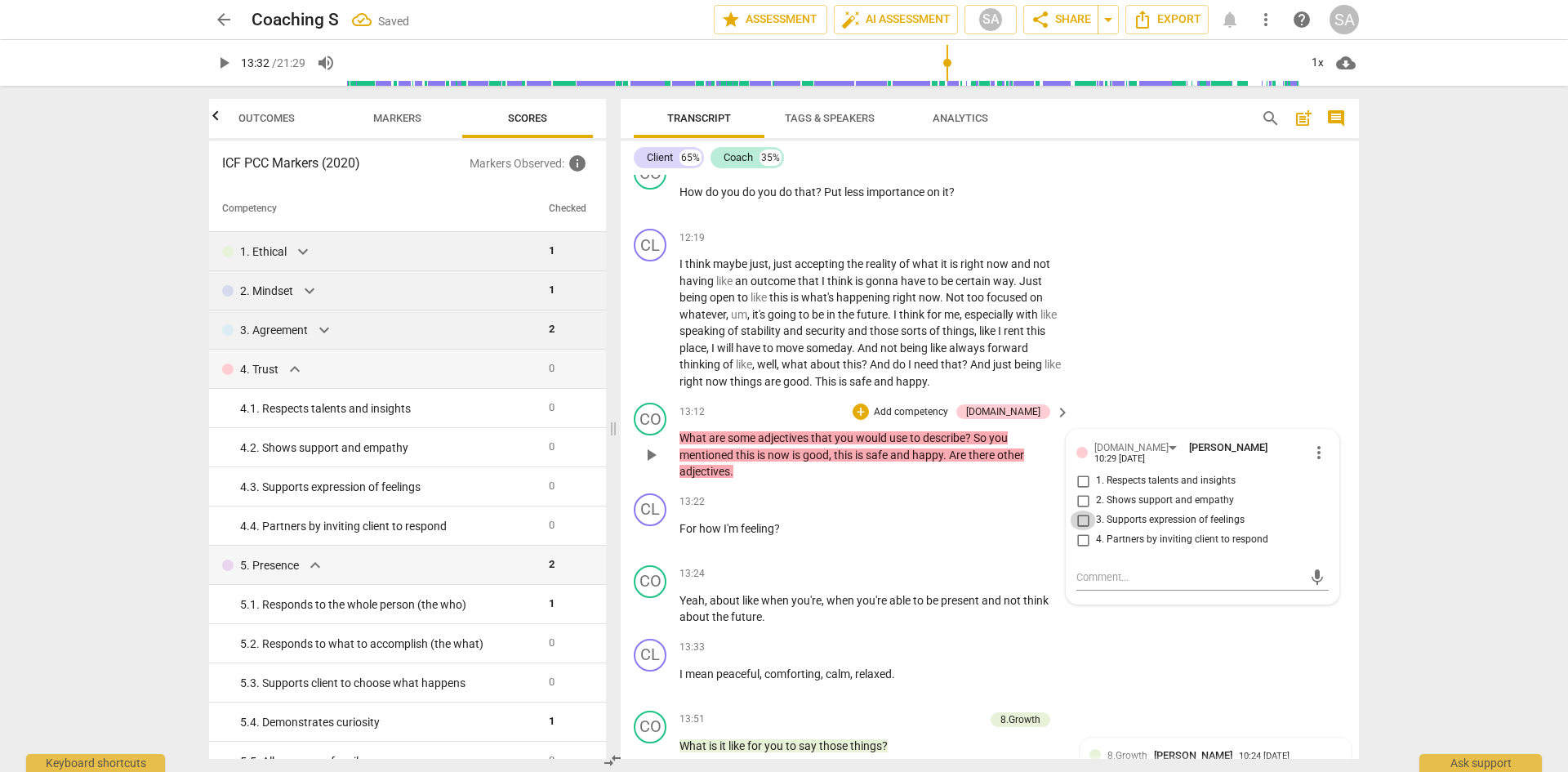
click at [1080, 530] on input "3. Supports expression of feelings" at bounding box center [1083, 519] width 27 height 19
checkbox input "true"
click at [1311, 397] on div "CL play_arrow pause 12:19 + Add competency keyboard_arrow_right I think maybe j…" at bounding box center [990, 310] width 738 height 174
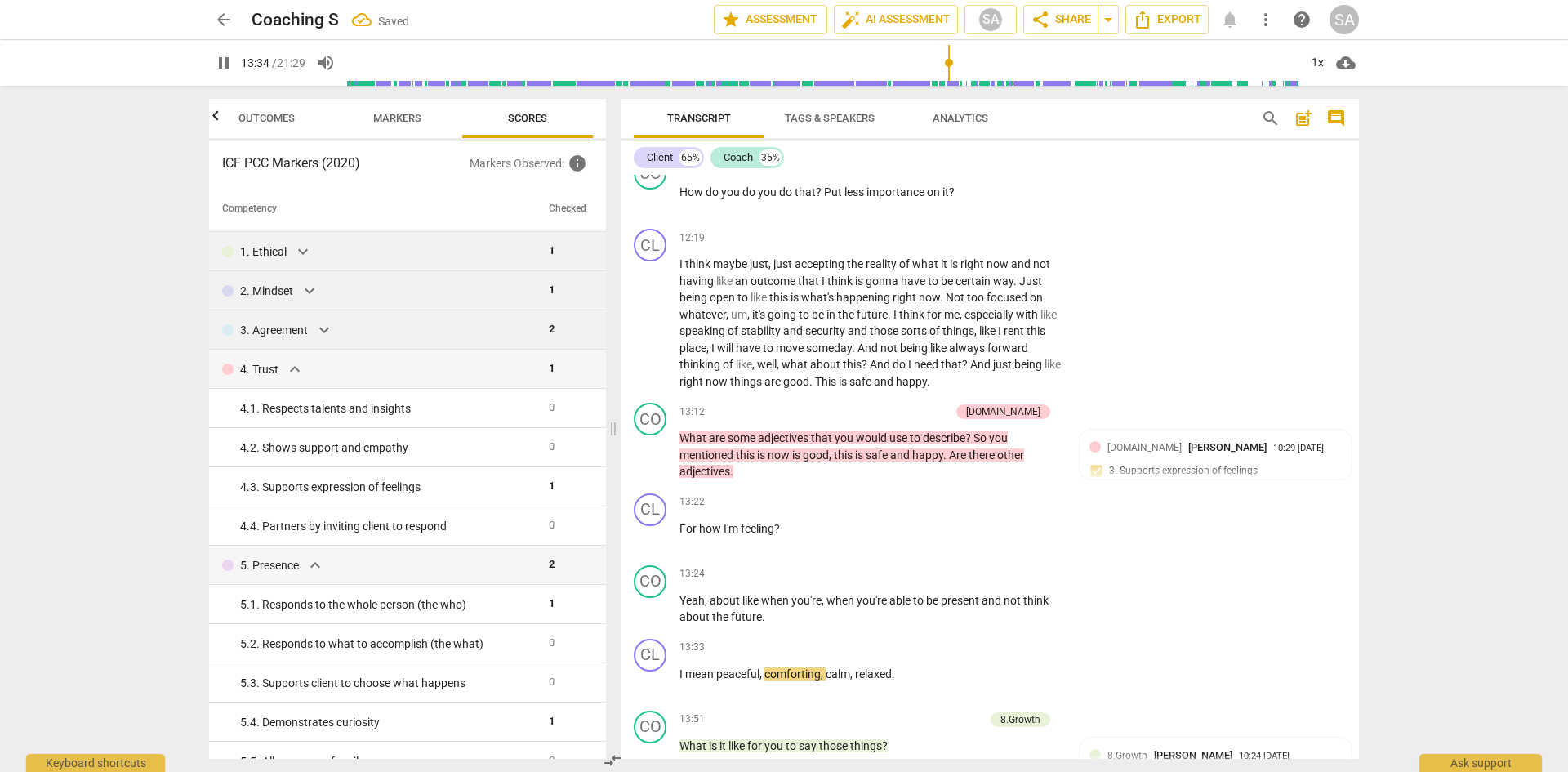
click at [220, 69] on span "pause" at bounding box center [223, 62] width 19 height 19
type input "815"
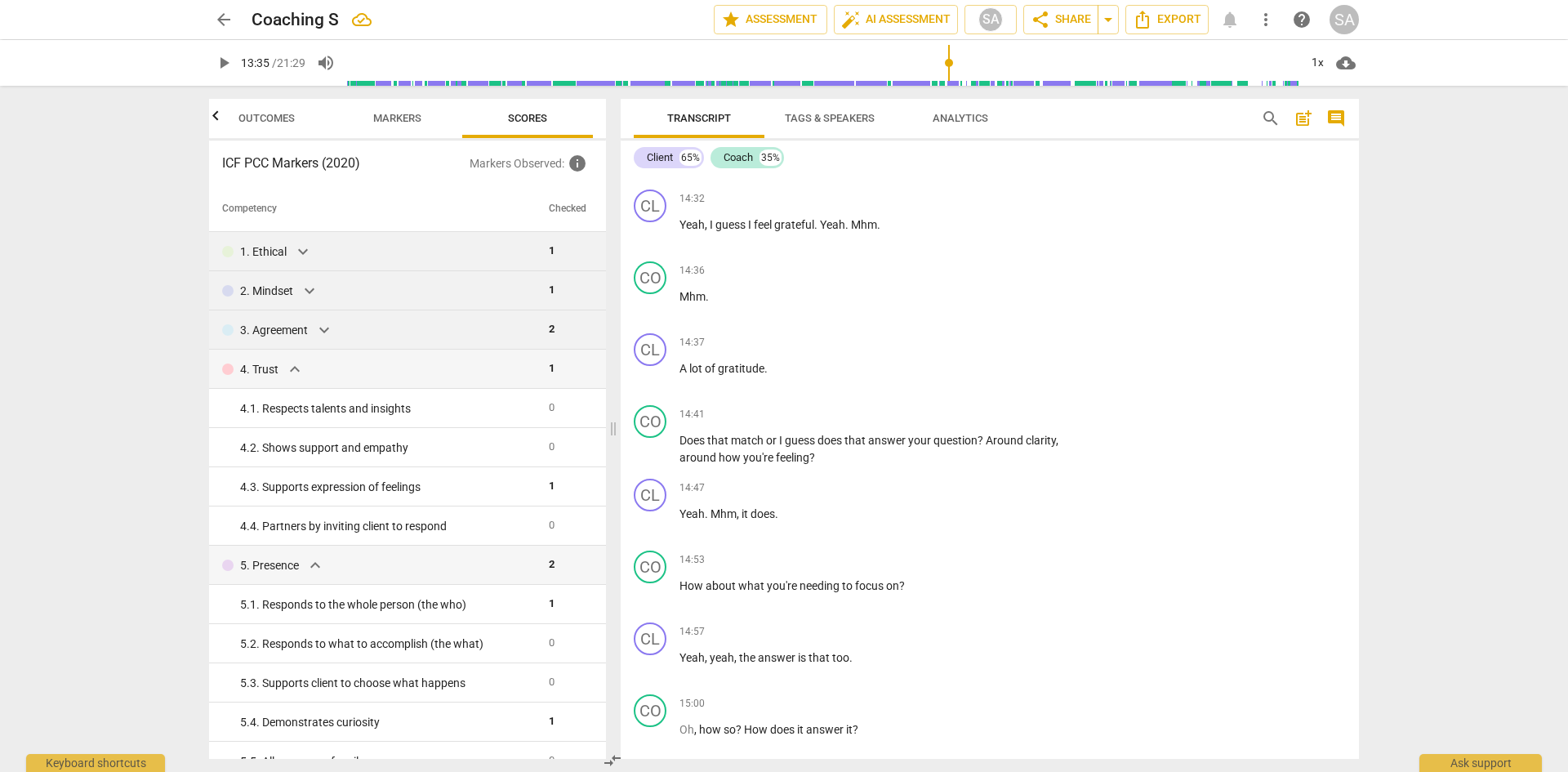
scroll to position [5799, 0]
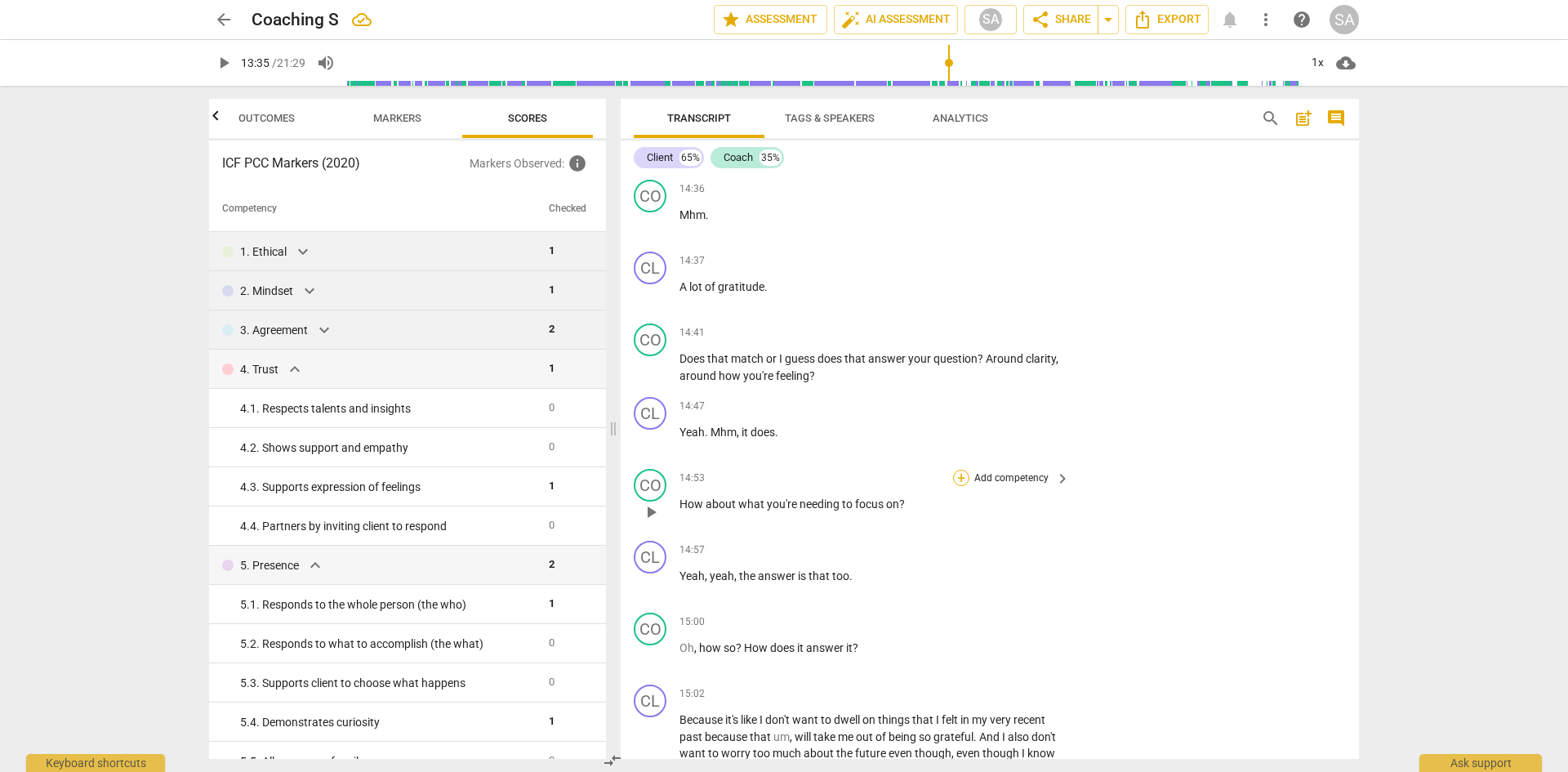
click at [959, 486] on div "+" at bounding box center [962, 478] width 16 height 16
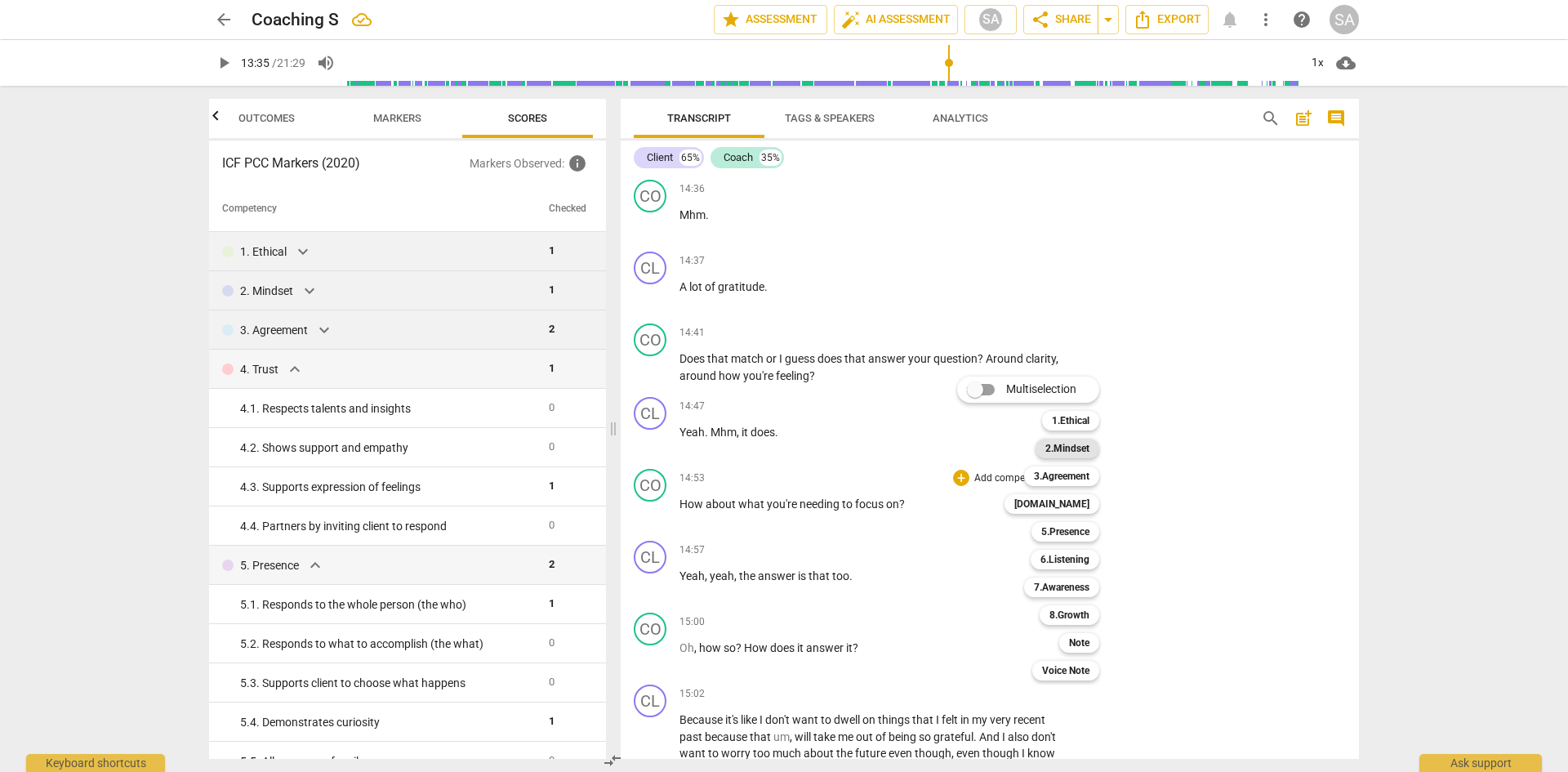
click at [1062, 451] on b "2.Mindset" at bounding box center [1068, 448] width 44 height 19
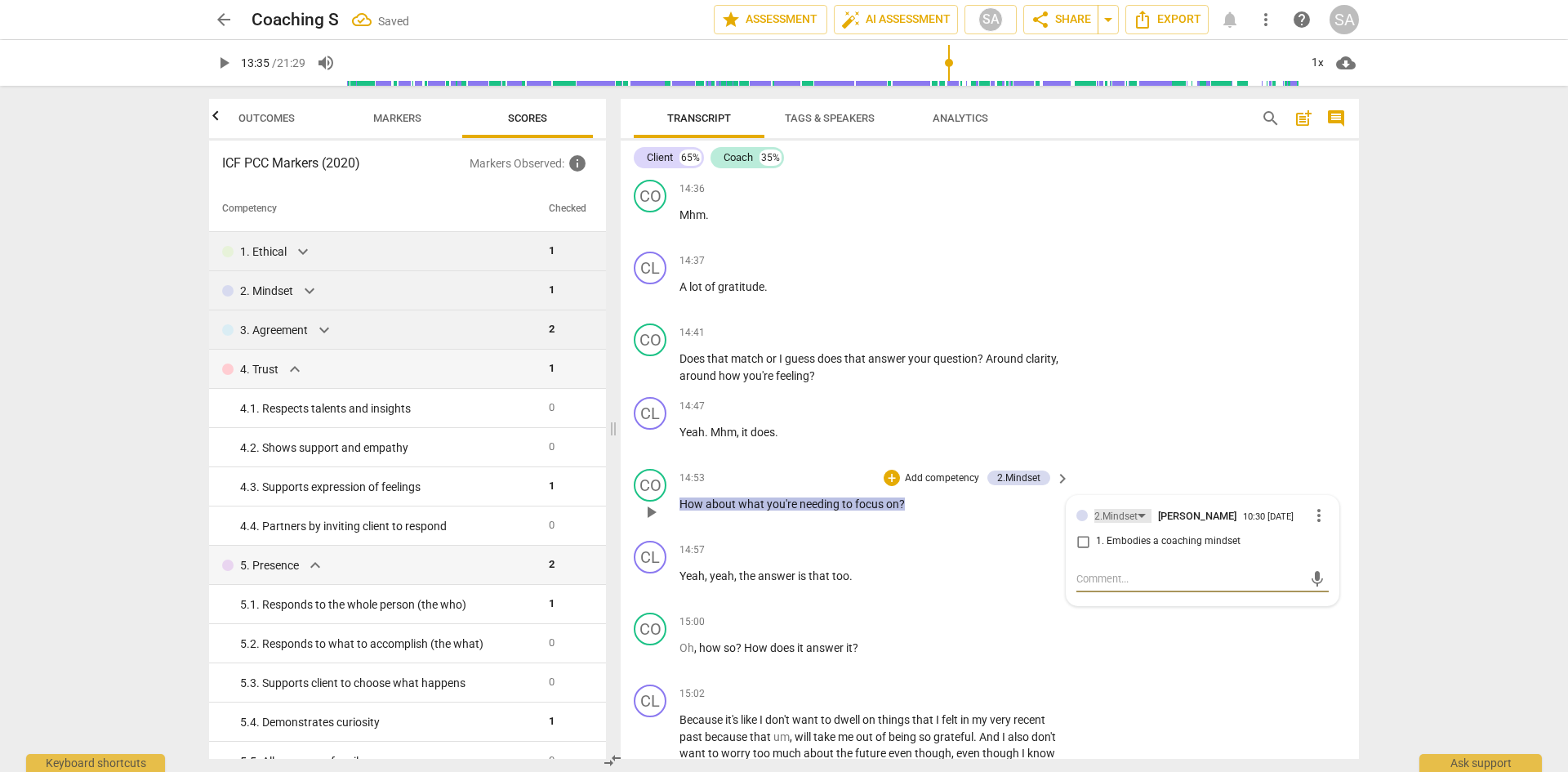
click at [1095, 525] on div "2.Mindset" at bounding box center [1116, 516] width 43 height 16
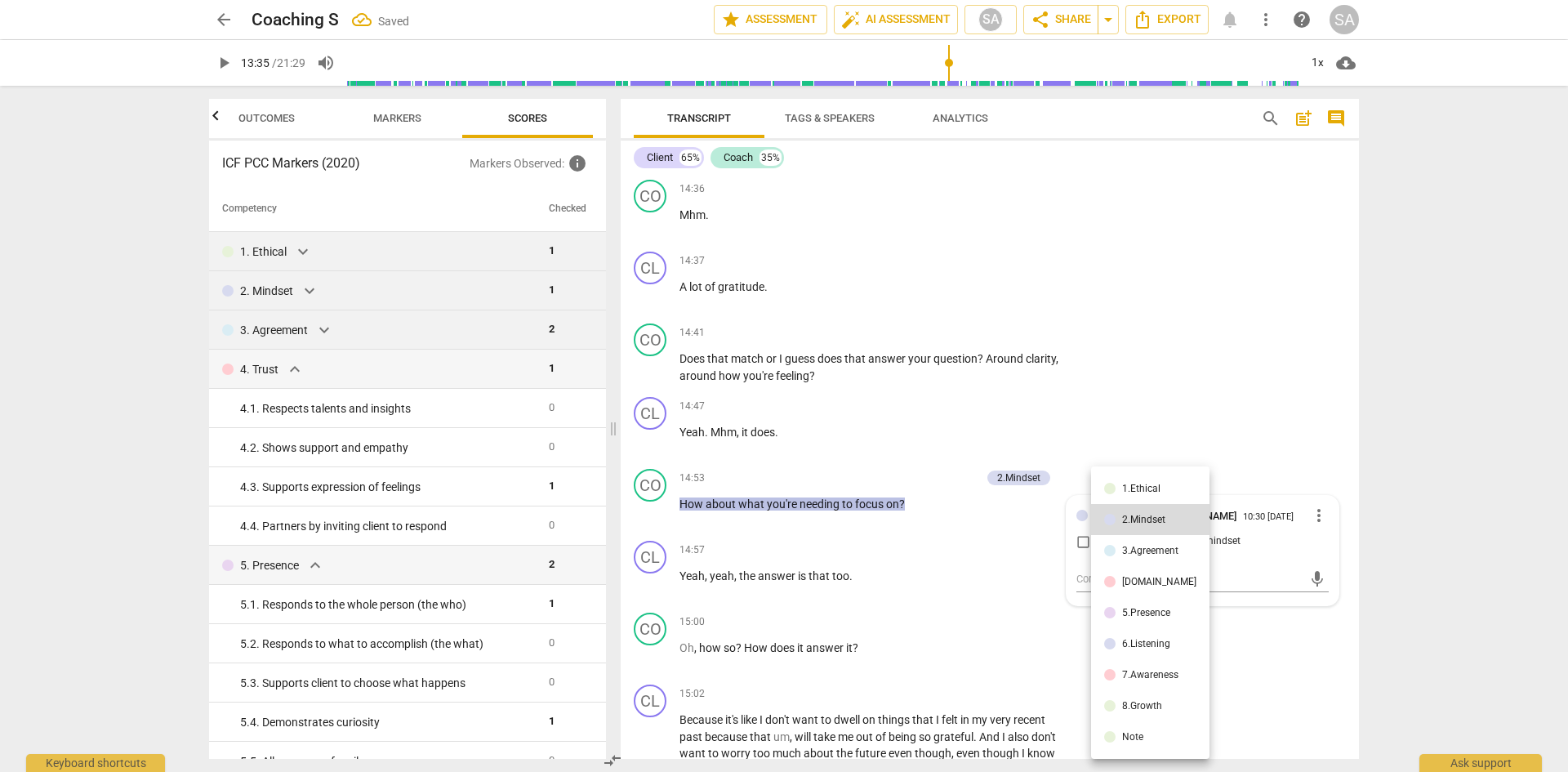
click at [1143, 606] on li "5.Presence" at bounding box center [1150, 613] width 118 height 31
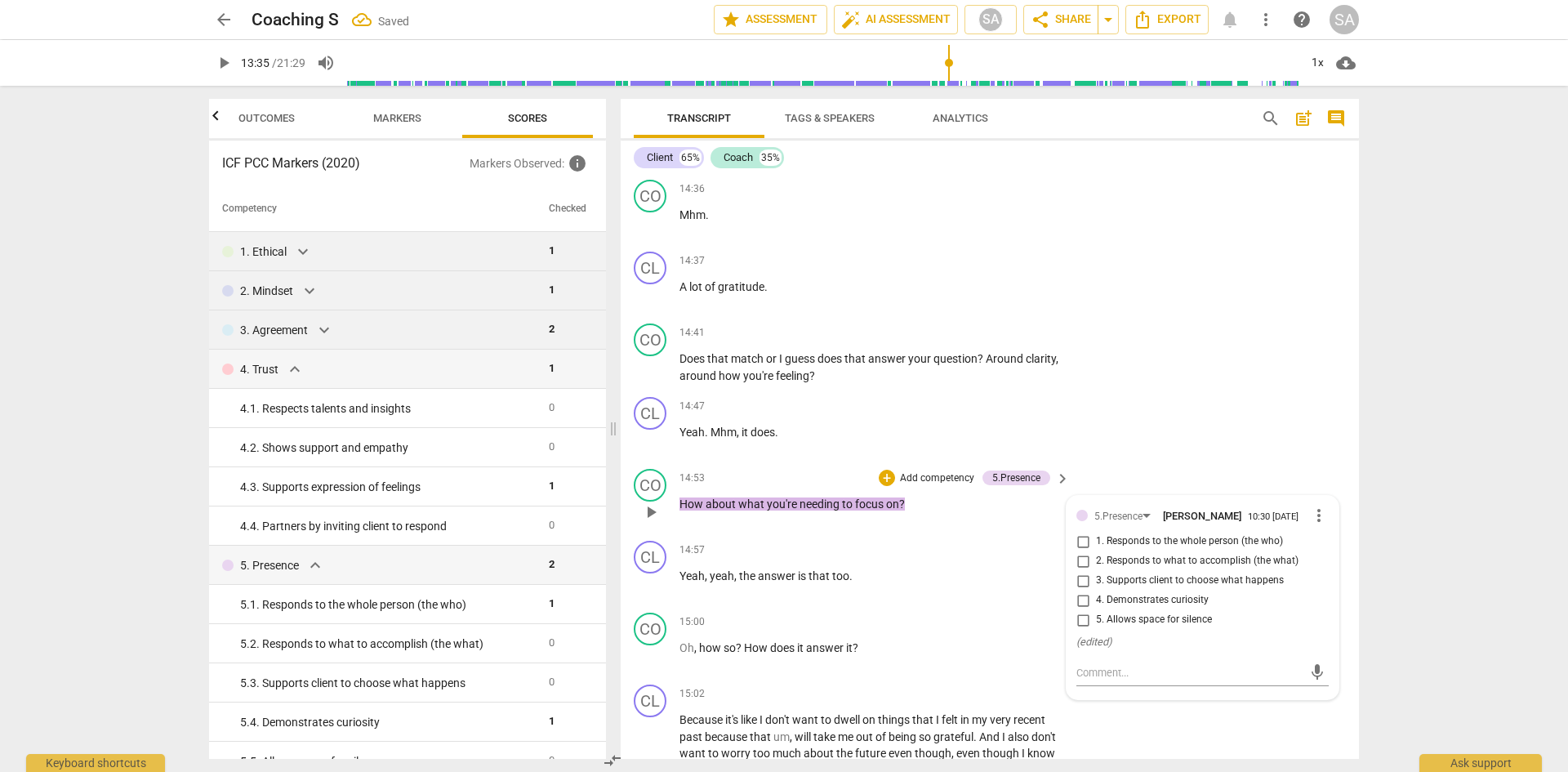
click at [1088, 571] on input "2. Responds to what to accomplish (the what)" at bounding box center [1083, 560] width 27 height 19
checkbox input "true"
click at [1195, 462] on div "CL play_arrow pause 14:47 + Add competency keyboard_arrow_right Yeah . Mhm , it…" at bounding box center [990, 426] width 738 height 71
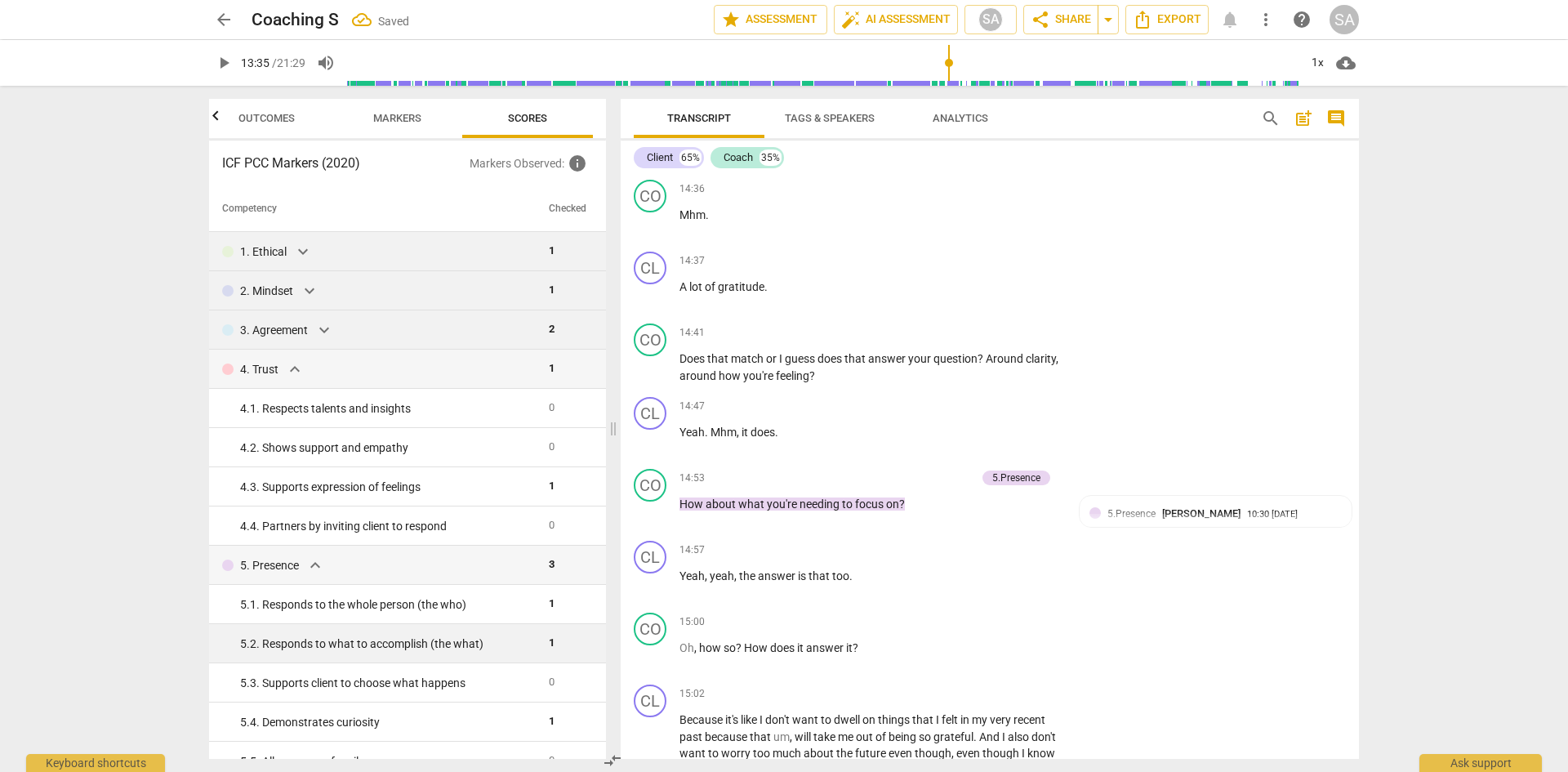
scroll to position [82, 0]
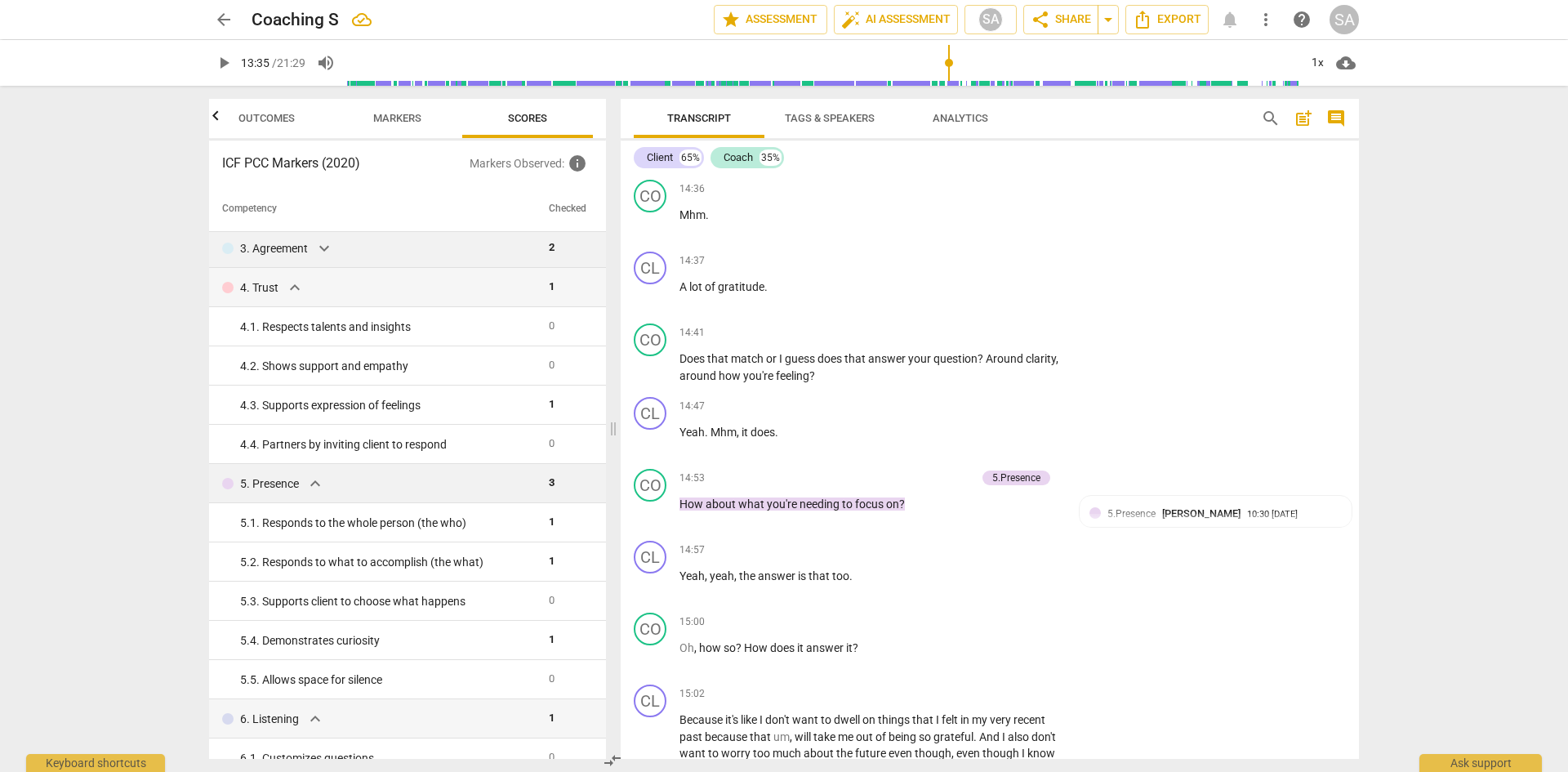
click at [313, 485] on span "expand_more" at bounding box center [315, 483] width 19 height 19
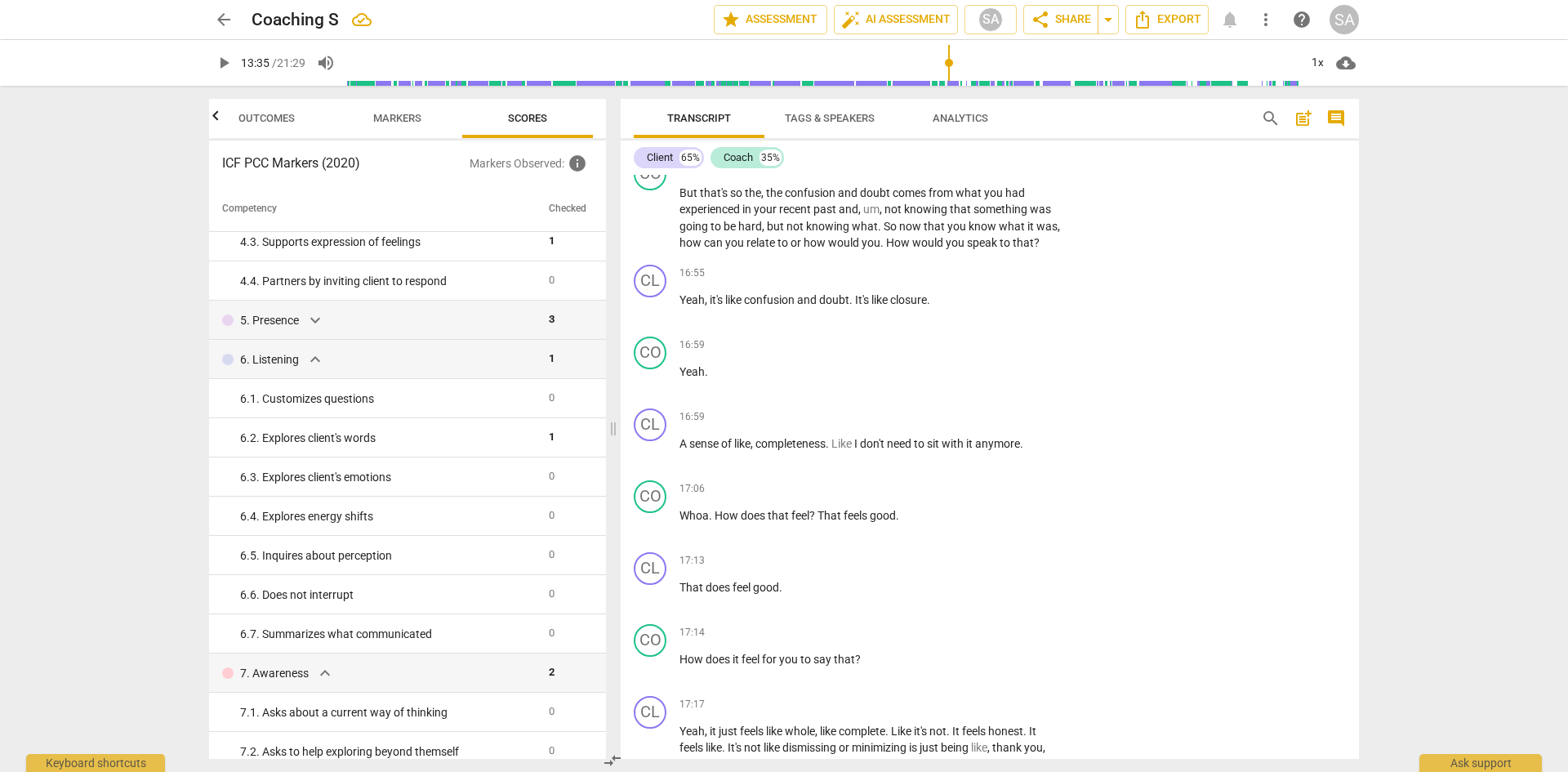
scroll to position [6697, 0]
click at [650, 532] on span "play_arrow" at bounding box center [650, 521] width 19 height 19
click at [650, 532] on span "pause" at bounding box center [650, 521] width 19 height 19
type input "1032"
click at [954, 495] on div "+" at bounding box center [962, 488] width 16 height 16
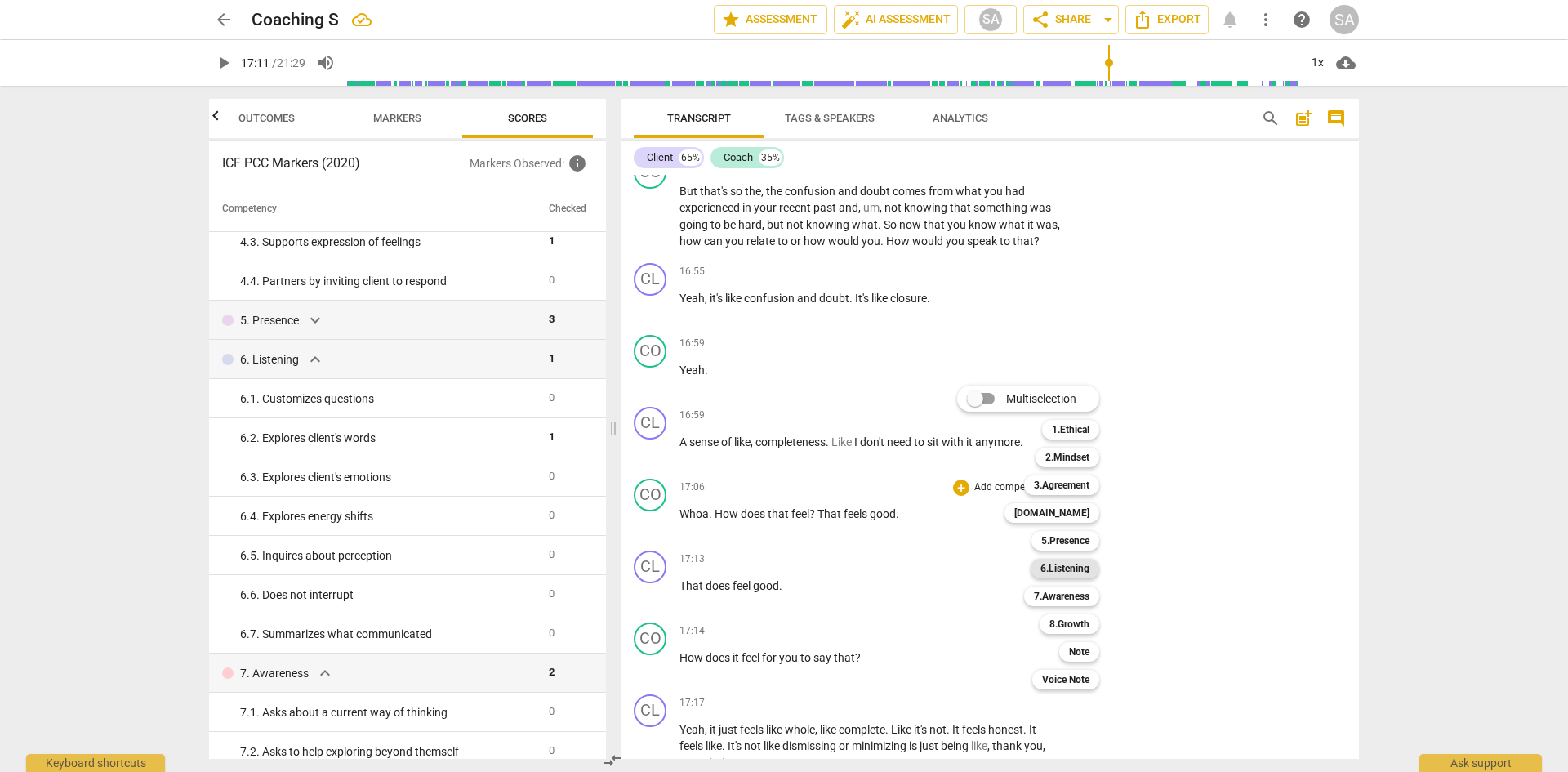
click at [1062, 571] on b "6.Listening" at bounding box center [1065, 568] width 49 height 19
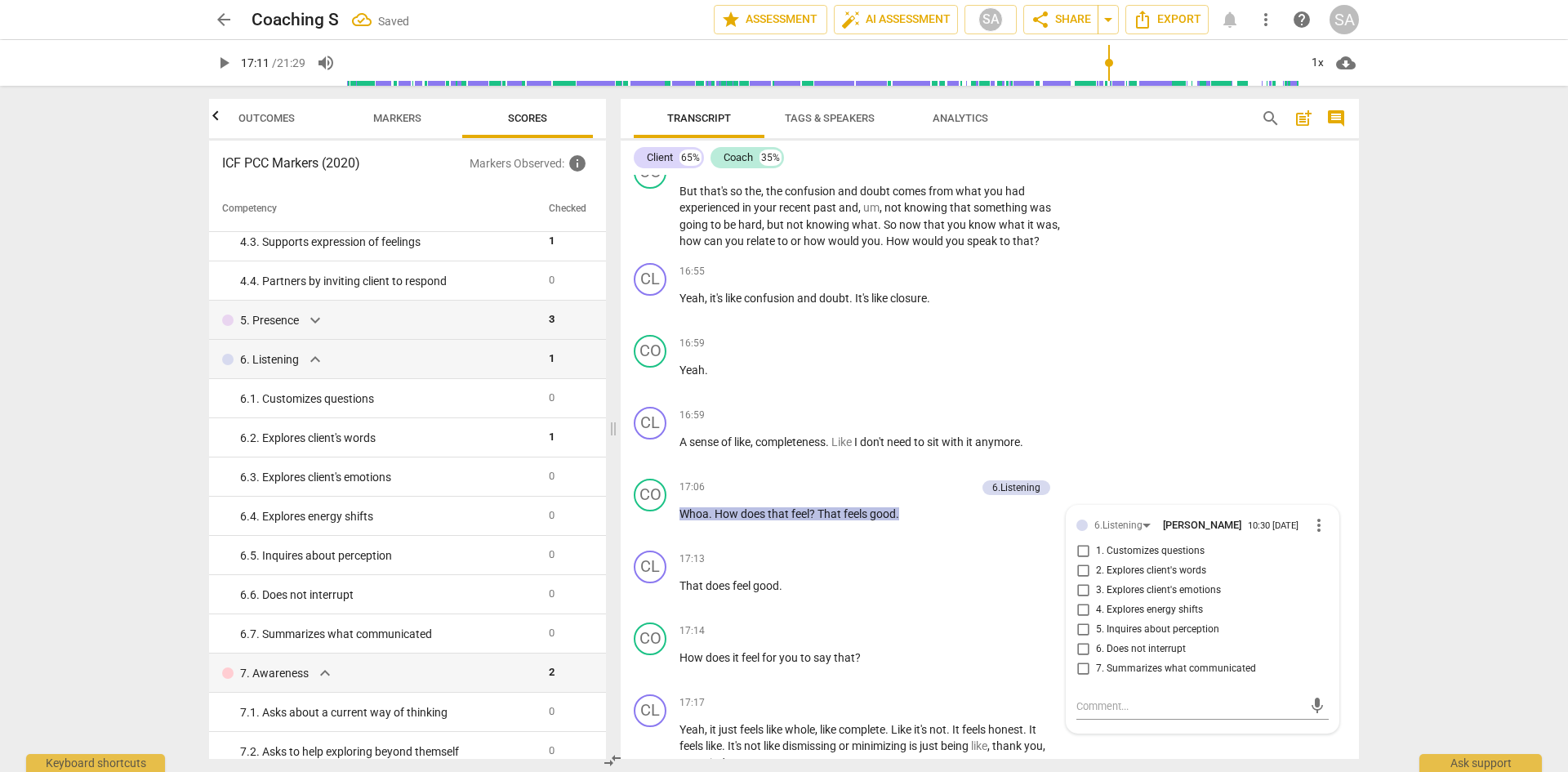
scroll to position [6701, 0]
click at [1077, 597] on input "3. Explores client's emotions" at bounding box center [1083, 587] width 27 height 19
checkbox input "true"
click at [1079, 616] on input "4. Explores energy shifts" at bounding box center [1083, 606] width 27 height 19
checkbox input "true"
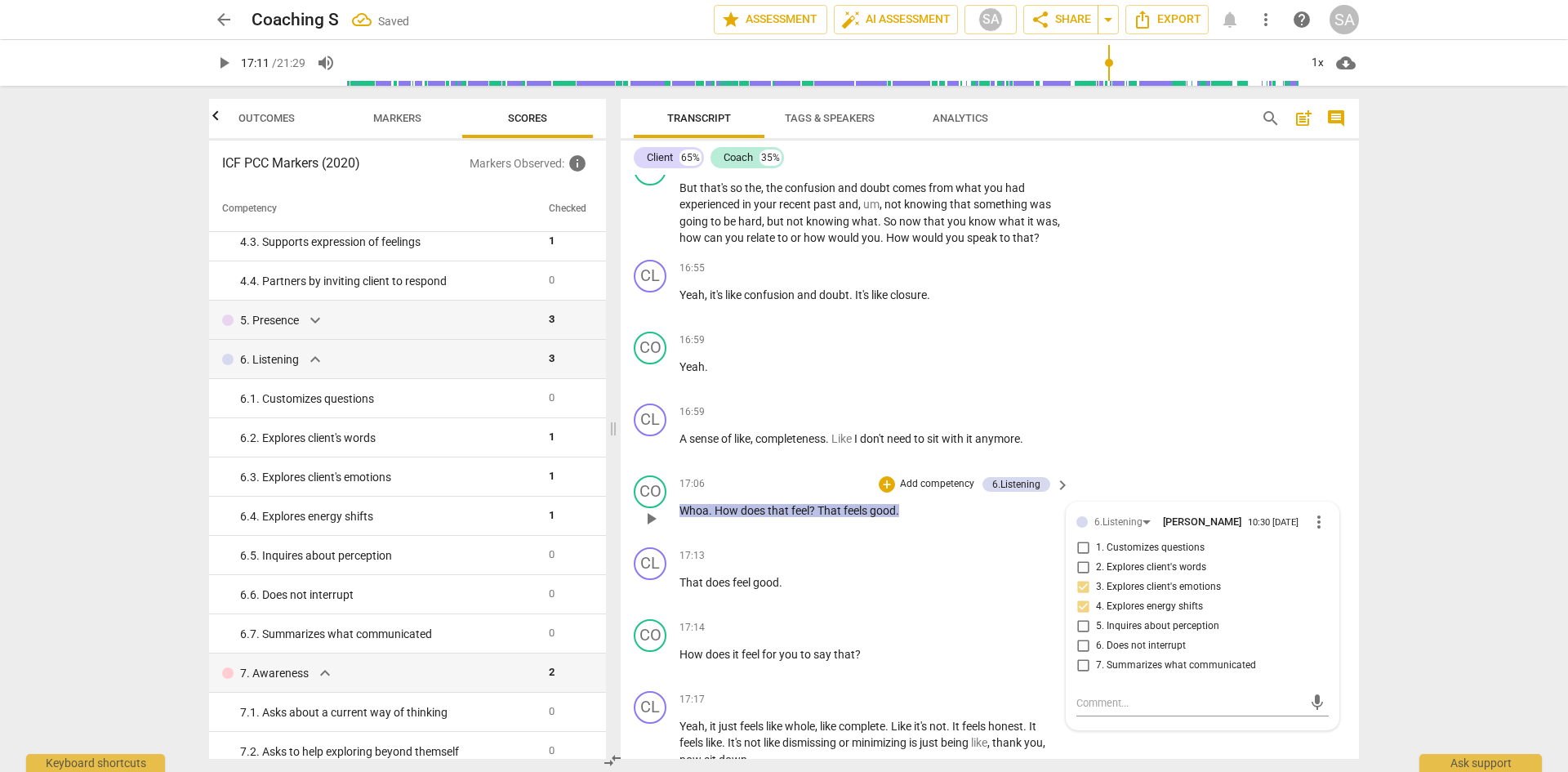
click at [1165, 528] on div "CO play_arrow pause 17:06 + Add competency 6.Listening keyboard_arrow_right Who…" at bounding box center [990, 505] width 738 height 71
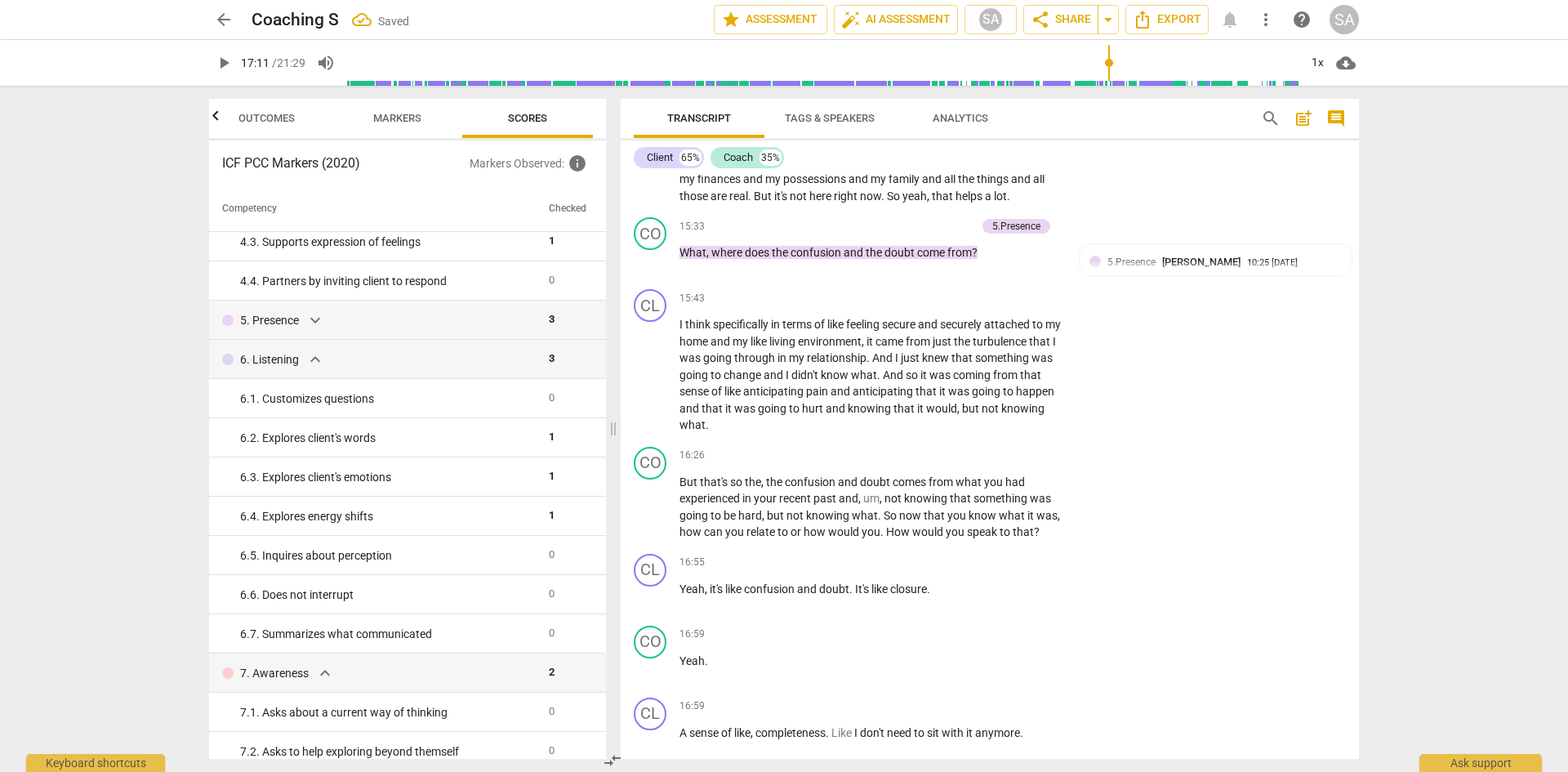
scroll to position [6292, 0]
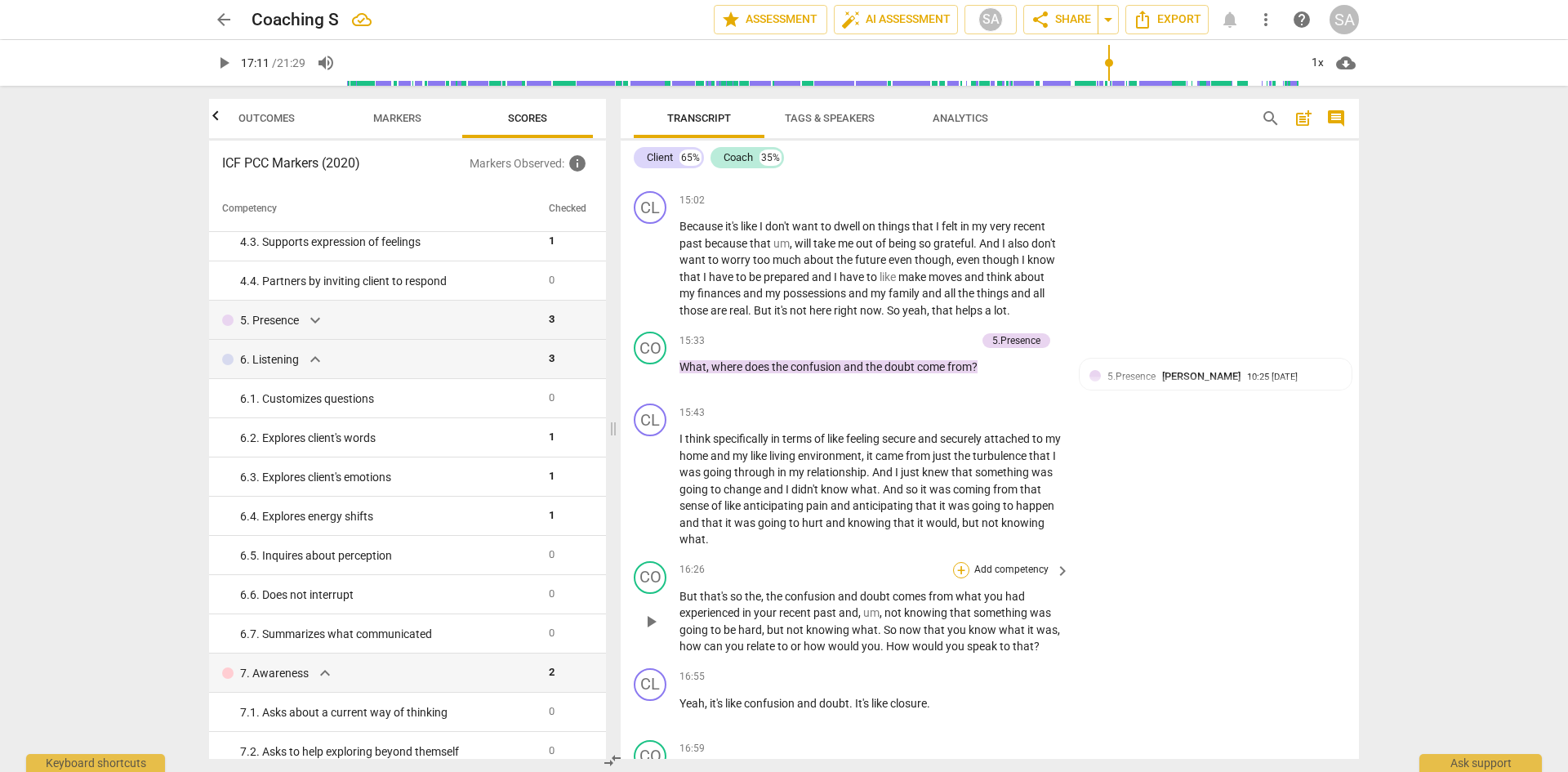
click at [958, 578] on div "+" at bounding box center [962, 571] width 16 height 16
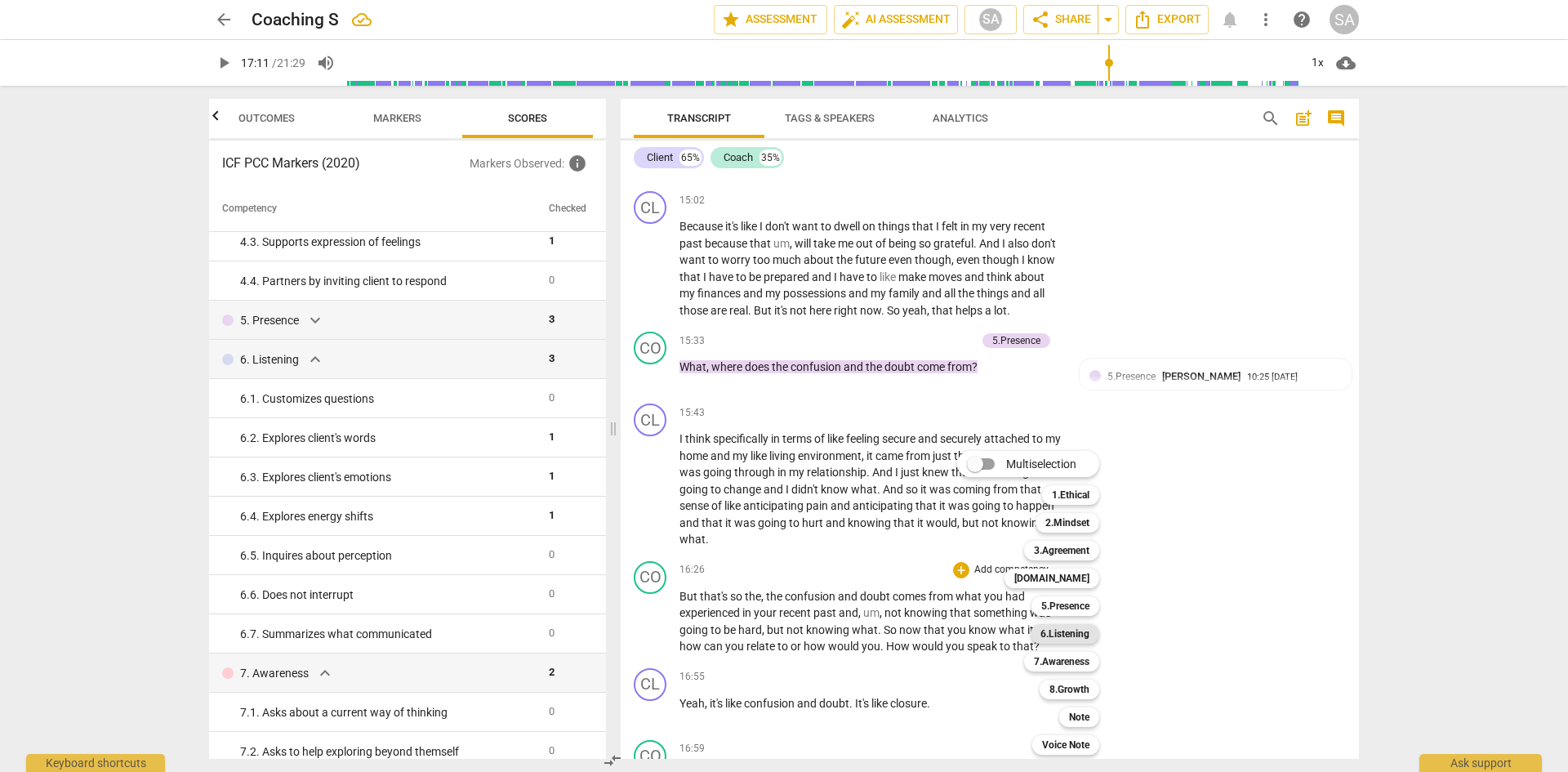
click at [1071, 632] on b "6.Listening" at bounding box center [1065, 633] width 49 height 19
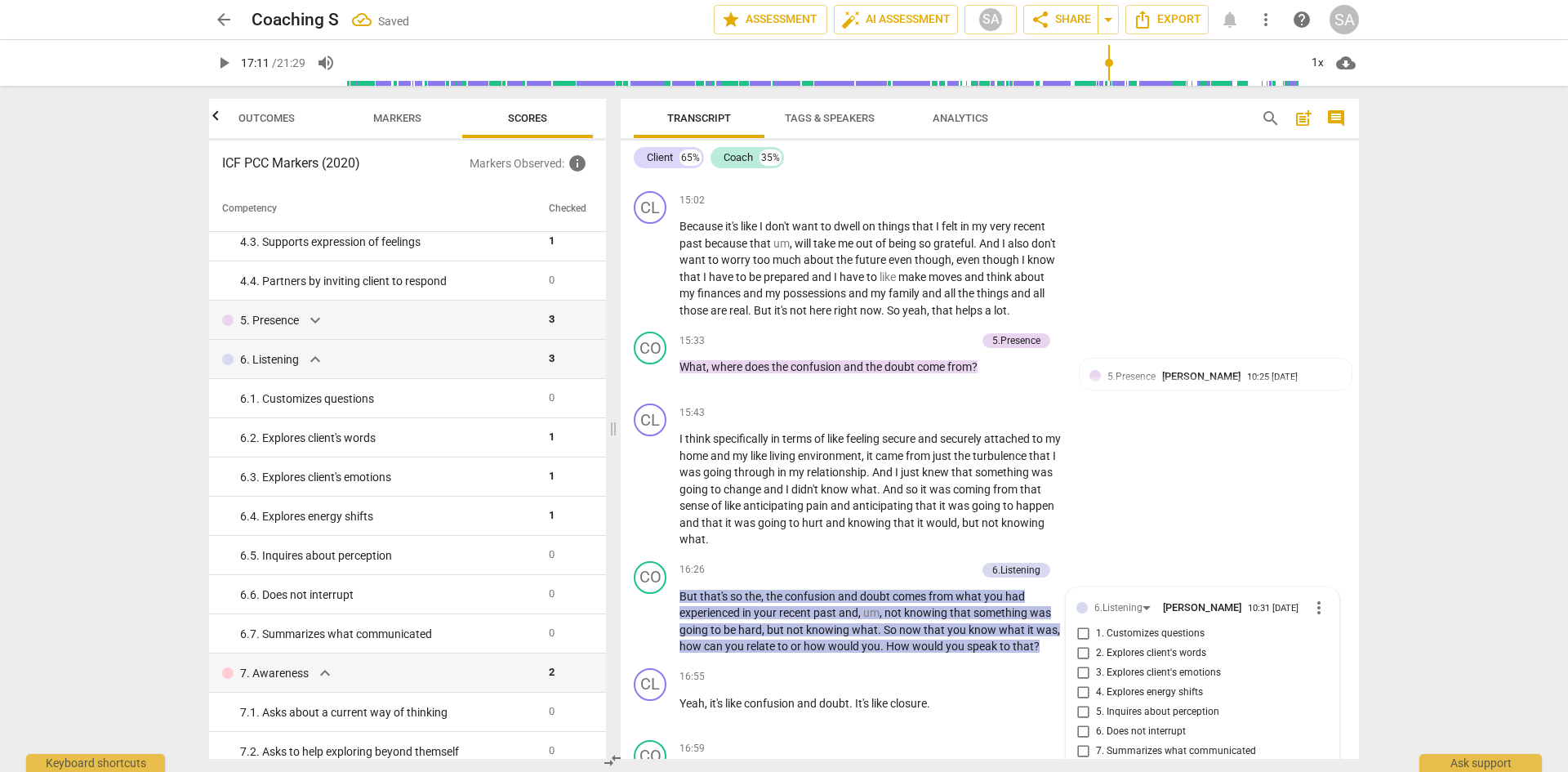
scroll to position [6664, 0]
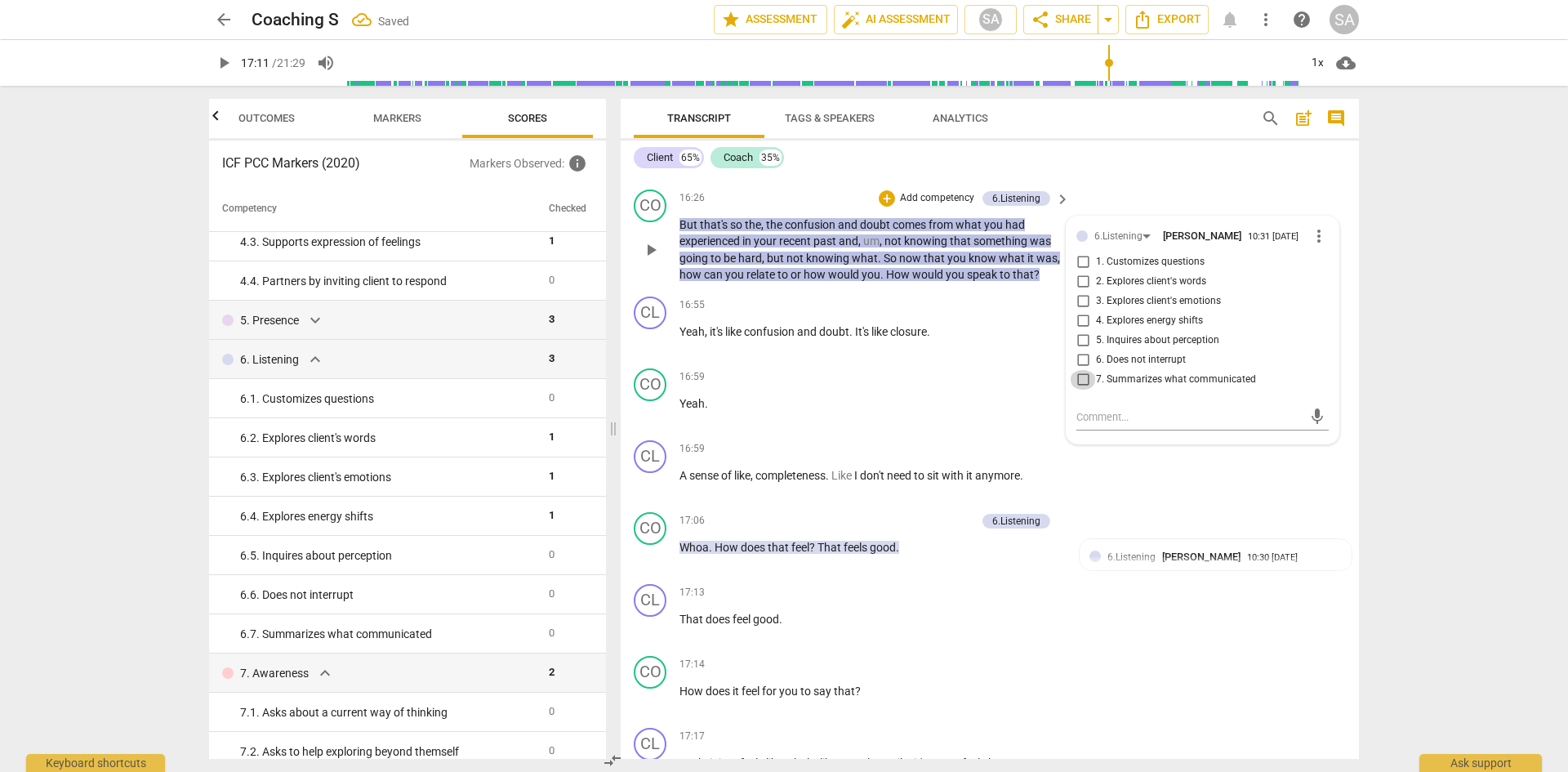
click at [1089, 389] on input "7. Summarizes what communicated" at bounding box center [1083, 379] width 27 height 19
checkbox input "true"
click at [1440, 388] on div "arrow_back Coaching S Saved edit star Assessment auto_fix_high AI Assessment SA…" at bounding box center [784, 386] width 1568 height 772
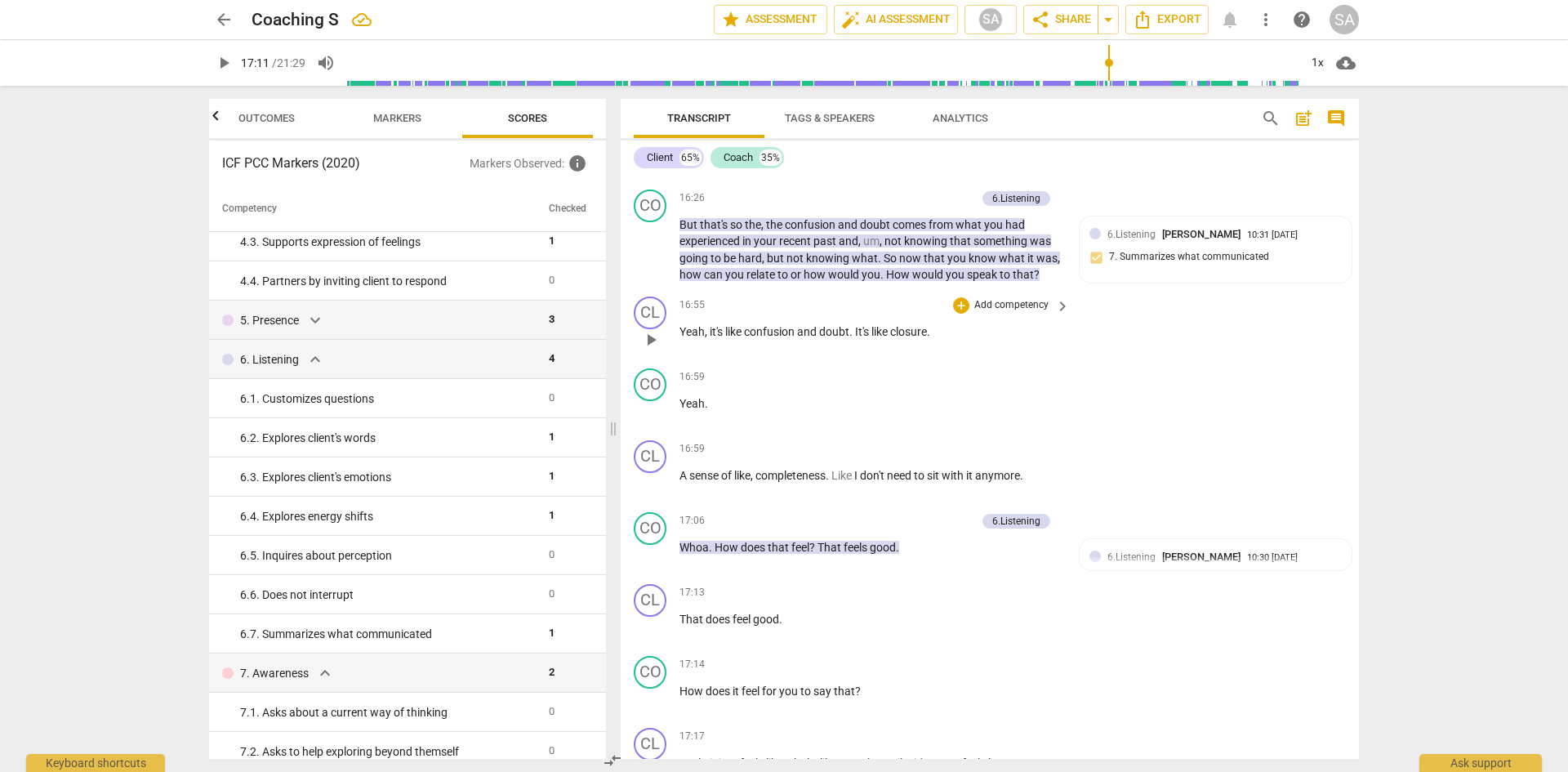
click at [660, 350] on span "play_arrow" at bounding box center [650, 339] width 19 height 19
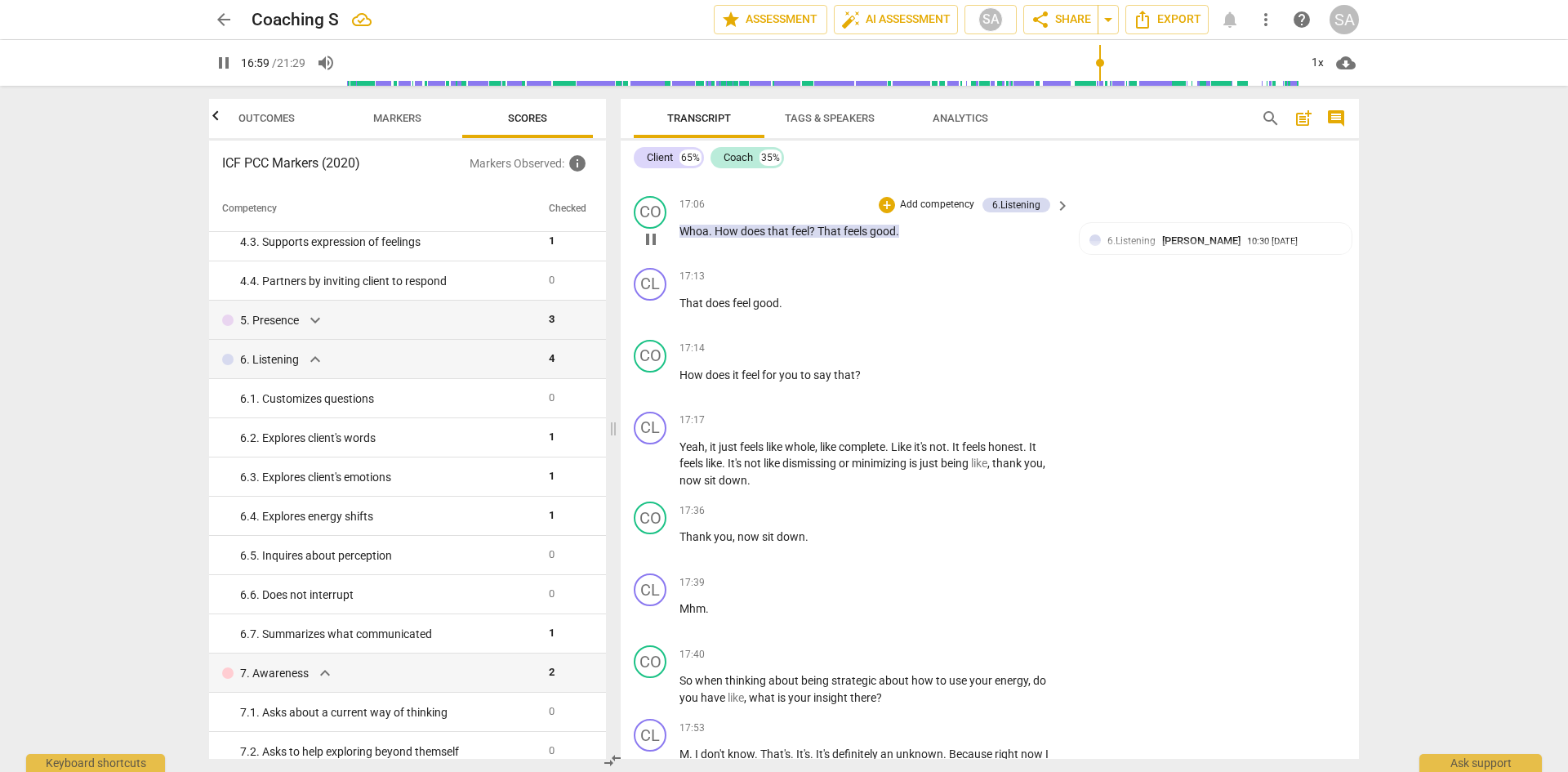
scroll to position [7073, 0]
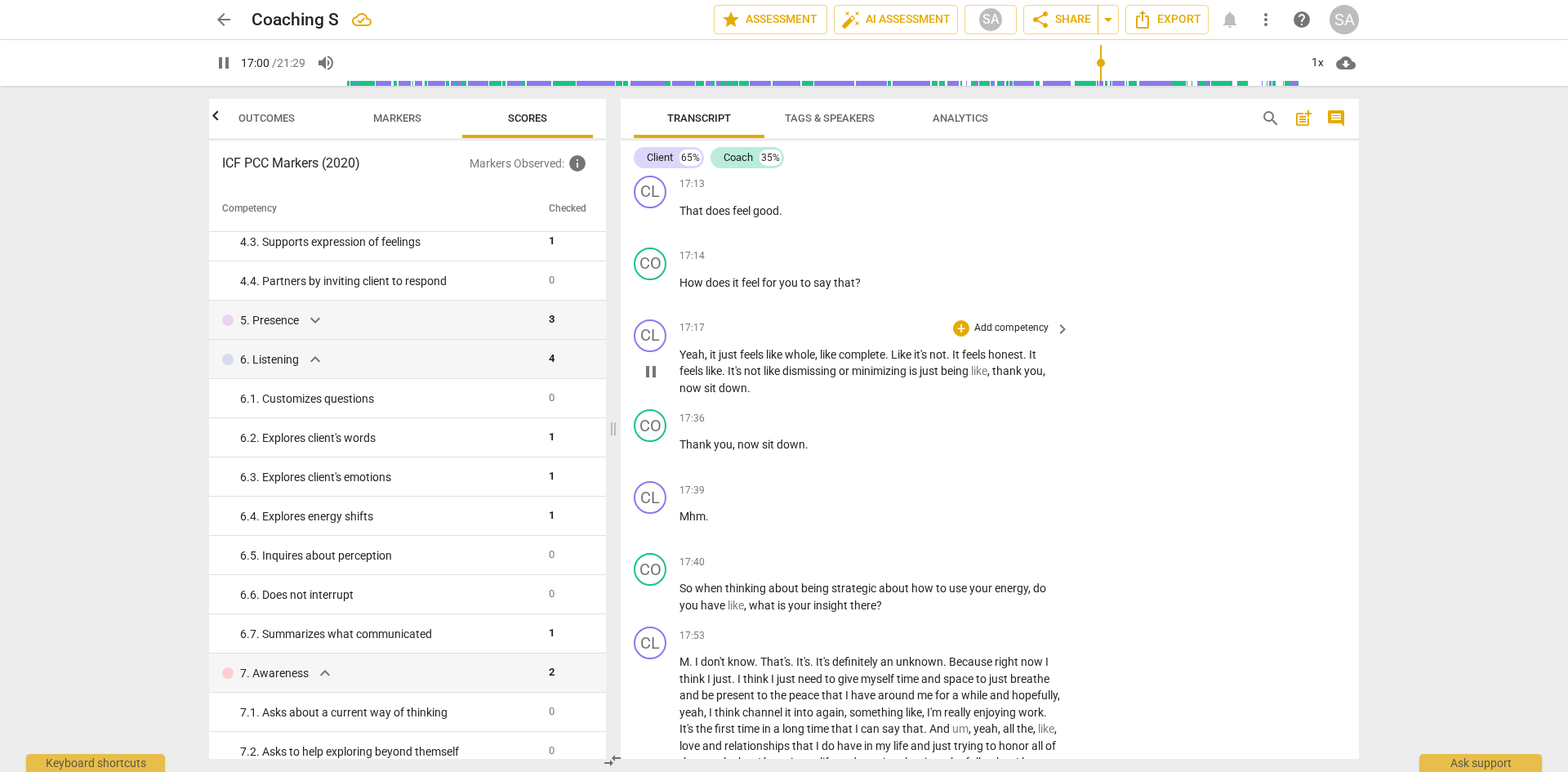
click at [653, 381] on span "pause" at bounding box center [650, 371] width 19 height 19
click at [653, 381] on span "play_arrow" at bounding box center [650, 371] width 19 height 19
click at [959, 427] on div "+" at bounding box center [962, 419] width 16 height 16
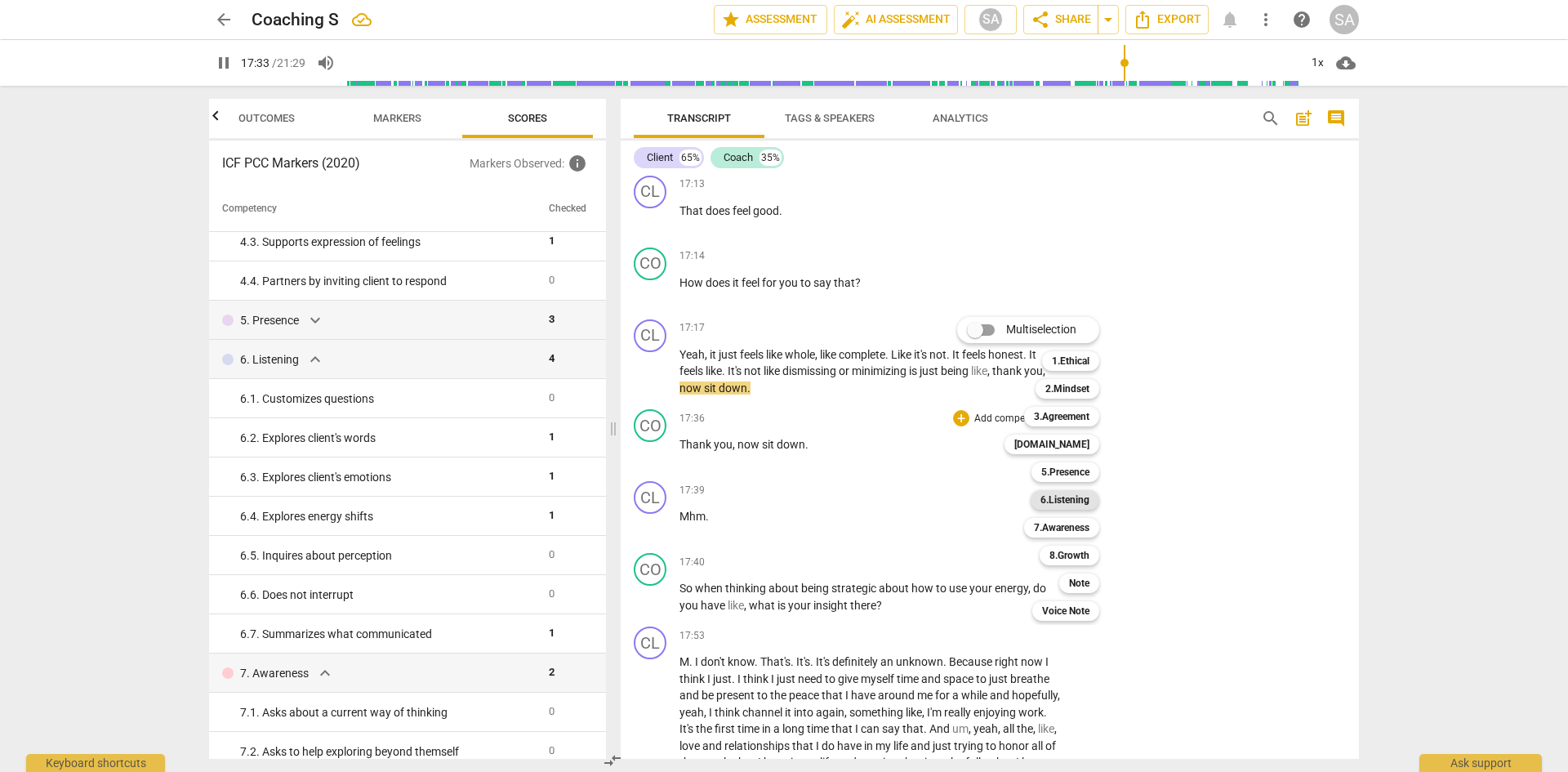
click at [1079, 496] on b "6.Listening" at bounding box center [1065, 499] width 49 height 19
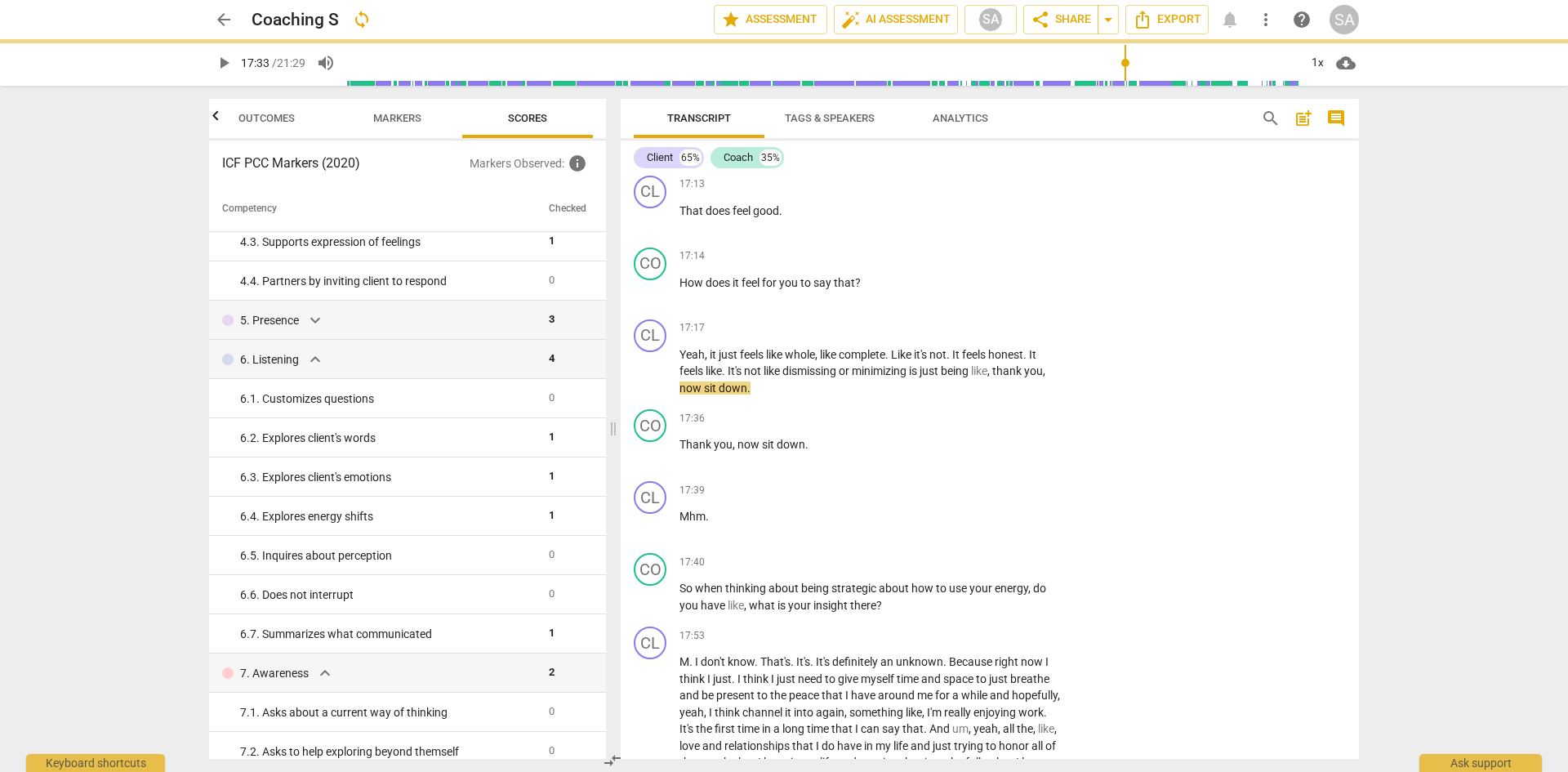
type input "1054"
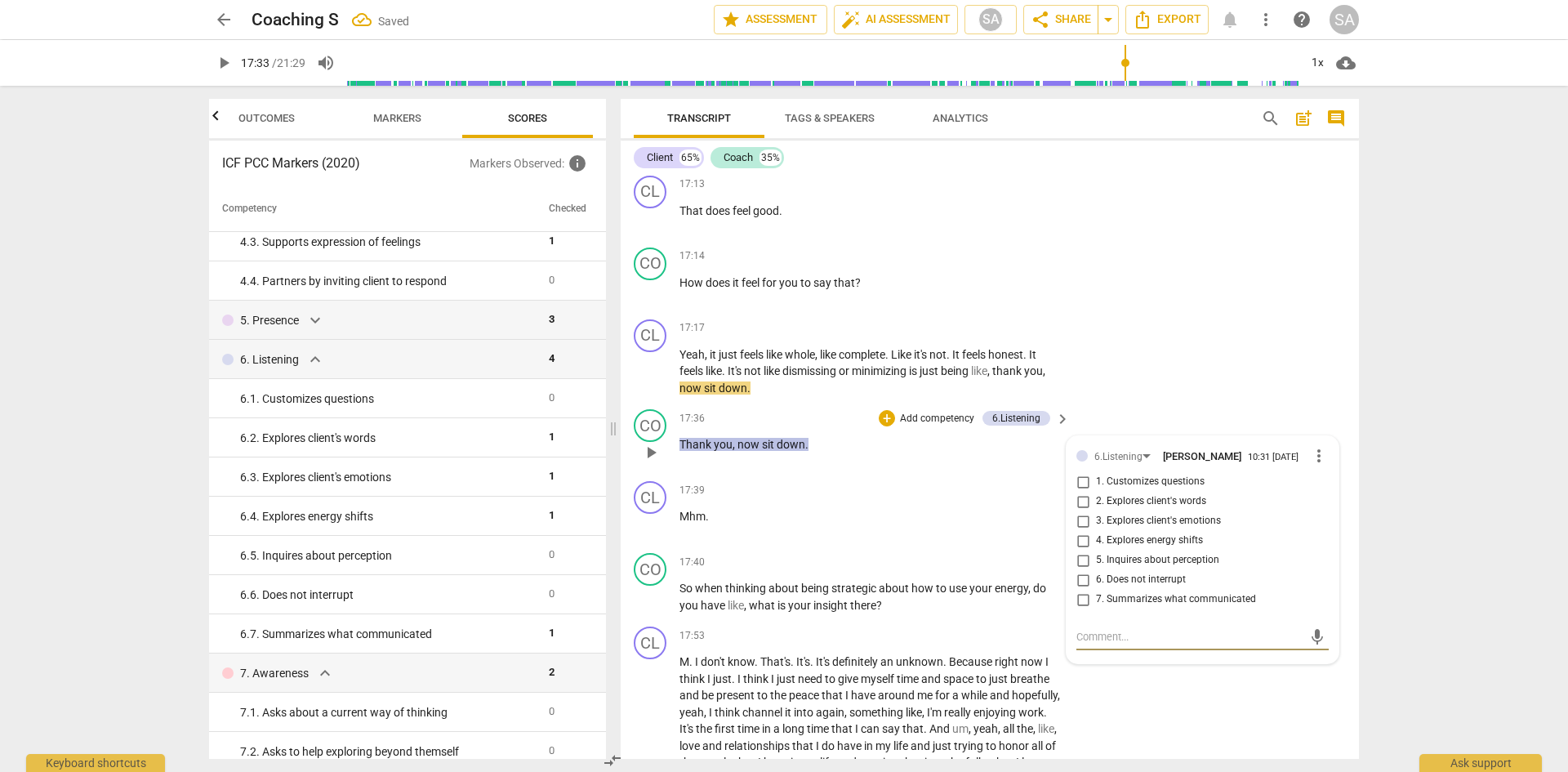
click at [1080, 590] on input "6. Does not interrupt" at bounding box center [1083, 580] width 27 height 19
checkbox input "true"
click at [1186, 404] on div "CL play_arrow pause 17:17 + Add competency keyboard_arrow_right Yeah , it just …" at bounding box center [990, 358] width 738 height 91
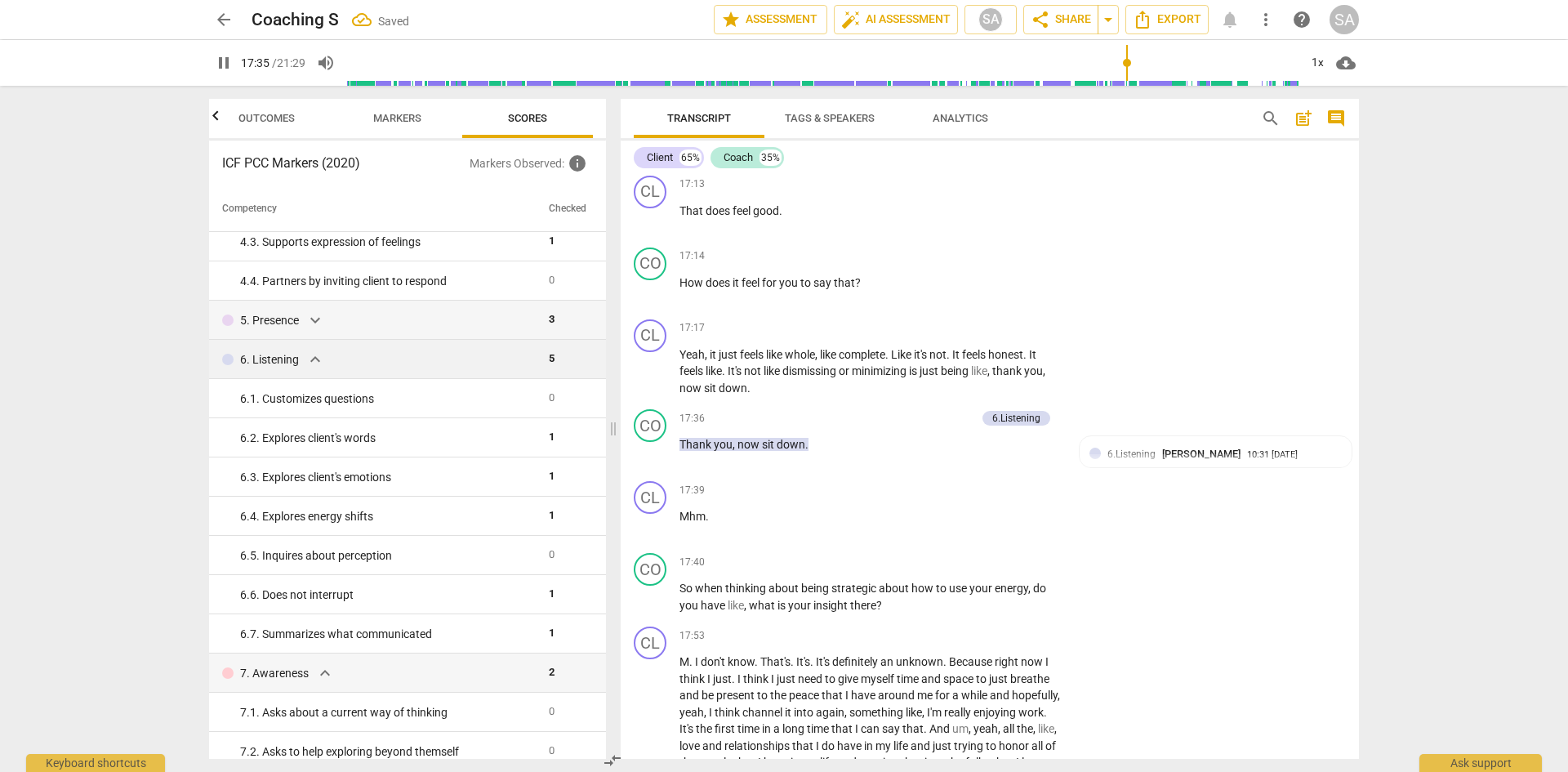
click at [307, 361] on span "expand_more" at bounding box center [315, 359] width 19 height 19
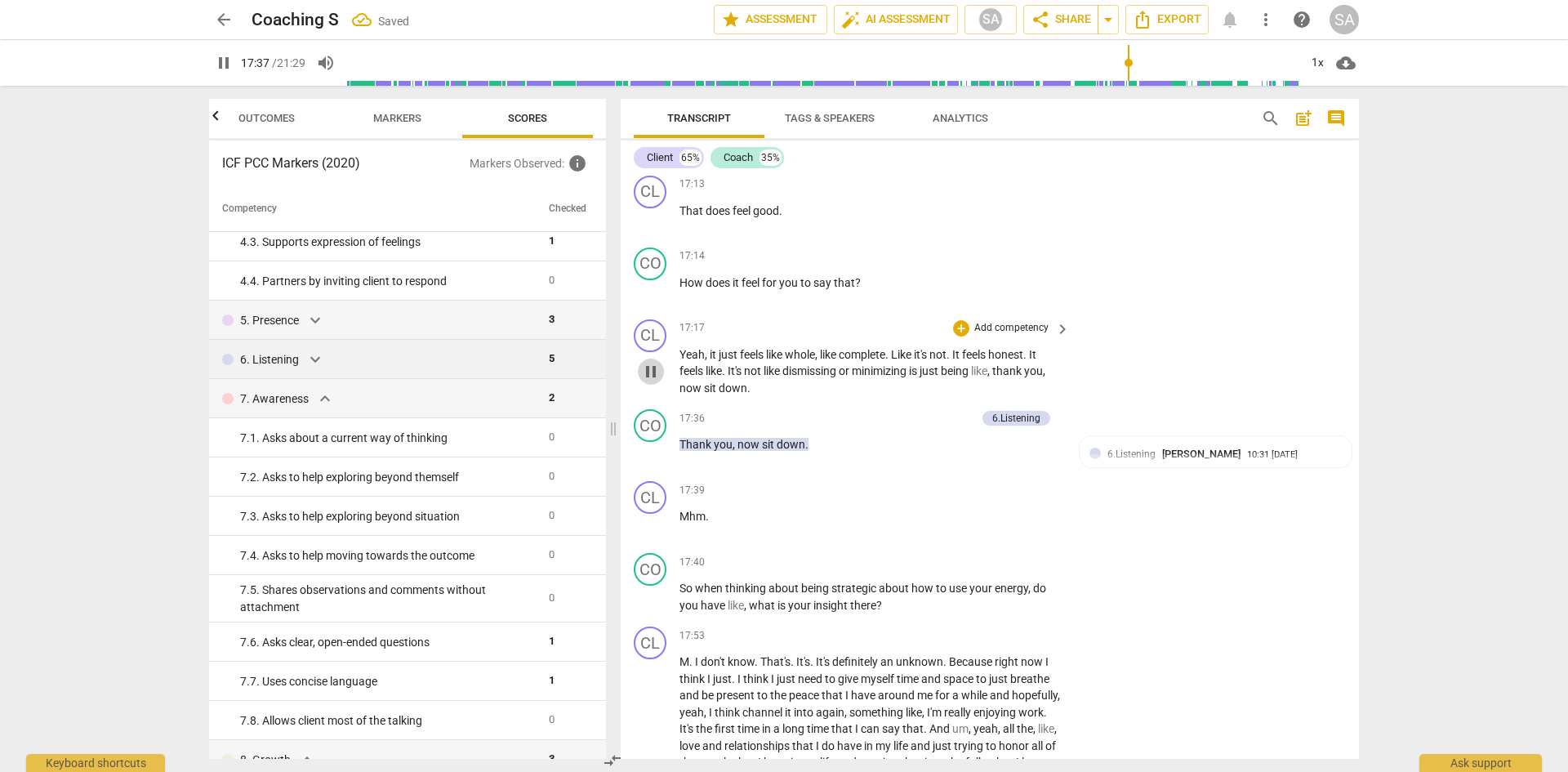
click at [654, 381] on span "pause" at bounding box center [650, 371] width 19 height 19
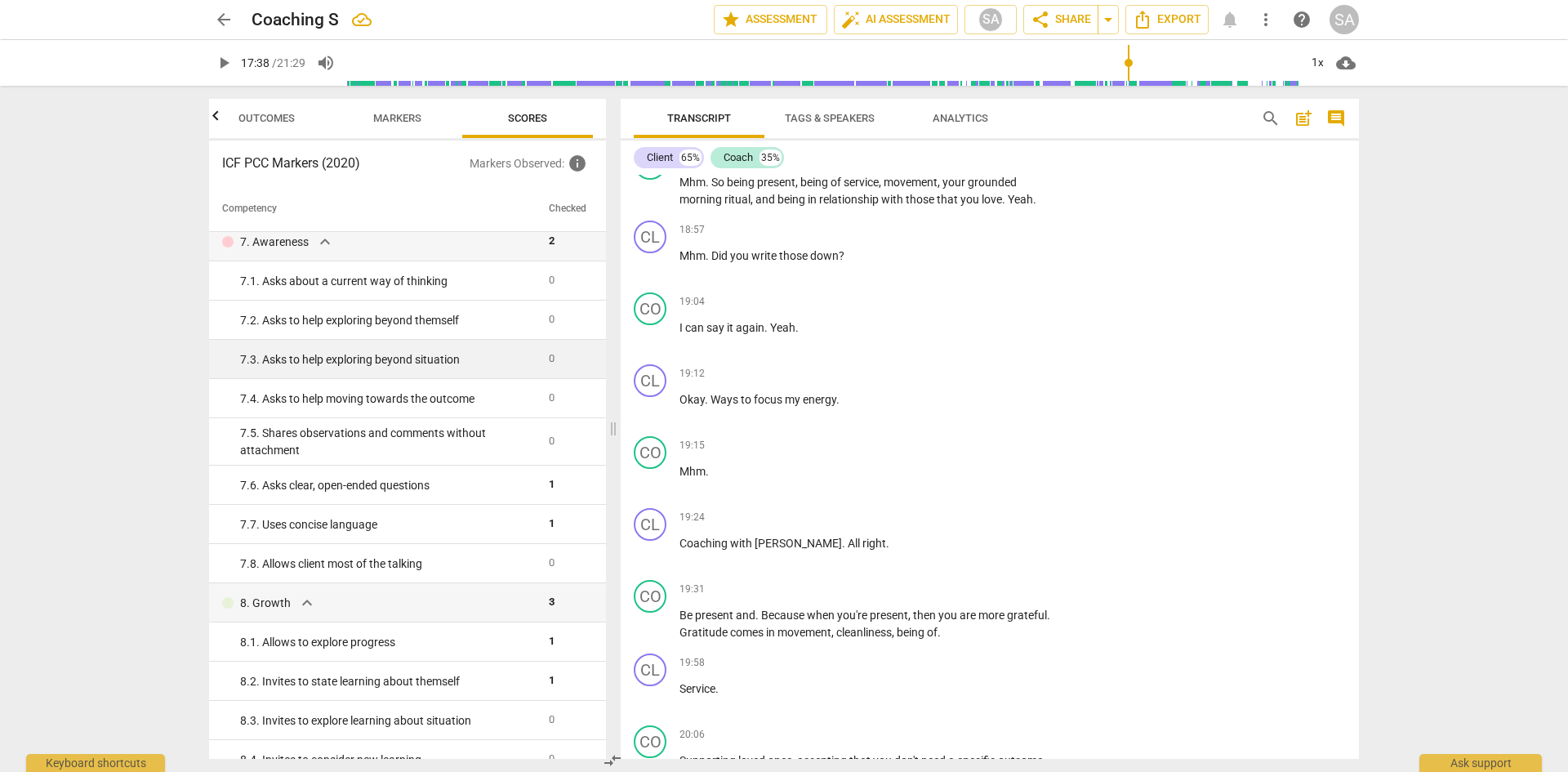
scroll to position [408, 0]
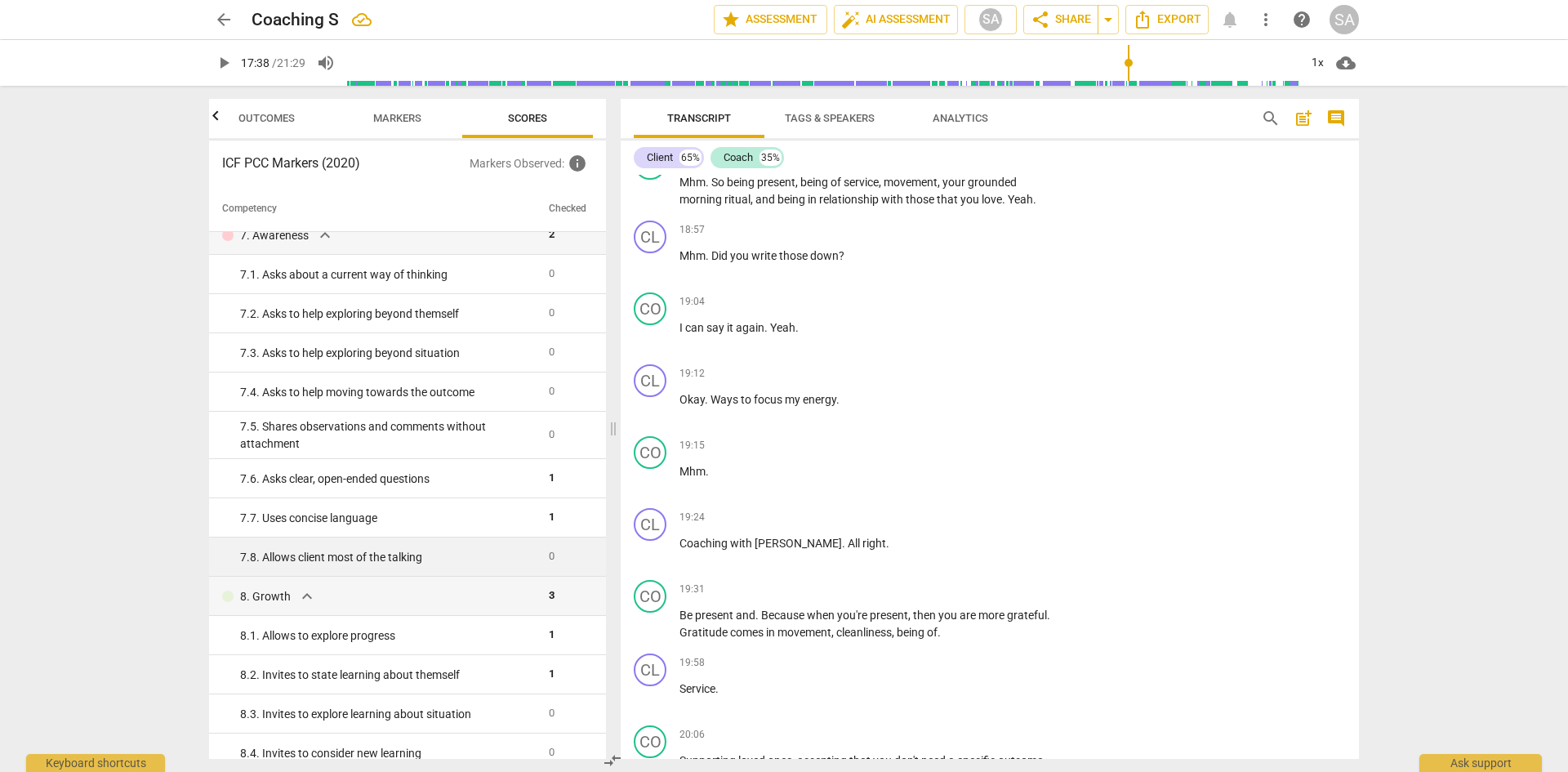
click at [490, 560] on div "7. 8. Allows client most of the talking" at bounding box center [387, 557] width 296 height 17
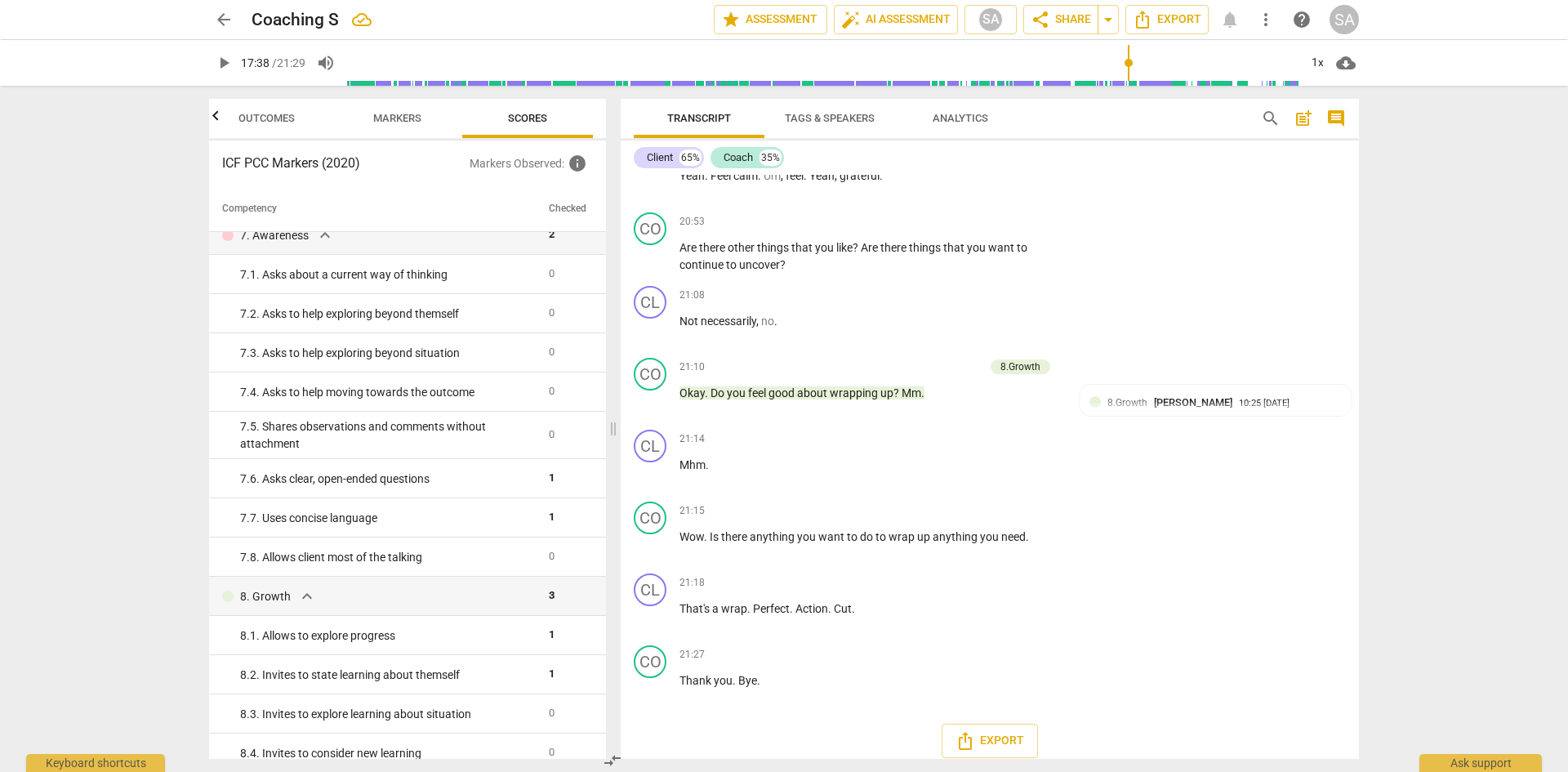
scroll to position [8589, 0]
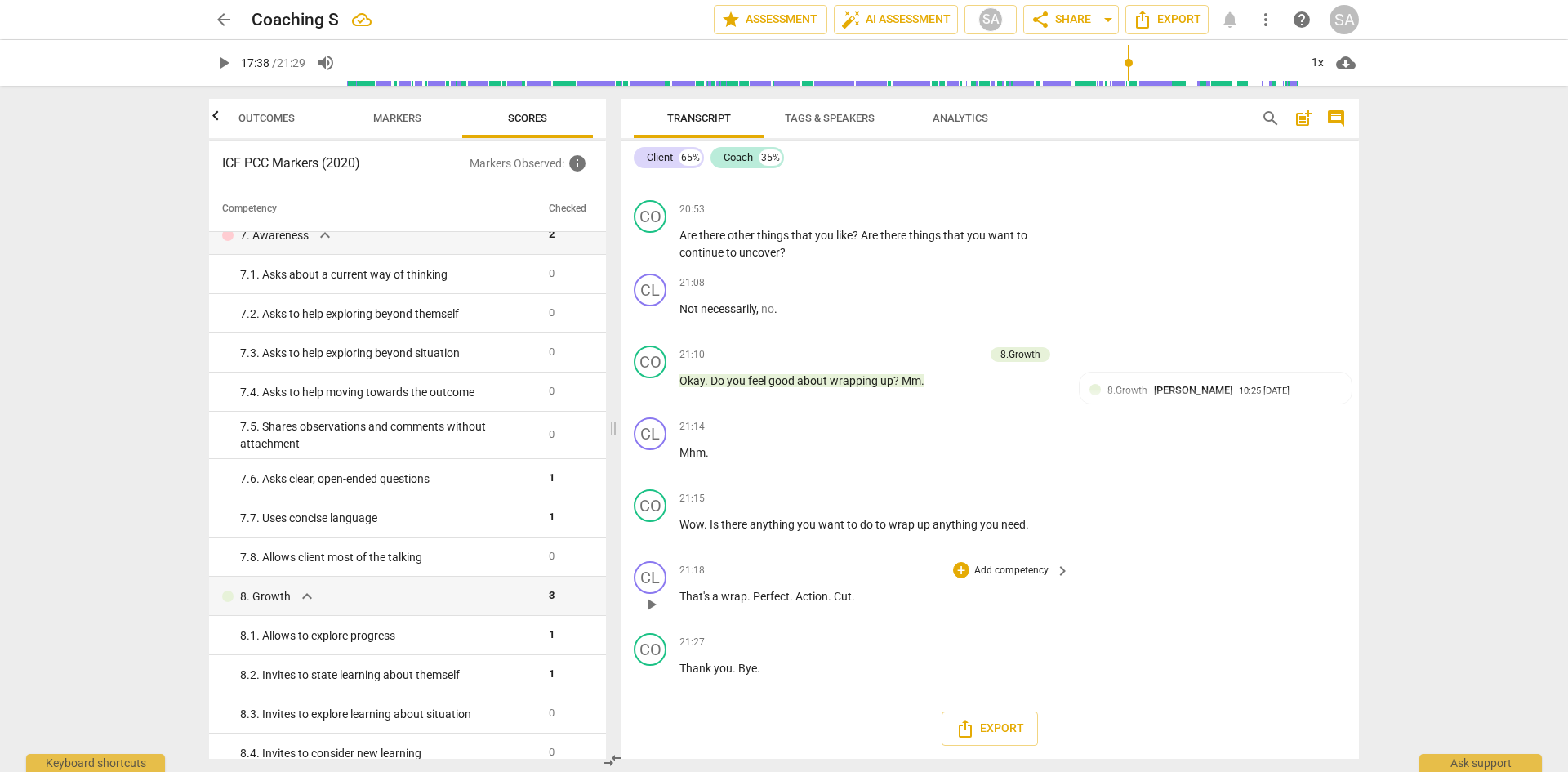
click at [649, 609] on span "play_arrow" at bounding box center [650, 603] width 19 height 19
click at [649, 609] on span "pause" at bounding box center [650, 603] width 19 height 19
type input "1280"
click at [956, 571] on div "+" at bounding box center [962, 571] width 16 height 16
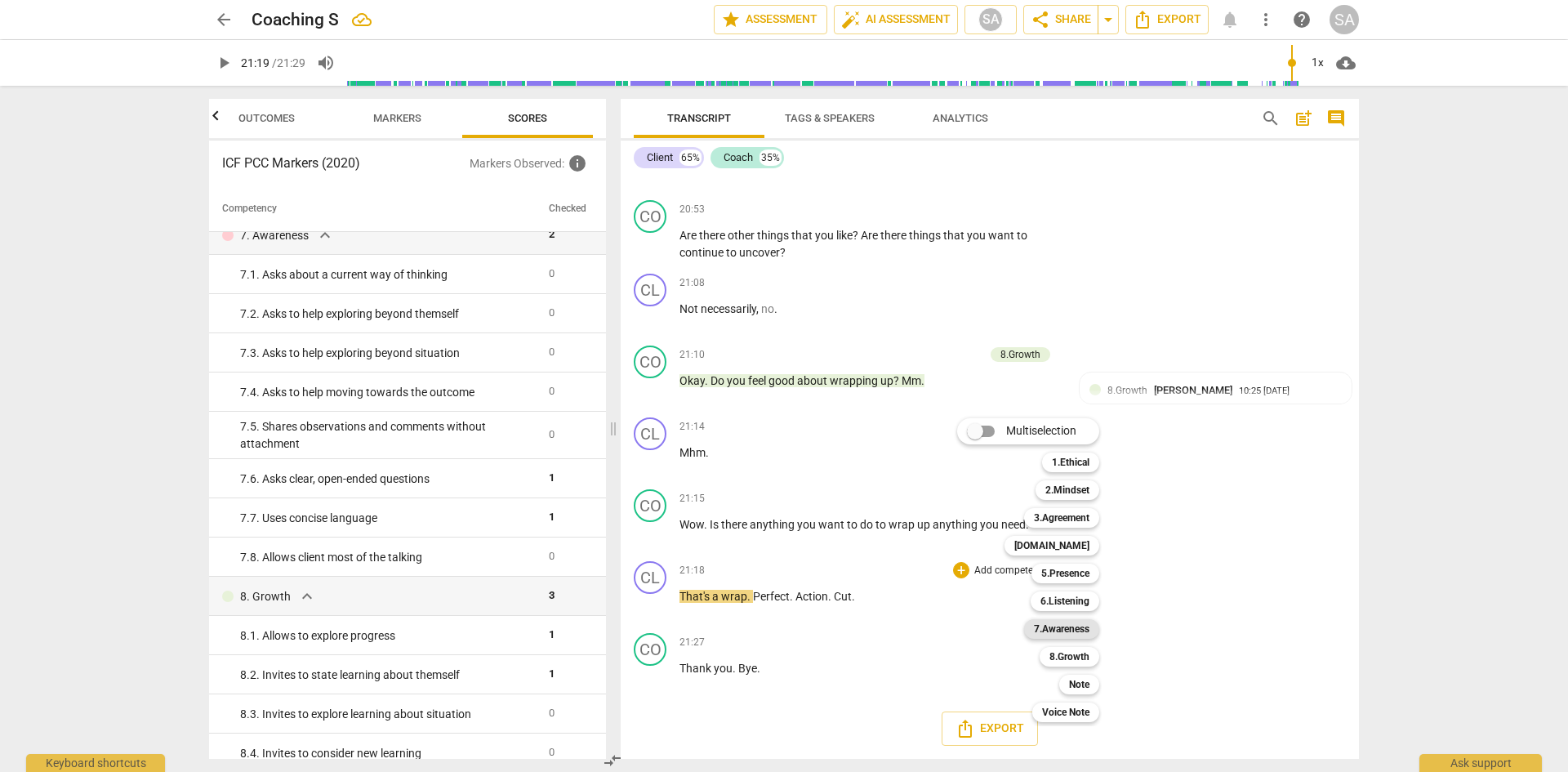
click at [1080, 634] on b "7.Awareness" at bounding box center [1062, 628] width 56 height 19
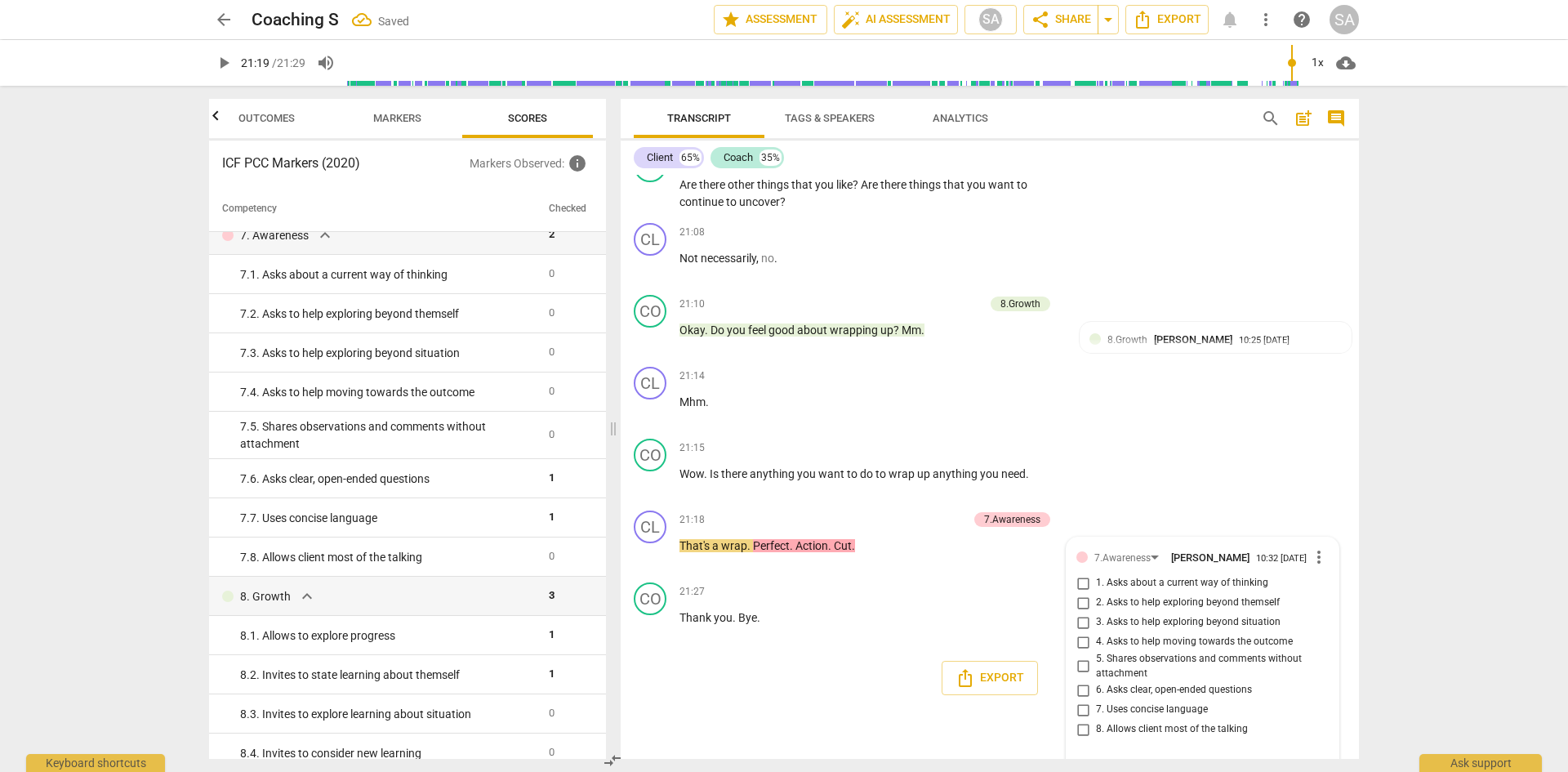
scroll to position [8674, 0]
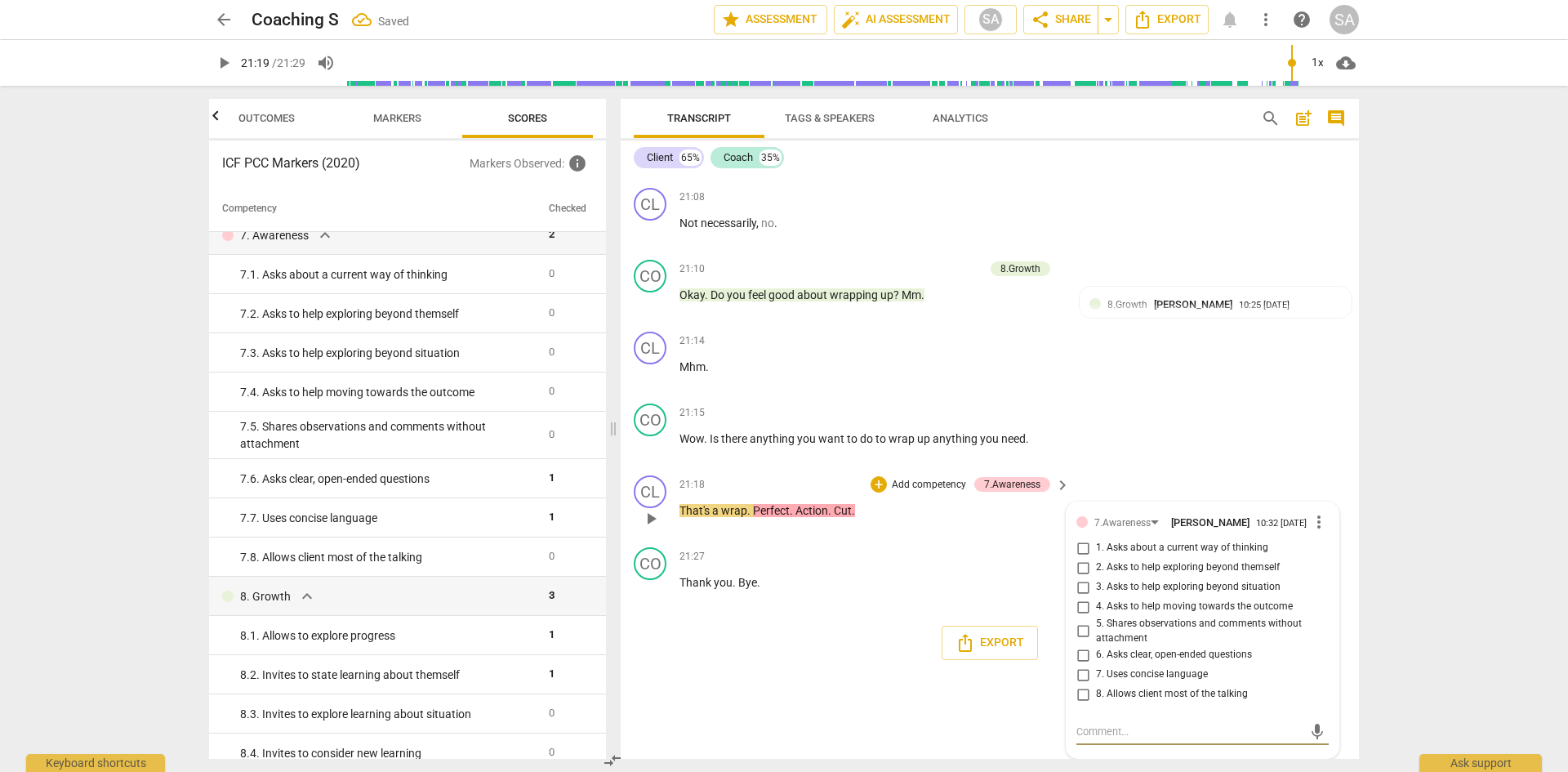
click at [1083, 694] on input "8. Allows client most of the talking" at bounding box center [1083, 693] width 27 height 19
checkbox input "true"
click at [1270, 436] on div "CO play_arrow pause 21:15 + Add competency keyboard_arrow_right Wow . Is there …" at bounding box center [990, 432] width 738 height 71
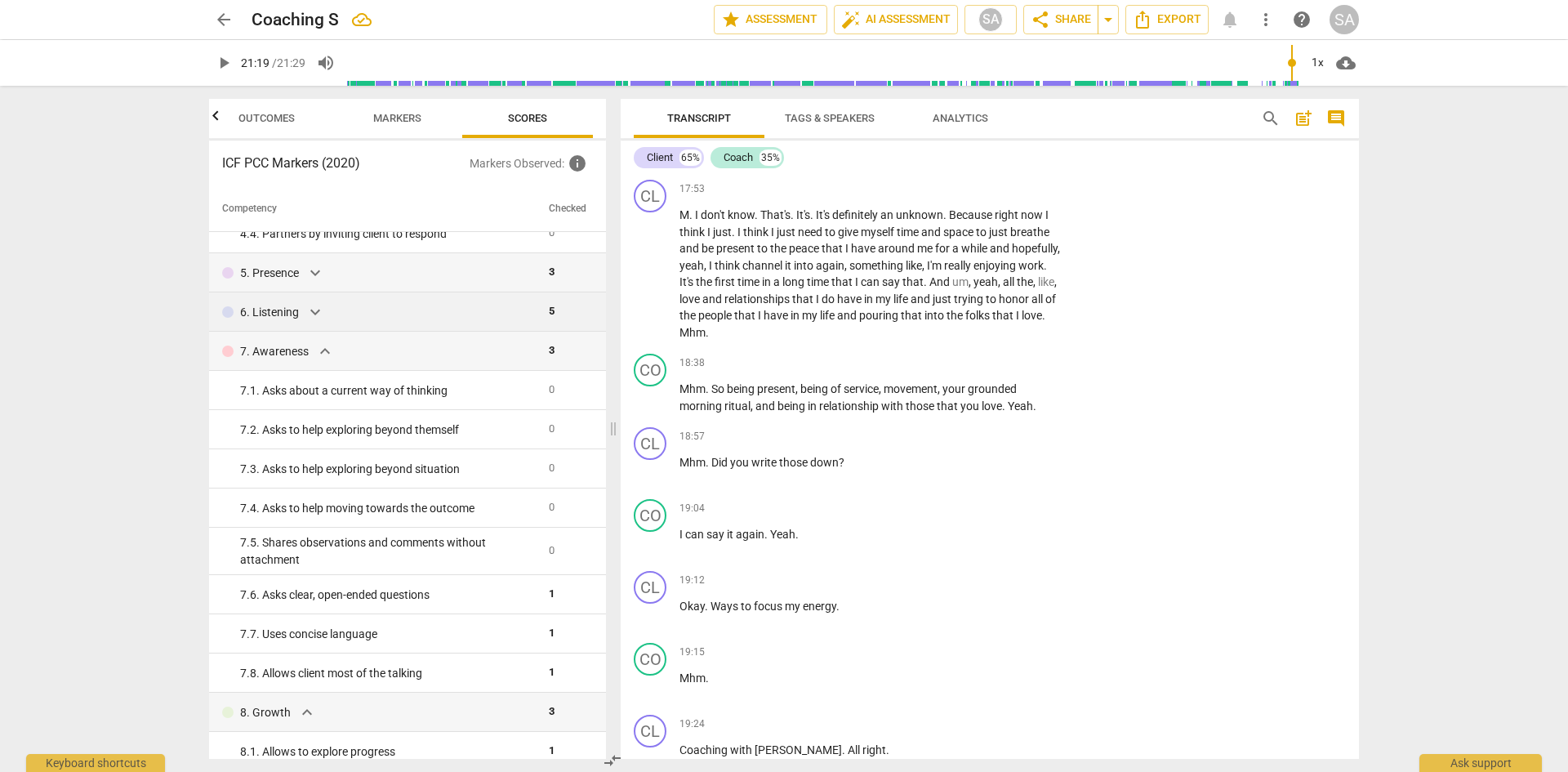
scroll to position [7445, 0]
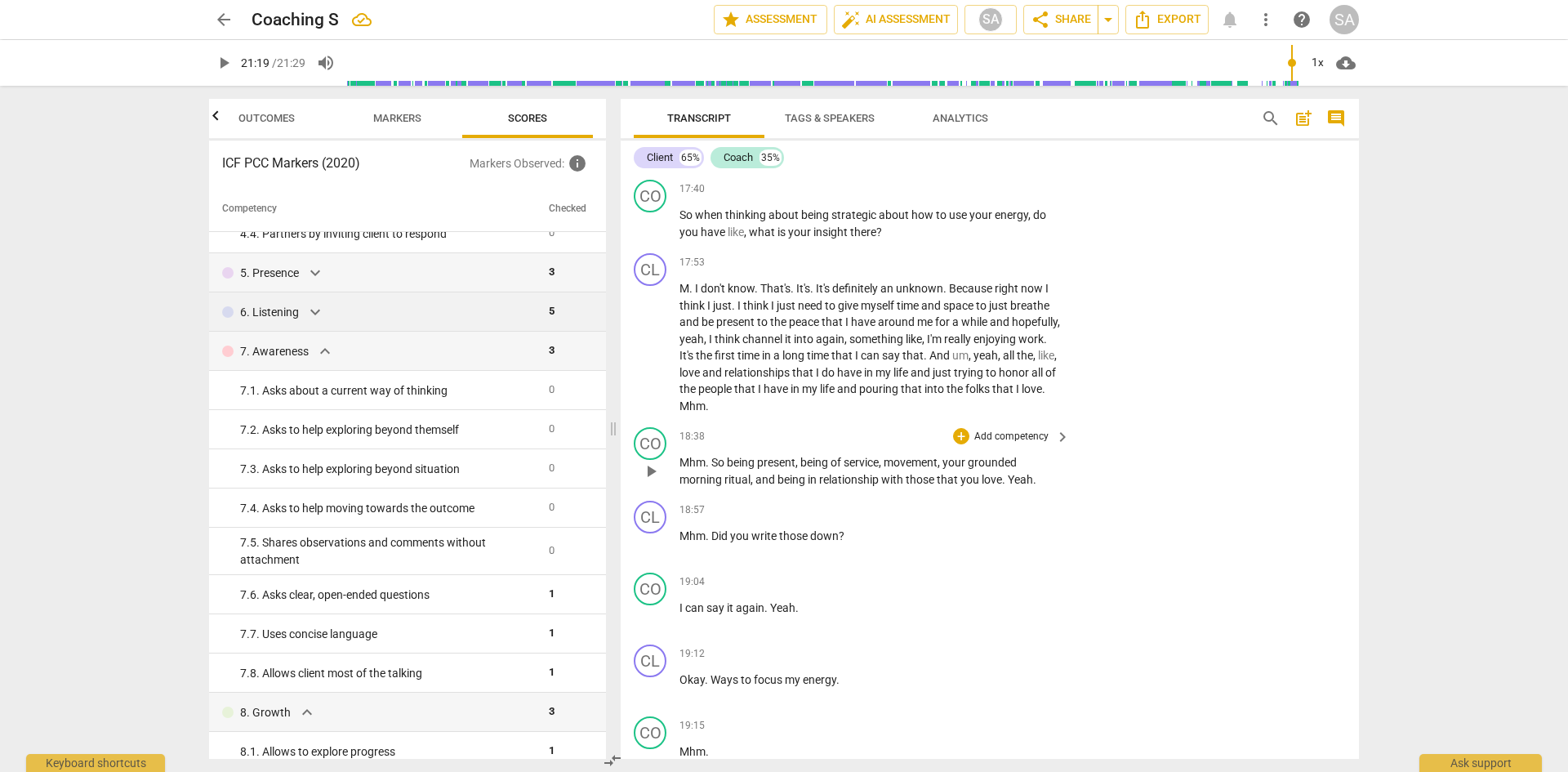
click at [648, 481] on span "play_arrow" at bounding box center [650, 471] width 19 height 19
click at [648, 481] on span "pause" at bounding box center [650, 471] width 19 height 19
click at [641, 234] on span "play_arrow" at bounding box center [650, 223] width 19 height 19
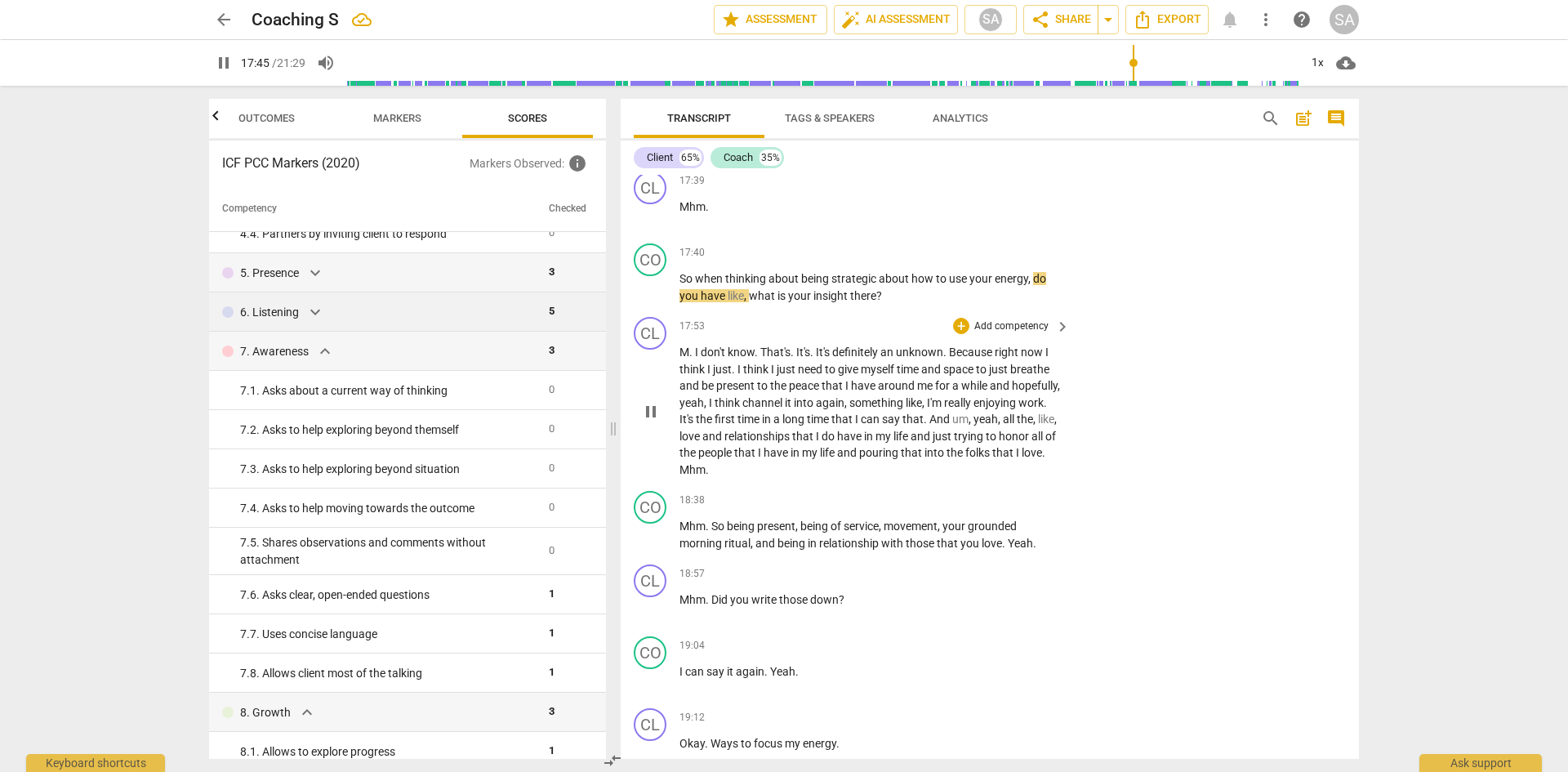
scroll to position [7364, 0]
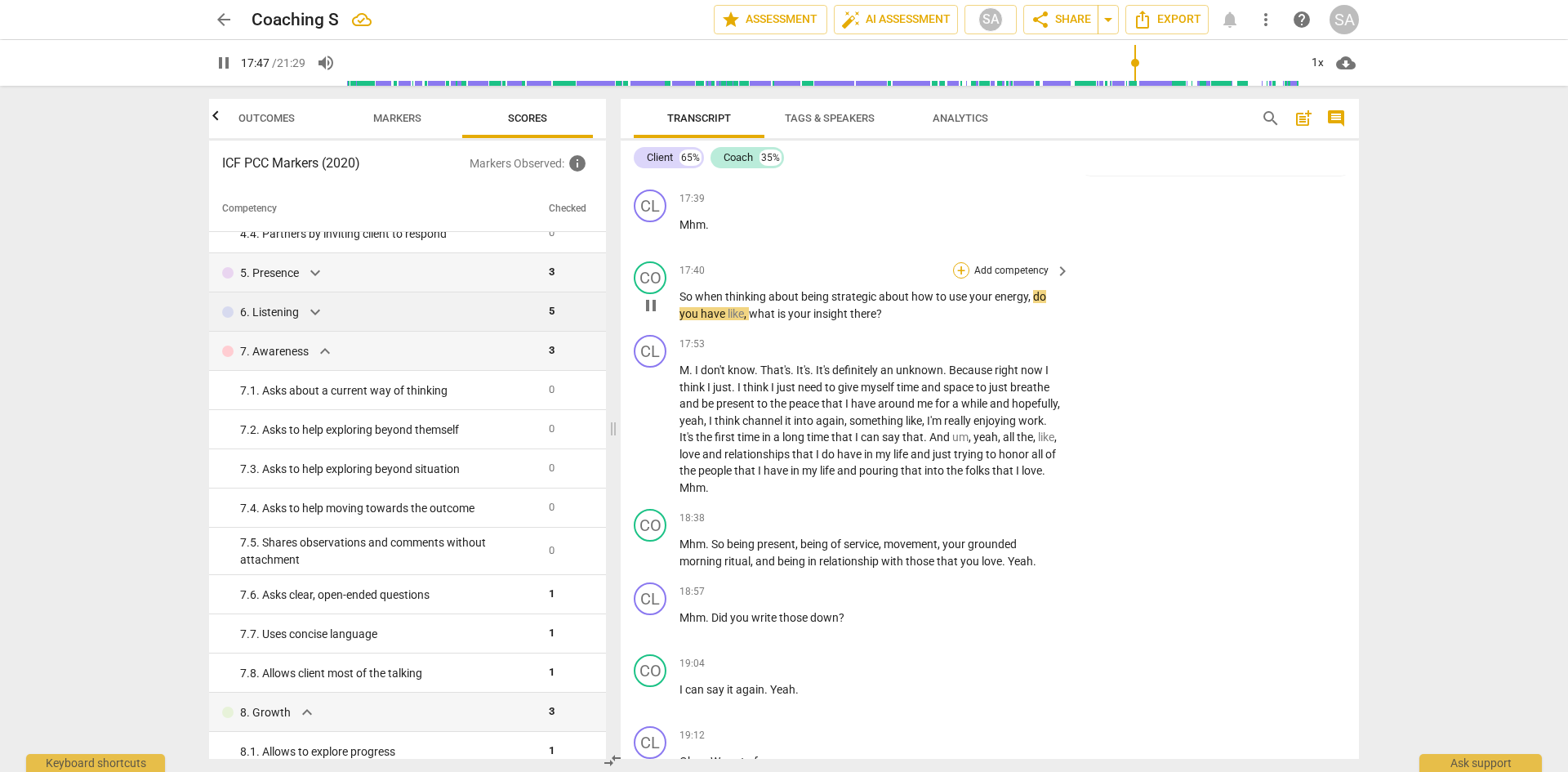
click at [962, 278] on div "+" at bounding box center [962, 270] width 16 height 16
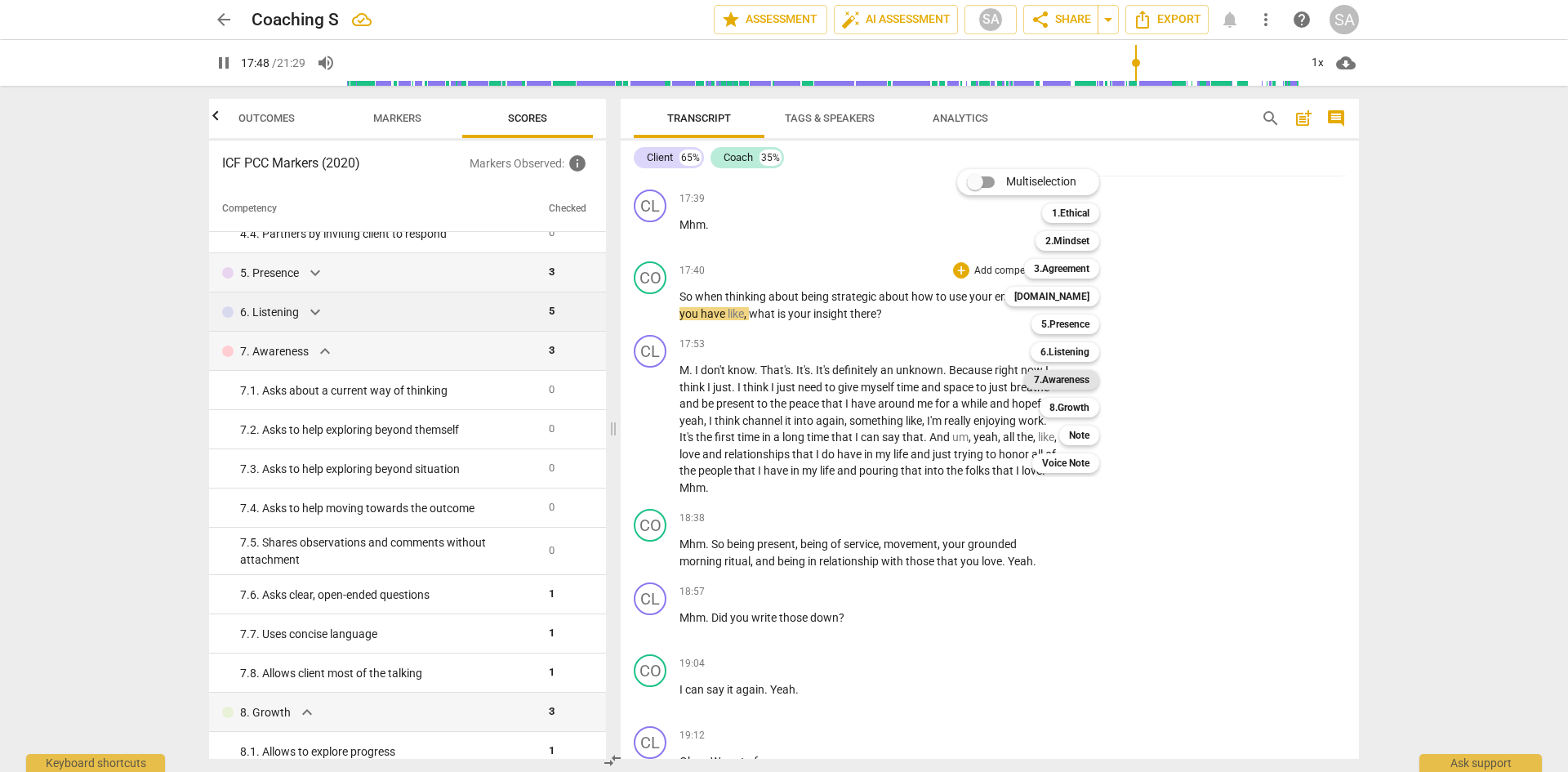
click at [1070, 386] on b "7.Awareness" at bounding box center [1062, 379] width 56 height 19
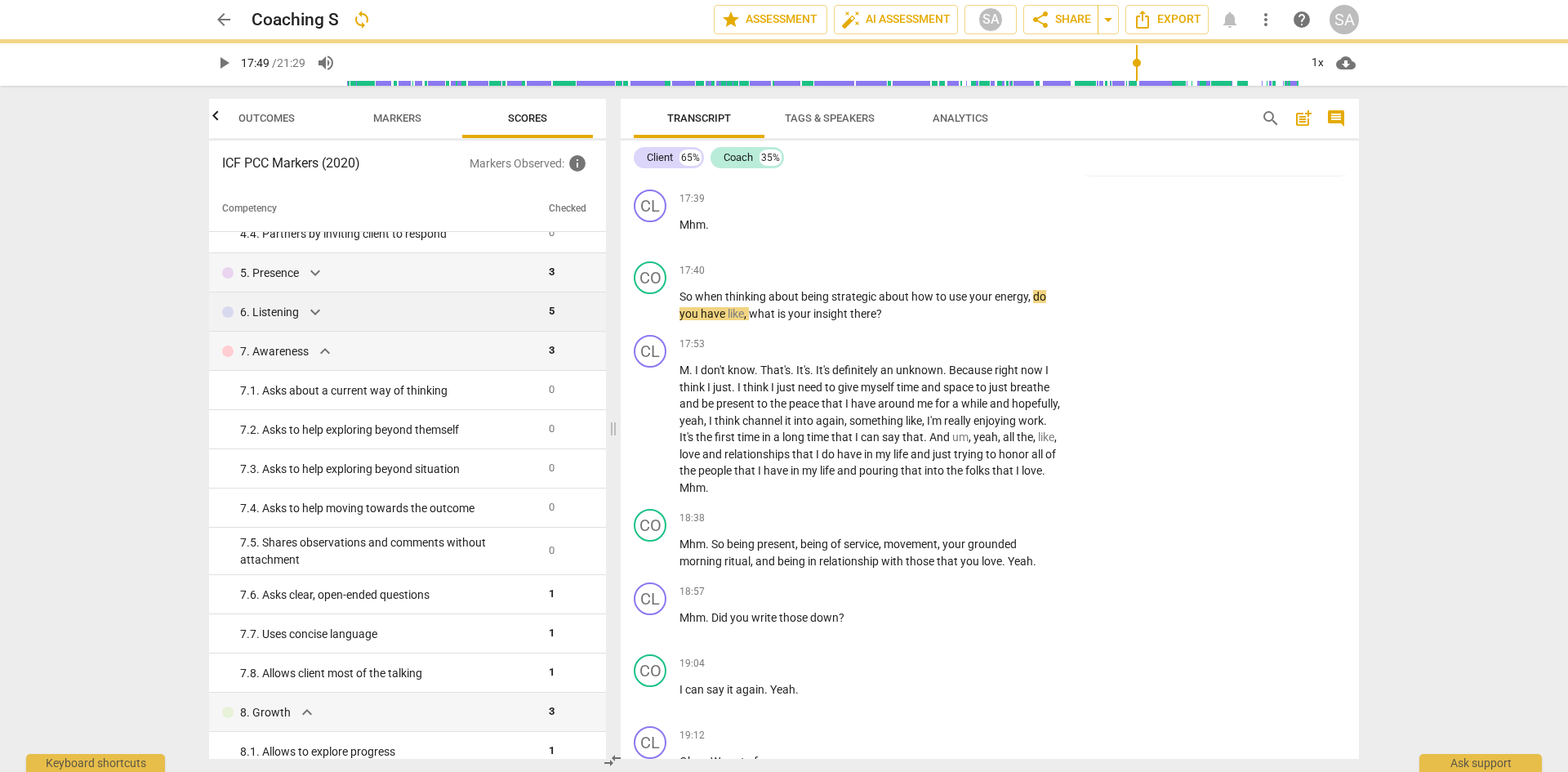
type input "1069"
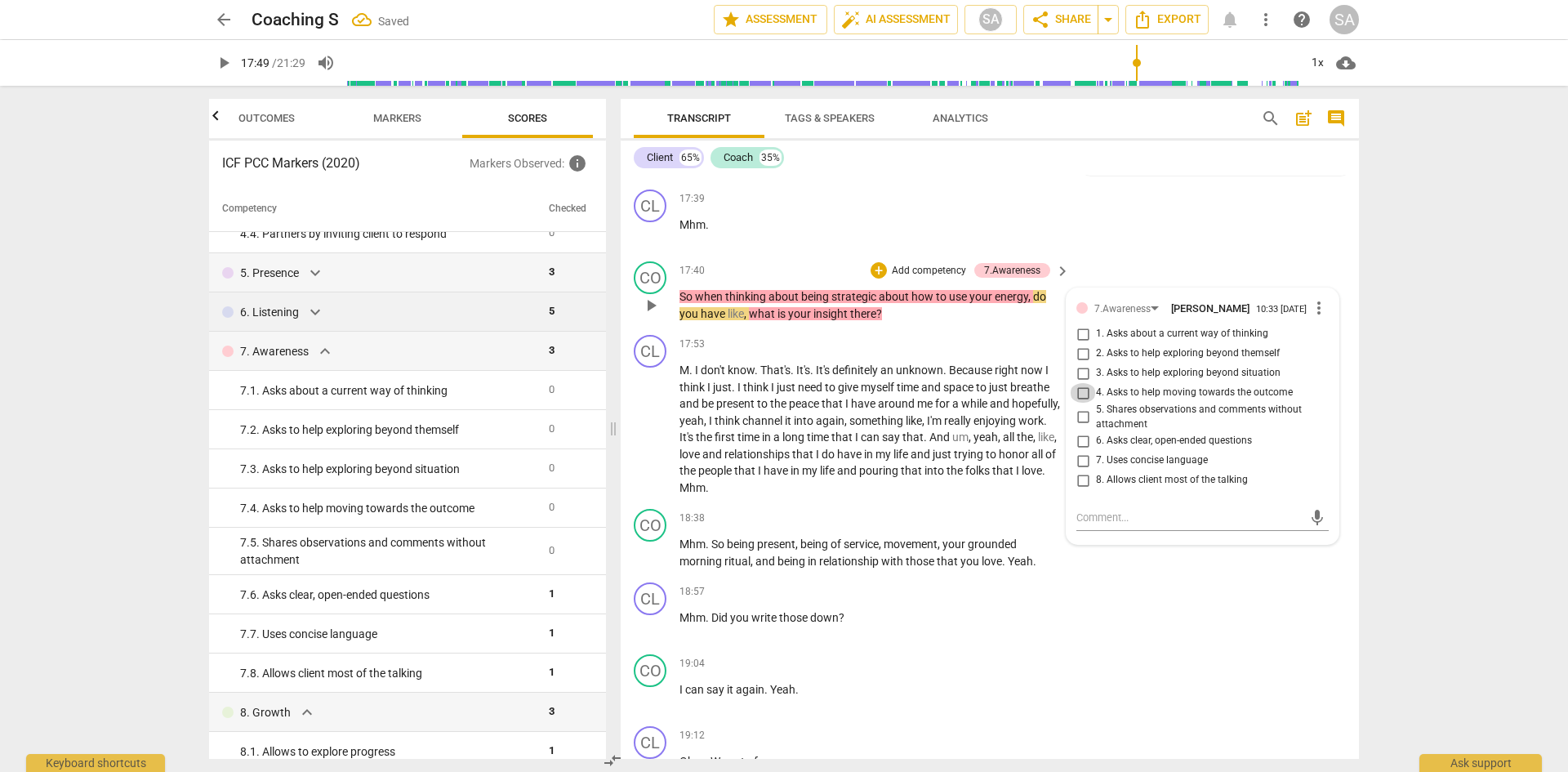
click at [1081, 403] on input "4. Asks to help moving towards the outcome" at bounding box center [1083, 392] width 27 height 19
checkbox input "true"
click at [653, 315] on span "play_arrow" at bounding box center [650, 305] width 19 height 19
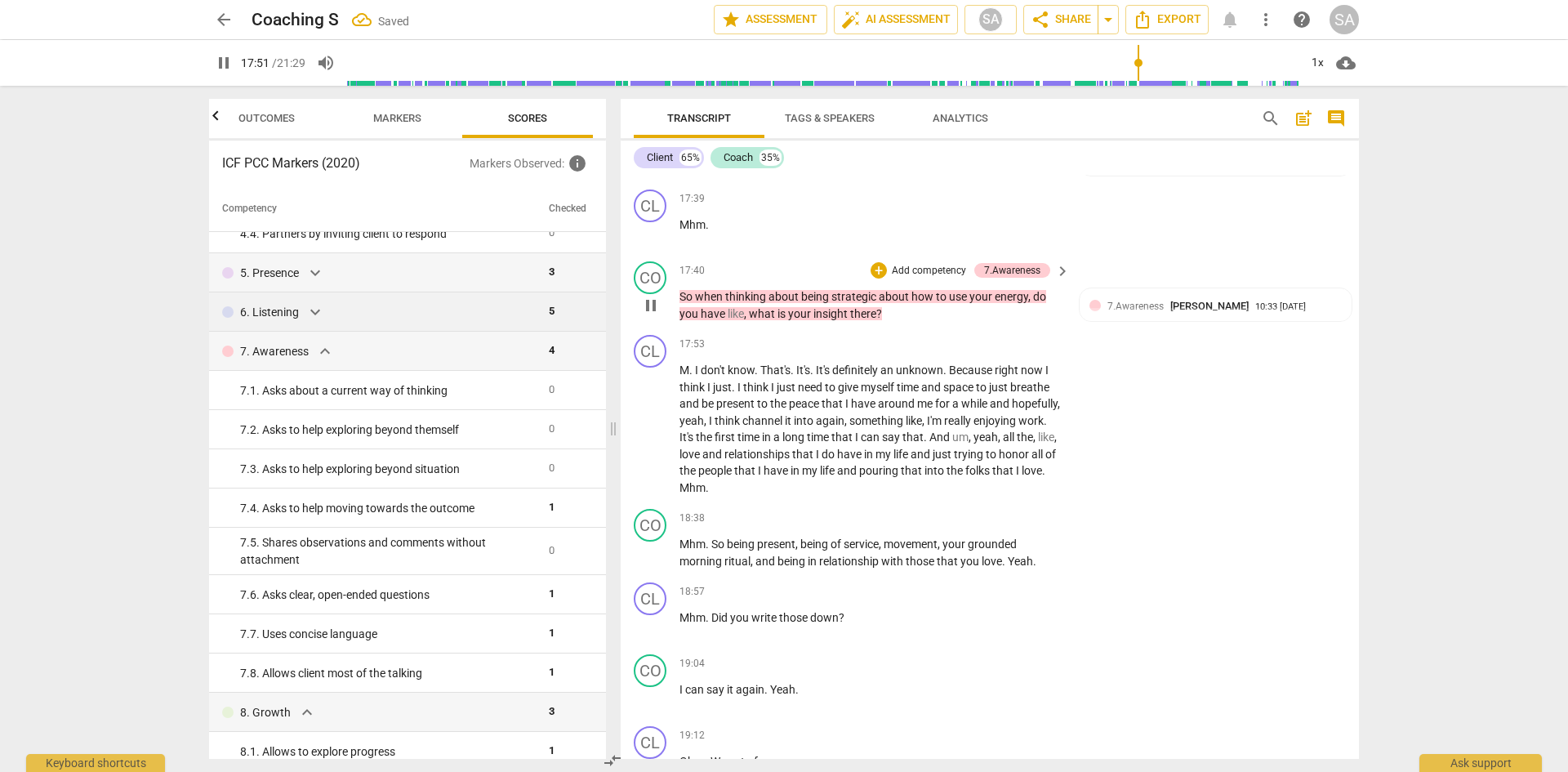
click at [653, 315] on span "pause" at bounding box center [650, 305] width 19 height 19
type input "1072"
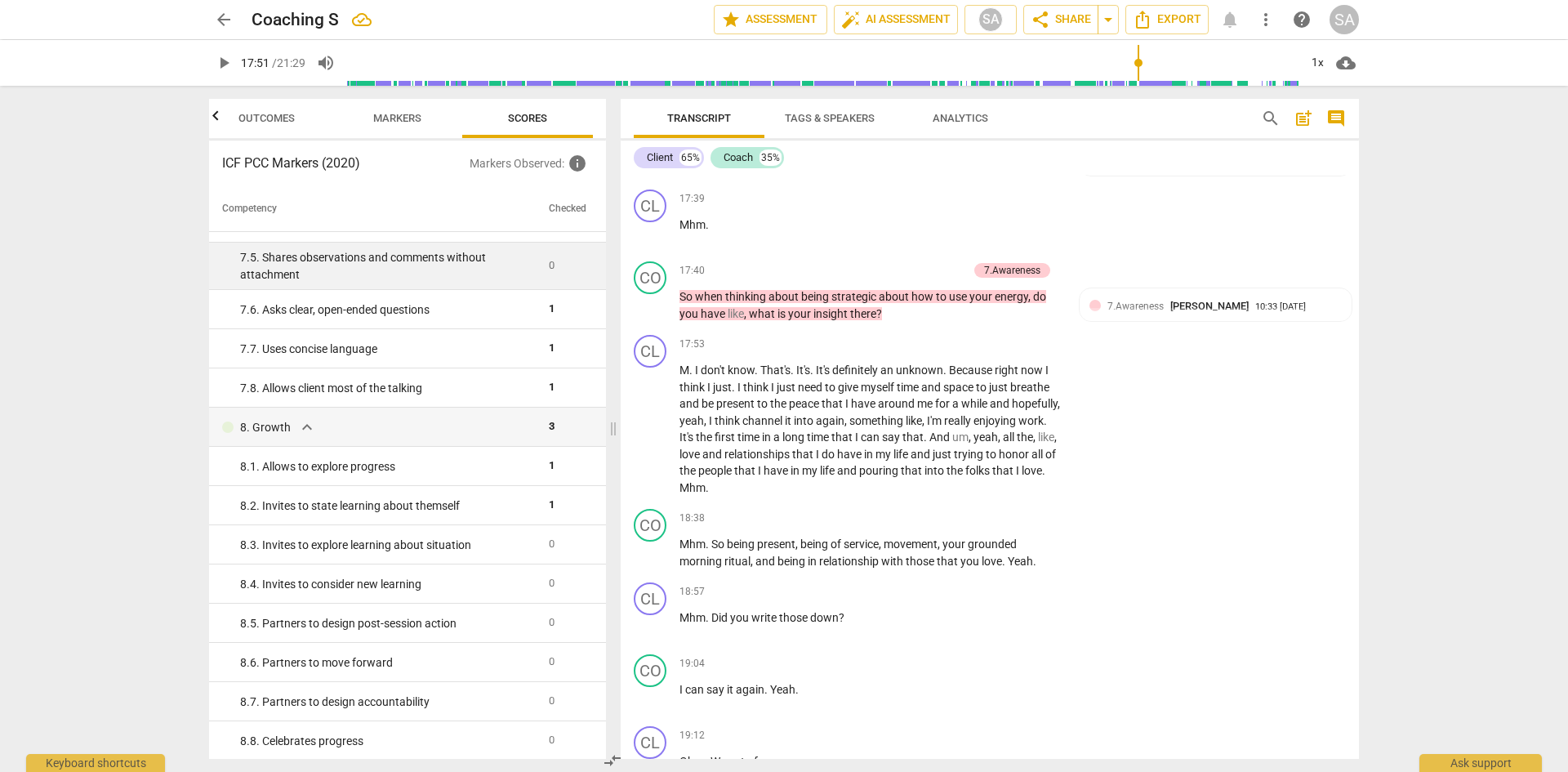
scroll to position [619, 0]
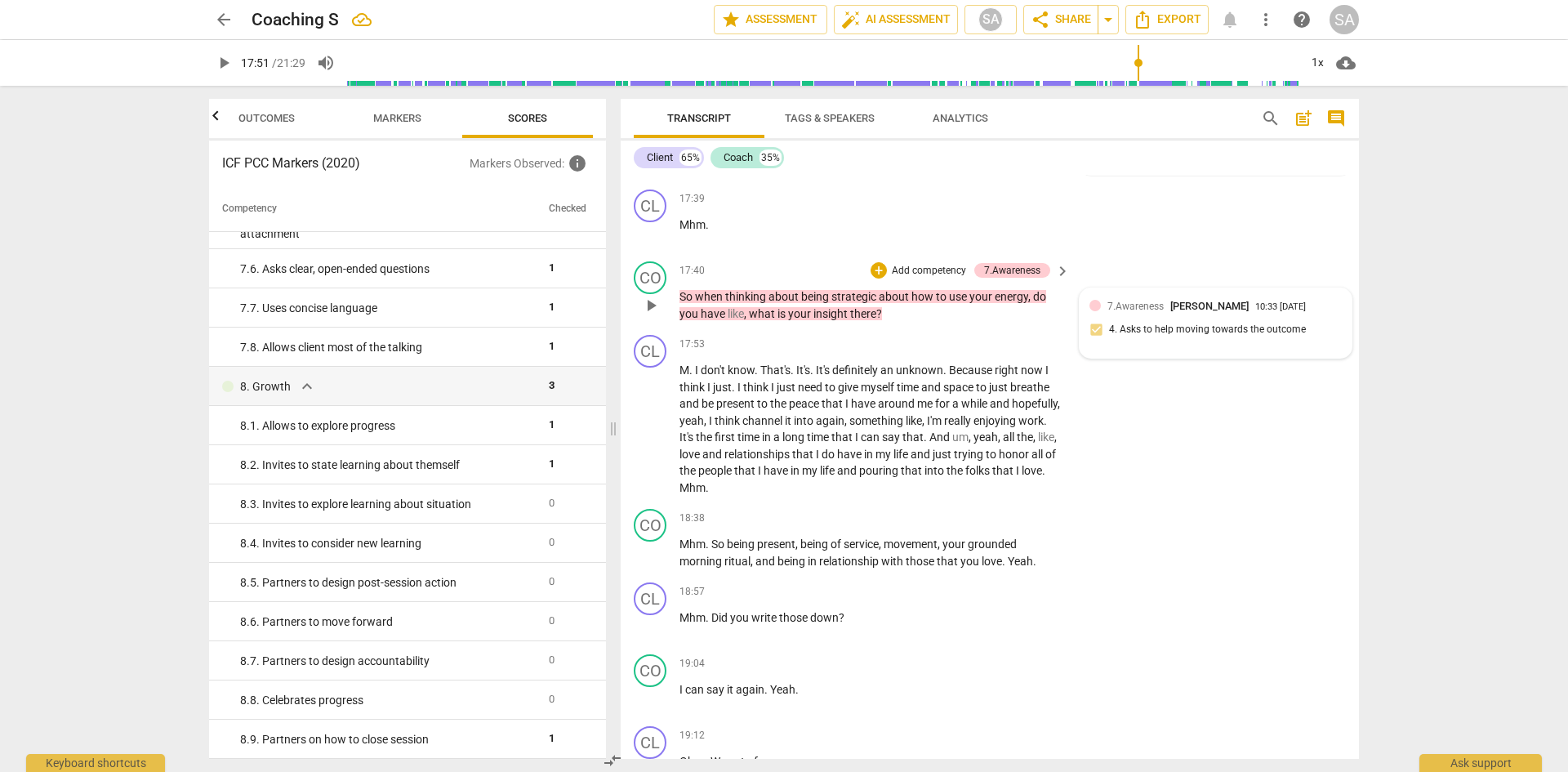
click at [1103, 313] on div "7.Awareness [PERSON_NAME] 10:33 [DATE]" at bounding box center [1216, 306] width 253 height 16
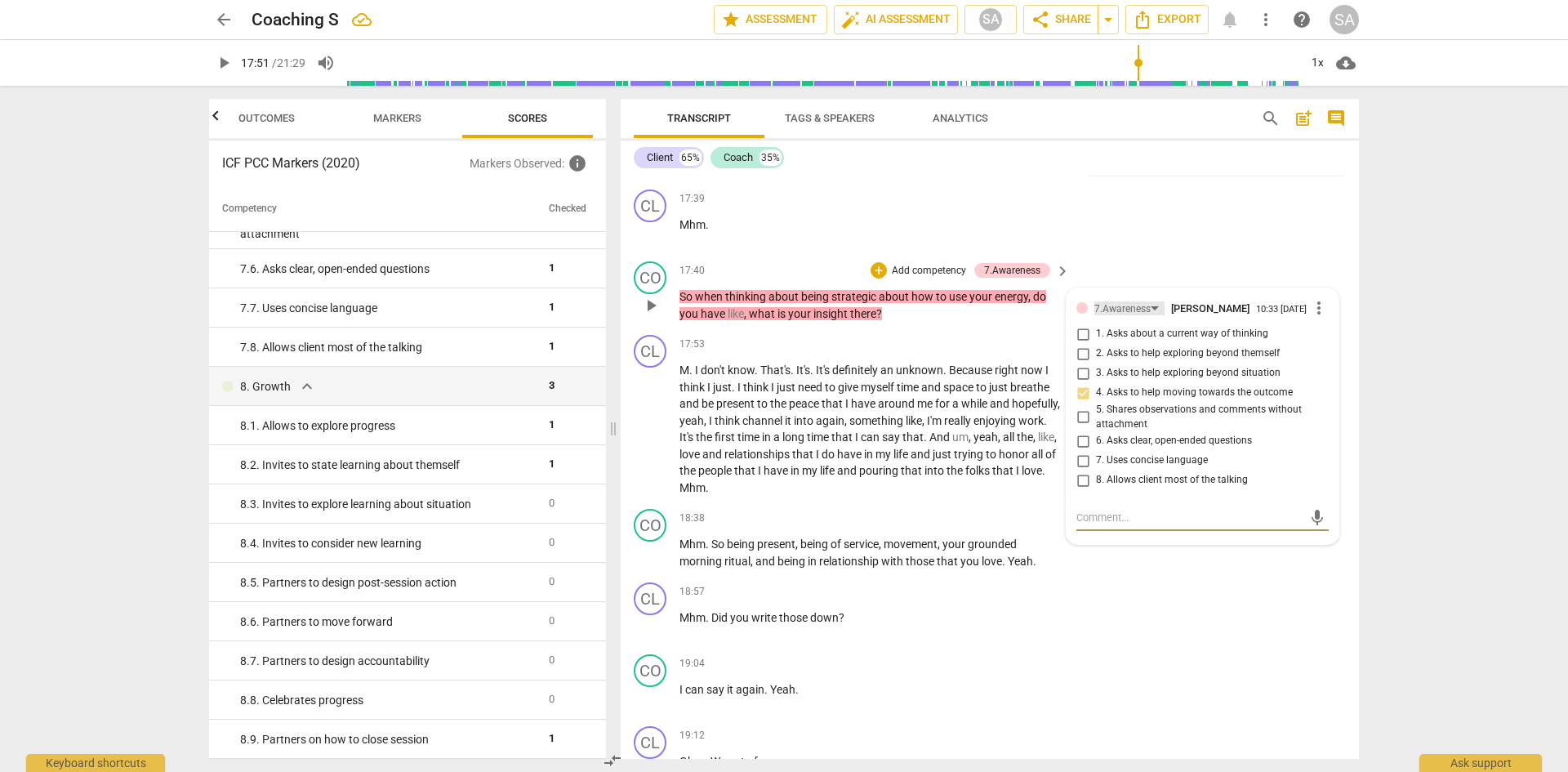
click at [1111, 317] on div "7.Awareness" at bounding box center [1123, 309] width 57 height 16
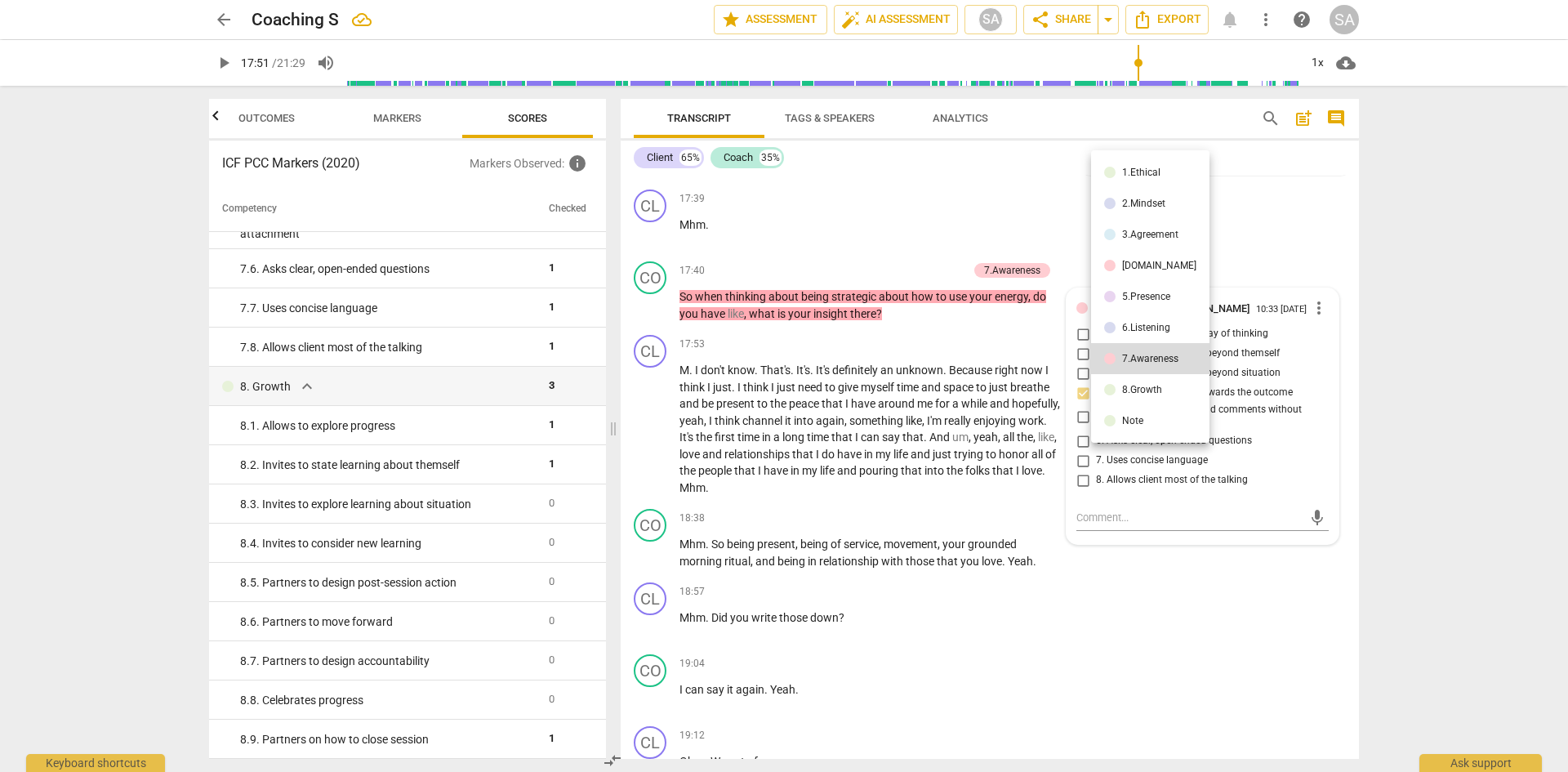
click at [1129, 381] on li "8.Growth" at bounding box center [1150, 389] width 118 height 31
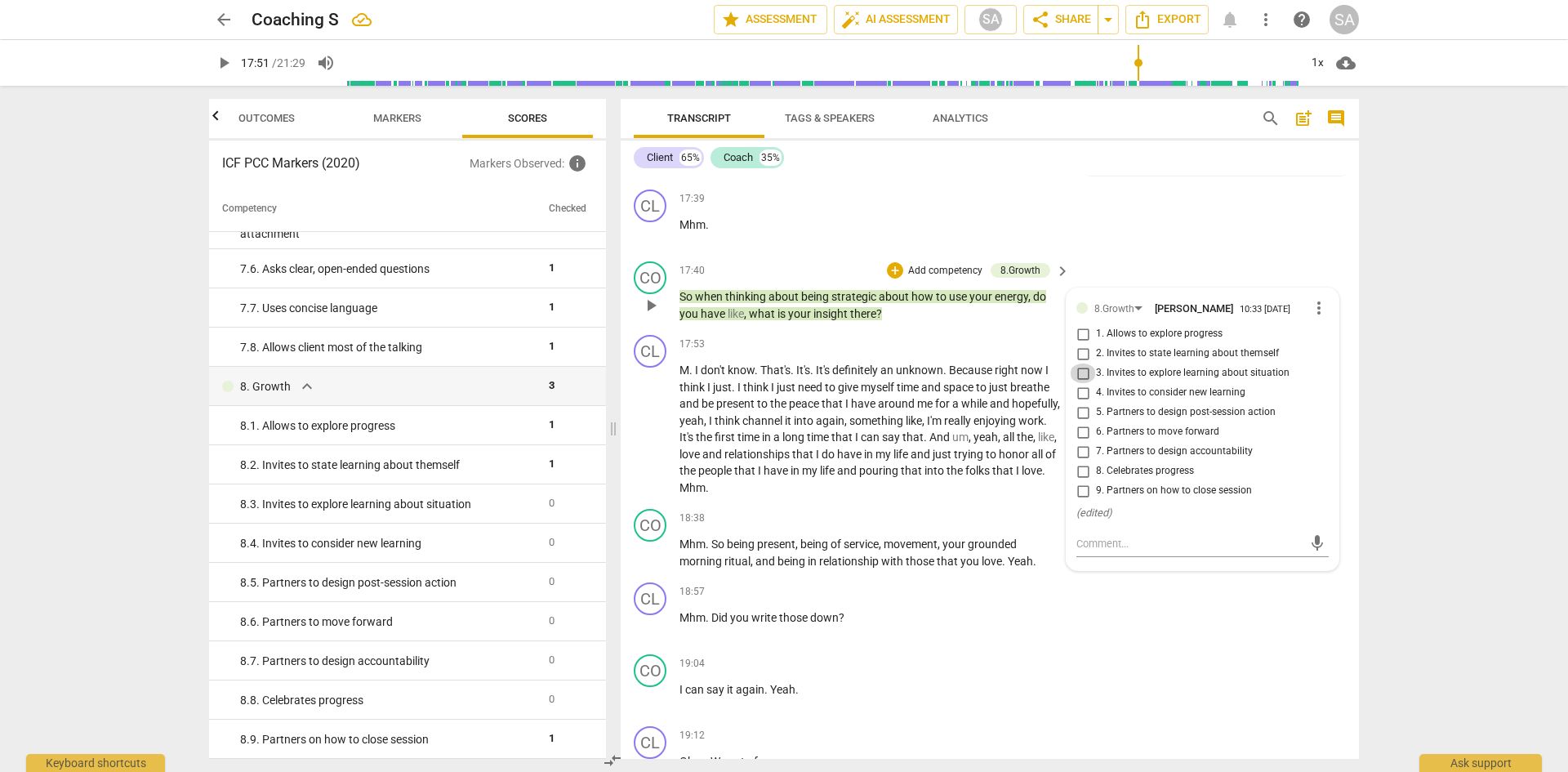
click at [1083, 383] on input "3. Invites to explore learning about situation" at bounding box center [1083, 373] width 27 height 19
checkbox input "true"
click at [906, 427] on span "something" at bounding box center [878, 420] width 57 height 13
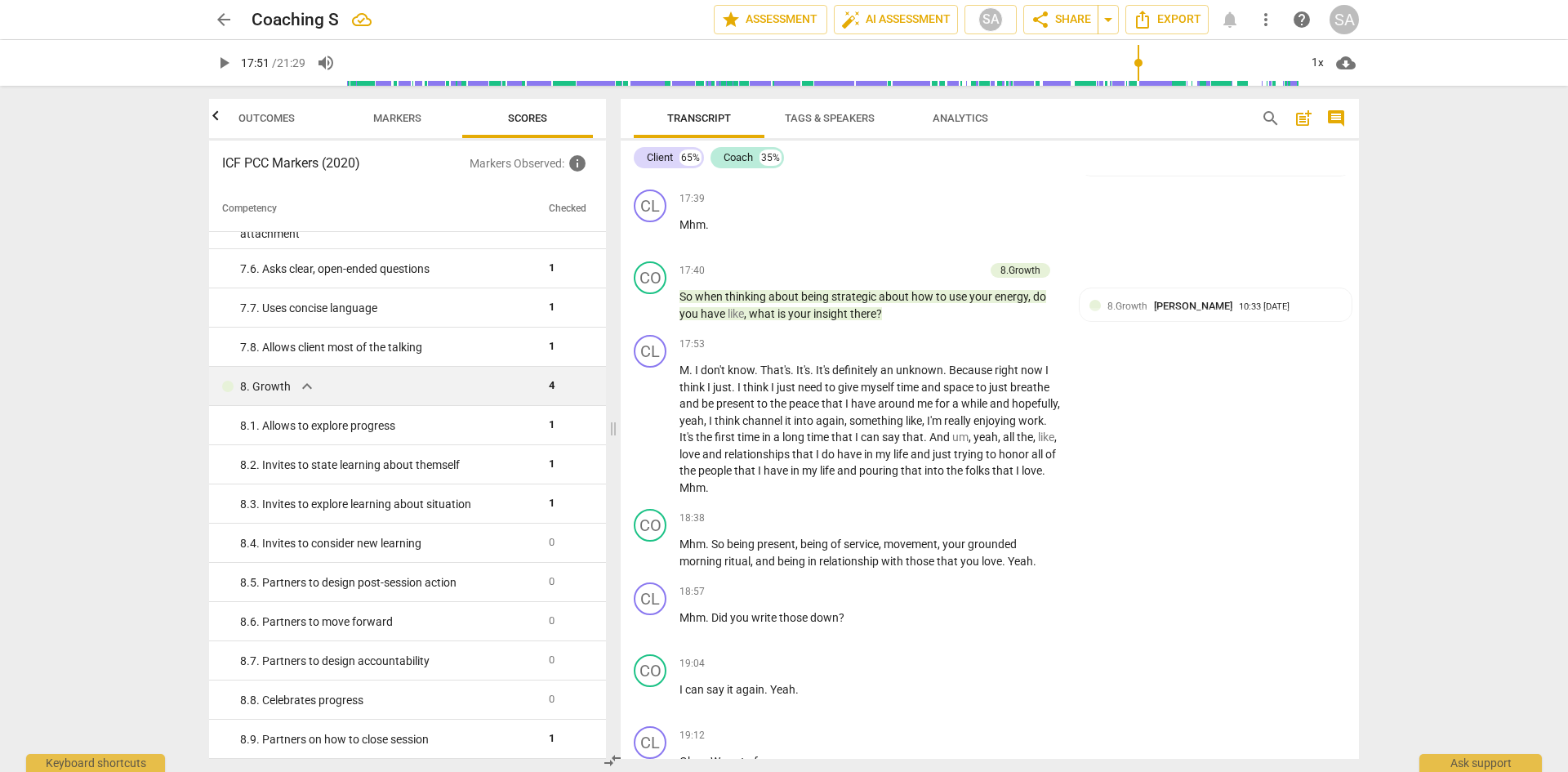
click at [439, 392] on div "8. Growth expand_more" at bounding box center [379, 386] width 313 height 19
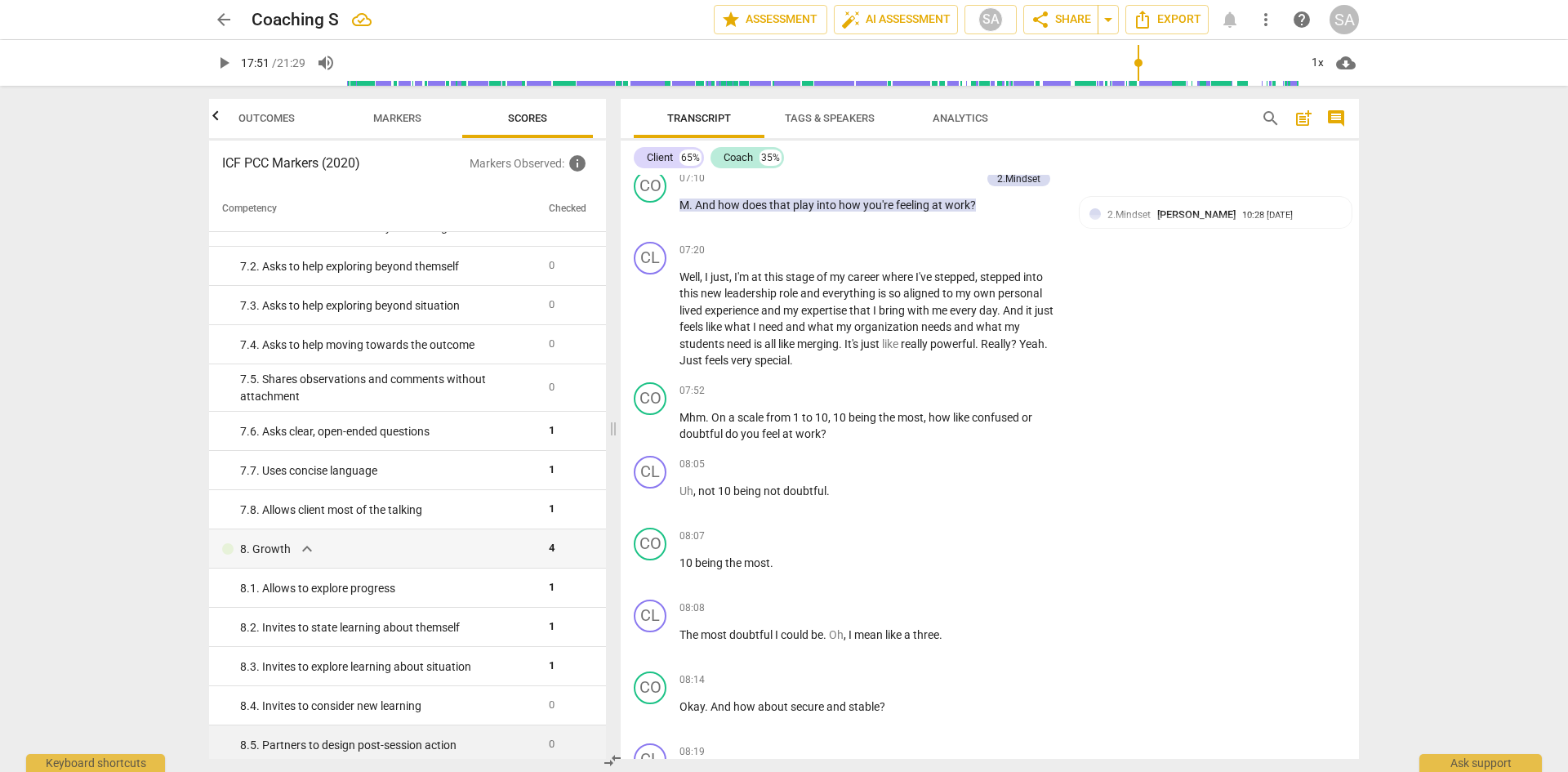
scroll to position [374, 0]
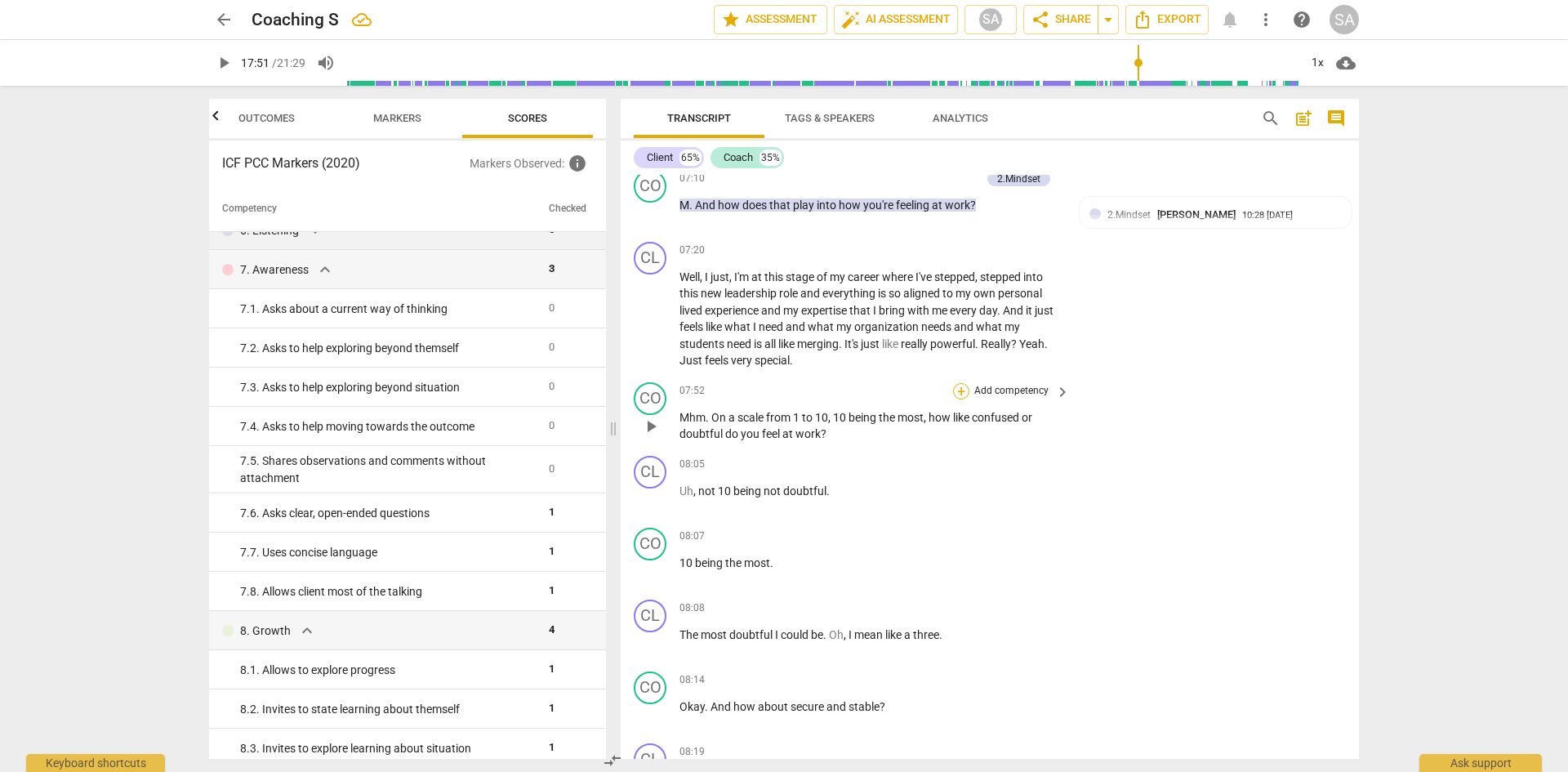
click at [958, 399] on div "+" at bounding box center [962, 391] width 16 height 16
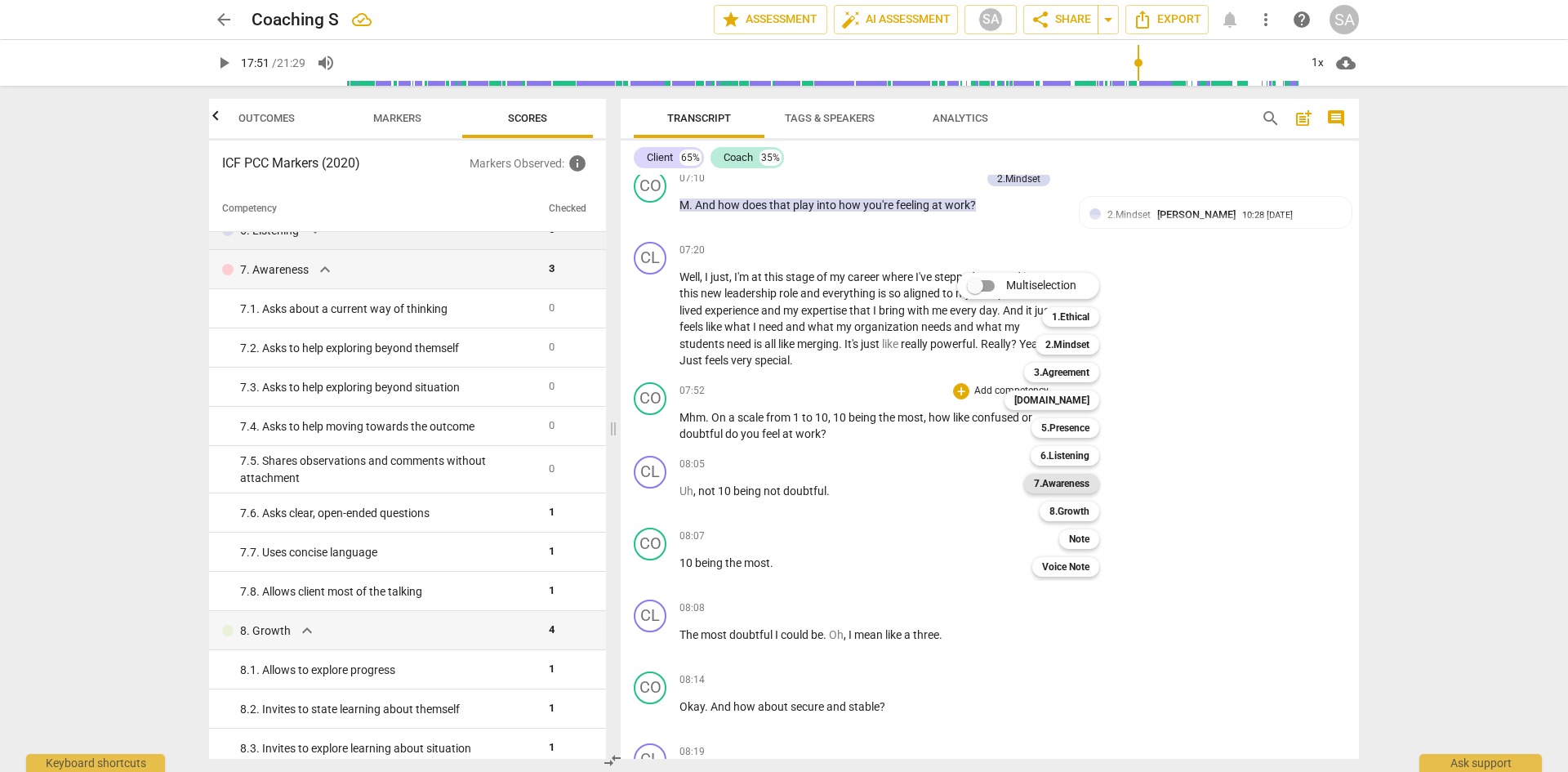
click at [1080, 484] on b "7.Awareness" at bounding box center [1062, 483] width 56 height 19
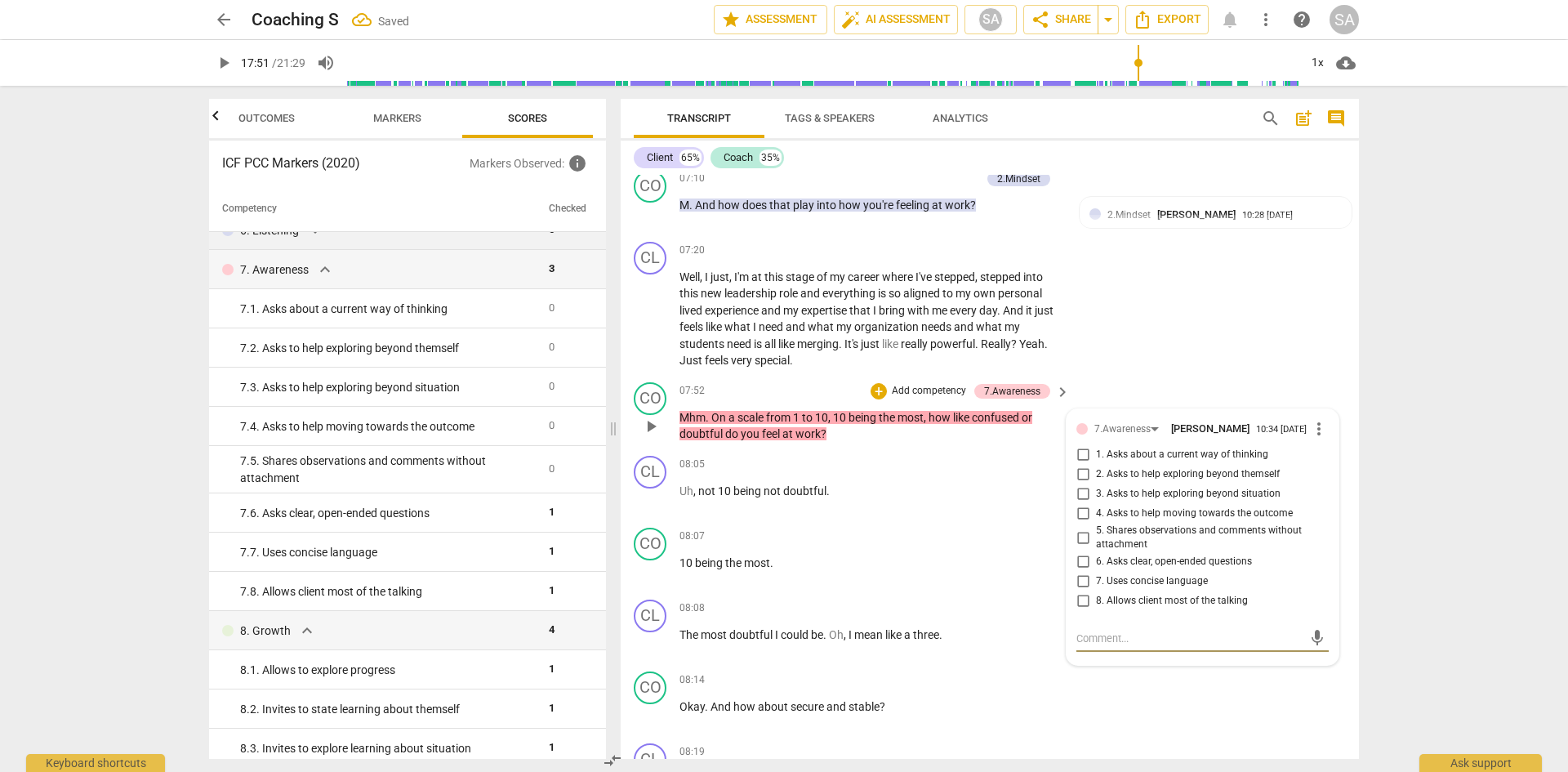
click at [1087, 464] on input "1. Asks about a current way of thinking" at bounding box center [1083, 454] width 27 height 19
checkbox input "true"
click at [1203, 375] on div "CL play_arrow pause 07:20 + Add competency keyboard_arrow_right Well , I just ,…" at bounding box center [990, 305] width 738 height 140
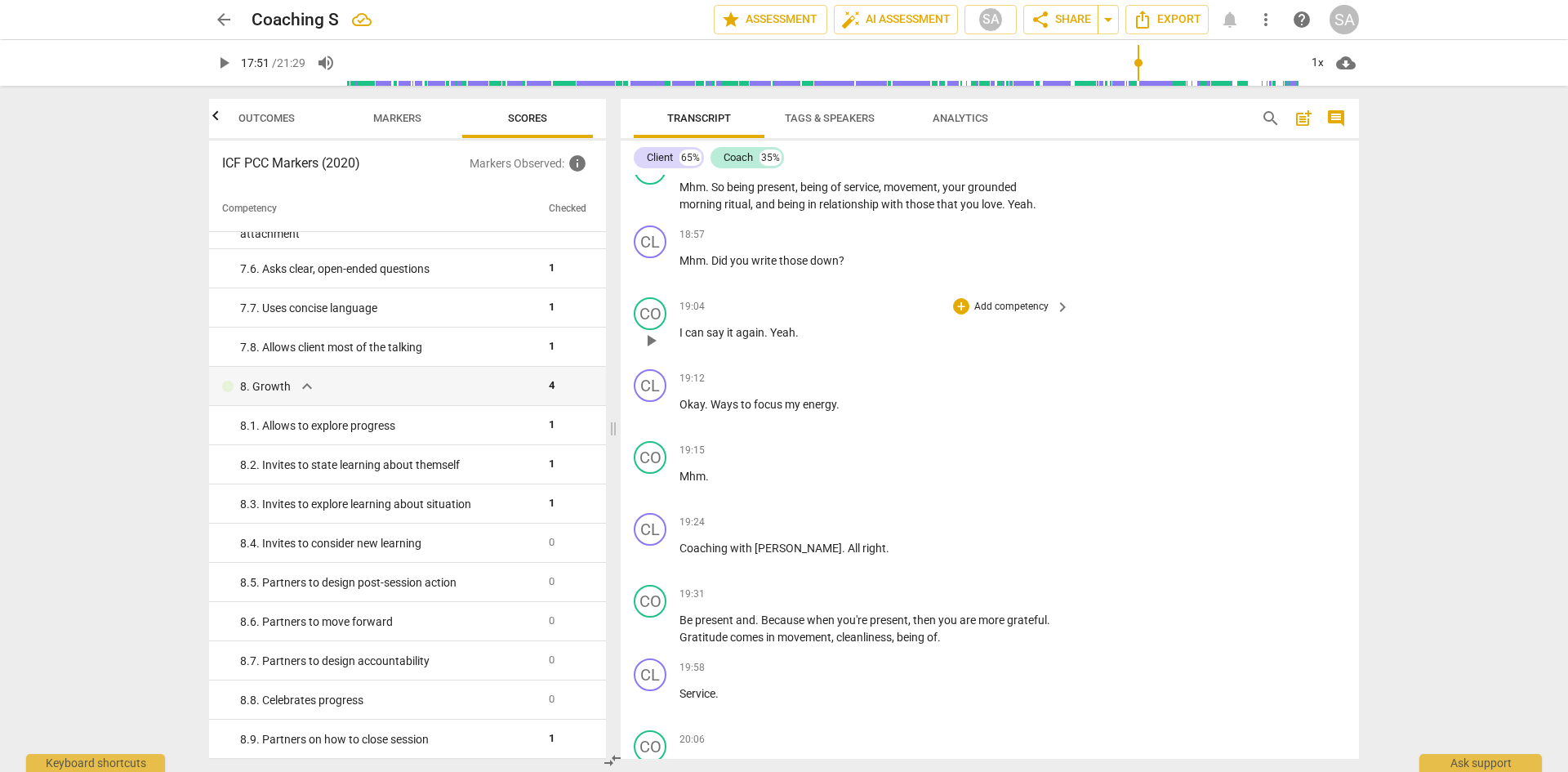
scroll to position [7527, 0]
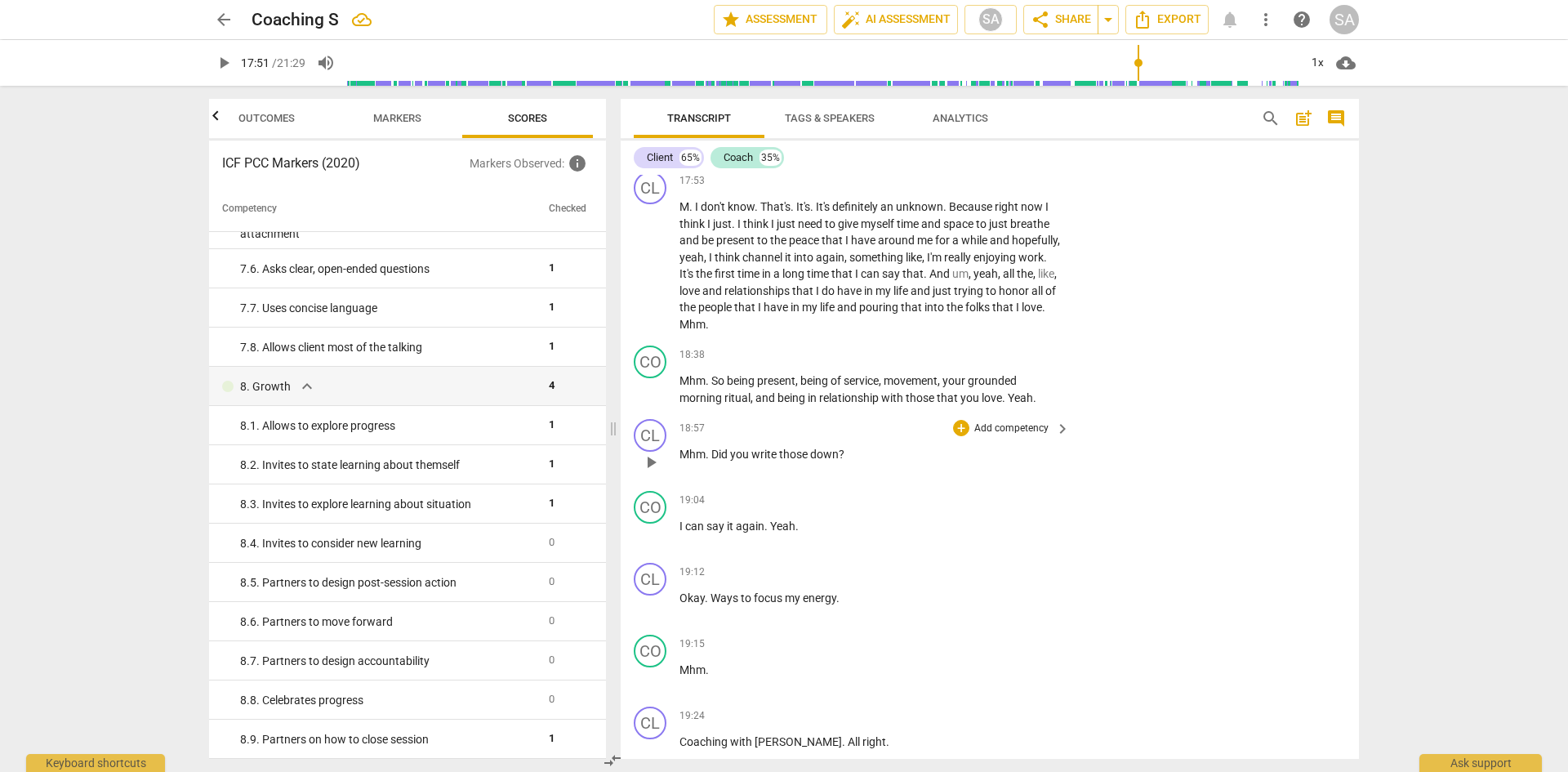
click at [649, 472] on span "play_arrow" at bounding box center [650, 462] width 19 height 19
click at [961, 436] on div "+" at bounding box center [962, 428] width 16 height 16
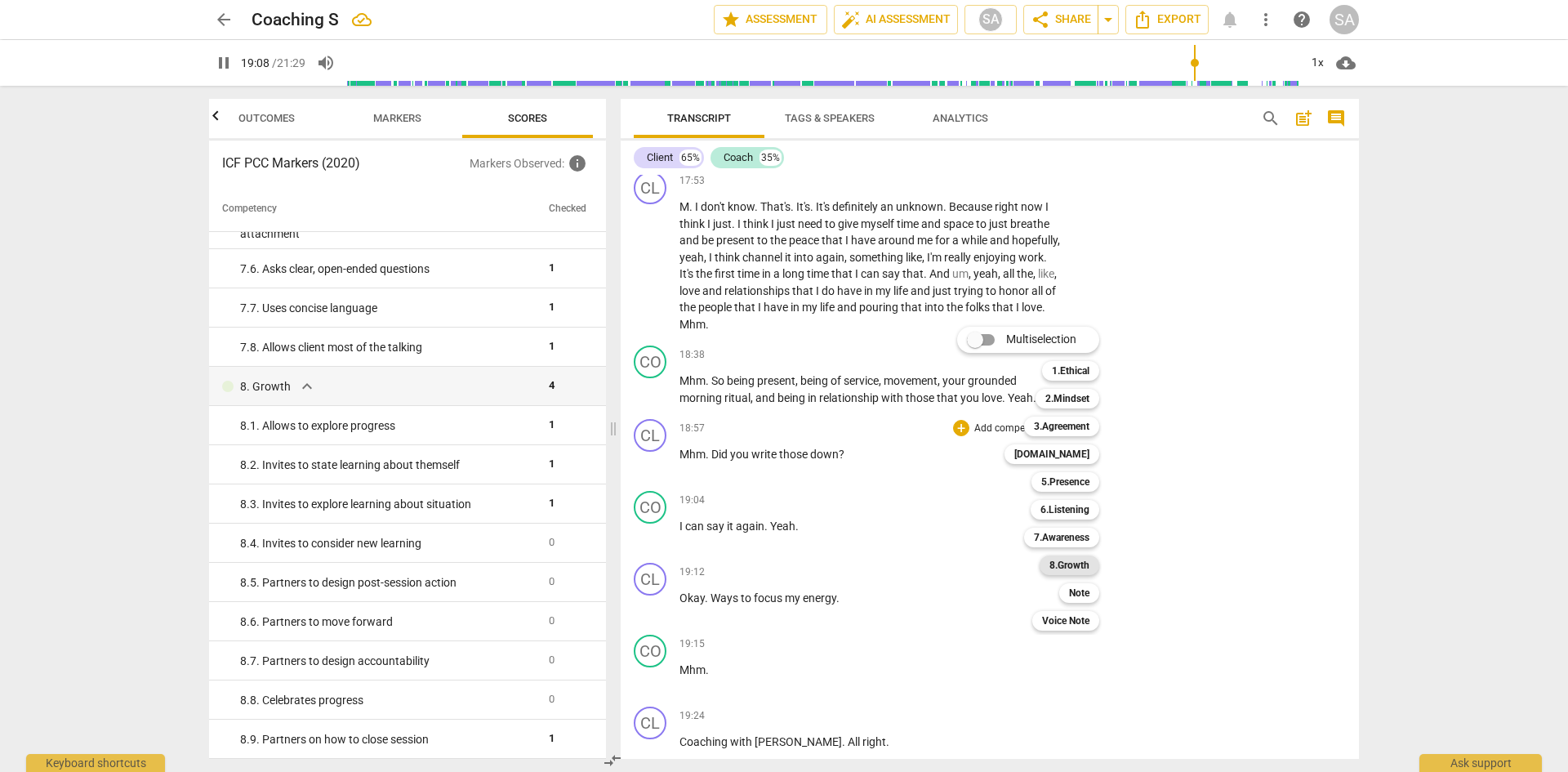
click at [1073, 569] on b "8.Growth" at bounding box center [1070, 564] width 40 height 19
type input "1148"
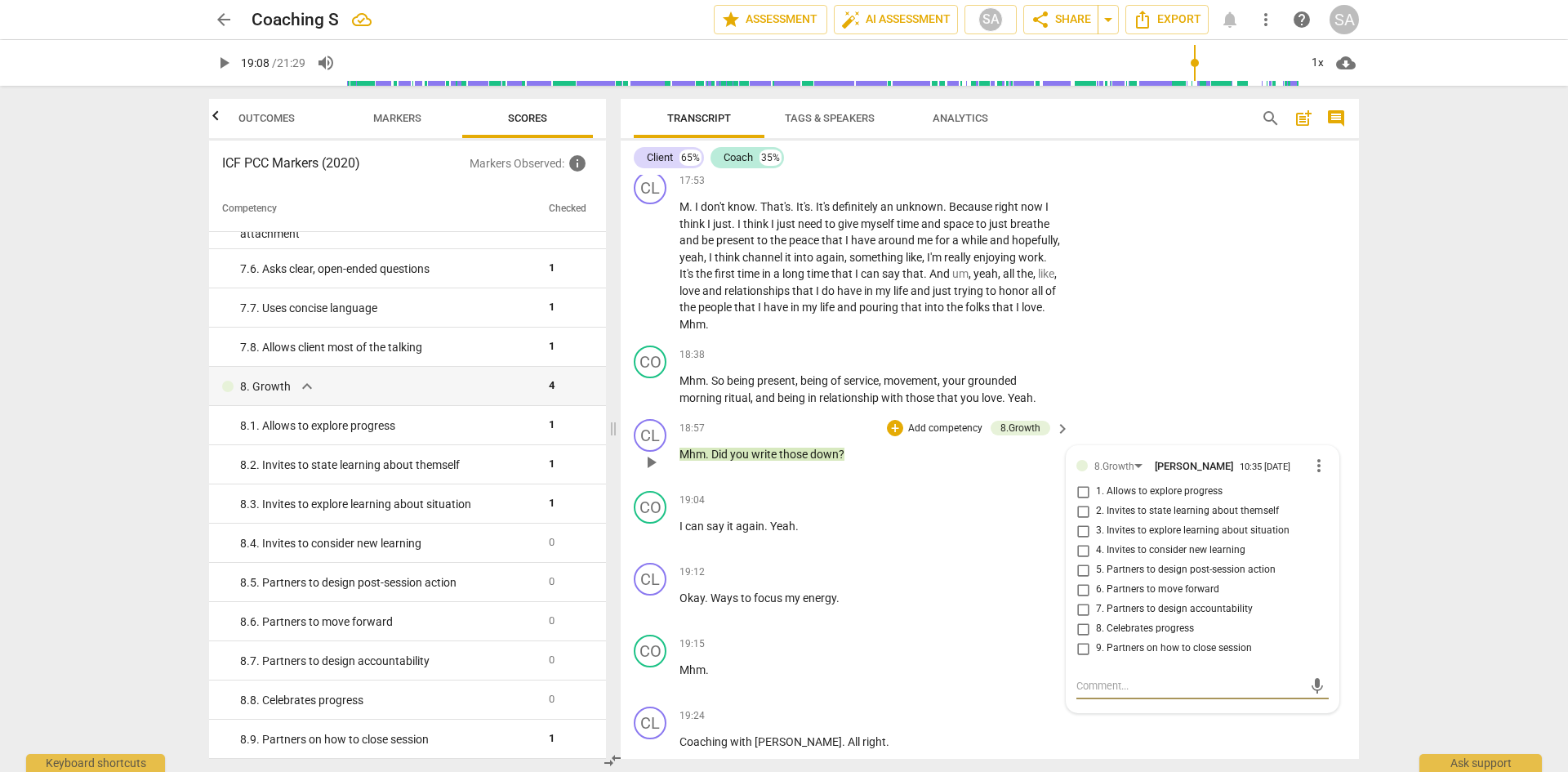
click at [1082, 580] on input "5. Partners to design post-session action" at bounding box center [1083, 570] width 27 height 19
checkbox input "true"
click at [1214, 412] on div "CO play_arrow pause 18:38 + Add competency keyboard_arrow_right Mhm . So being …" at bounding box center [990, 375] width 738 height 73
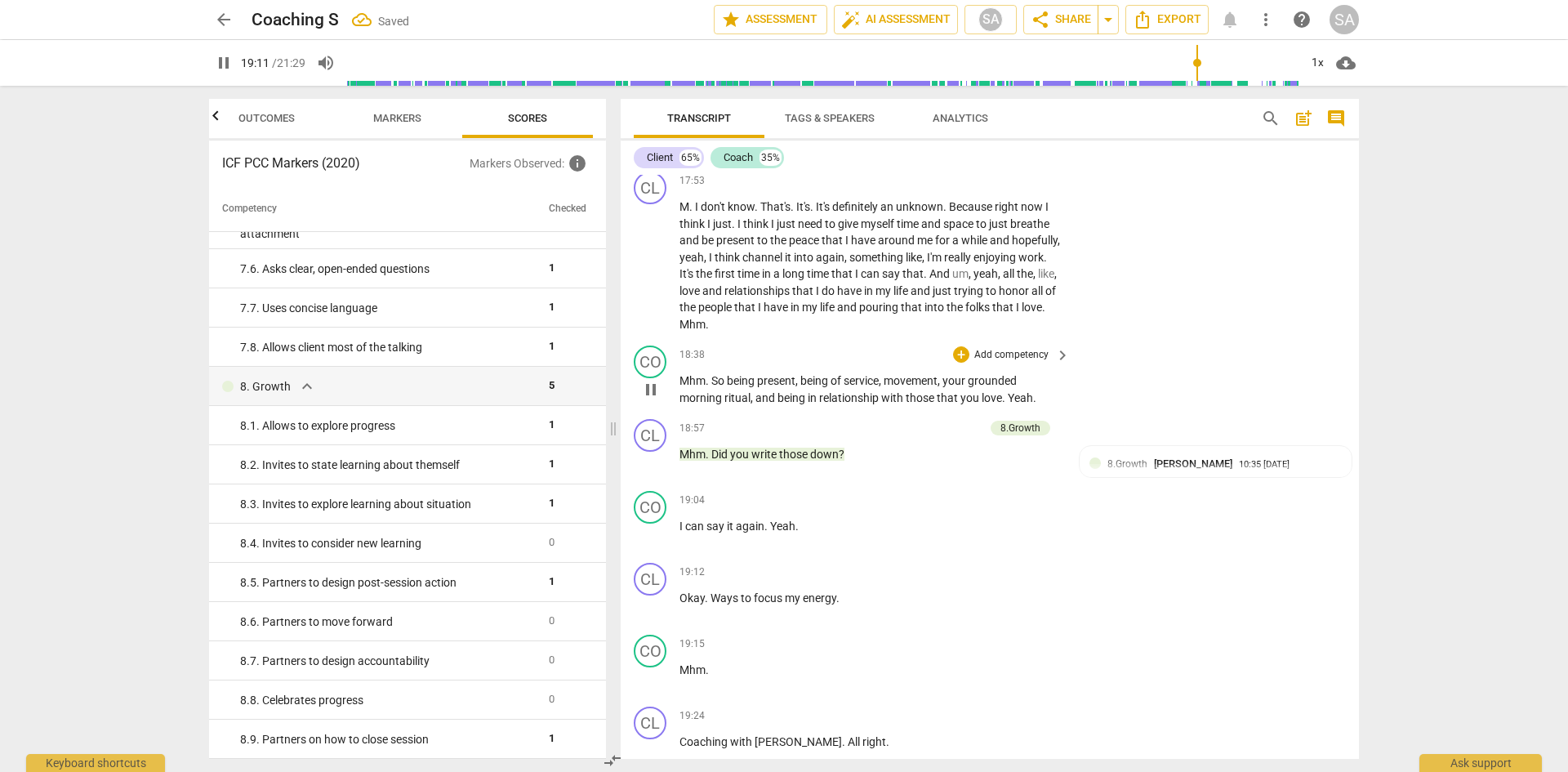
click at [656, 399] on span "pause" at bounding box center [650, 389] width 19 height 19
click at [304, 393] on span "expand_more" at bounding box center [307, 386] width 19 height 19
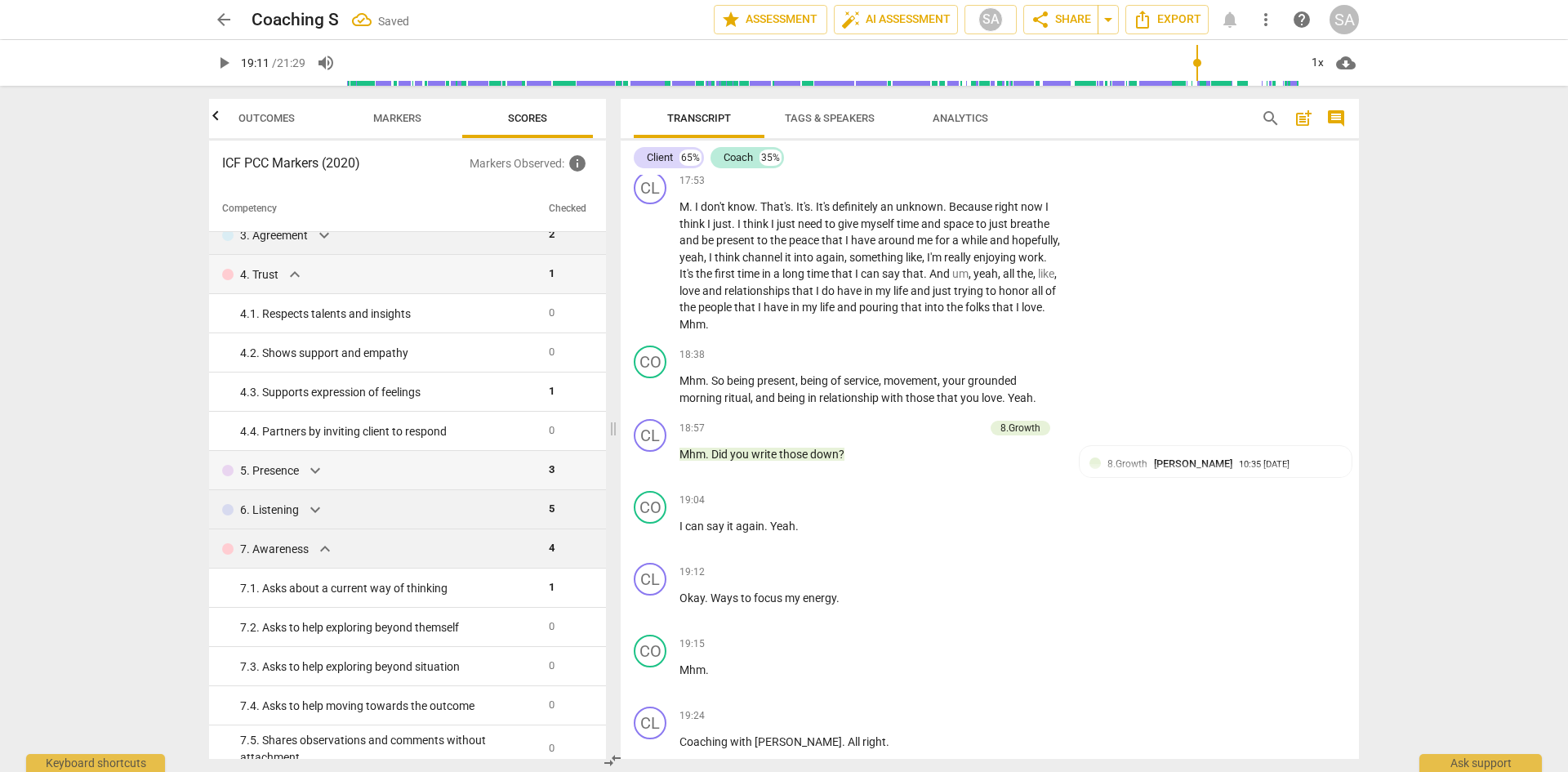
scroll to position [103, 0]
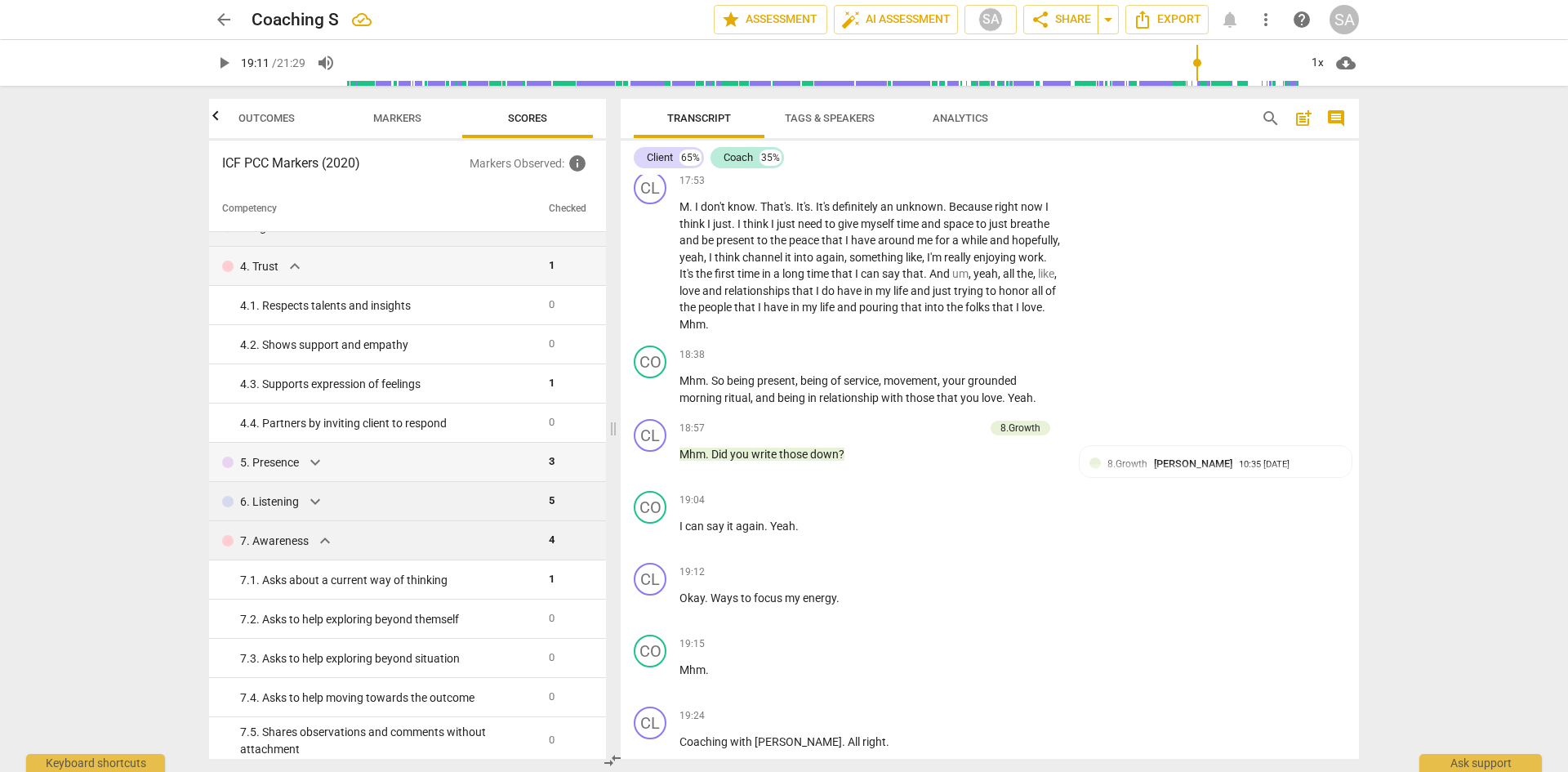
click at [329, 540] on span "expand_more" at bounding box center [324, 540] width 19 height 19
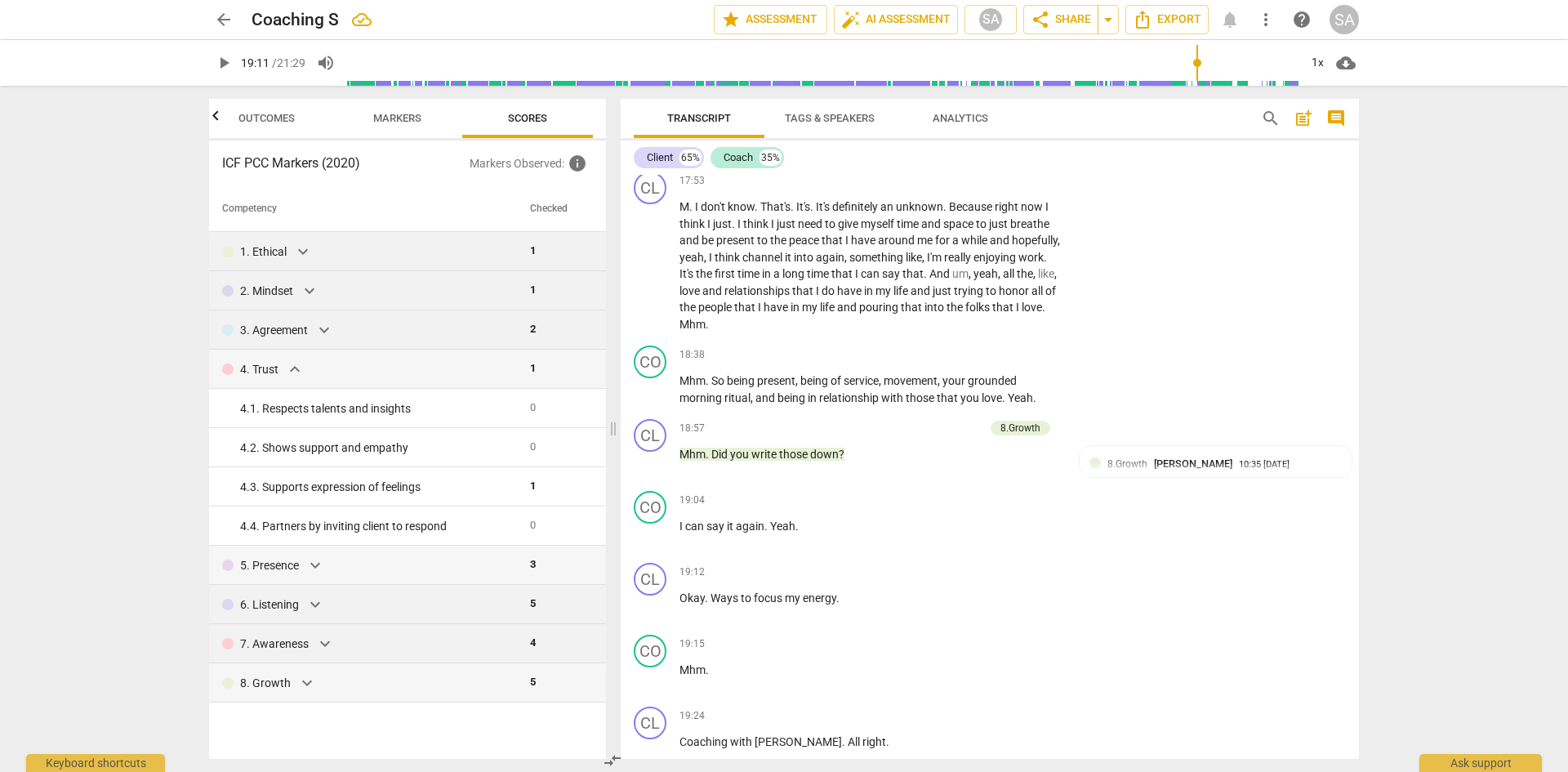
scroll to position [0, 0]
click at [408, 115] on span "Markers" at bounding box center [397, 117] width 49 height 12
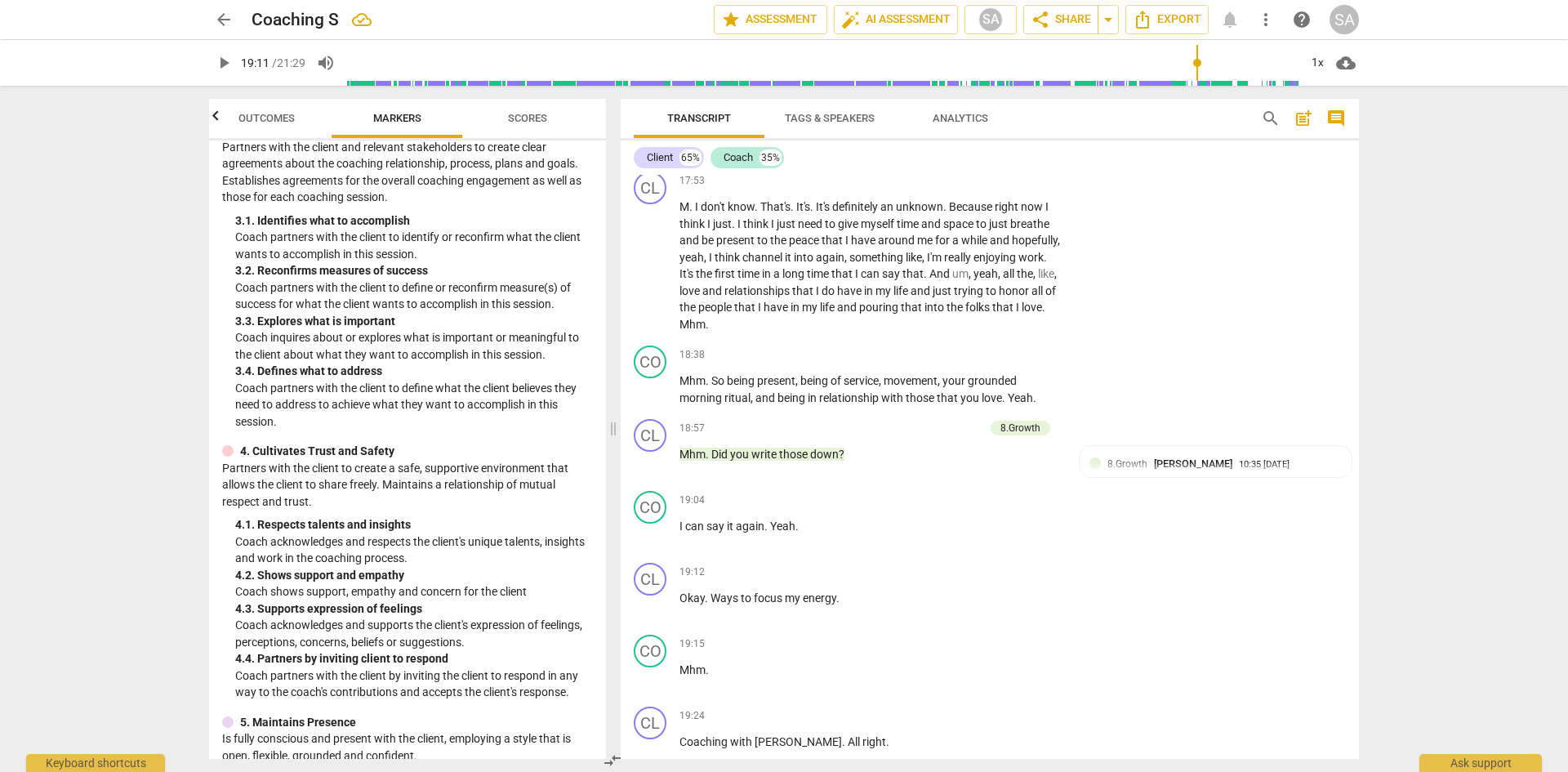
scroll to position [571, 0]
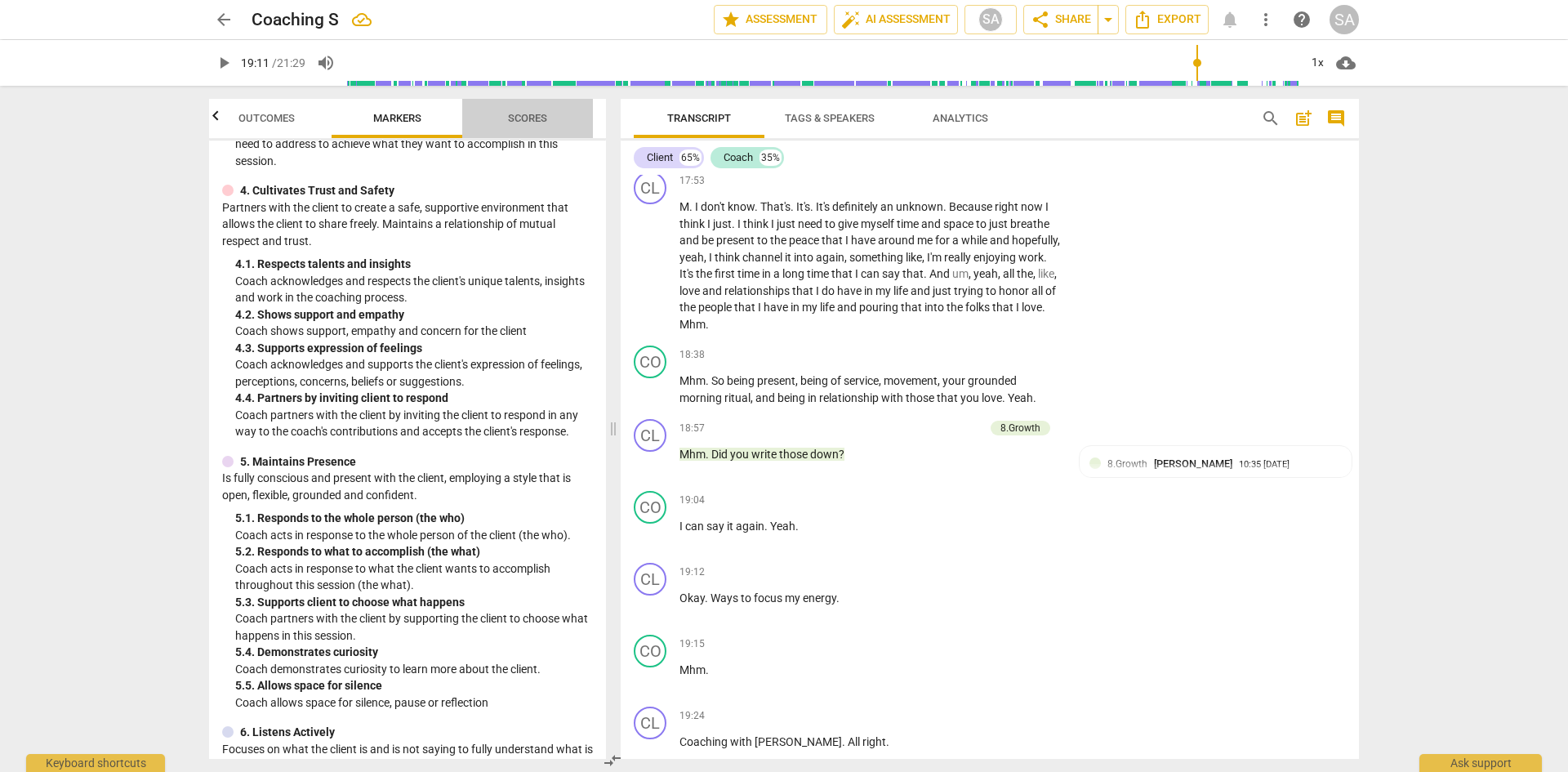
click at [533, 109] on span "Scores" at bounding box center [528, 119] width 79 height 22
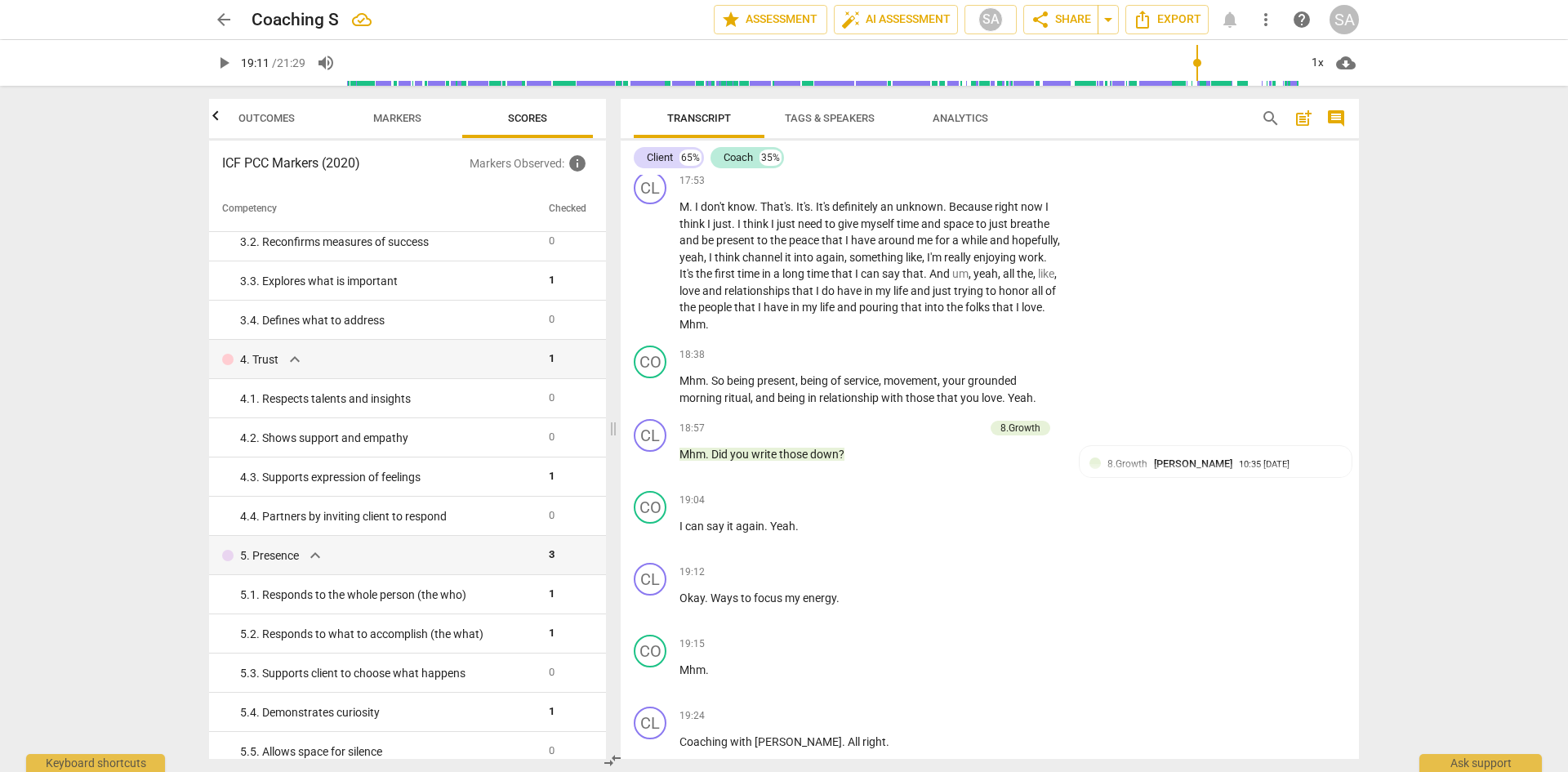
scroll to position [8589, 0]
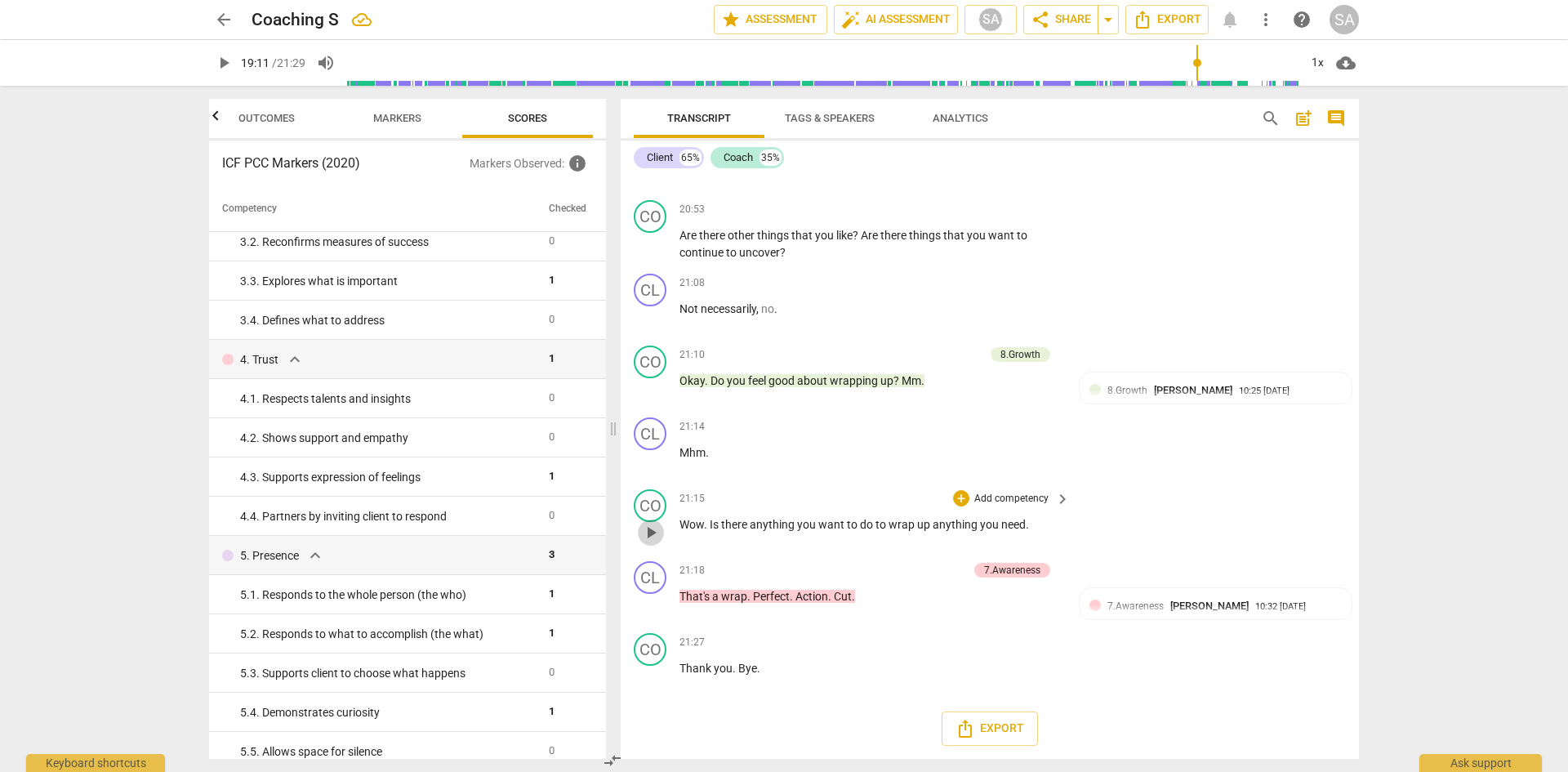
click at [652, 535] on span "play_arrow" at bounding box center [650, 532] width 19 height 19
click at [652, 535] on span "pause" at bounding box center [650, 532] width 19 height 19
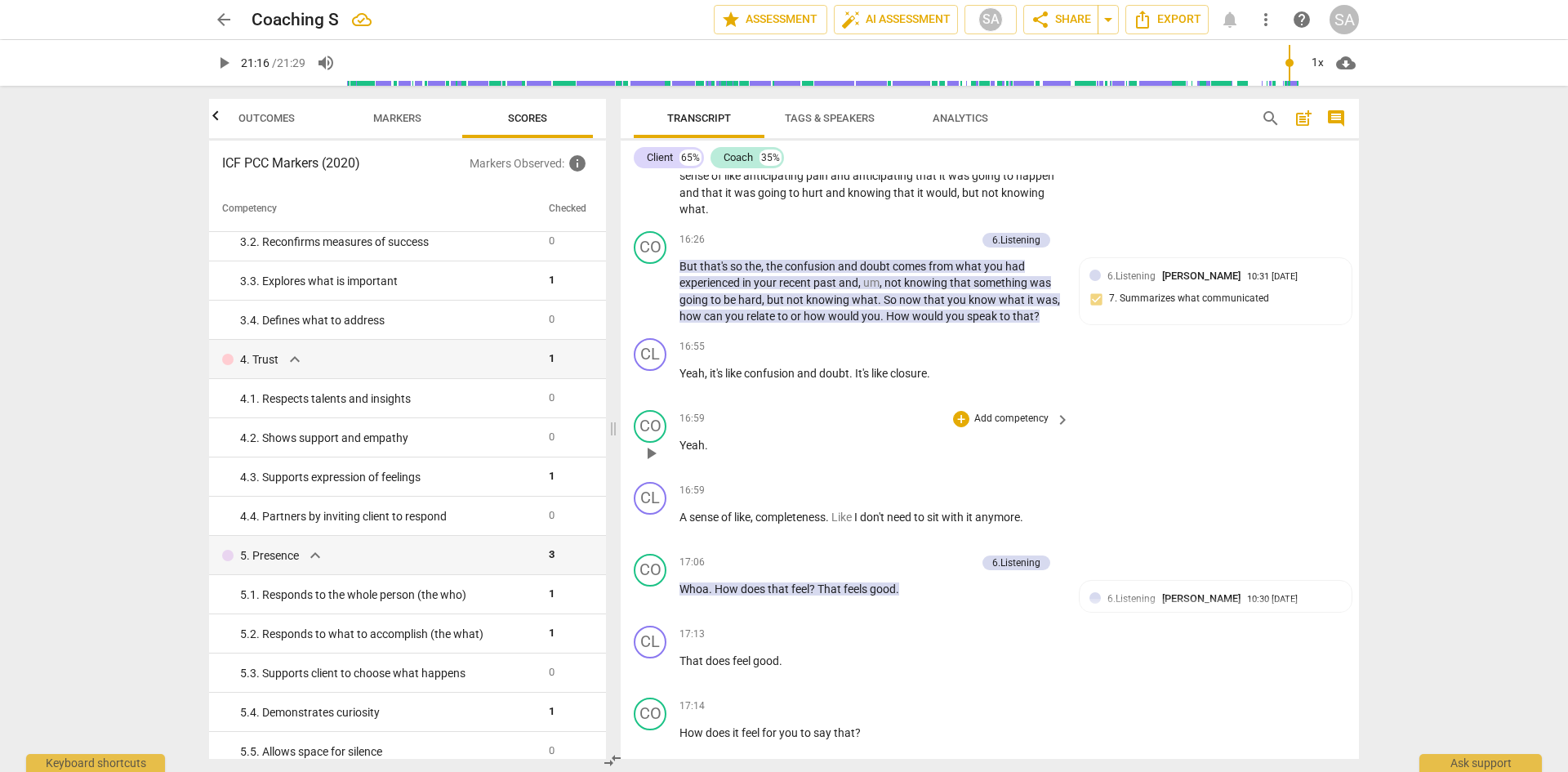
scroll to position [6628, 0]
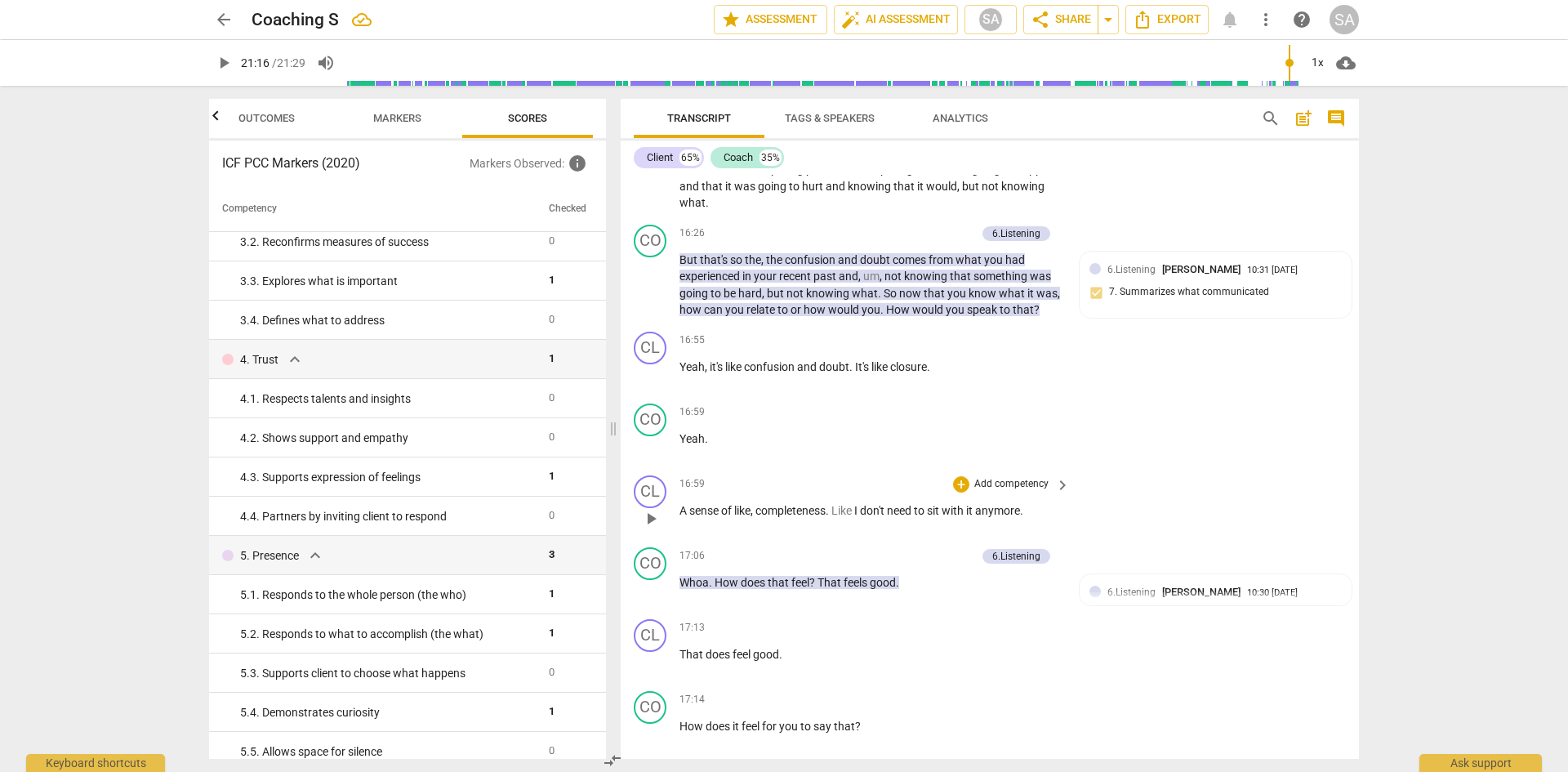
click at [655, 528] on span "play_arrow" at bounding box center [650, 518] width 19 height 19
click at [655, 528] on span "pause" at bounding box center [650, 518] width 19 height 19
click at [649, 528] on span "play_arrow" at bounding box center [650, 518] width 19 height 19
click at [649, 528] on span "pause" at bounding box center [650, 518] width 19 height 19
type input "1033"
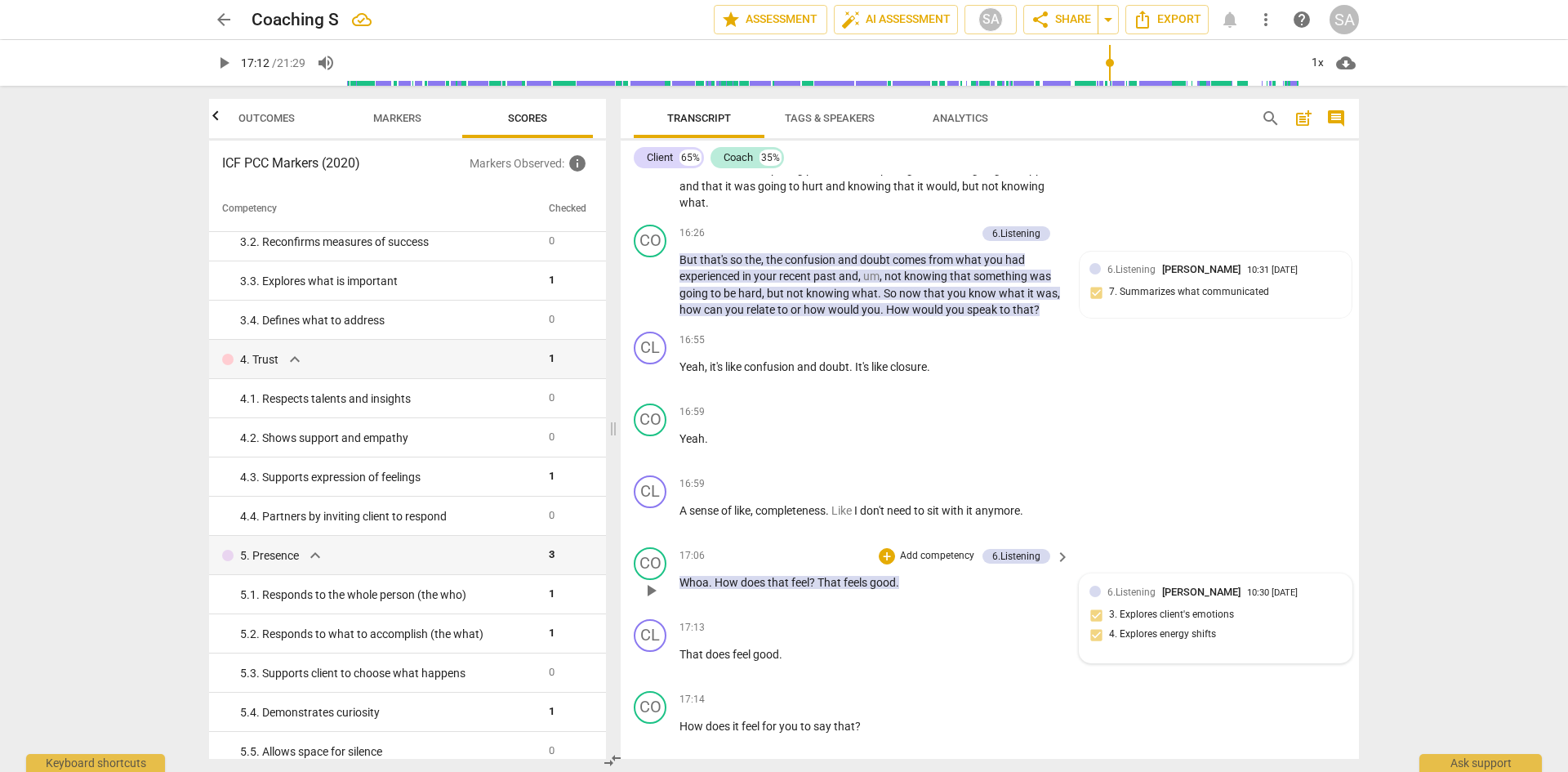
click at [1094, 597] on div at bounding box center [1095, 591] width 11 height 11
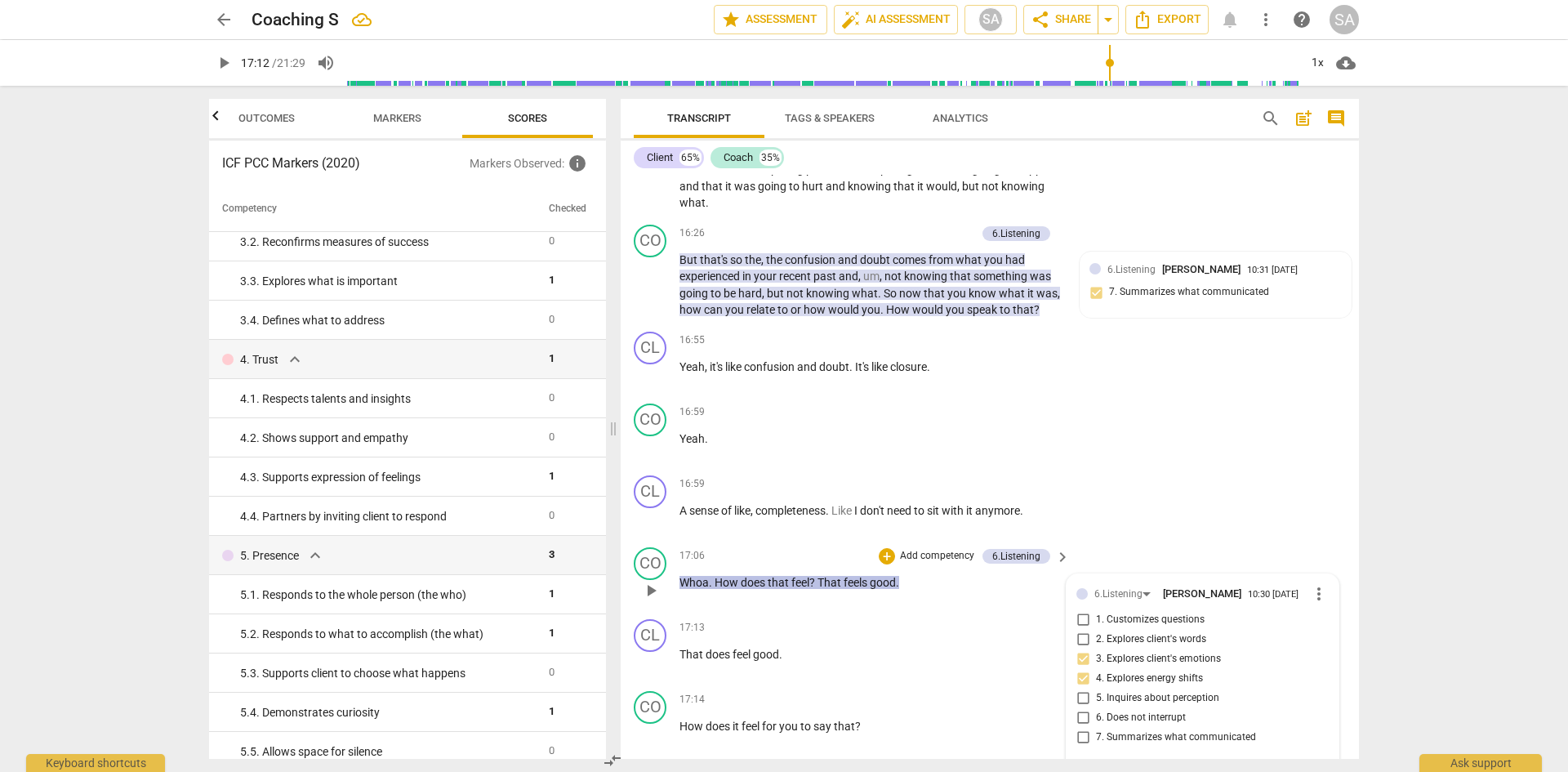
scroll to position [6986, 0]
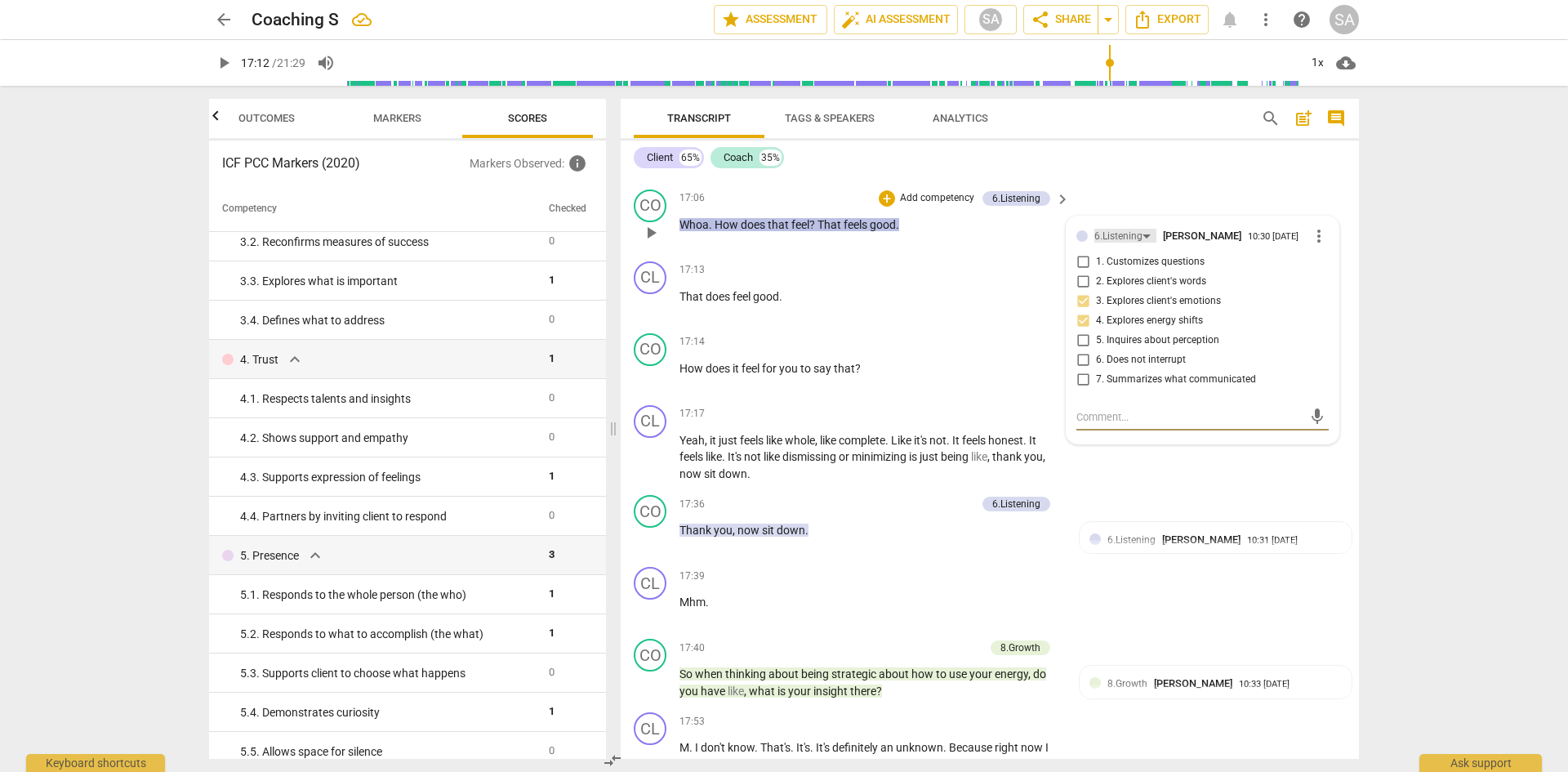
click at [1114, 245] on div "6.Listening" at bounding box center [1118, 236] width 49 height 16
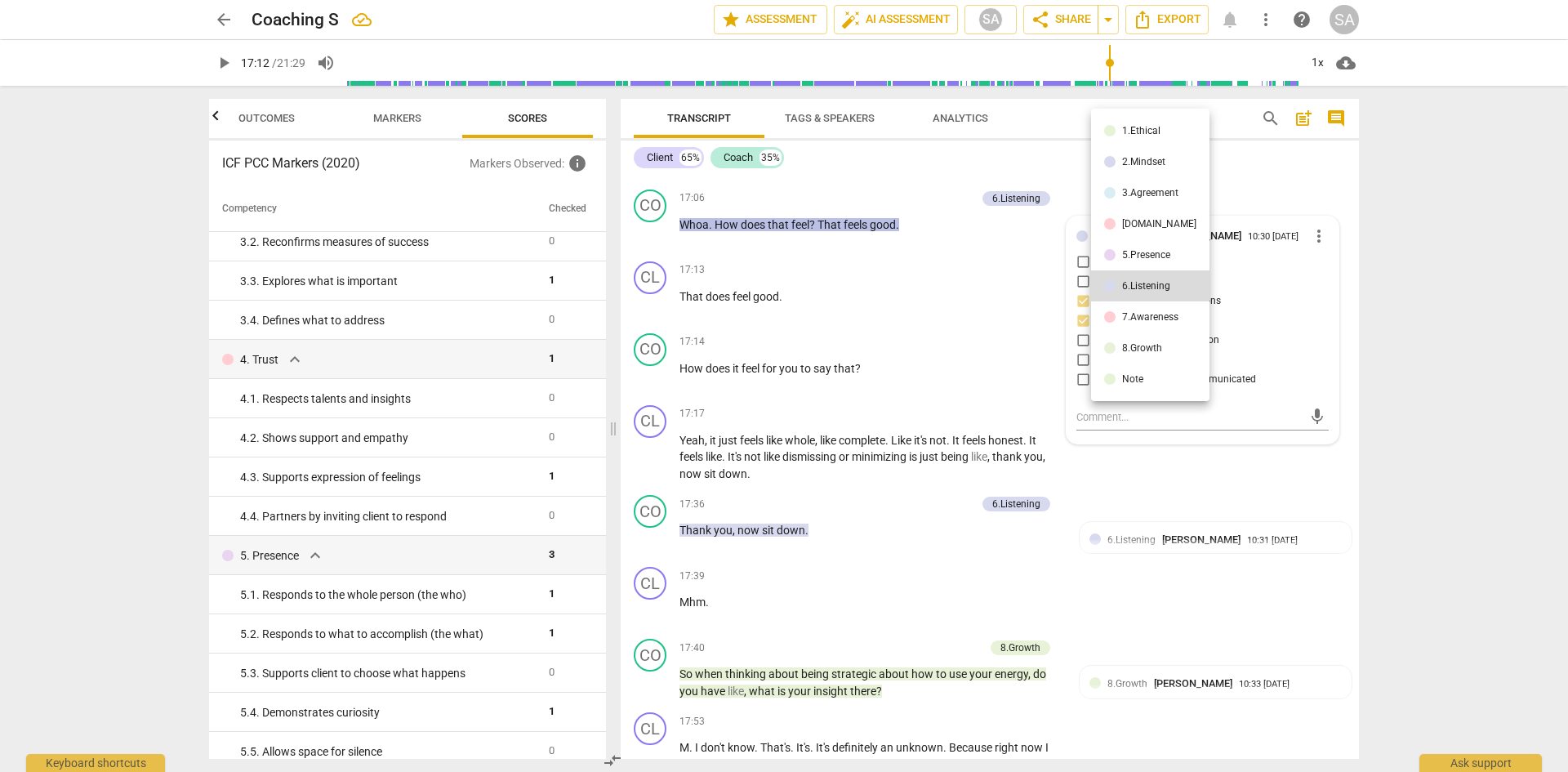
click at [1122, 227] on div "[DOMAIN_NAME]" at bounding box center [1159, 223] width 74 height 10
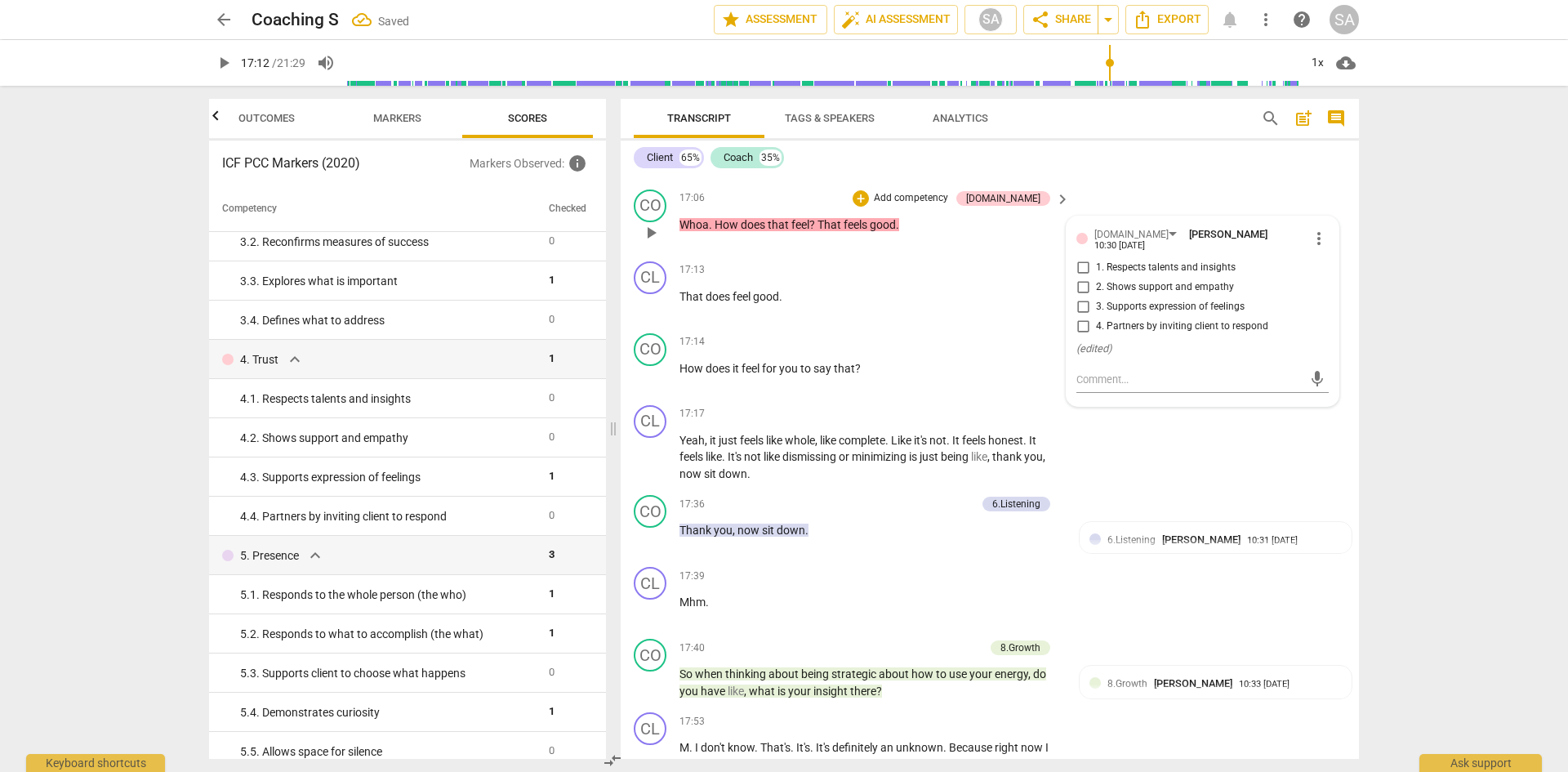
click at [1079, 298] on input "2. Shows support and empathy" at bounding box center [1083, 287] width 27 height 19
checkbox input "true"
click at [1424, 341] on div "arrow_back Coaching S edit star Assessment auto_fix_high AI Assessment SA share…" at bounding box center [784, 386] width 1568 height 772
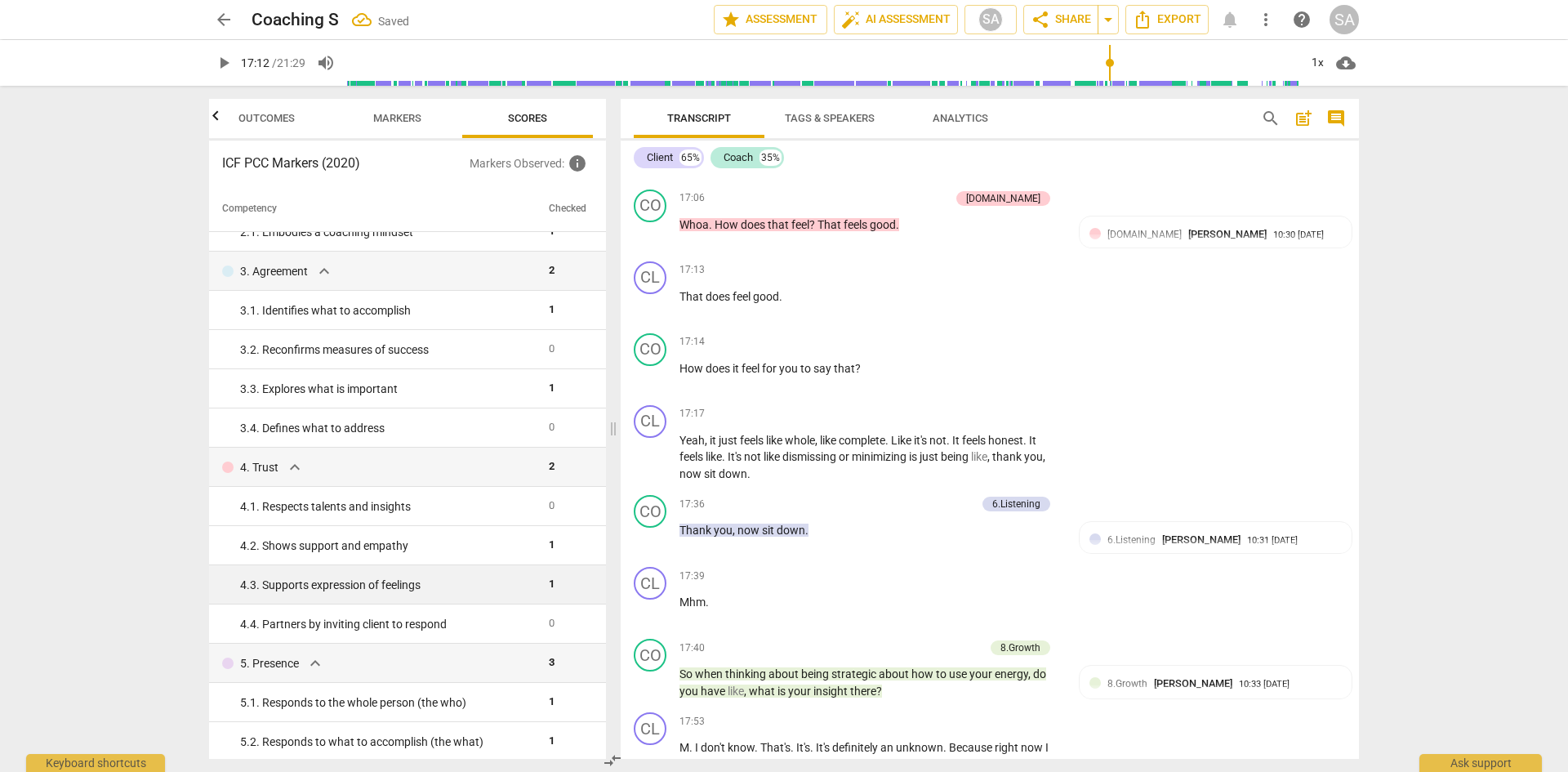
scroll to position [0, 0]
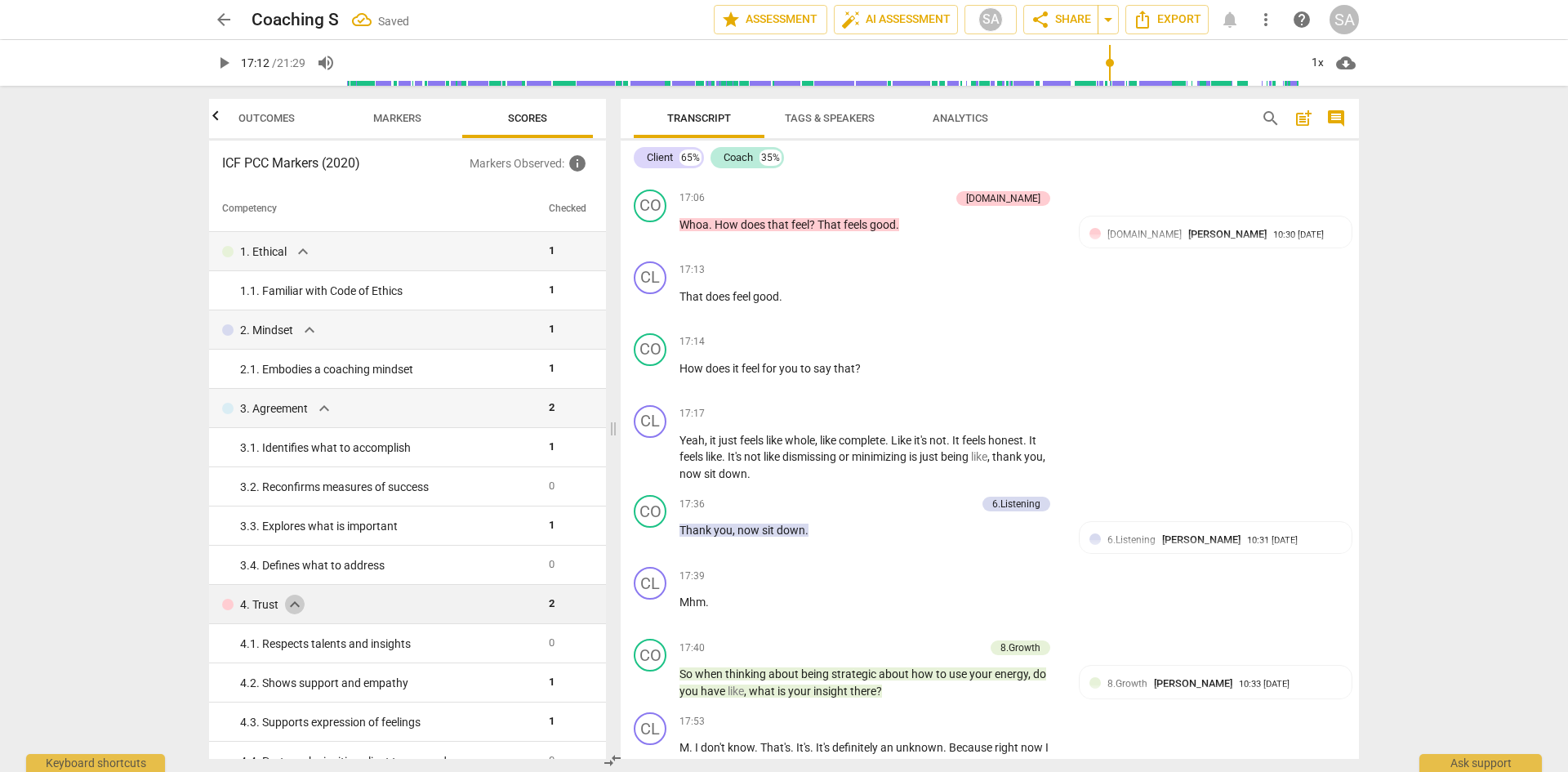
click at [295, 602] on span "expand_more" at bounding box center [294, 603] width 19 height 19
click at [298, 611] on span "expand_more" at bounding box center [294, 603] width 19 height 19
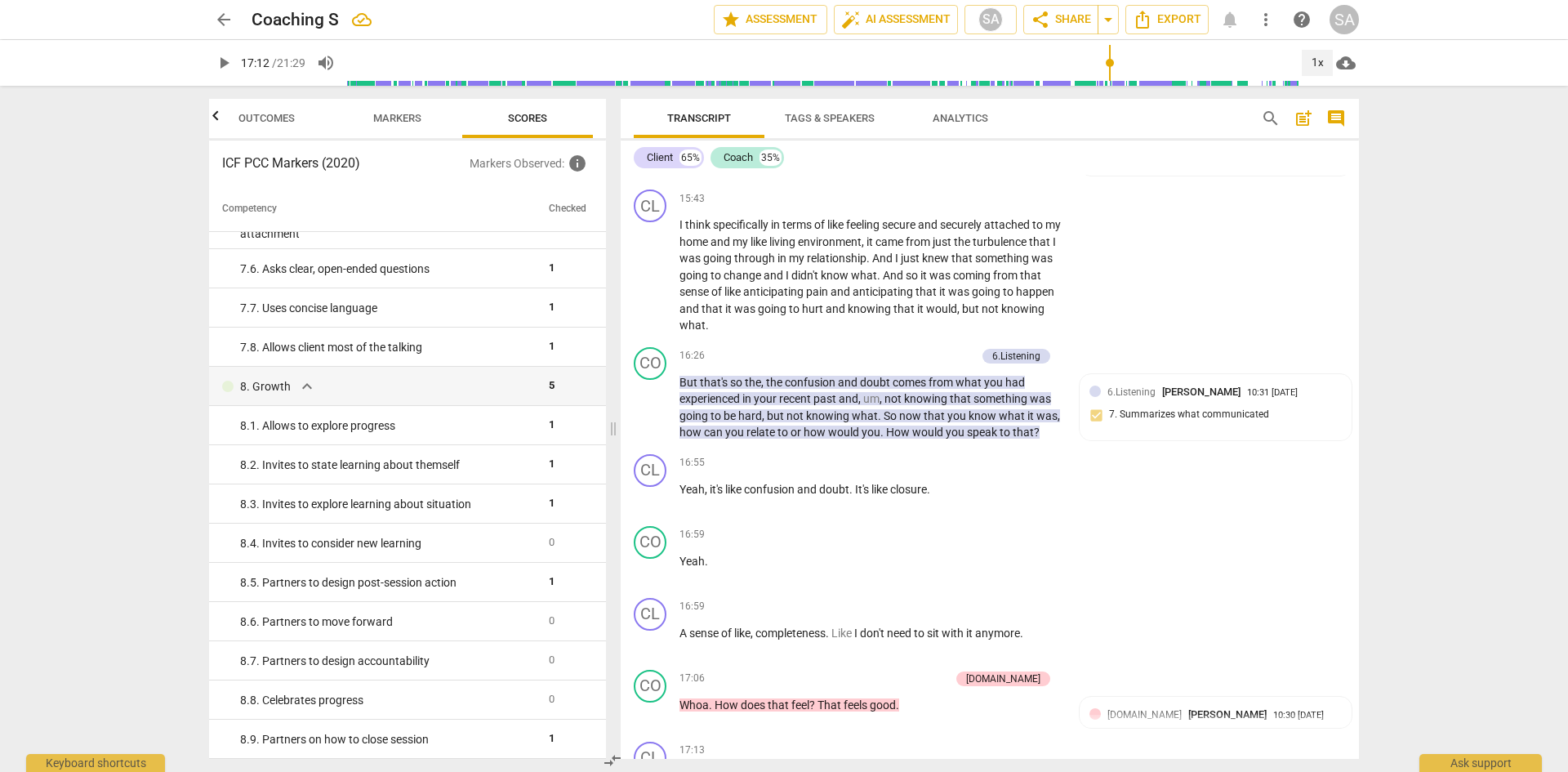
scroll to position [6497, 0]
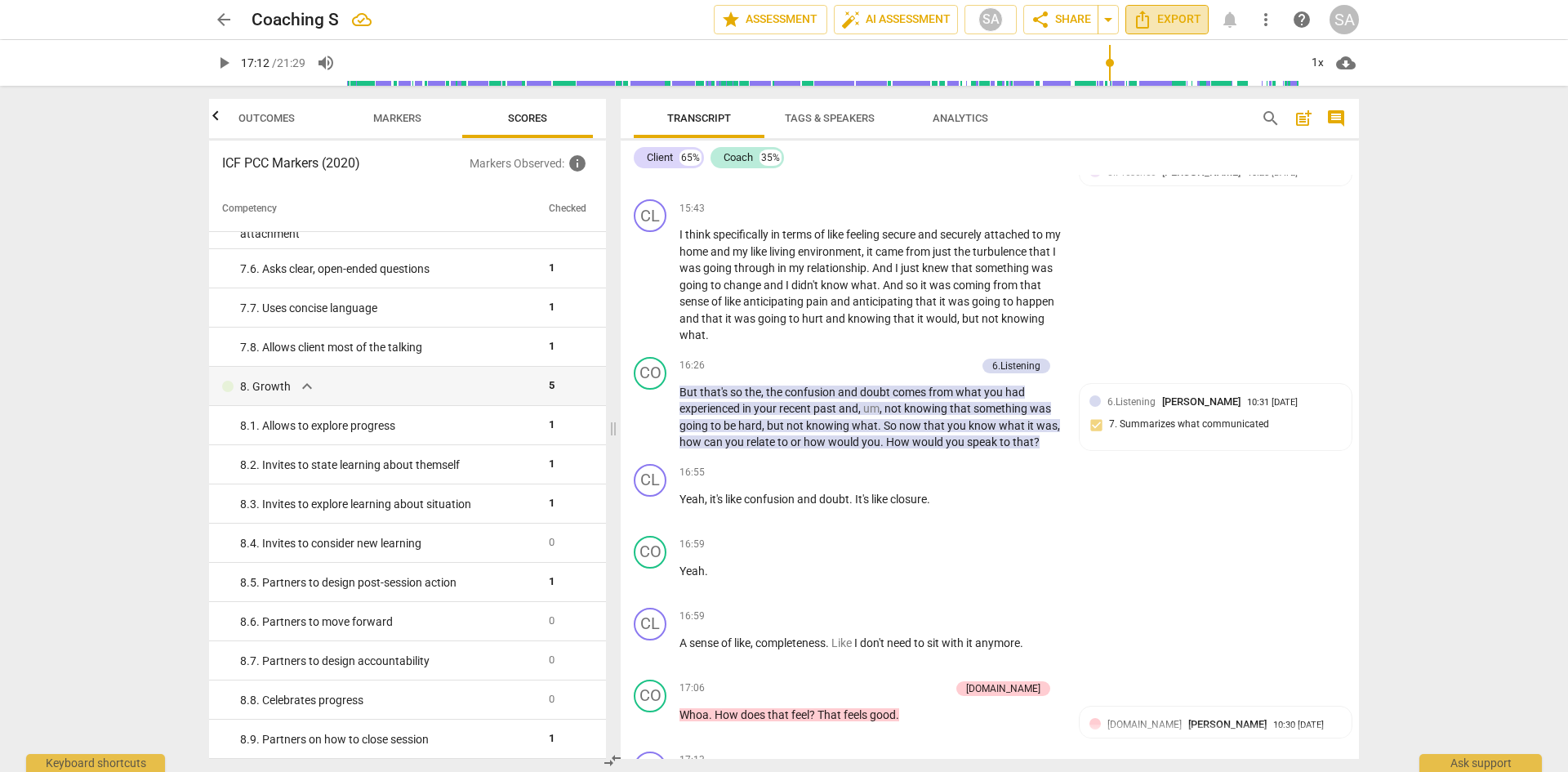
click at [1151, 19] on icon "Export" at bounding box center [1142, 19] width 19 height 19
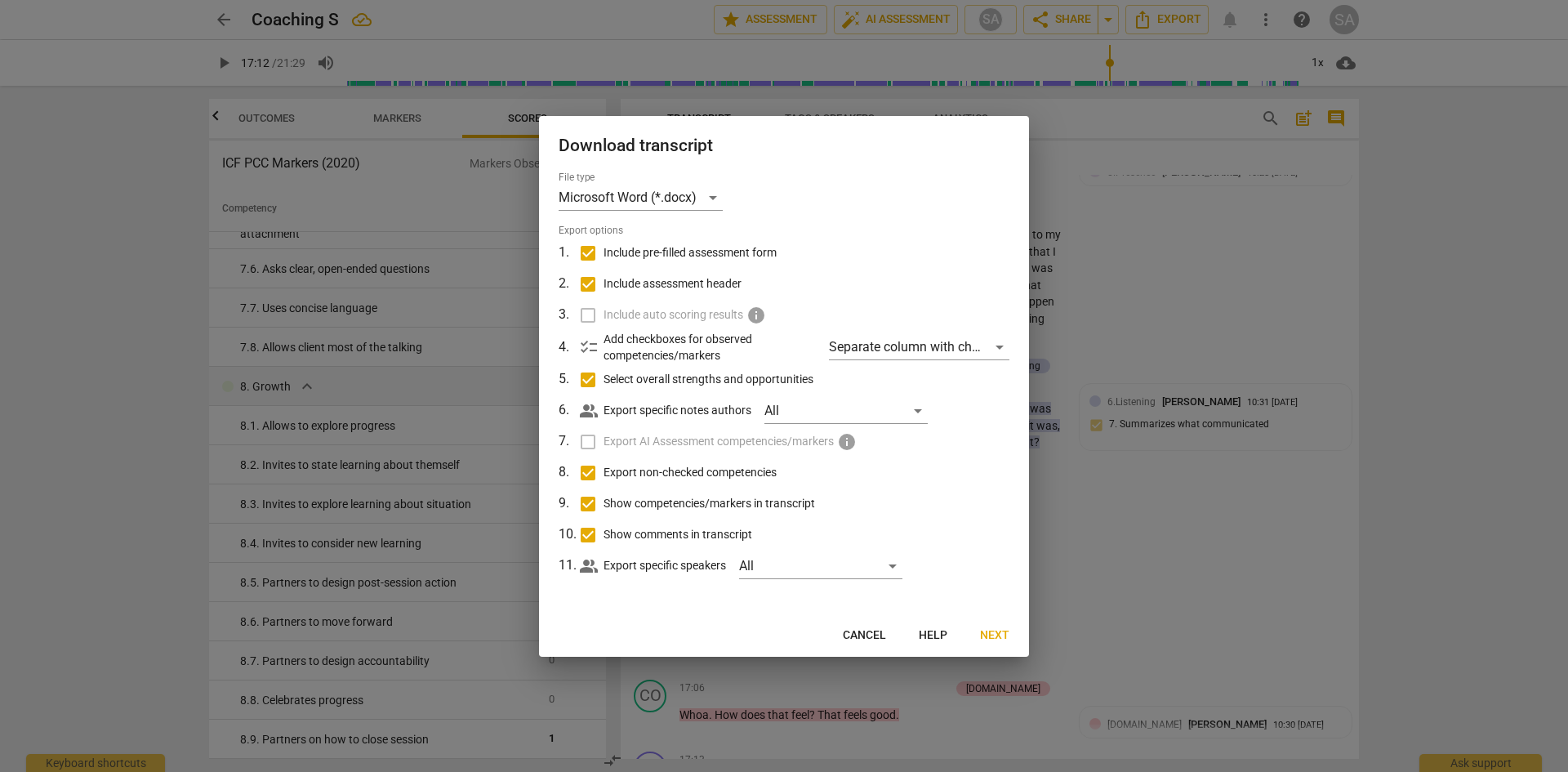
click at [991, 625] on button "Next" at bounding box center [995, 636] width 56 height 29
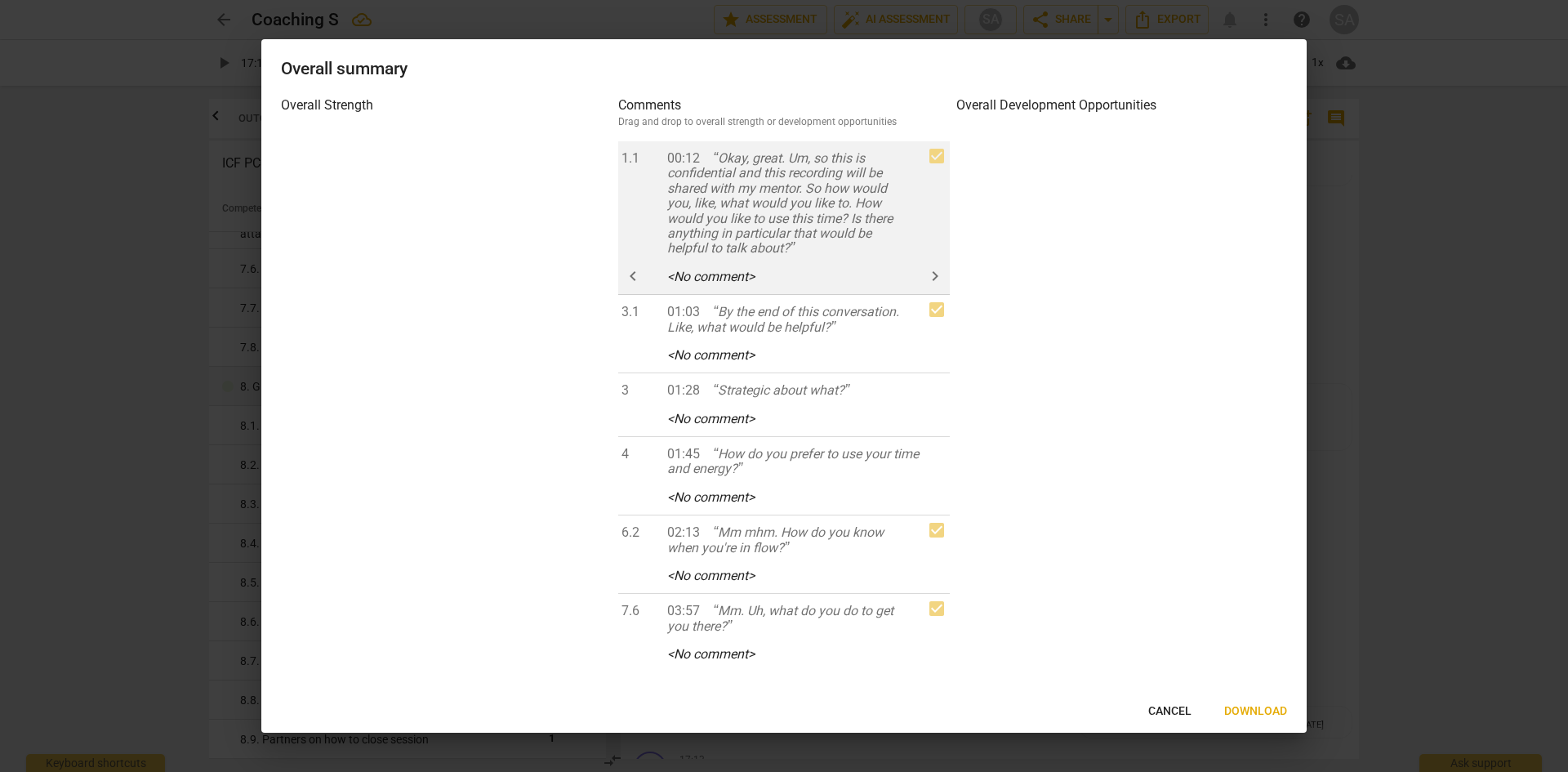
click at [926, 280] on span "keyboard_arrow_right" at bounding box center [934, 276] width 19 height 19
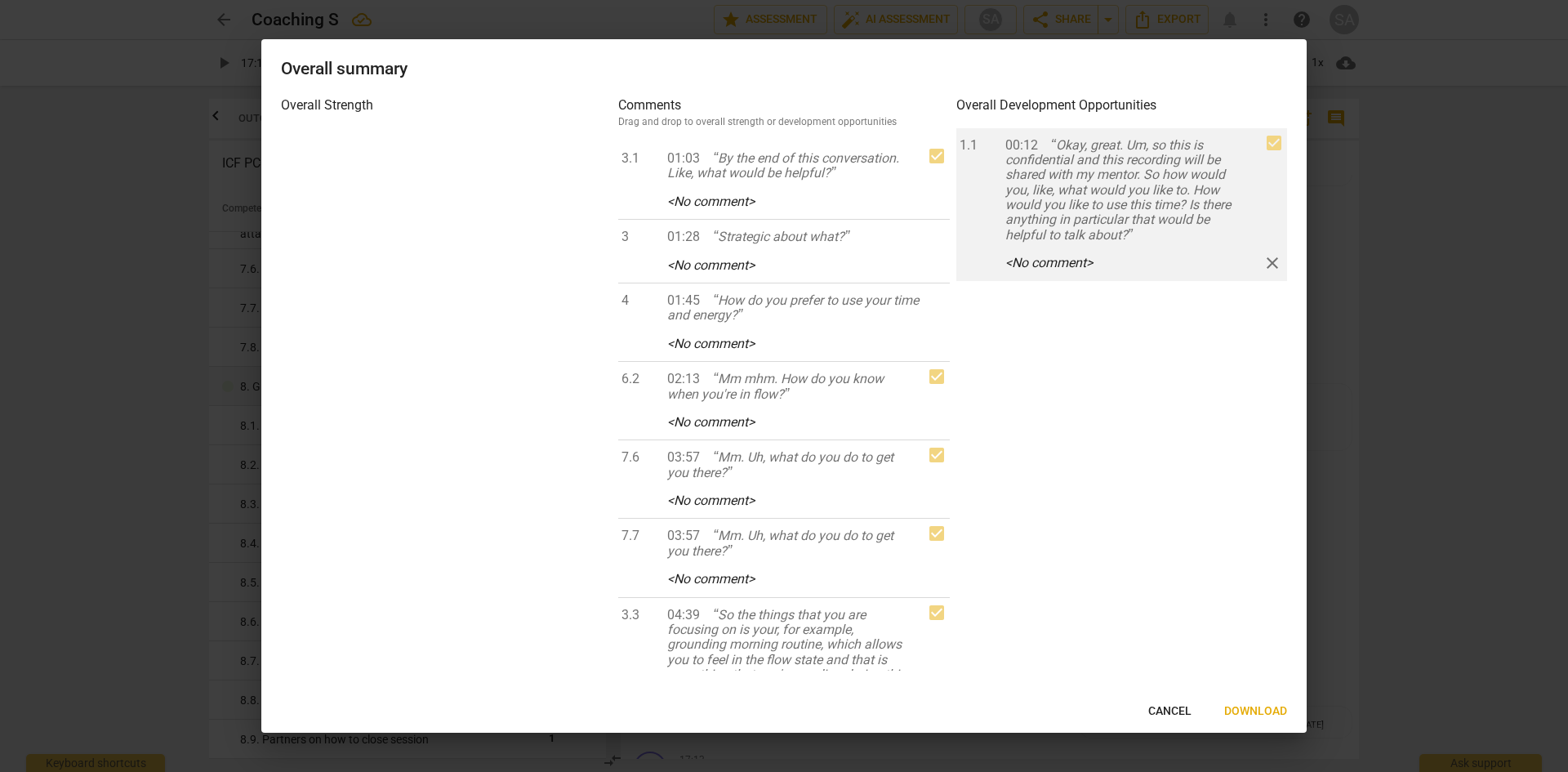
click at [1272, 264] on span "close" at bounding box center [1272, 262] width 19 height 19
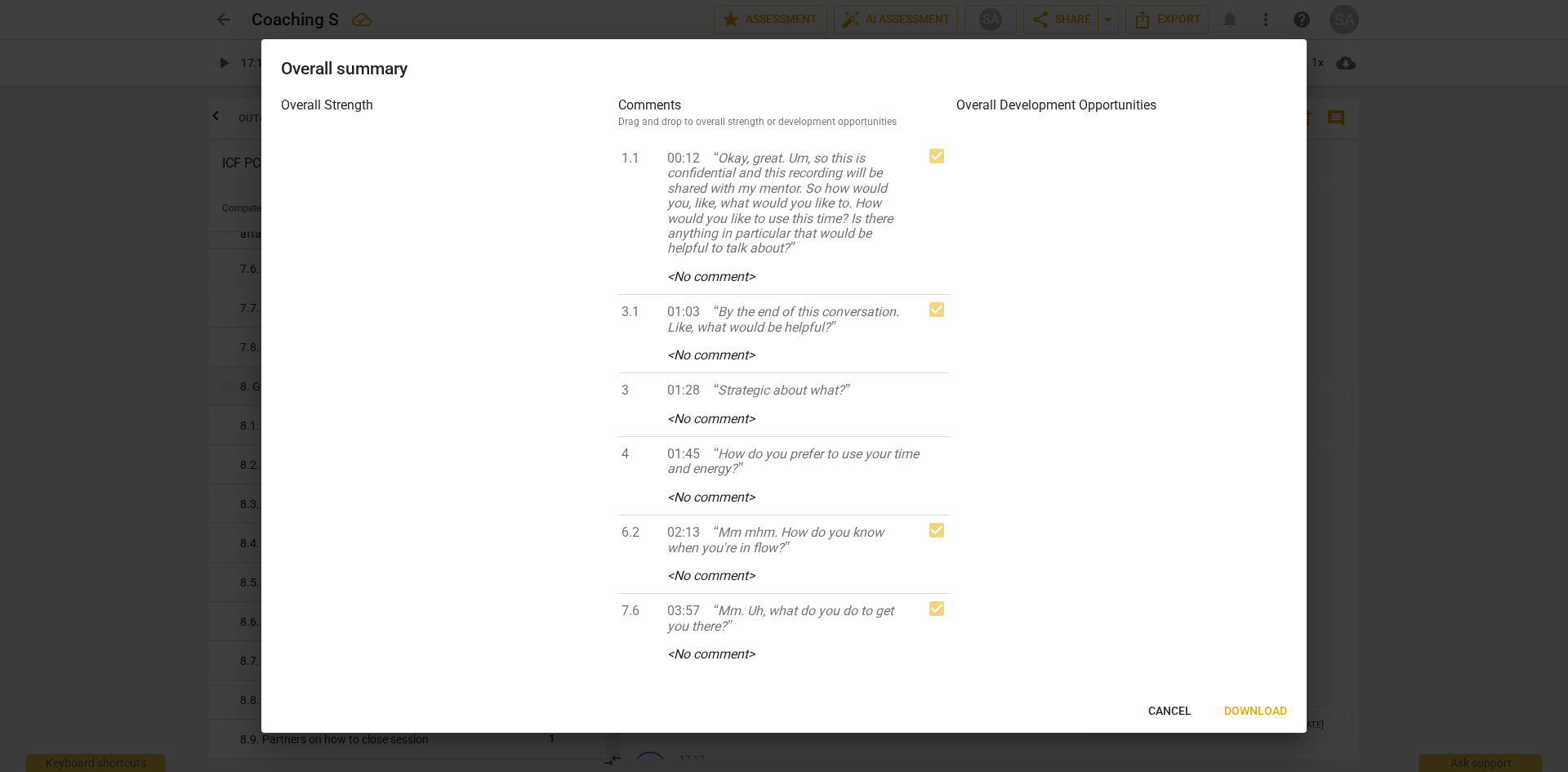
click at [1265, 712] on span "Download" at bounding box center [1256, 712] width 63 height 16
